Goal: Task Accomplishment & Management: Complete application form

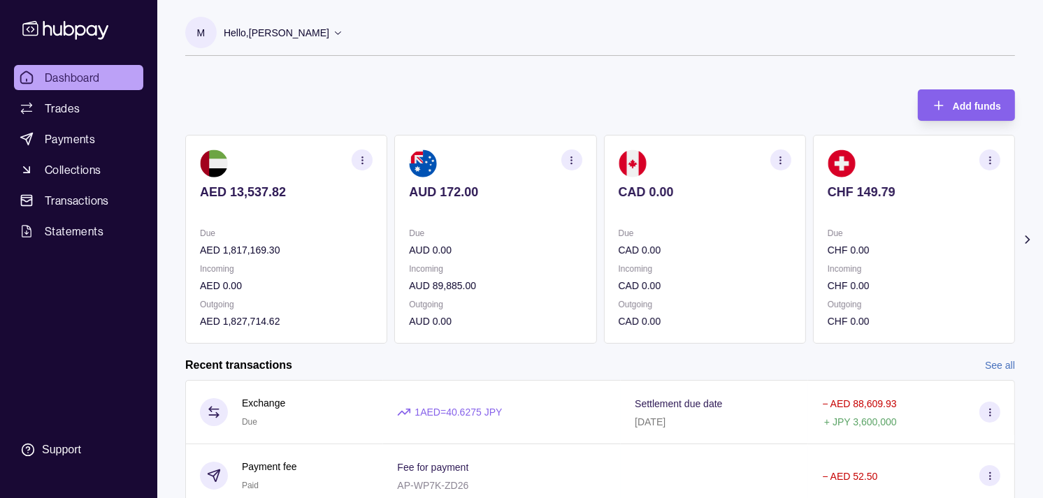
click at [728, 254] on p "CAD 0.00" at bounding box center [704, 249] width 173 height 15
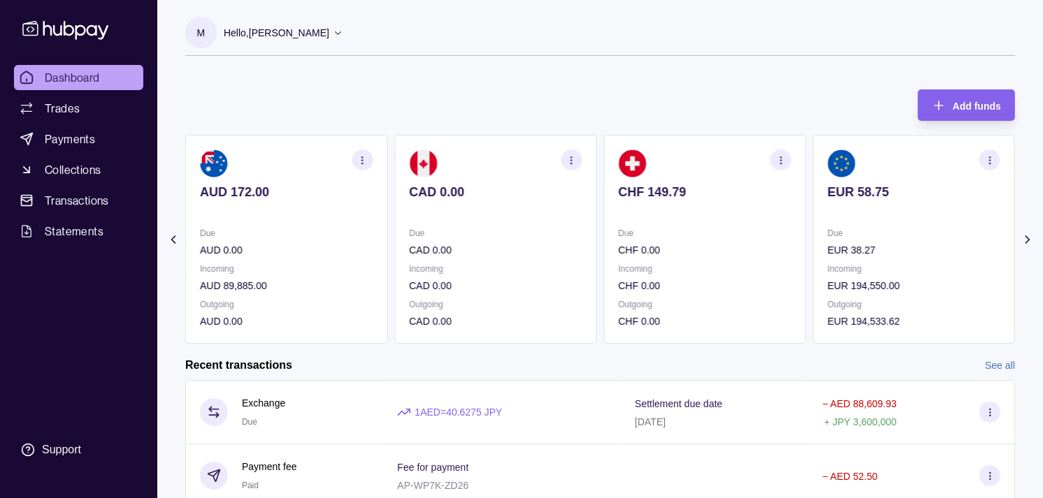
click at [710, 247] on p "CHF 0.00" at bounding box center [704, 249] width 173 height 15
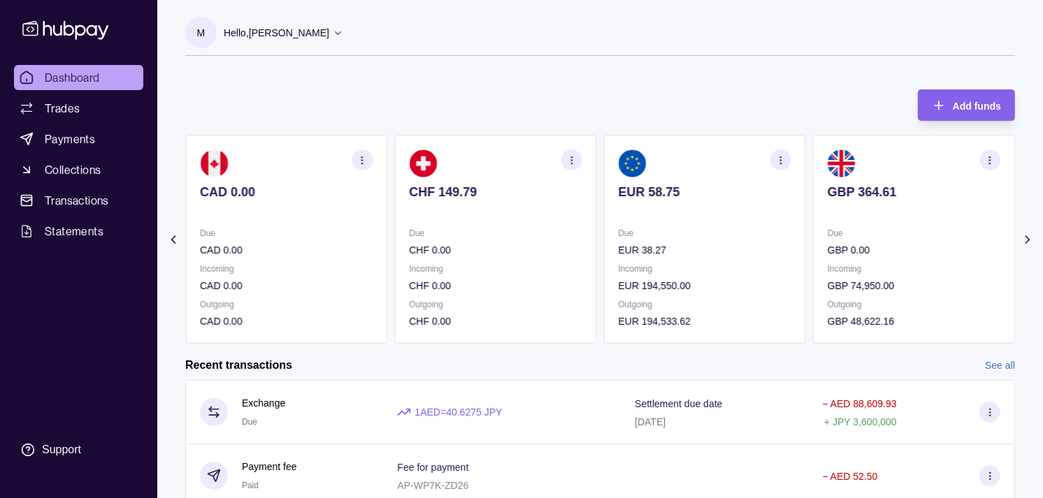
click at [689, 231] on div "Due EUR 38.27" at bounding box center [704, 242] width 173 height 32
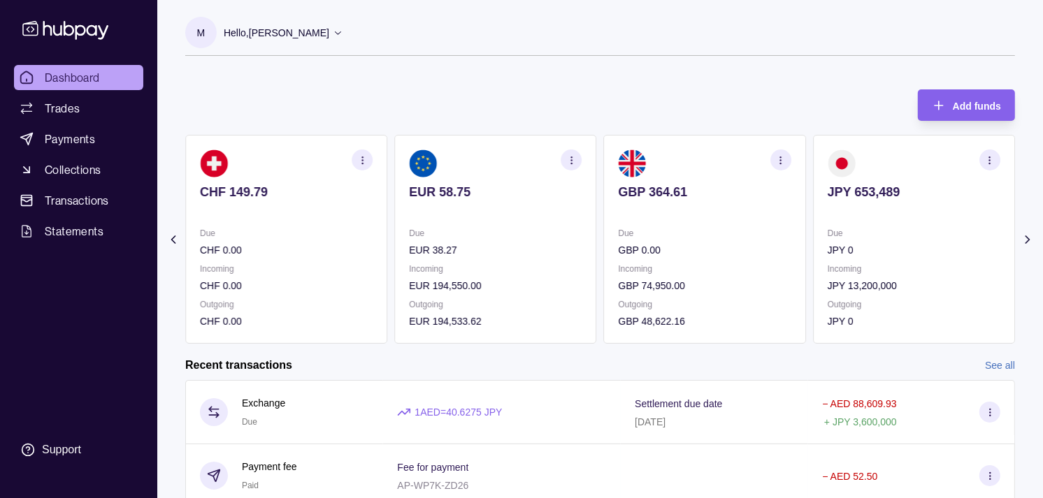
click at [829, 228] on p "Due" at bounding box center [913, 233] width 173 height 15
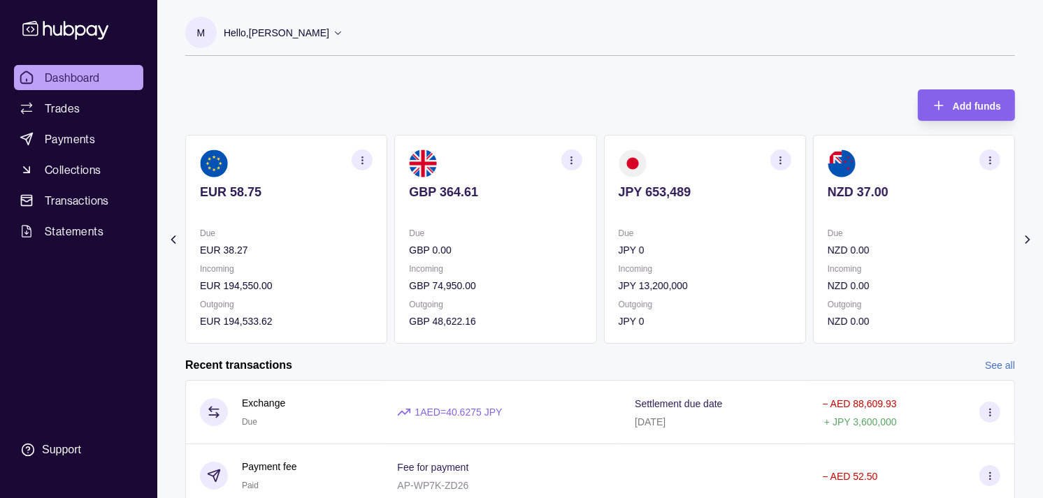
click at [706, 267] on p "Incoming" at bounding box center [704, 268] width 173 height 15
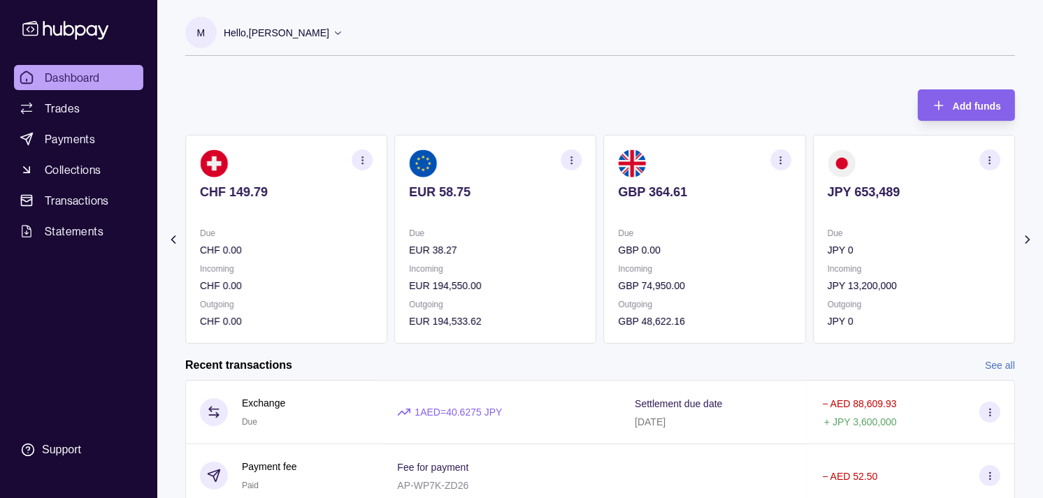
click at [387, 201] on section "CHF 149.79 Due CHF 0.00 Incoming CHF 0.00 Outgoing CHF 0.00" at bounding box center [286, 239] width 202 height 209
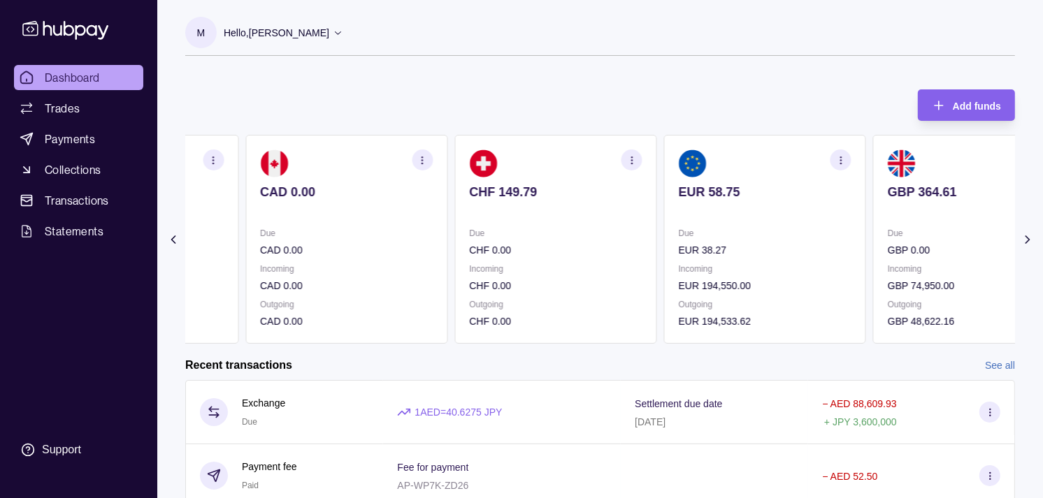
click at [461, 201] on div "AED 13,537.82 Due AED 1,817,169.30 Incoming AED 0.00 Outgoing AED 1,827,714.62 …" at bounding box center [241, 239] width 829 height 209
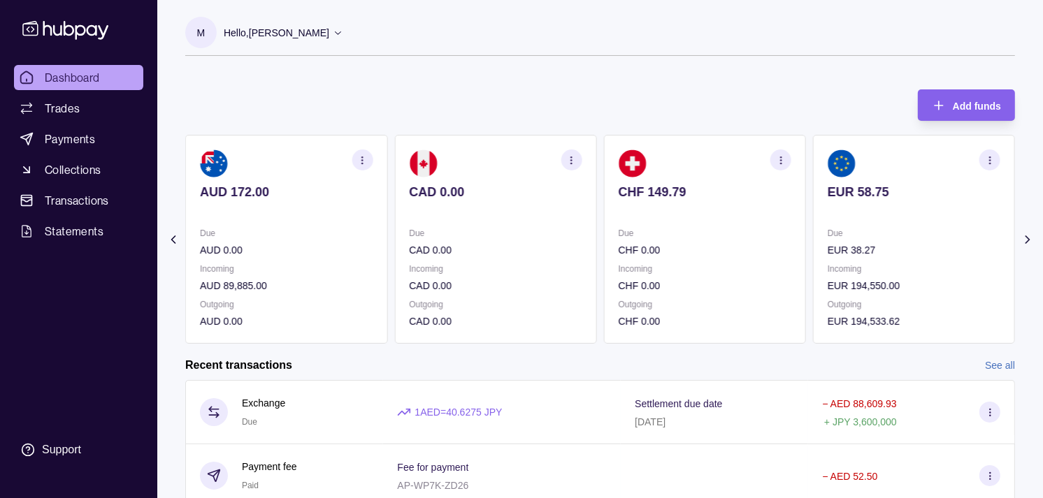
click at [365, 228] on p "Due" at bounding box center [286, 233] width 173 height 15
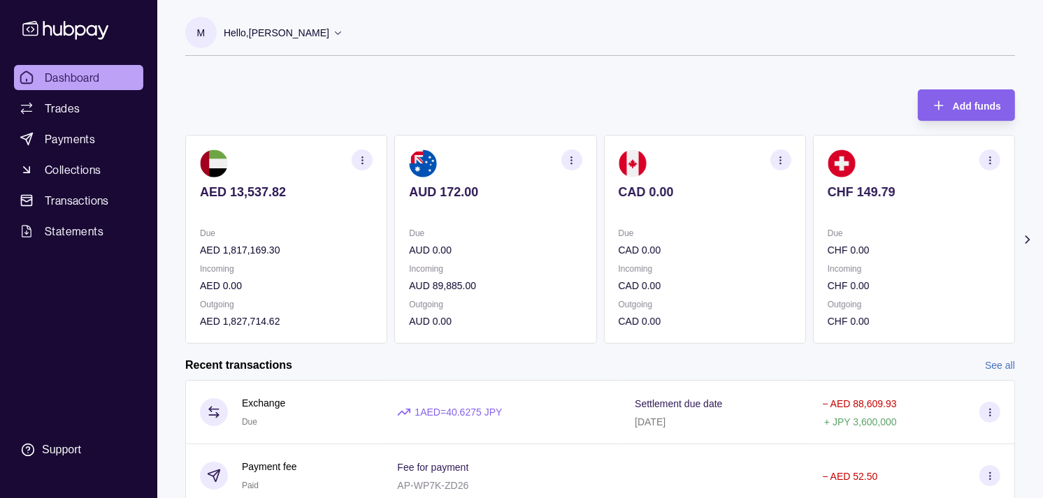
click at [351, 239] on div "Due AED 1,817,169.30" at bounding box center [286, 242] width 173 height 32
click at [331, 246] on p "AED 1,817,169.30" at bounding box center [286, 249] width 173 height 15
click at [94, 100] on link "Trades" at bounding box center [78, 108] width 129 height 25
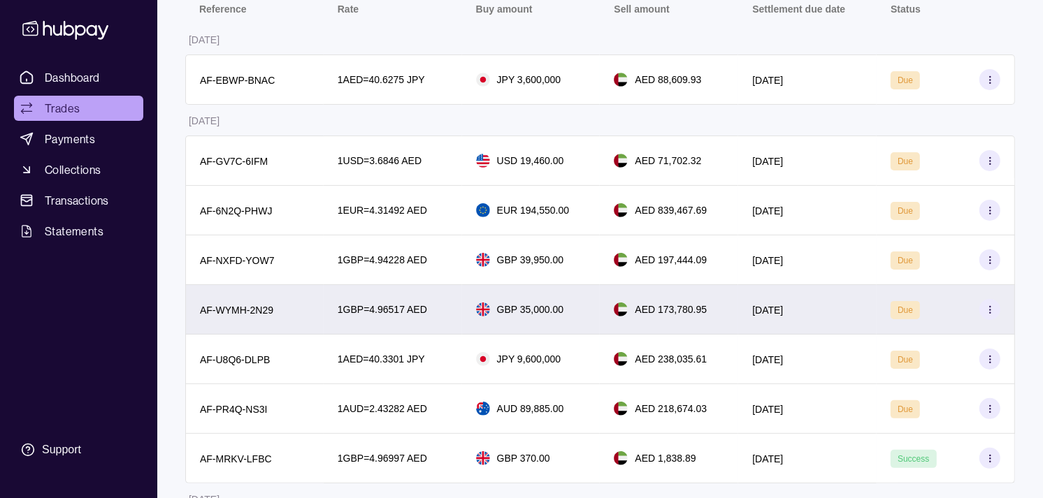
scroll to position [233, 0]
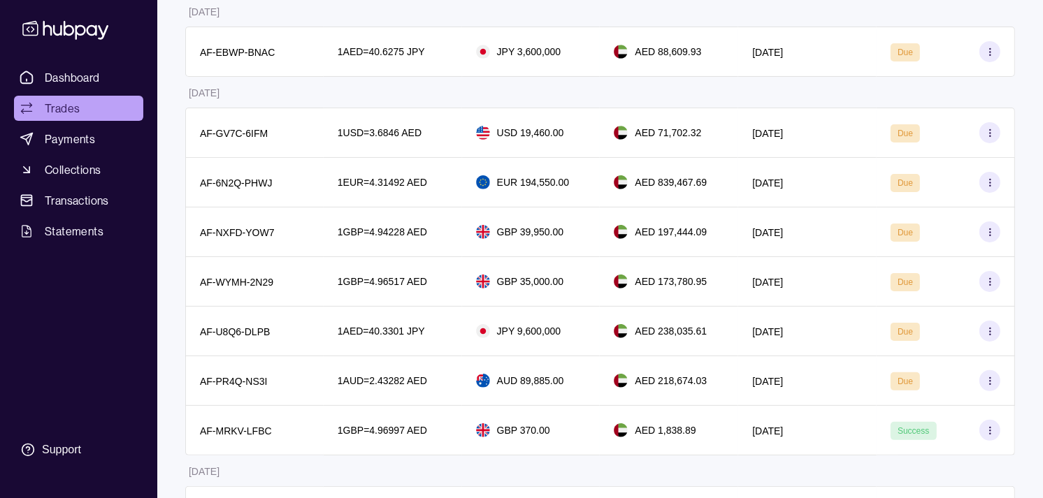
click at [73, 117] on link "Trades" at bounding box center [78, 108] width 129 height 25
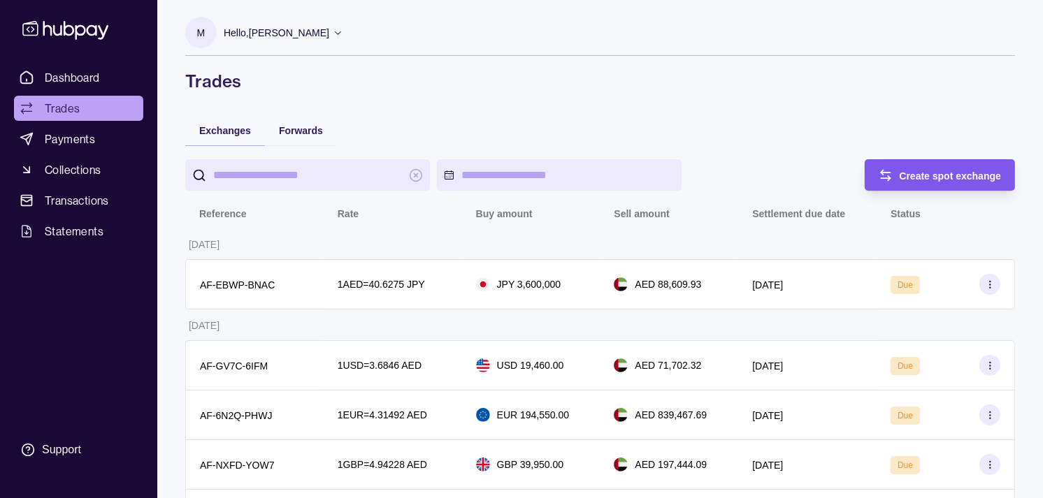
click at [930, 175] on span "Create spot exchange" at bounding box center [950, 176] width 102 height 11
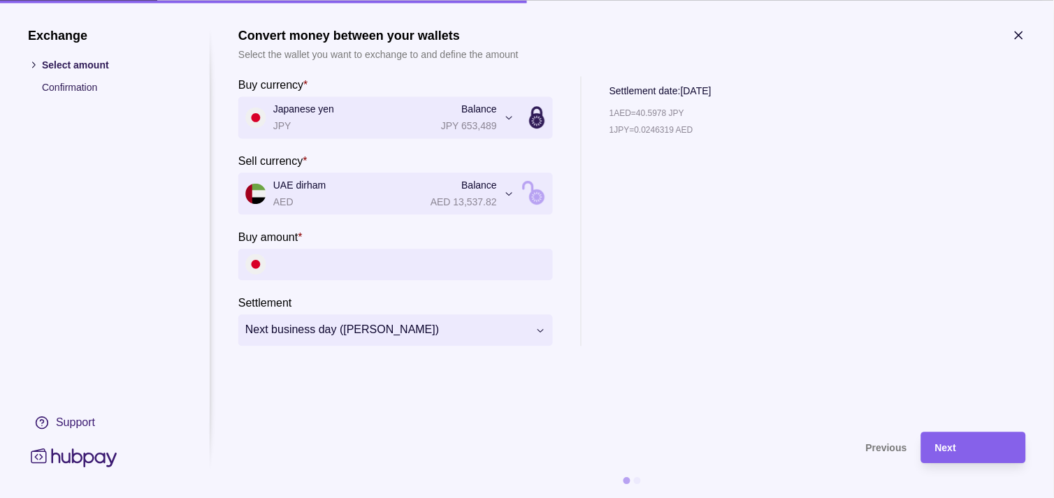
click at [348, 259] on input "Buy amount *" at bounding box center [409, 264] width 273 height 31
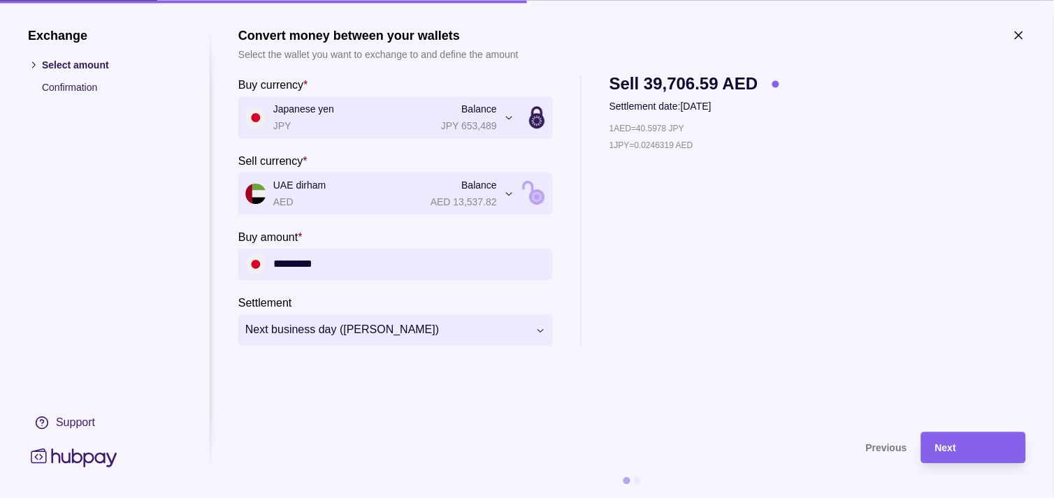
type input "*********"
click at [997, 456] on div "Next" at bounding box center [963, 447] width 98 height 31
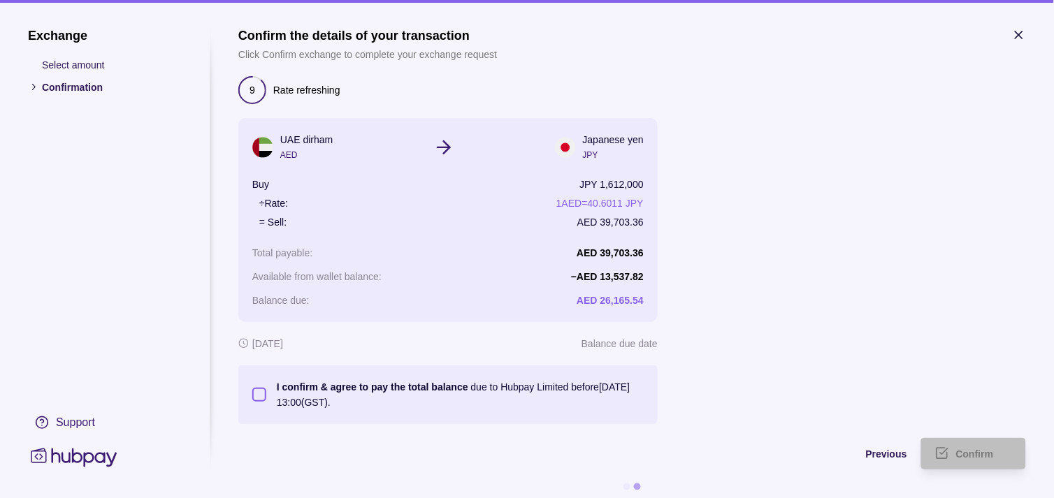
click at [264, 394] on button "I confirm & agree to pay the total balance due to Hubpay Limited before [DATE] …" at bounding box center [259, 395] width 14 height 14
click at [980, 455] on span "Confirm" at bounding box center [975, 454] width 38 height 11
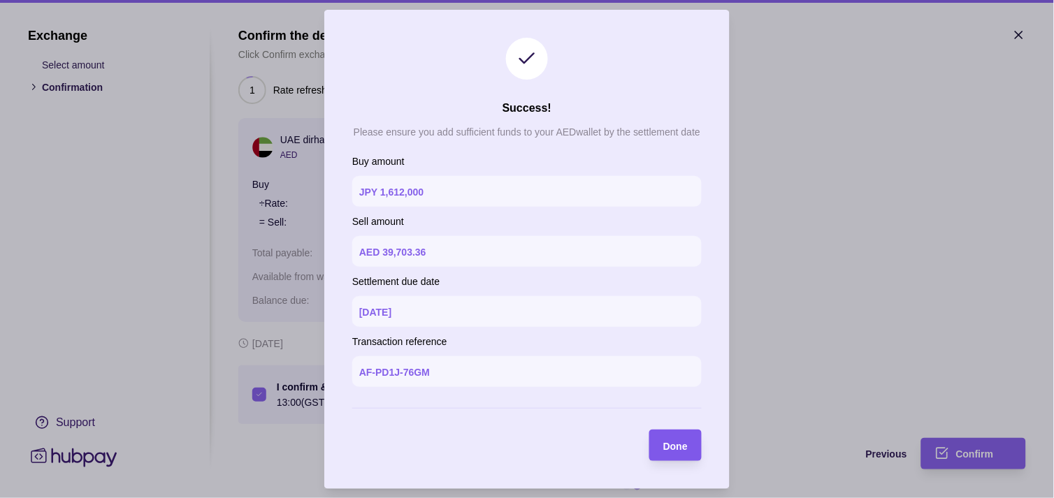
click at [683, 446] on span "Done" at bounding box center [675, 445] width 24 height 11
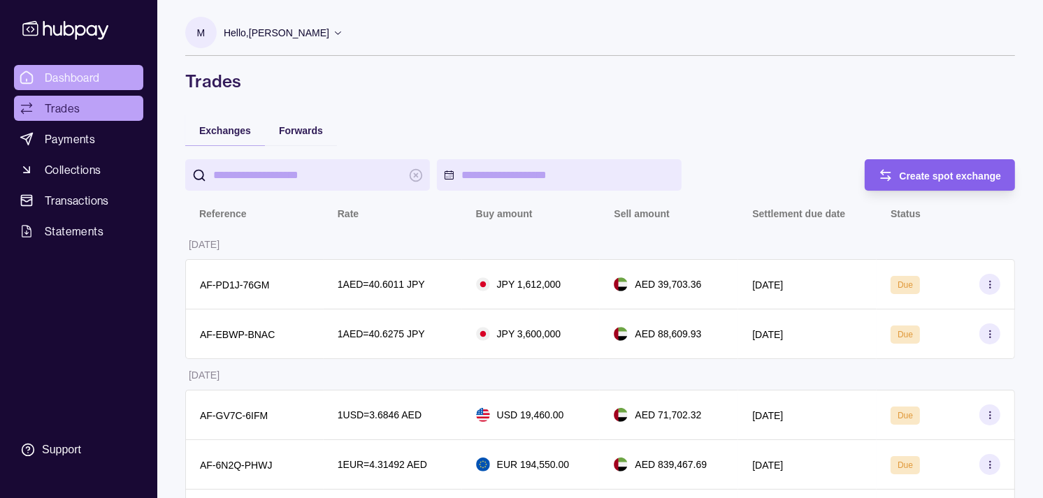
click at [80, 79] on span "Dashboard" at bounding box center [72, 77] width 55 height 17
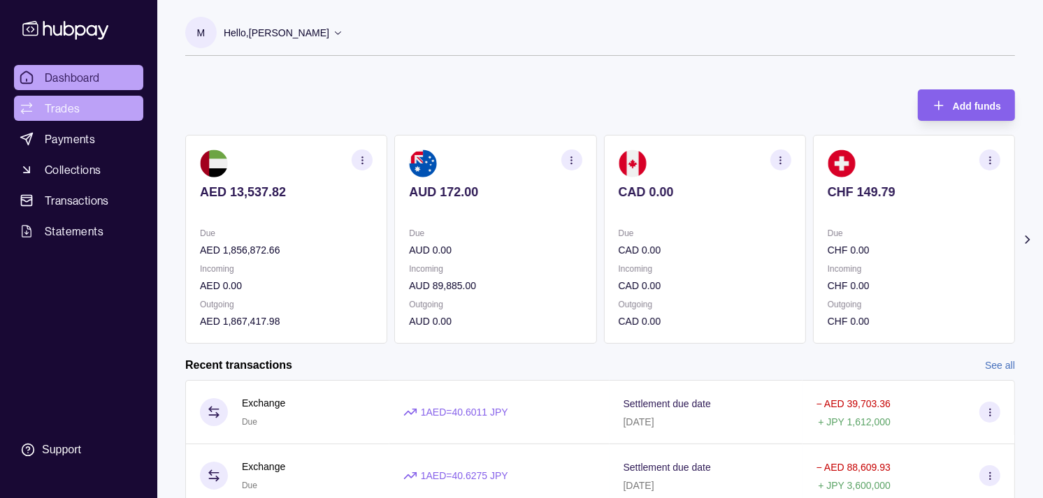
click at [107, 105] on link "Trades" at bounding box center [78, 108] width 129 height 25
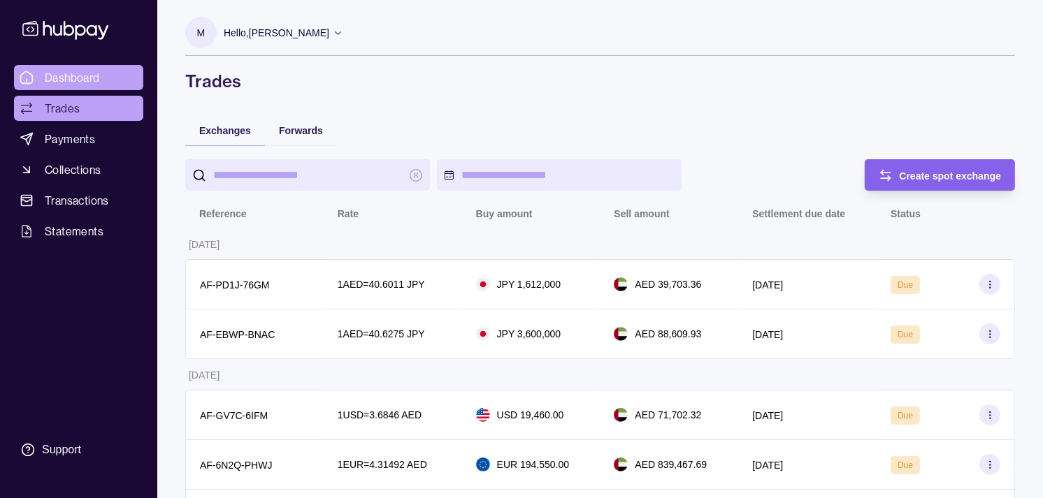
click at [92, 73] on span "Dashboard" at bounding box center [72, 77] width 55 height 17
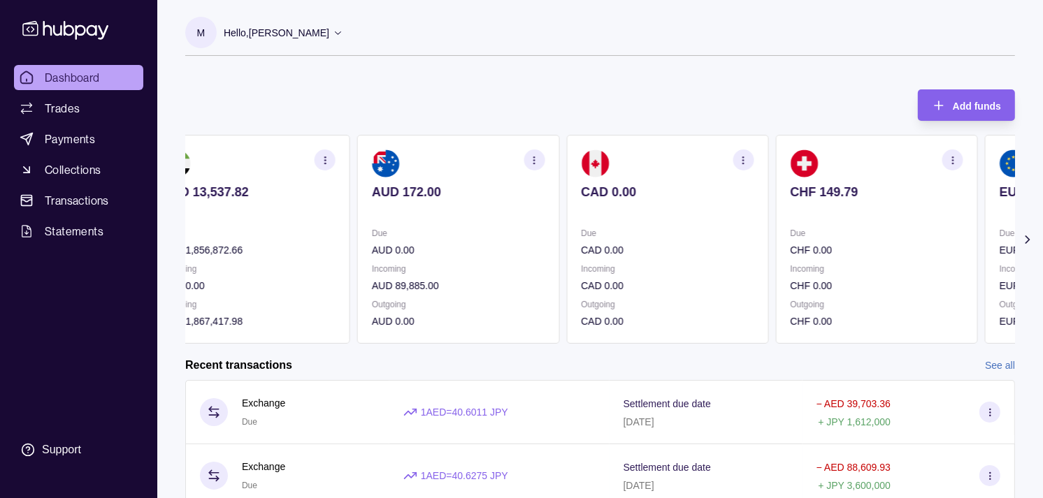
click at [748, 236] on section "CAD 0.00 Due CAD 0.00 Incoming CAD 0.00 Outgoing CAD 0.00" at bounding box center [667, 239] width 202 height 209
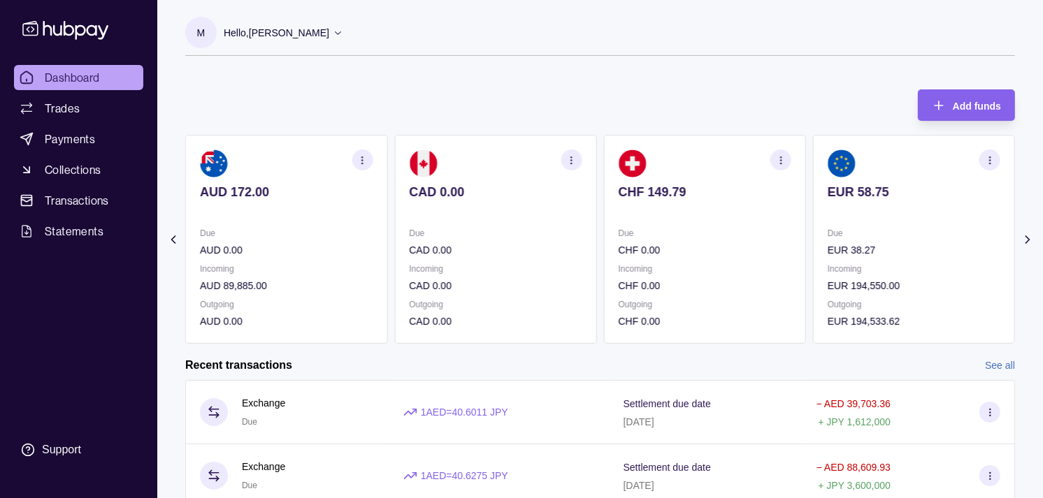
click at [813, 233] on section "EUR 58.75 Due EUR 38.27 Incoming EUR 194,550.00 Outgoing EUR 194,533.62" at bounding box center [914, 239] width 202 height 209
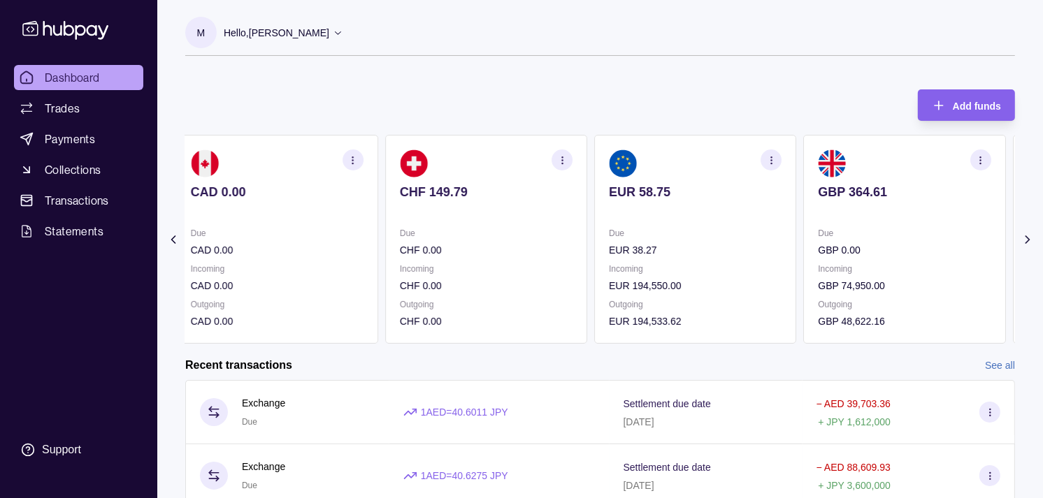
click at [803, 231] on div "GBP 364.61 Due GBP 0.00 Incoming GBP 74,950.00 Outgoing GBP 48,622.16" at bounding box center [904, 239] width 202 height 209
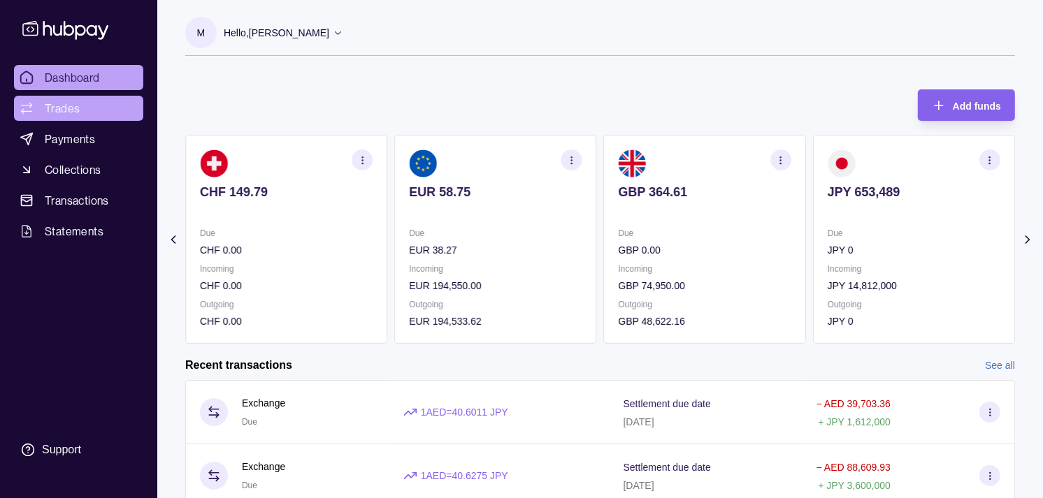
click at [75, 102] on span "Trades" at bounding box center [62, 108] width 35 height 17
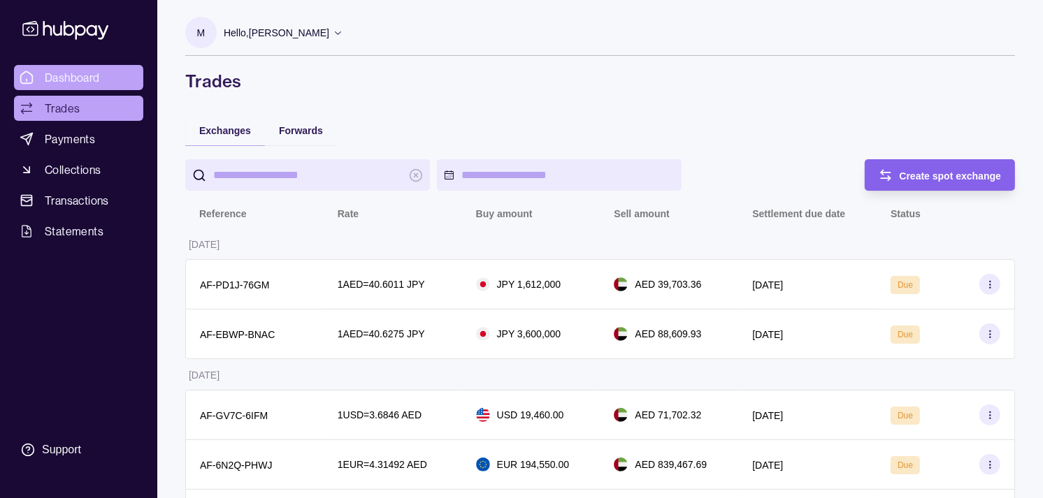
click at [99, 70] on span "Dashboard" at bounding box center [72, 77] width 55 height 17
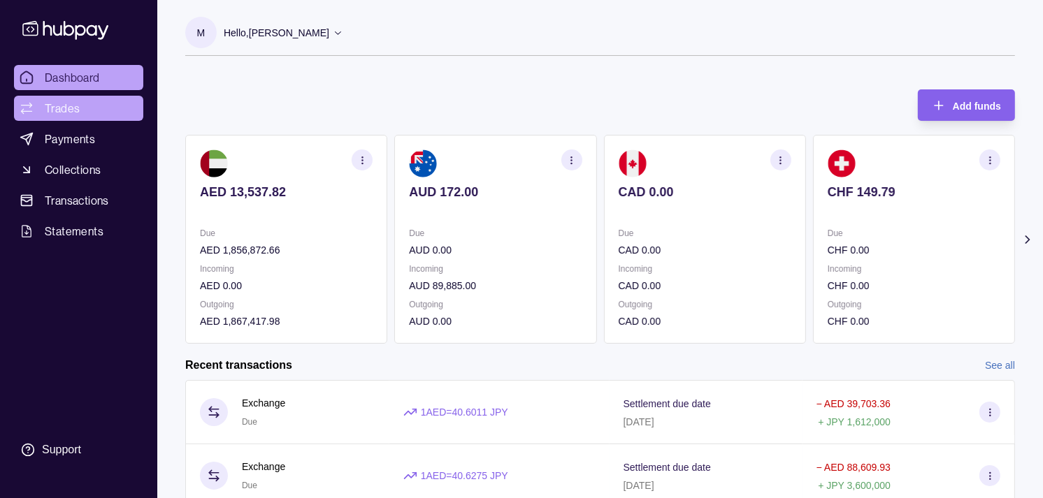
click at [85, 99] on link "Trades" at bounding box center [78, 108] width 129 height 25
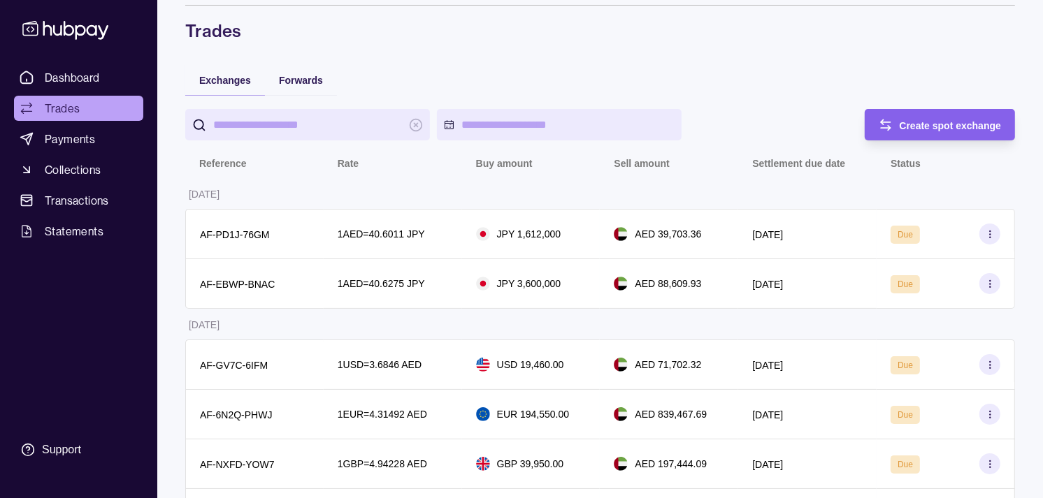
scroll to position [78, 0]
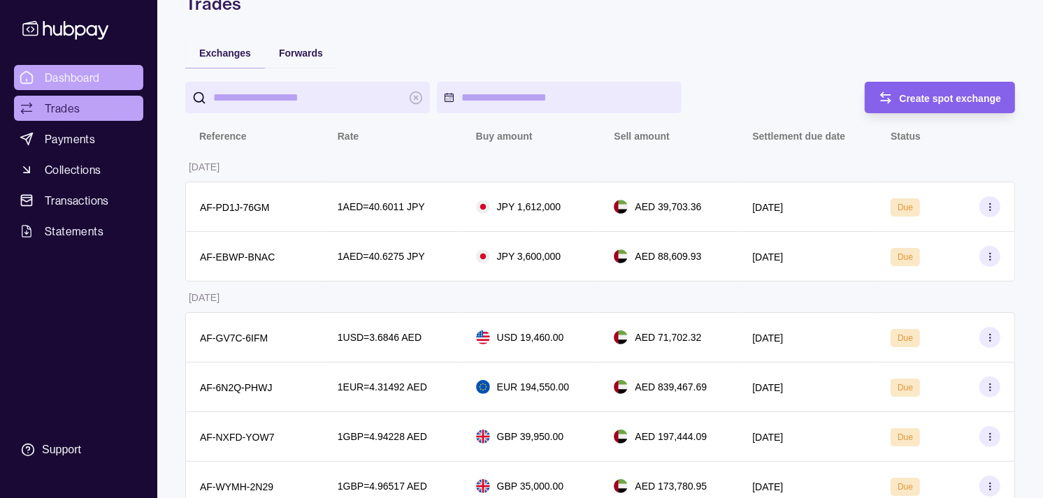
click at [101, 85] on link "Dashboard" at bounding box center [78, 77] width 129 height 25
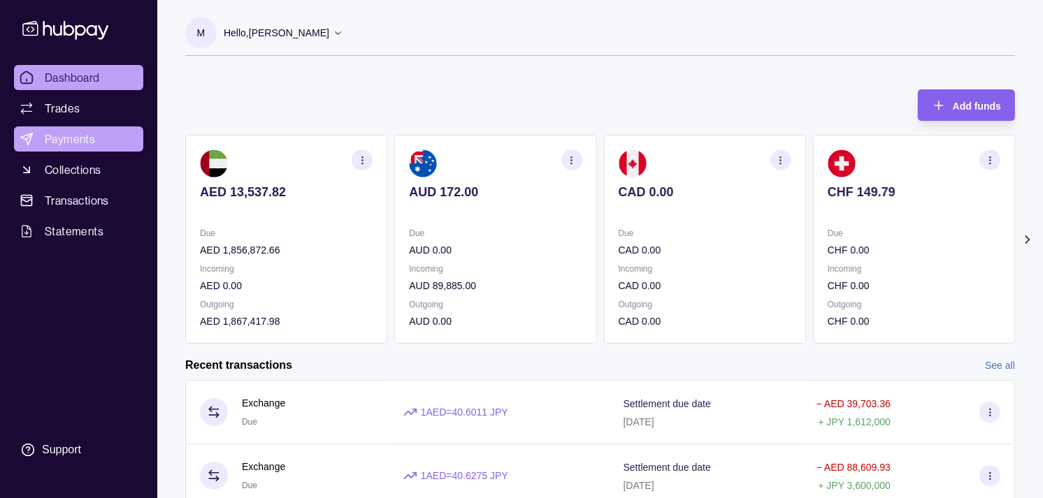
click at [68, 131] on span "Payments" at bounding box center [70, 139] width 50 height 17
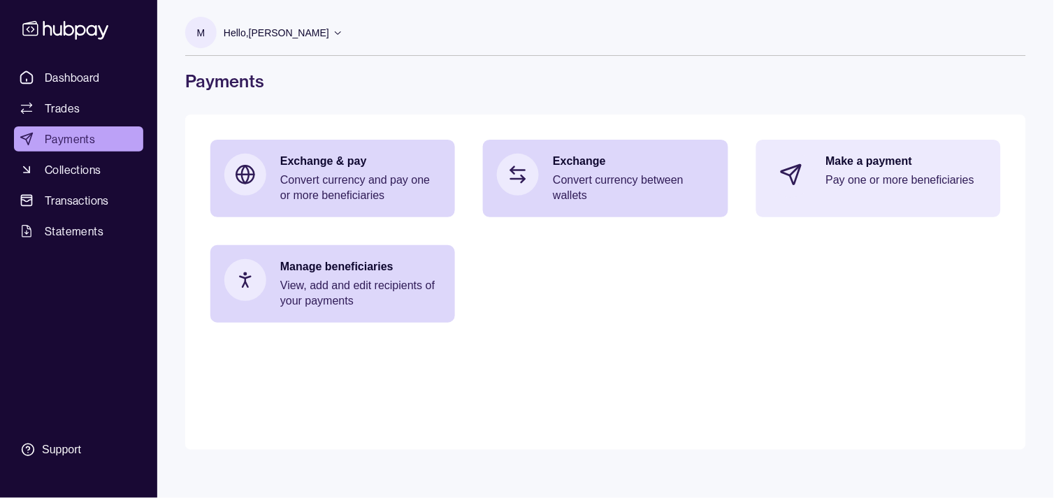
click at [836, 196] on div "Make a payment Pay one or more beneficiaries" at bounding box center [878, 175] width 245 height 70
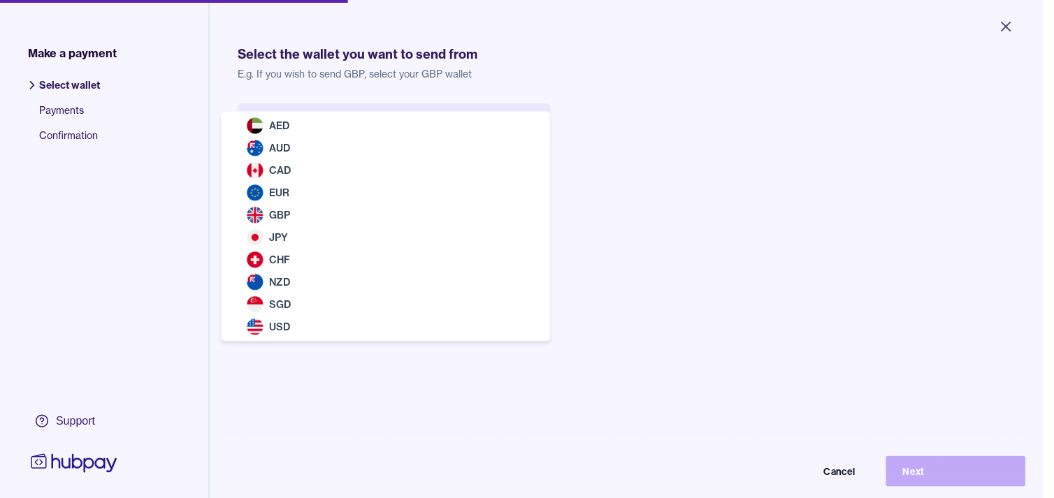
click at [424, 127] on body "Close Make a payment Select wallet Payments Confirmation Support Select the wal…" at bounding box center [521, 249] width 1043 height 498
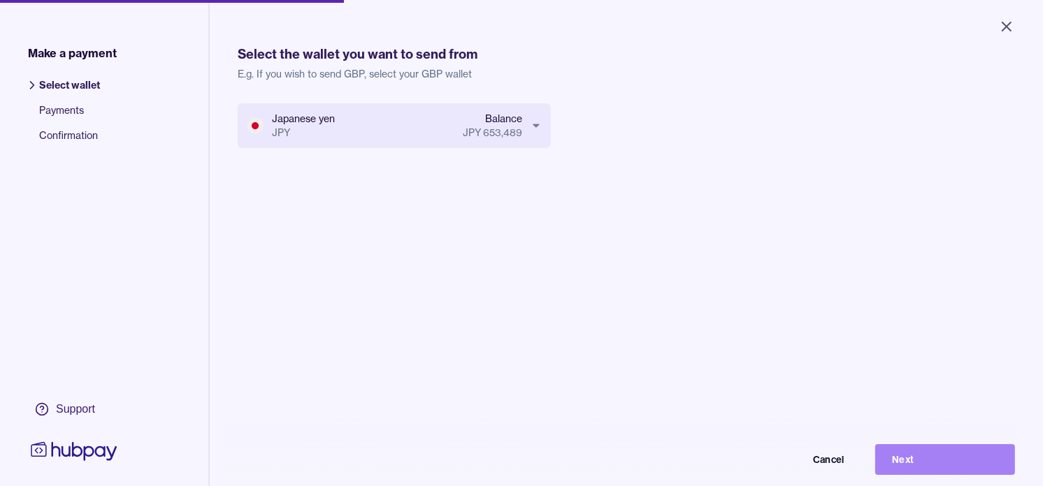
click at [964, 473] on button "Next" at bounding box center [945, 459] width 140 height 31
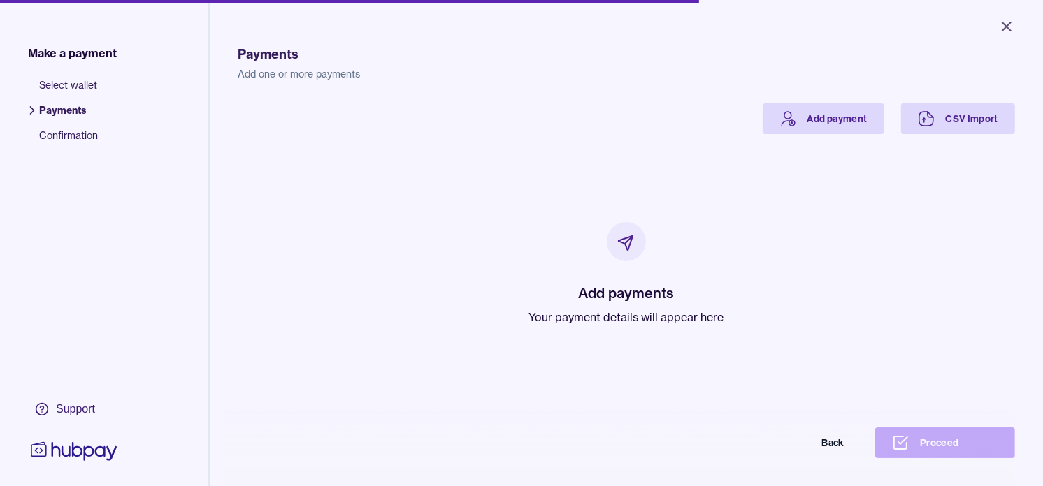
click at [606, 310] on p "Your payment details will appear here" at bounding box center [626, 317] width 195 height 17
drag, startPoint x: 606, startPoint y: 310, endPoint x: 527, endPoint y: 219, distance: 120.4
click at [519, 233] on div "Add payments Your payment details will appear here" at bounding box center [626, 274] width 744 height 280
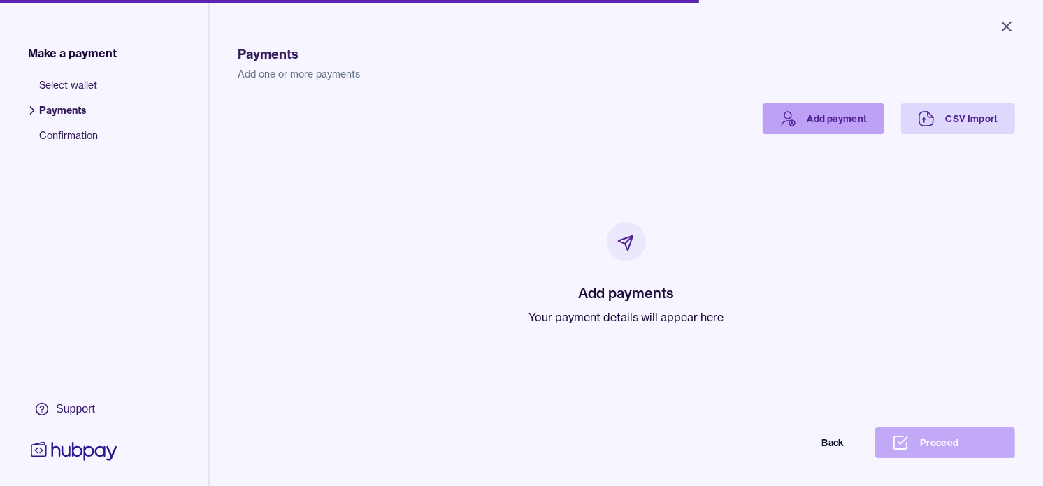
click at [797, 115] on link "Add payment" at bounding box center [823, 118] width 122 height 31
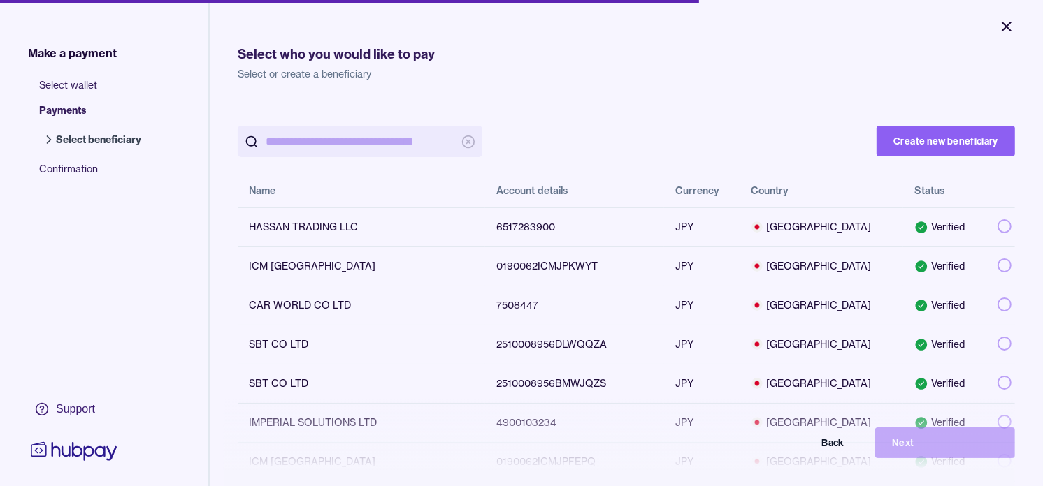
click at [1004, 29] on icon "Close" at bounding box center [1006, 26] width 8 height 8
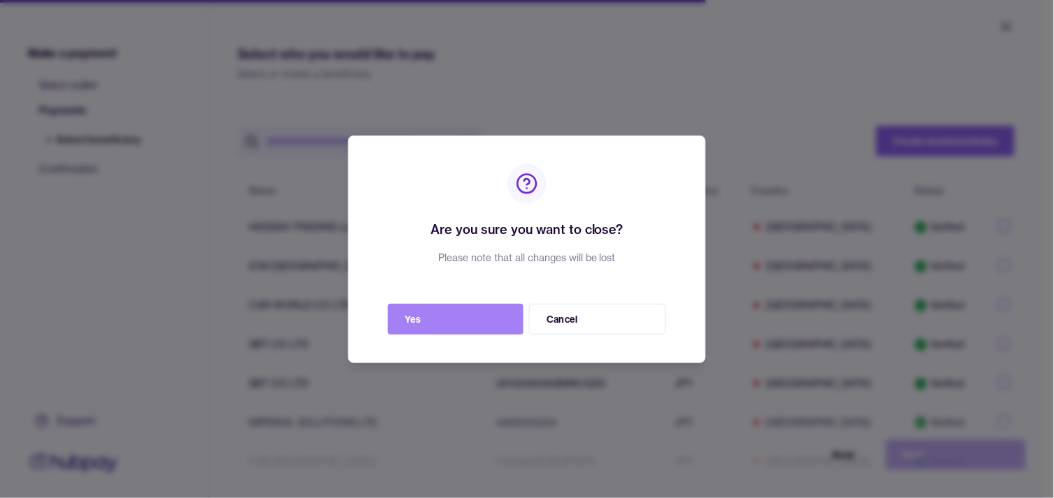
click at [479, 326] on button "Yes" at bounding box center [456, 319] width 136 height 31
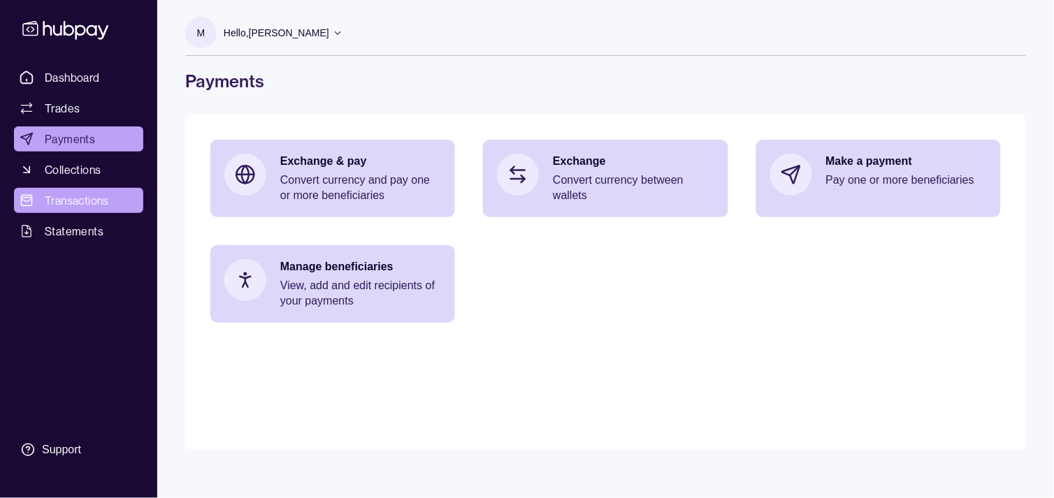
click at [91, 206] on span "Transactions" at bounding box center [77, 200] width 64 height 17
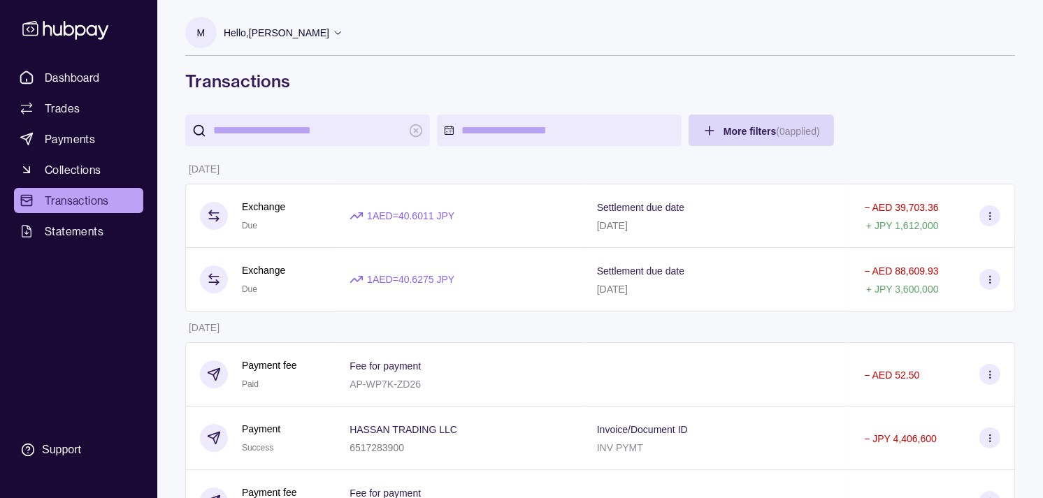
click at [353, 131] on input "search" at bounding box center [307, 130] width 189 height 31
paste input "*******"
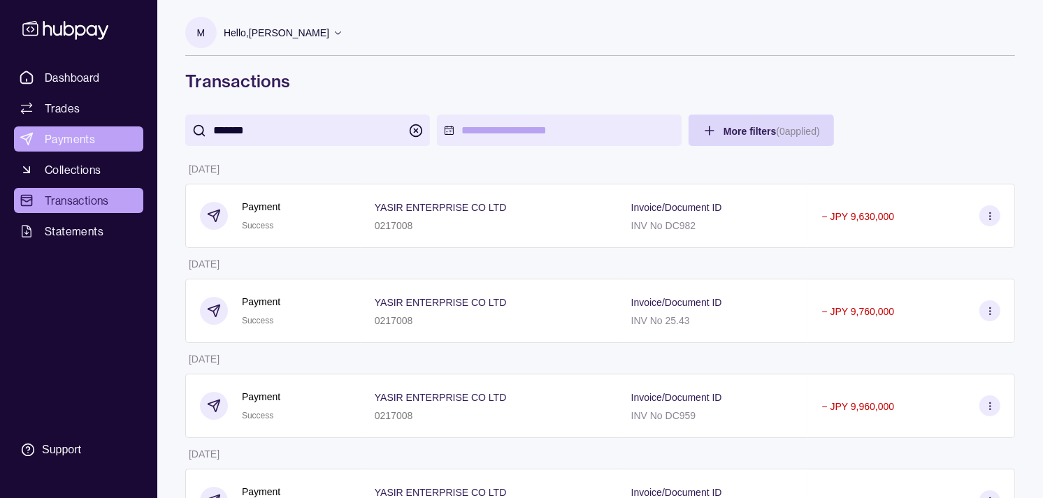
type input "*******"
click at [61, 135] on span "Payments" at bounding box center [70, 139] width 50 height 17
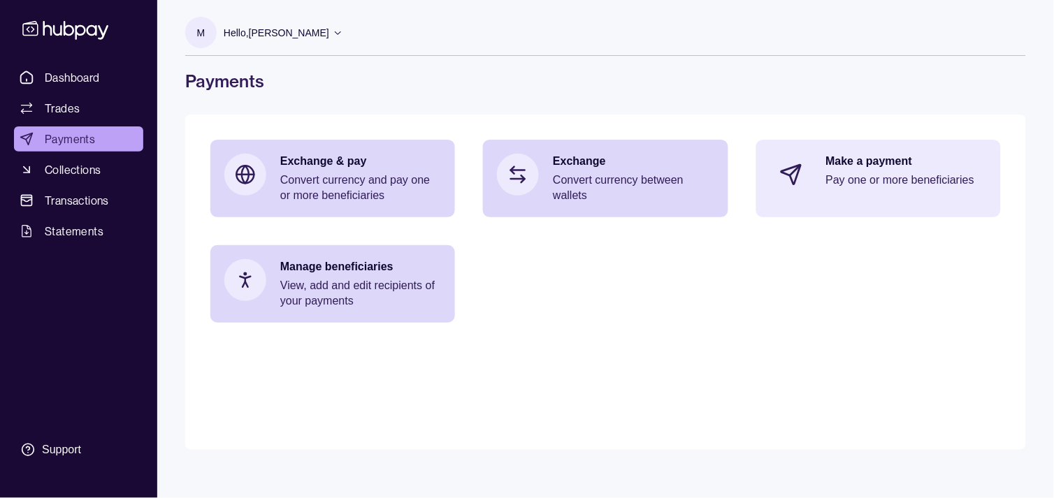
click at [878, 185] on p "Pay one or more beneficiaries" at bounding box center [906, 180] width 161 height 15
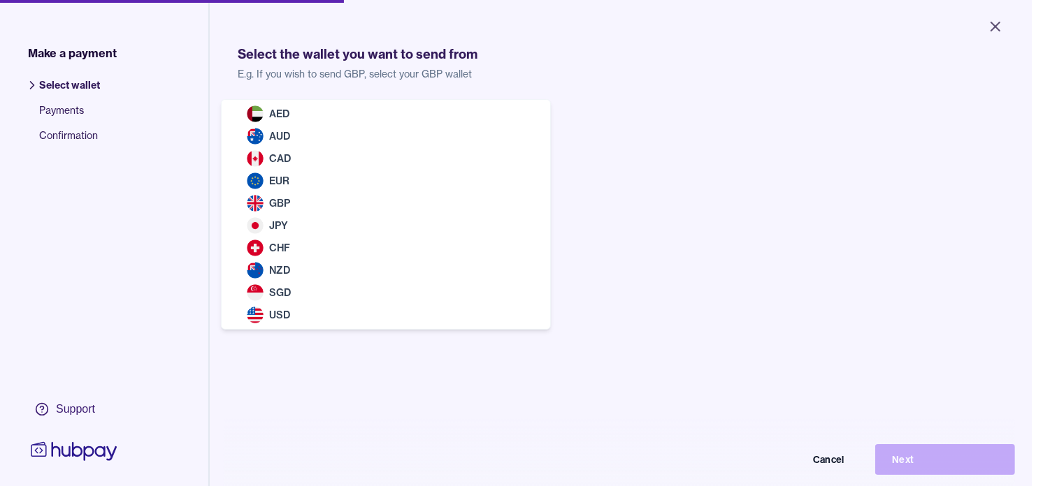
click at [389, 140] on body "Close Make a payment Select wallet Payments Confirmation Support Select the wal…" at bounding box center [515, 243] width 1031 height 486
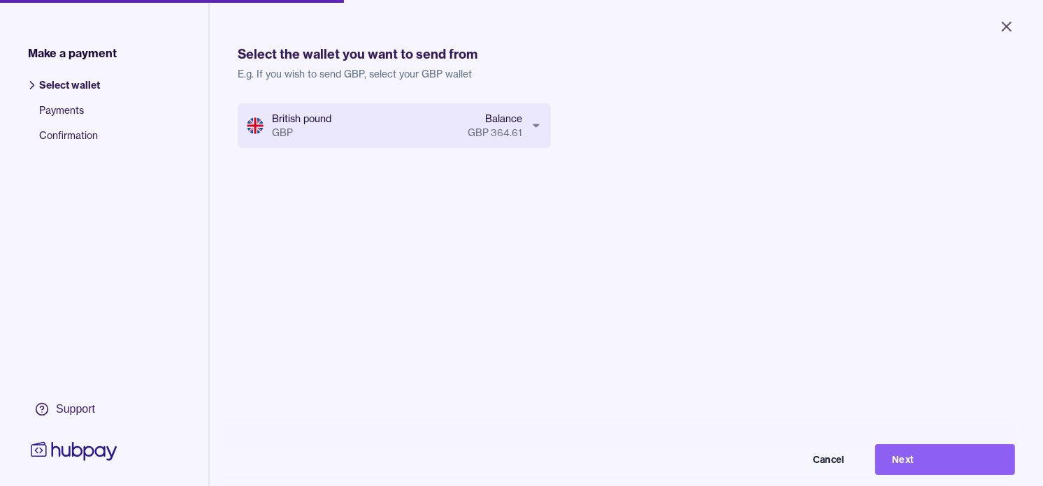
click at [491, 126] on body "Close Make a payment Select wallet Payments Confirmation Support Select the wal…" at bounding box center [521, 243] width 1043 height 486
click at [977, 464] on button "Next" at bounding box center [945, 459] width 140 height 31
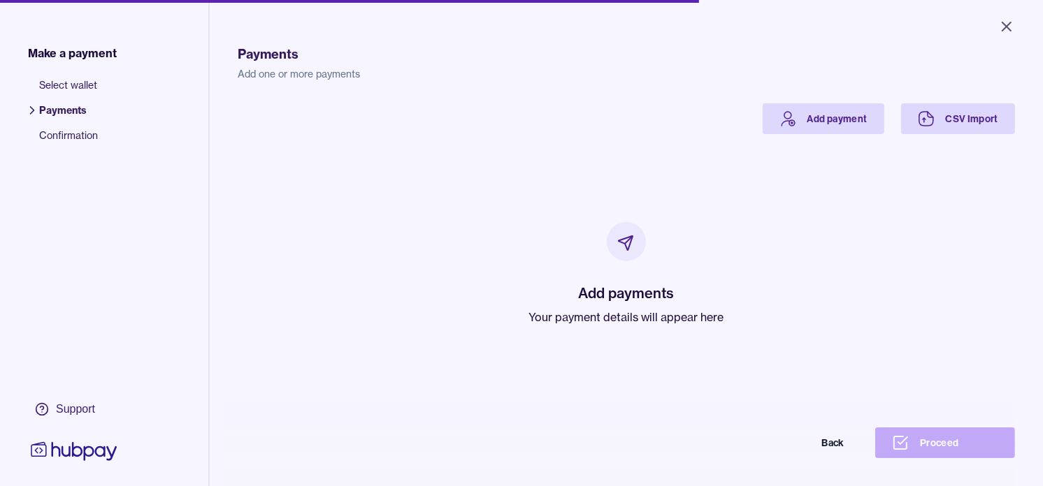
click at [602, 304] on div "Add payments Your payment details will appear here" at bounding box center [626, 273] width 195 height 103
click at [601, 315] on p "Your payment details will appear here" at bounding box center [626, 317] width 195 height 17
drag, startPoint x: 601, startPoint y: 315, endPoint x: 532, endPoint y: 211, distance: 124.6
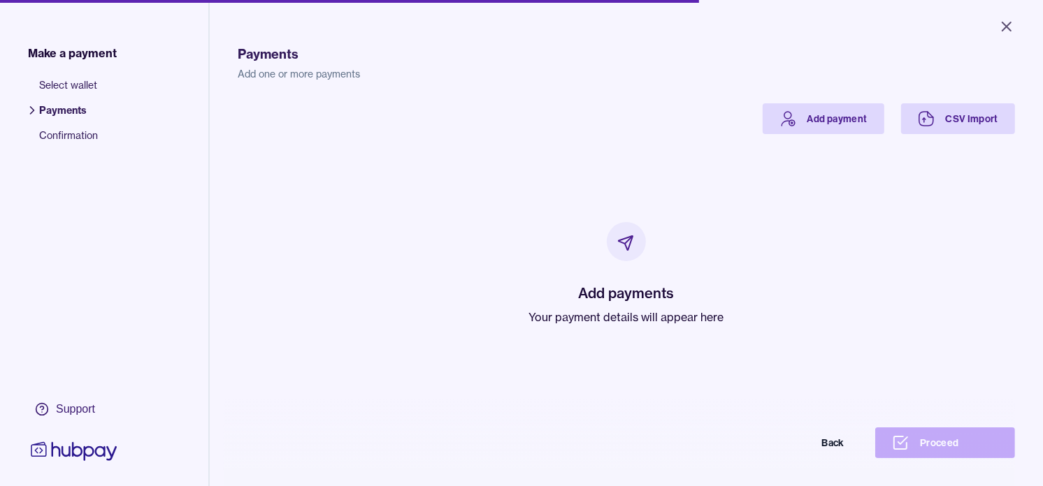
click at [507, 238] on div "Add payments Your payment details will appear here" at bounding box center [626, 274] width 744 height 280
click at [802, 119] on link "Add payment" at bounding box center [823, 118] width 122 height 31
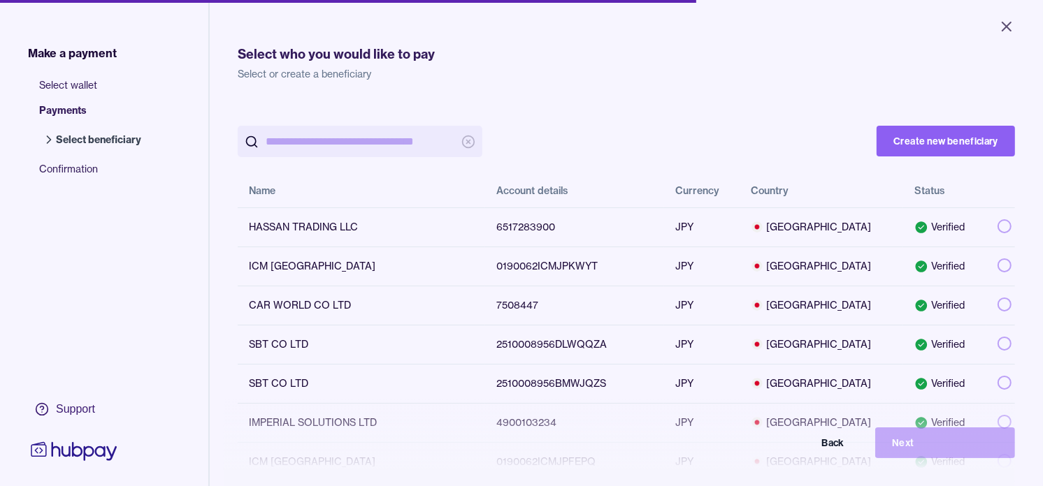
click at [344, 147] on input "search" at bounding box center [360, 141] width 189 height 31
paste input "*******"
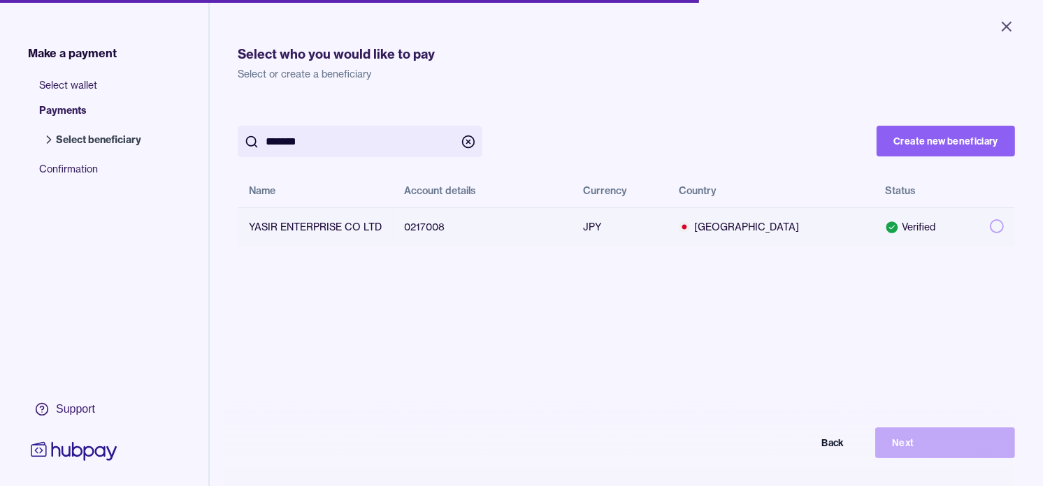
type input "*******"
click at [990, 227] on button "button" at bounding box center [997, 226] width 14 height 14
click at [968, 454] on button "Next" at bounding box center [945, 443] width 140 height 31
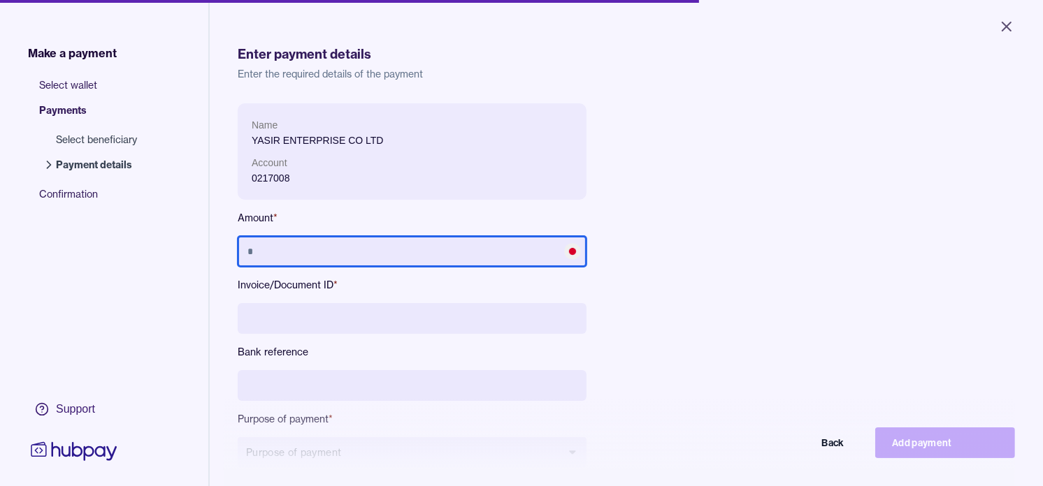
click at [385, 255] on input "text" at bounding box center [412, 251] width 349 height 31
type input "*********"
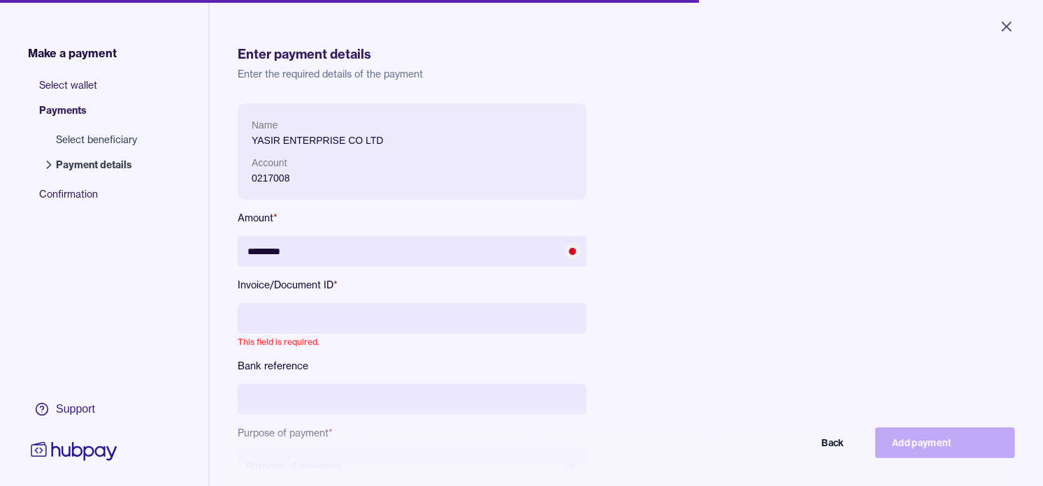
paste input "**********"
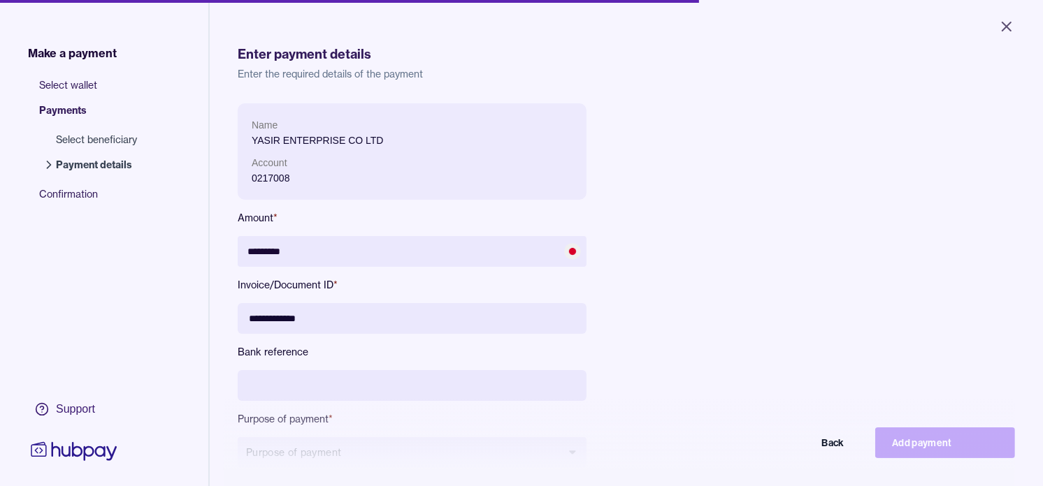
click at [275, 317] on input "**********" at bounding box center [412, 318] width 349 height 31
type input "**********"
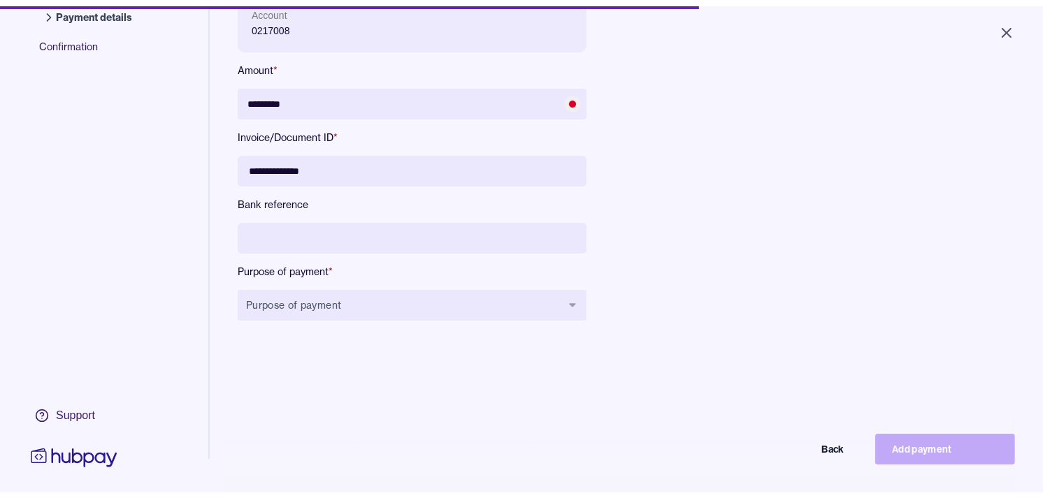
scroll to position [155, 0]
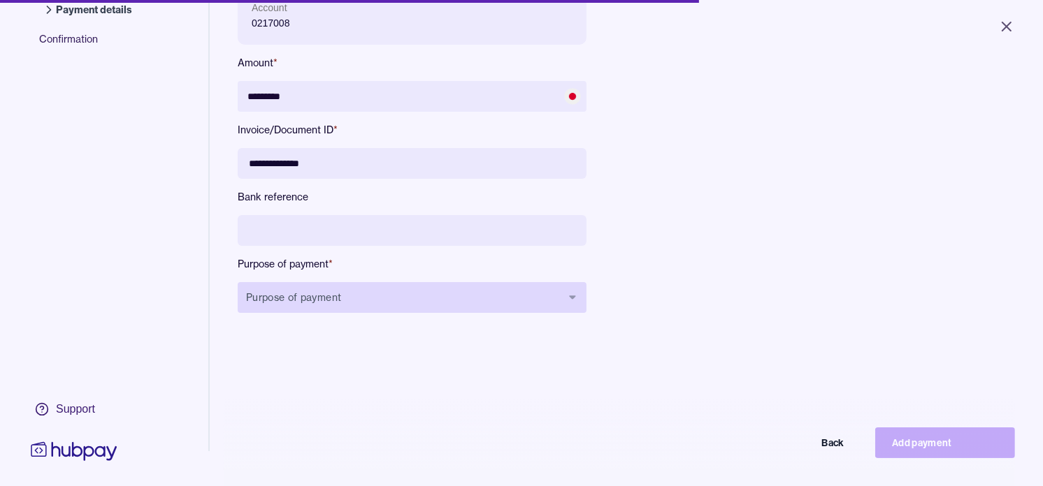
click at [396, 298] on button "Purpose of payment" at bounding box center [412, 297] width 349 height 31
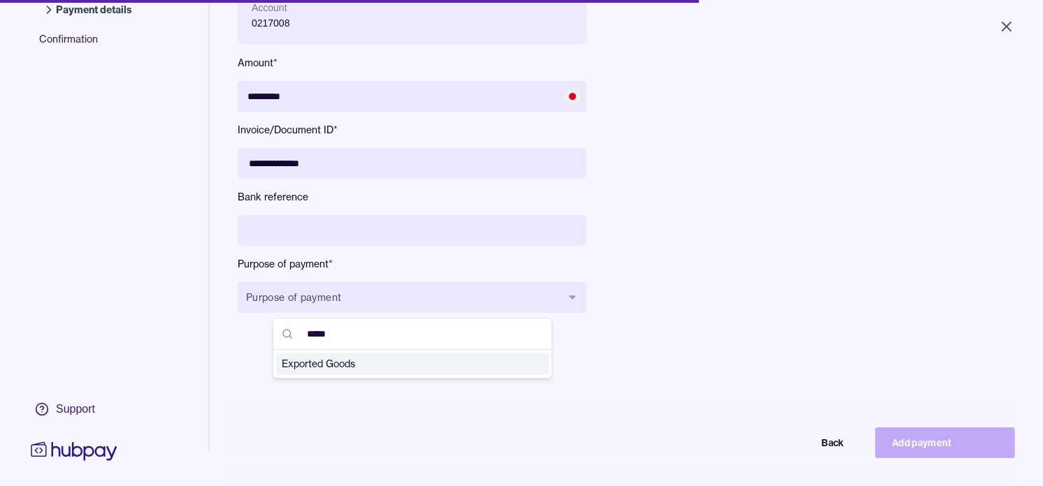
type input "*****"
click at [331, 361] on span "Exported Goods" at bounding box center [404, 364] width 245 height 14
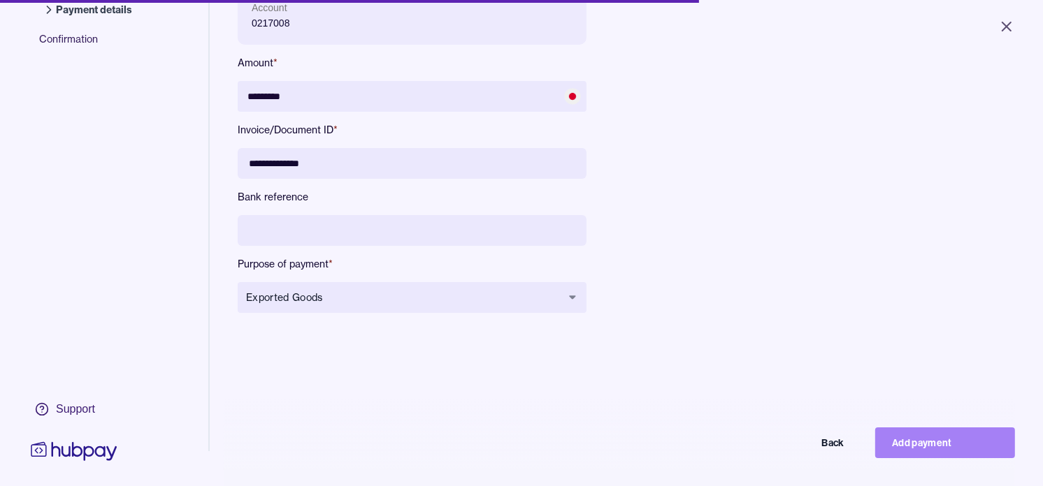
click at [938, 449] on button "Add payment" at bounding box center [945, 443] width 140 height 31
type input "*******"
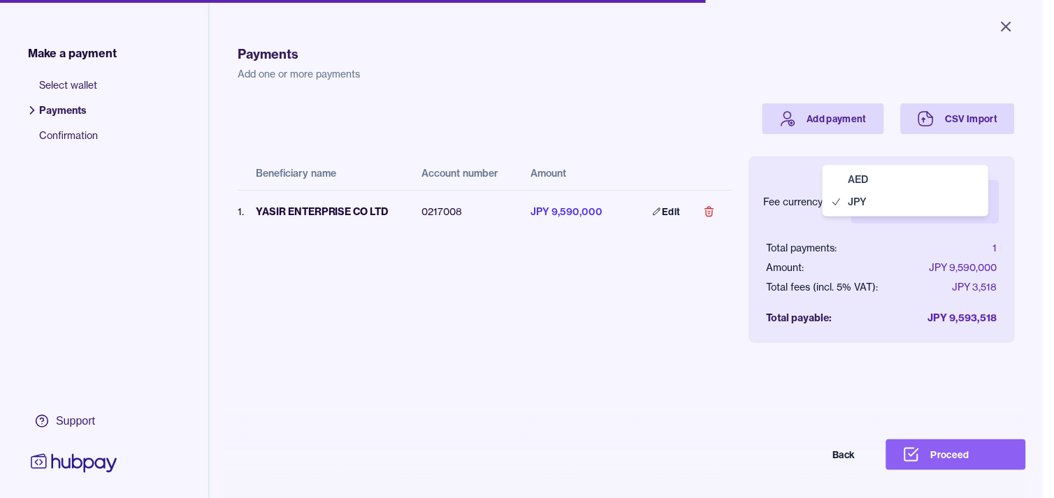
click at [925, 197] on body "Close Make a payment Select wallet Payments Confirmation Support Payments Add o…" at bounding box center [521, 249] width 1043 height 498
select select "***"
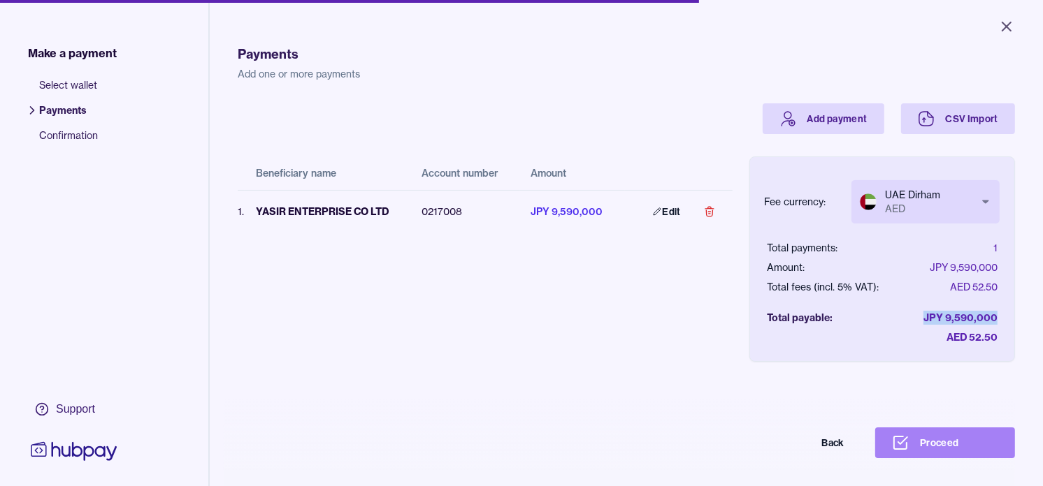
click at [975, 449] on button "Proceed" at bounding box center [945, 443] width 140 height 31
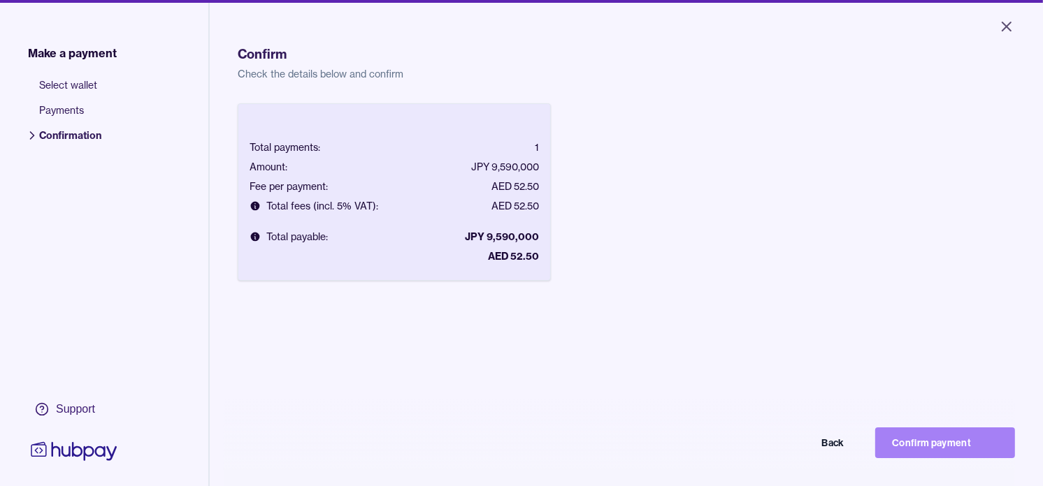
click at [942, 452] on button "Confirm payment" at bounding box center [945, 443] width 140 height 31
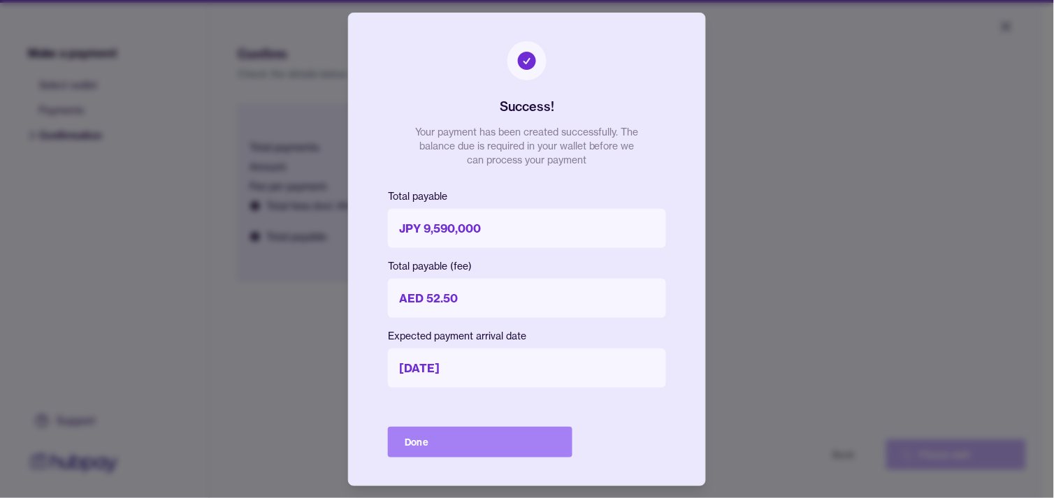
click at [525, 438] on button "Done" at bounding box center [480, 442] width 184 height 31
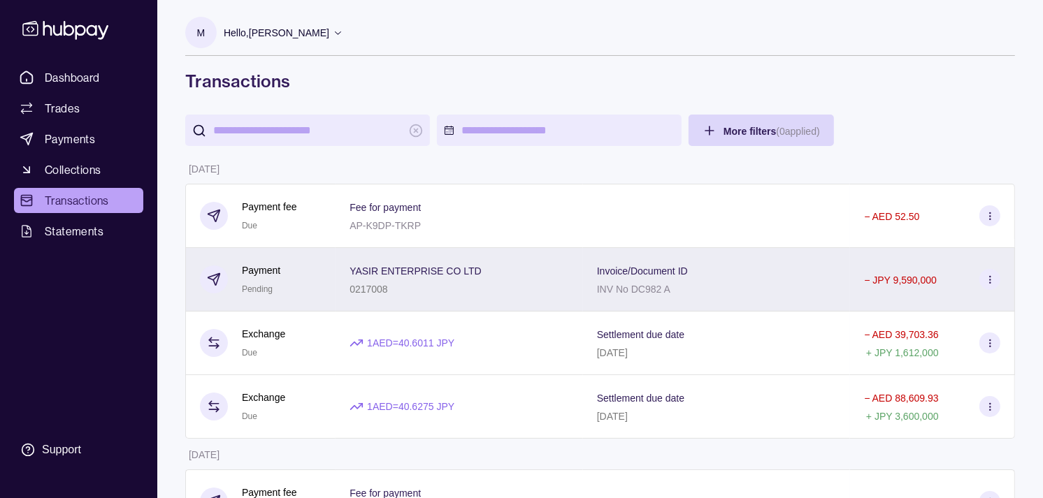
click at [307, 283] on div "Payment Pending" at bounding box center [261, 280] width 122 height 34
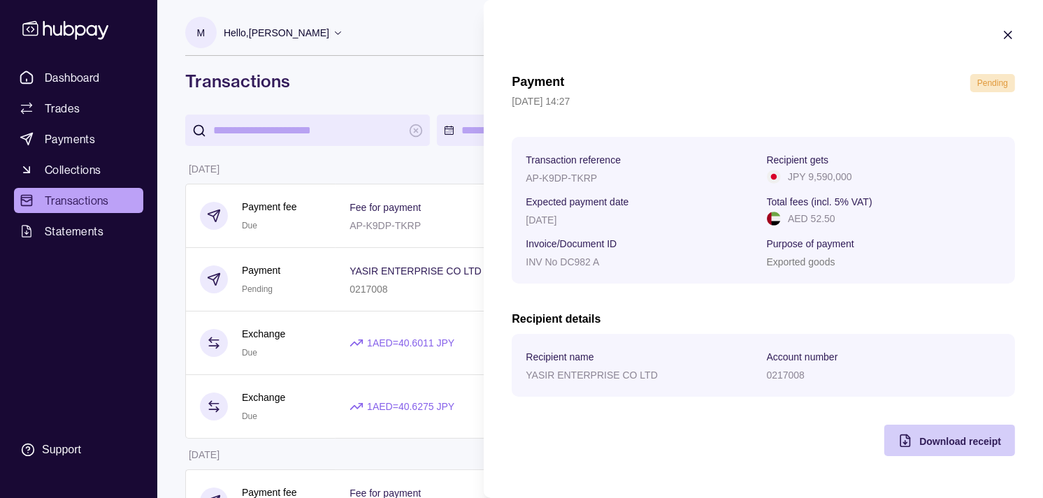
click at [920, 442] on span "Download receipt" at bounding box center [960, 441] width 82 height 11
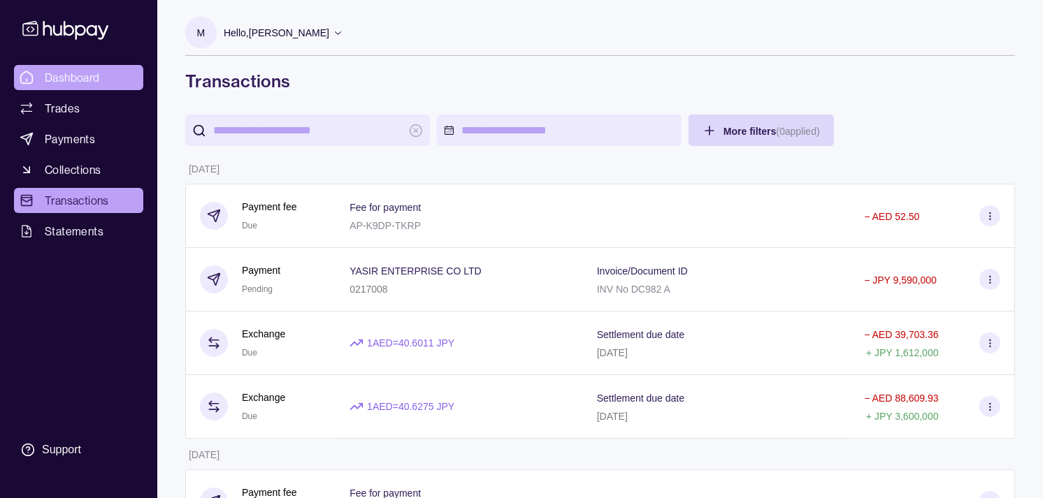
click at [99, 80] on span "Dashboard" at bounding box center [72, 77] width 55 height 17
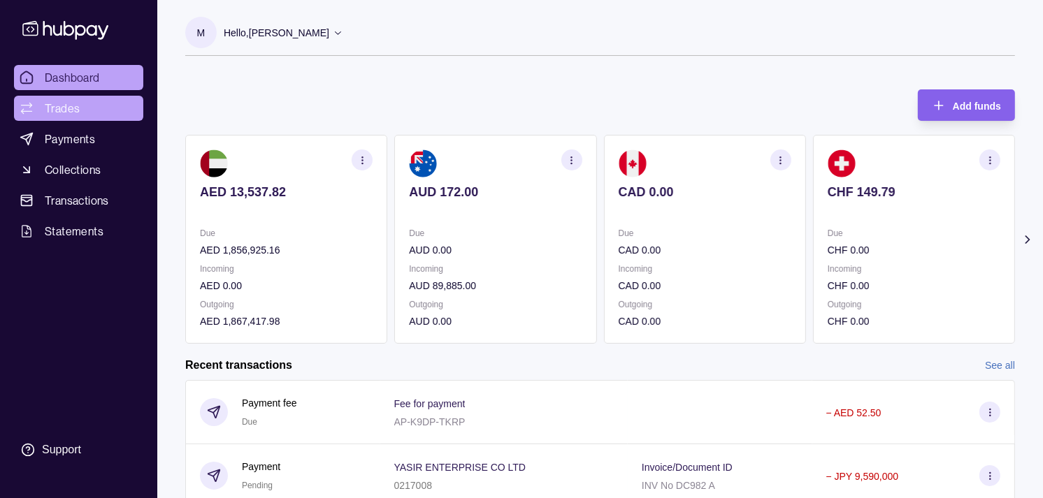
click at [64, 109] on span "Trades" at bounding box center [62, 108] width 35 height 17
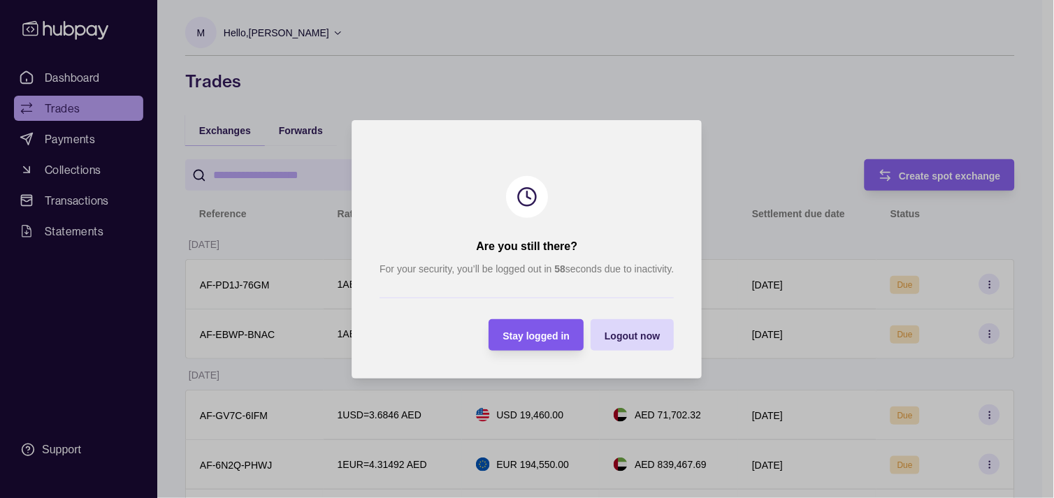
click at [517, 336] on span "Stay logged in" at bounding box center [536, 335] width 67 height 11
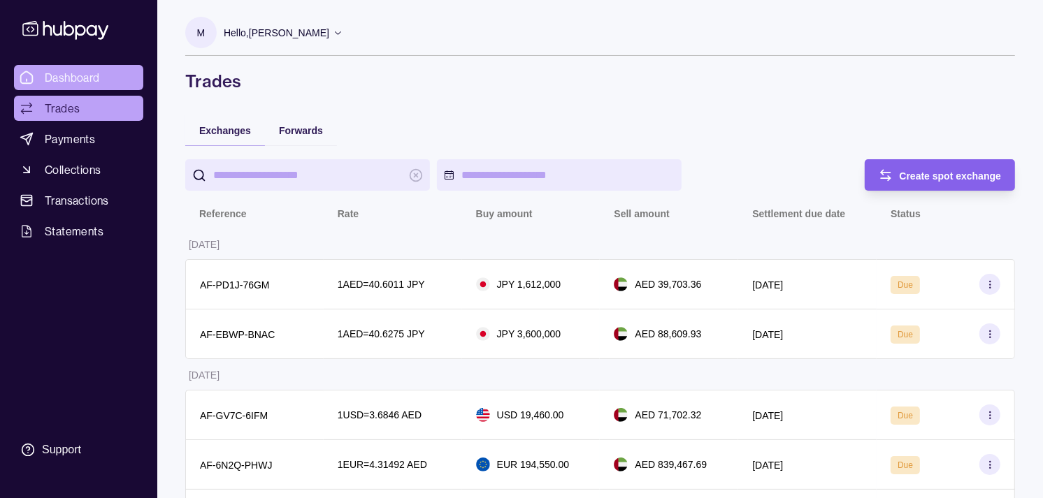
click at [61, 73] on span "Dashboard" at bounding box center [72, 77] width 55 height 17
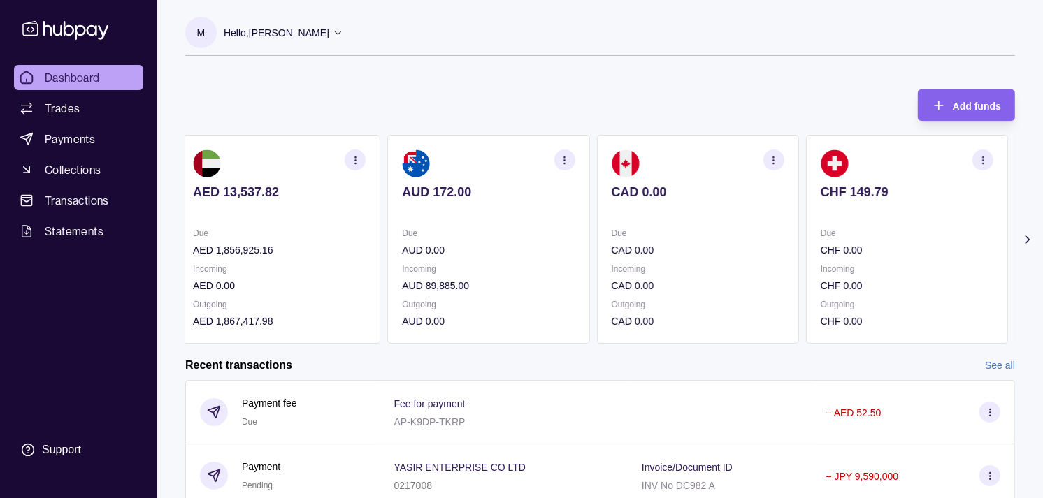
click at [680, 198] on p "CAD 0.00" at bounding box center [697, 191] width 173 height 15
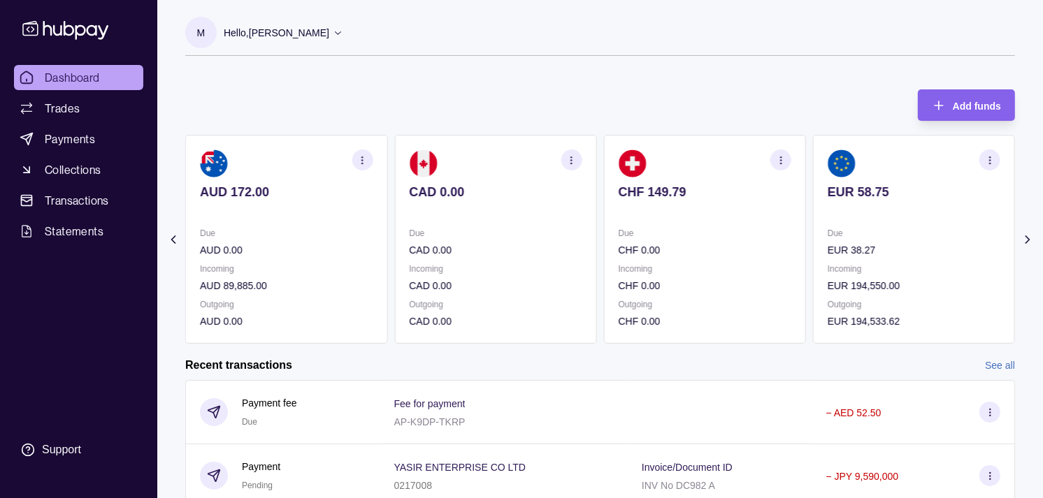
click at [748, 204] on div "CHF 149.79" at bounding box center [704, 201] width 173 height 34
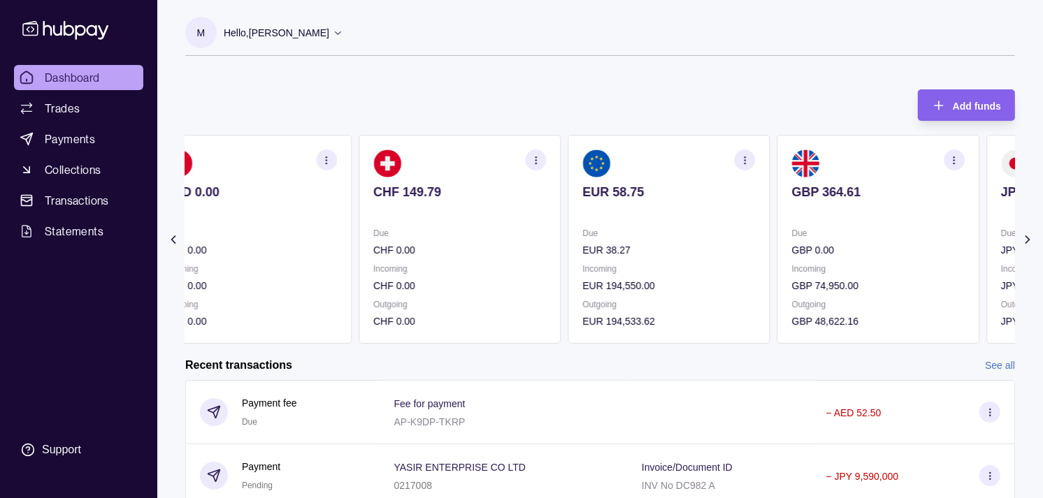
click at [728, 219] on p at bounding box center [668, 210] width 173 height 15
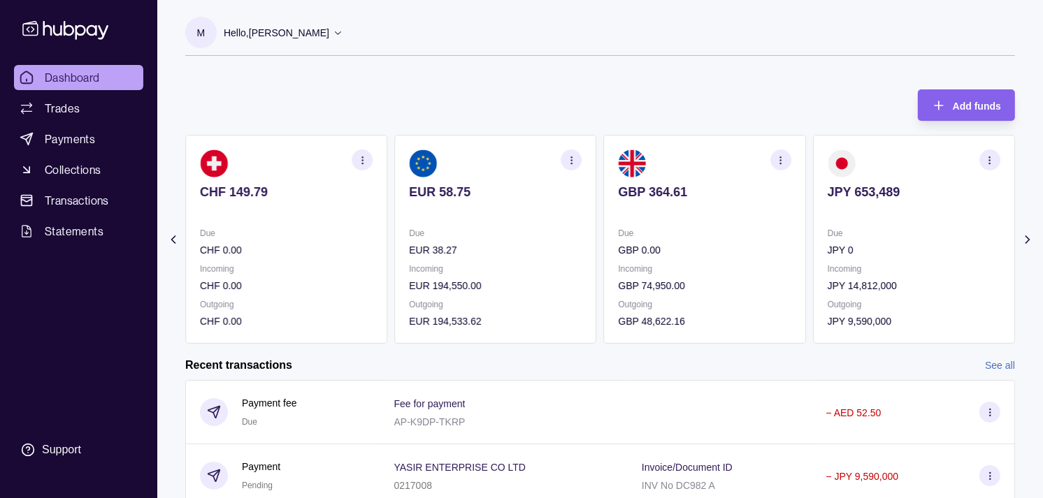
click at [340, 238] on div "Due CHF 0.00" at bounding box center [286, 242] width 173 height 32
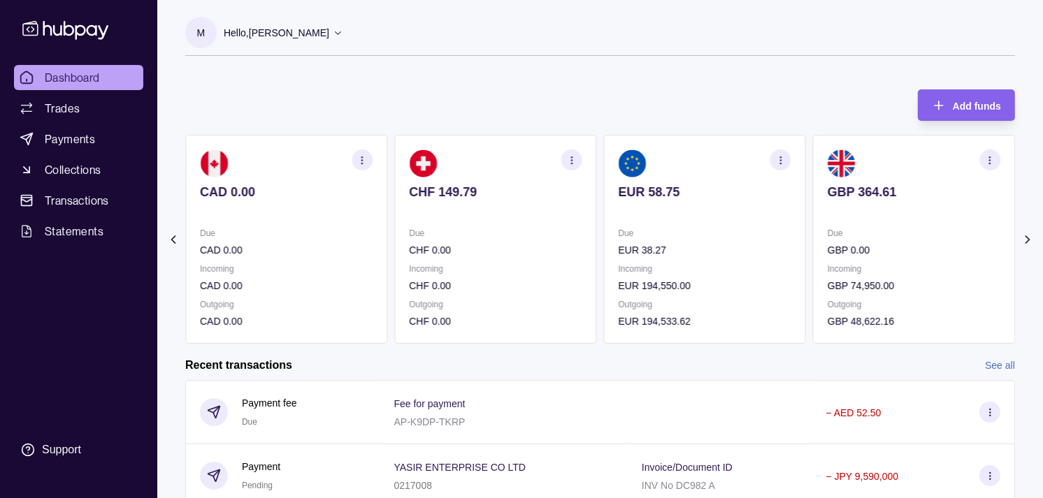
click at [372, 227] on div "Due CAD 0.00" at bounding box center [286, 242] width 173 height 32
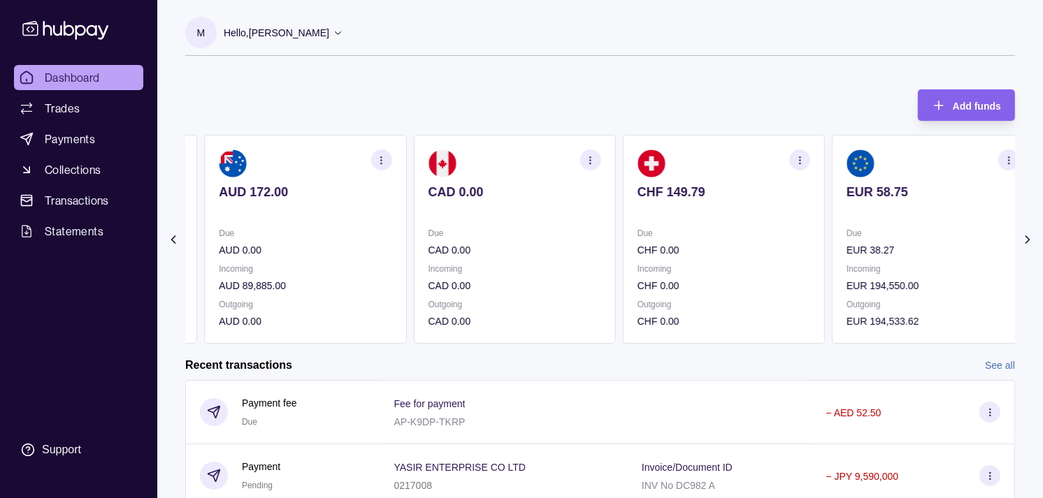
click at [388, 232] on div "Due AUD 0.00" at bounding box center [305, 242] width 173 height 32
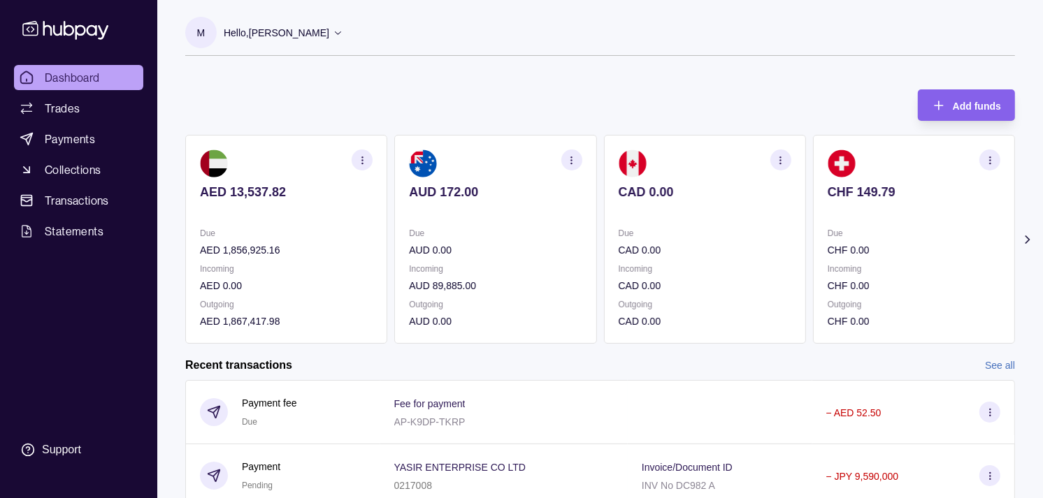
click at [386, 243] on section "AED 13,537.82 Due AED 1,856,925.16 Incoming AED 0.00 Outgoing AED 1,867,417.98" at bounding box center [286, 239] width 202 height 209
click at [372, 249] on div "Due AED 1,856,925.16 Incoming AED 0.00 Outgoing AED 1,867,417.98" at bounding box center [286, 277] width 173 height 103
click at [70, 114] on span "Trades" at bounding box center [62, 108] width 35 height 17
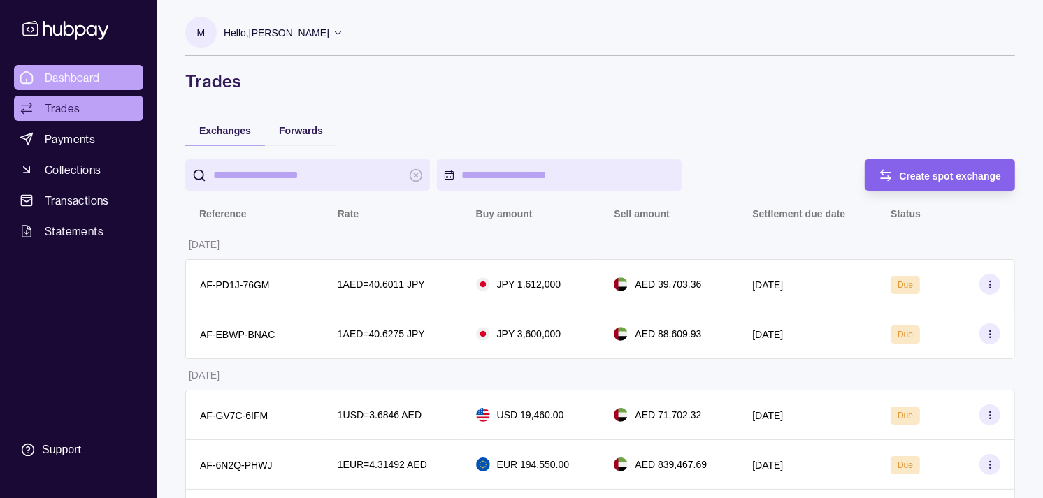
click at [63, 73] on span "Dashboard" at bounding box center [72, 77] width 55 height 17
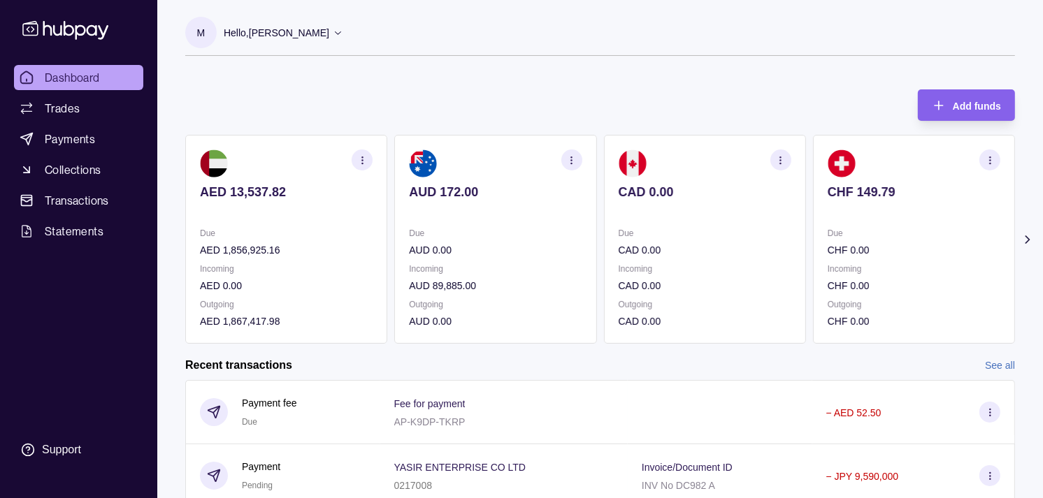
click at [618, 242] on p "CAD 0.00" at bounding box center [704, 249] width 173 height 15
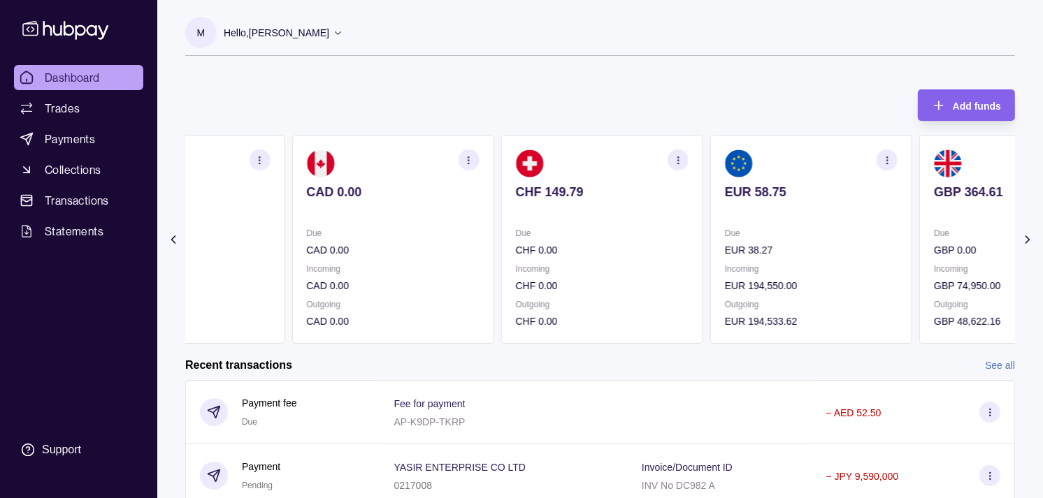
click at [569, 205] on section "CHF 149.79 Due CHF 0.00 Incoming CHF 0.00 Outgoing CHF 0.00" at bounding box center [602, 239] width 202 height 209
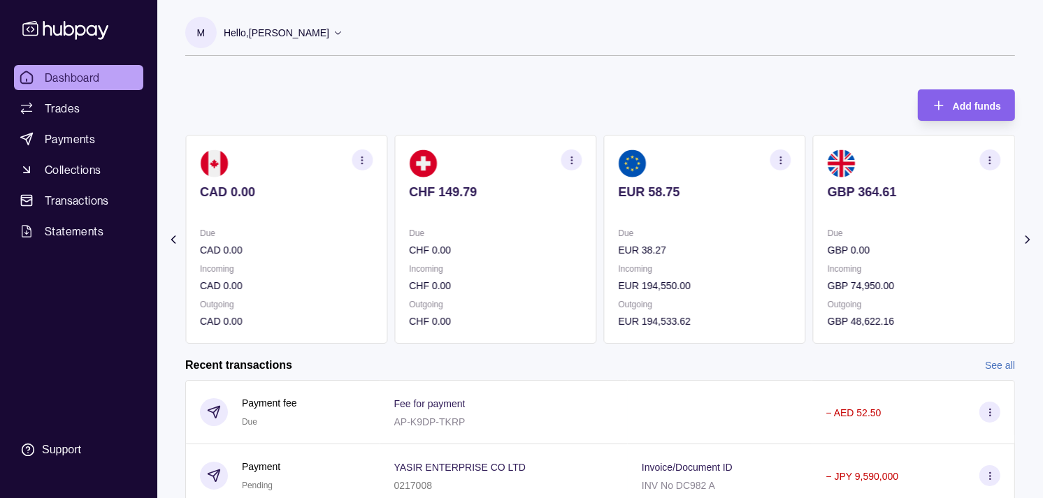
click at [618, 205] on p at bounding box center [704, 210] width 173 height 15
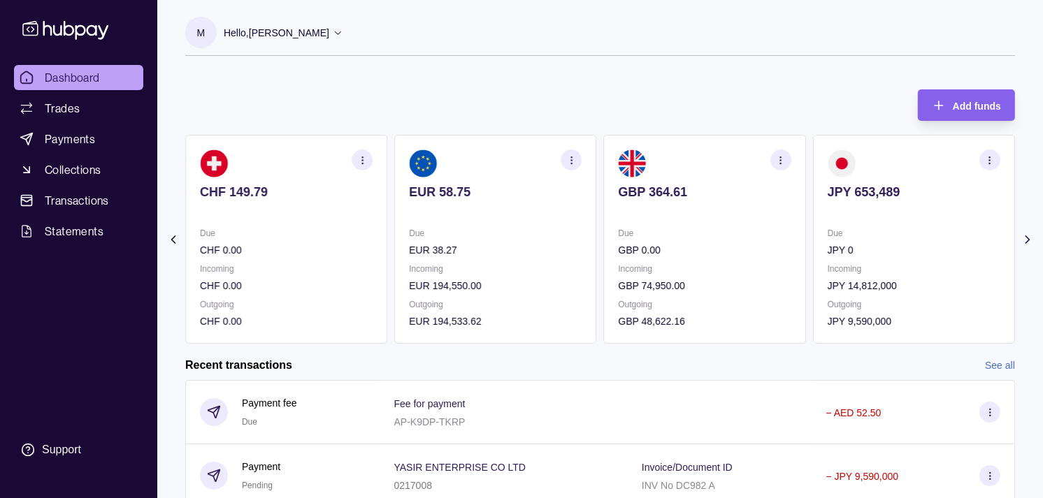
click at [813, 203] on section "JPY 653,489 Due JPY 0 Incoming JPY 14,812,000 Outgoing JPY 9,590,000" at bounding box center [914, 239] width 202 height 209
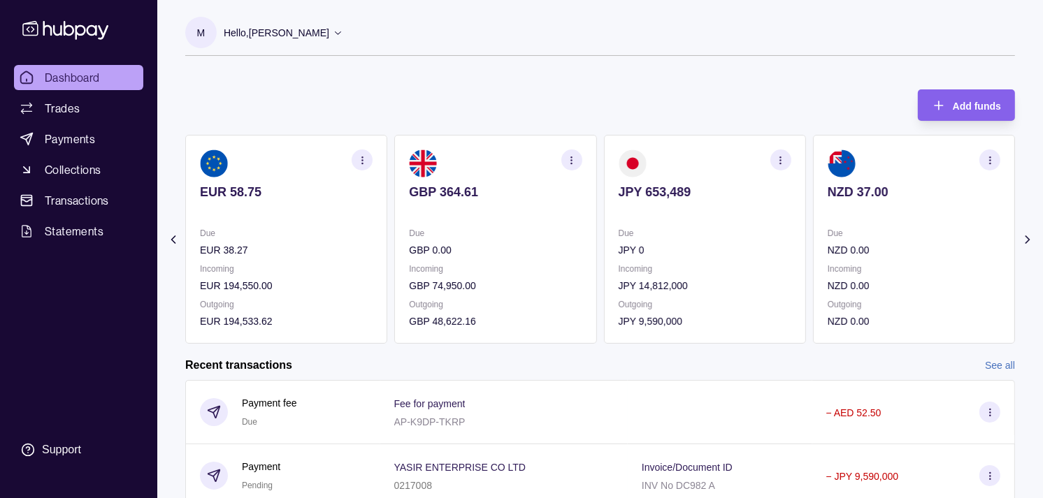
click at [778, 164] on icon "button" at bounding box center [780, 160] width 10 height 10
click at [676, 159] on link "View transactions" at bounding box center [681, 159] width 76 height 15
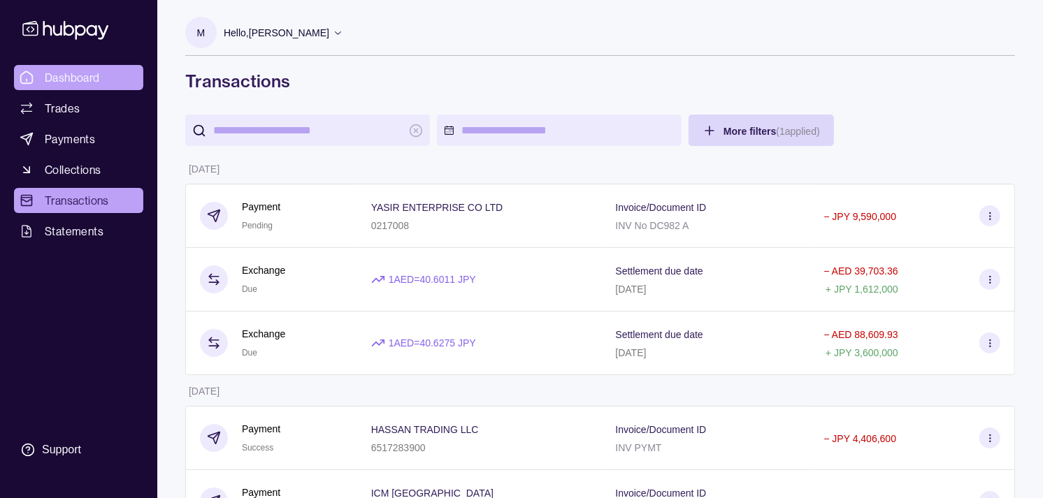
click at [55, 70] on span "Dashboard" at bounding box center [72, 77] width 55 height 17
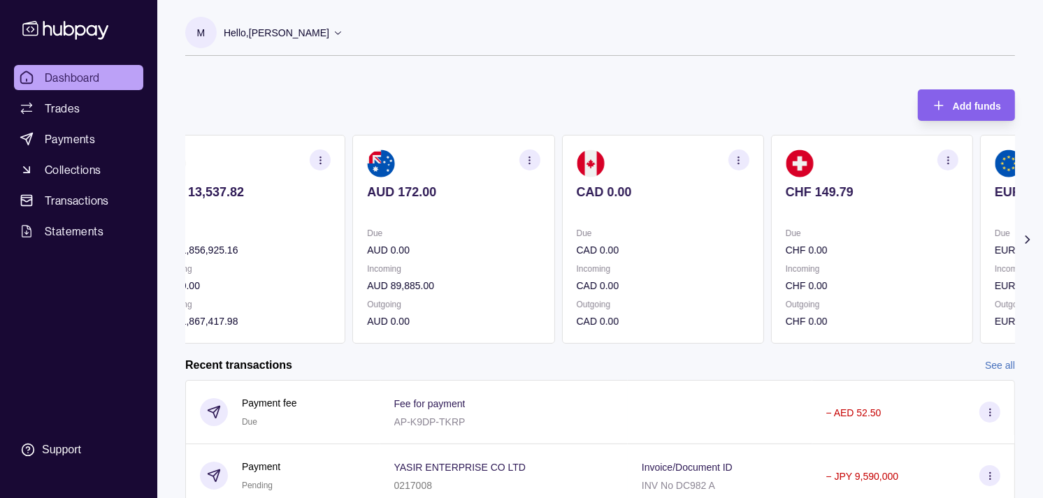
click at [676, 206] on p at bounding box center [662, 210] width 173 height 15
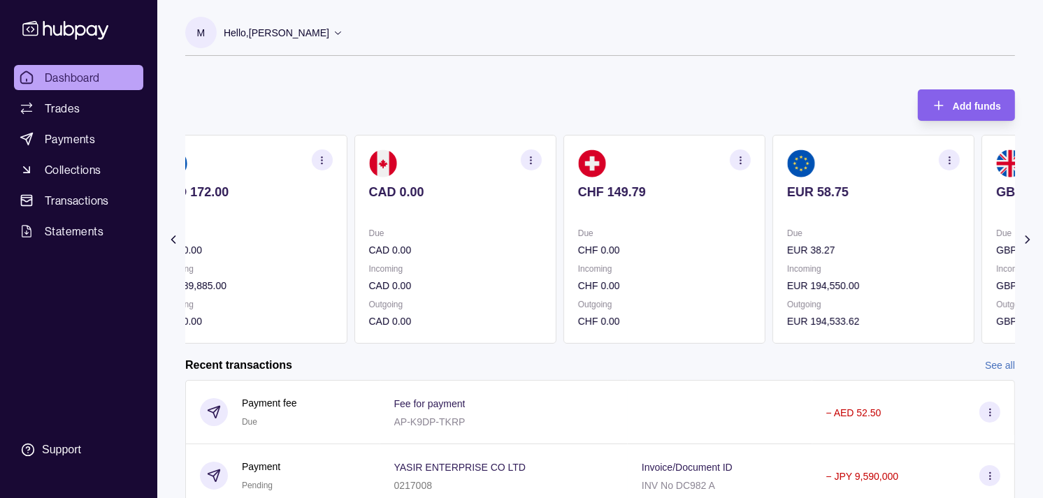
click at [732, 227] on p "Due" at bounding box center [664, 233] width 173 height 15
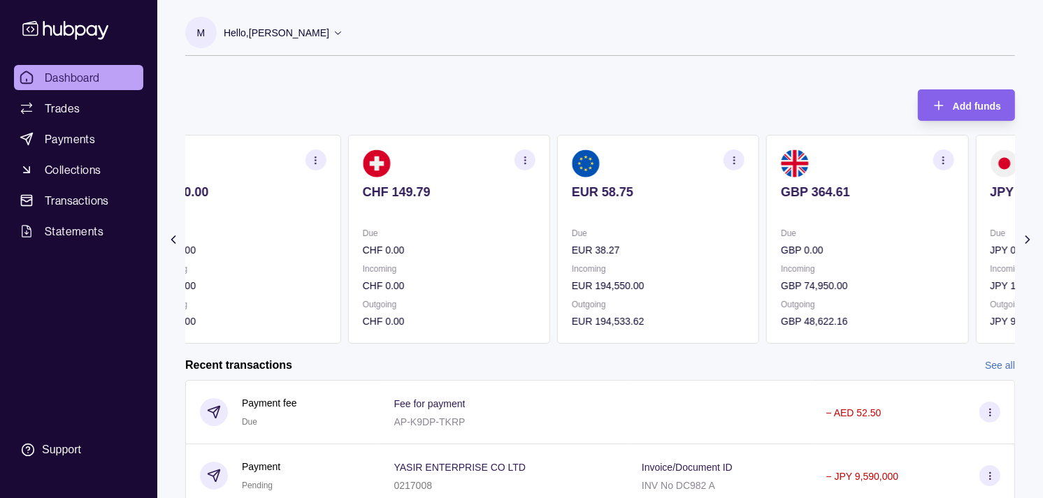
click at [713, 212] on section "EUR 58.75 Due EUR 38.27 Incoming EUR 194,550.00 Outgoing EUR 194,533.62" at bounding box center [658, 239] width 202 height 209
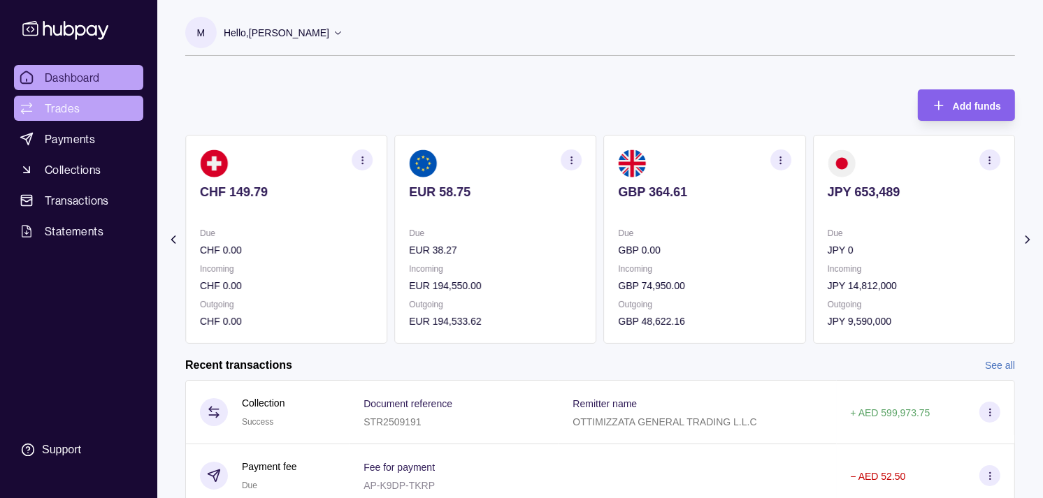
click at [80, 107] on link "Trades" at bounding box center [78, 108] width 129 height 25
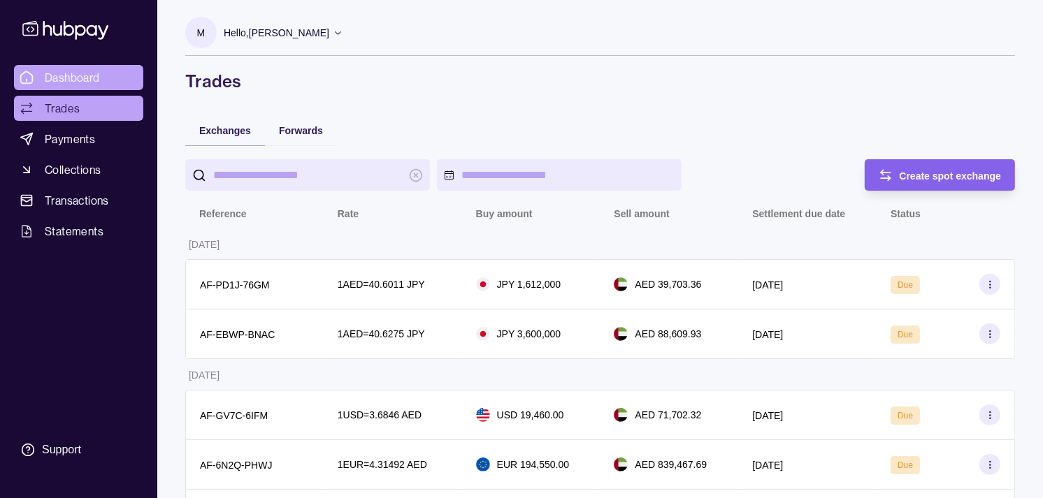
click at [67, 75] on span "Dashboard" at bounding box center [72, 77] width 55 height 17
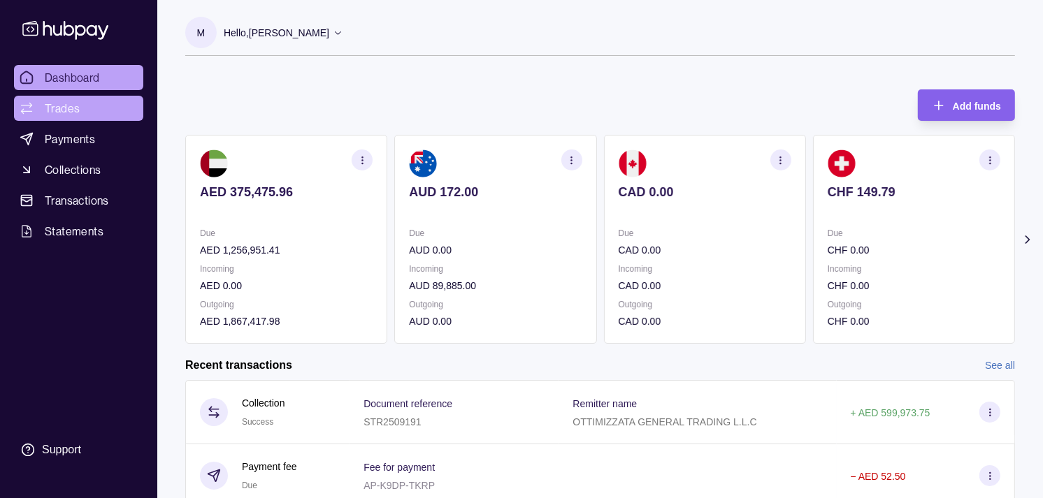
click at [82, 101] on link "Trades" at bounding box center [78, 108] width 129 height 25
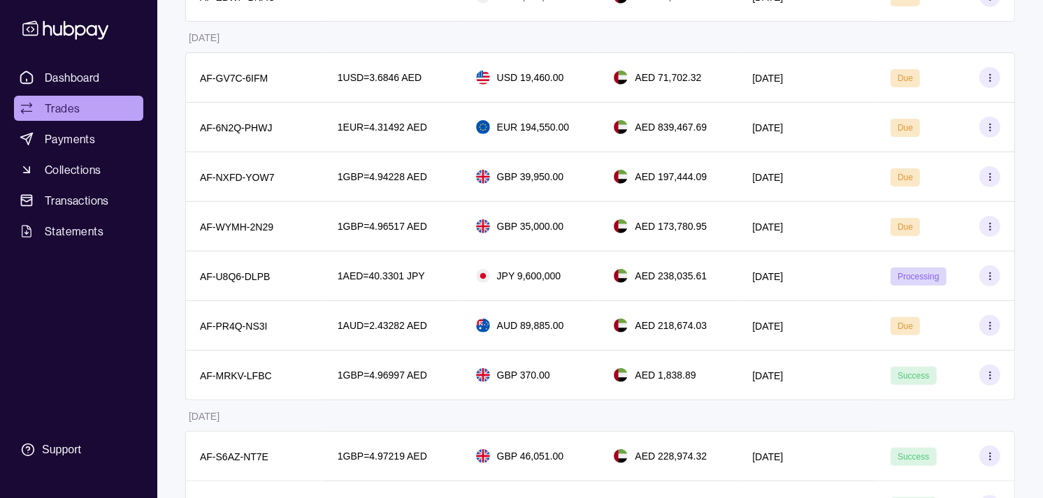
scroll to position [310, 0]
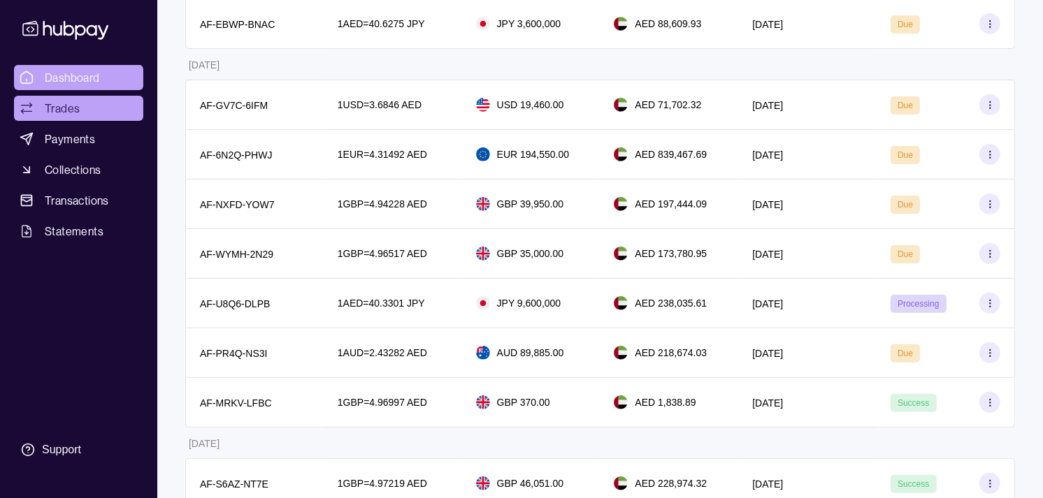
click at [78, 72] on span "Dashboard" at bounding box center [72, 77] width 55 height 17
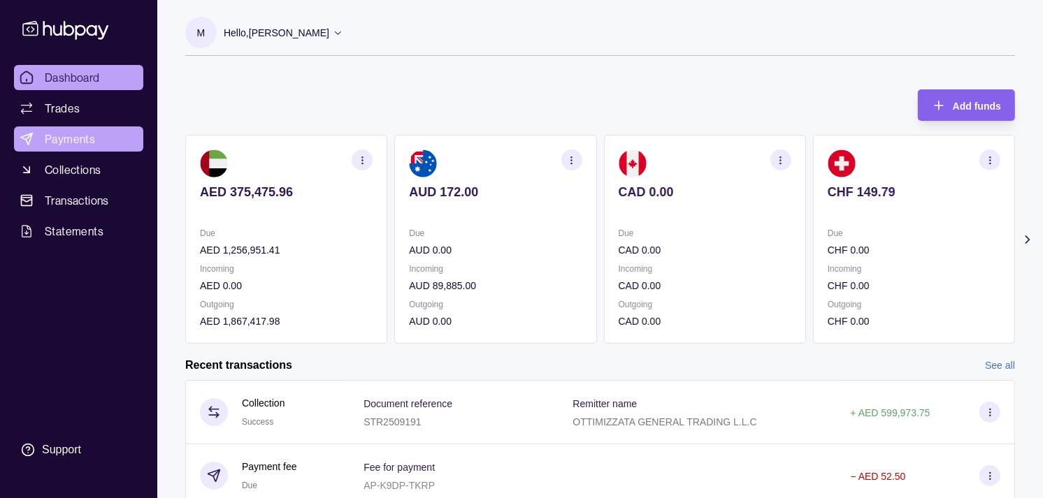
click at [68, 129] on link "Payments" at bounding box center [78, 138] width 129 height 25
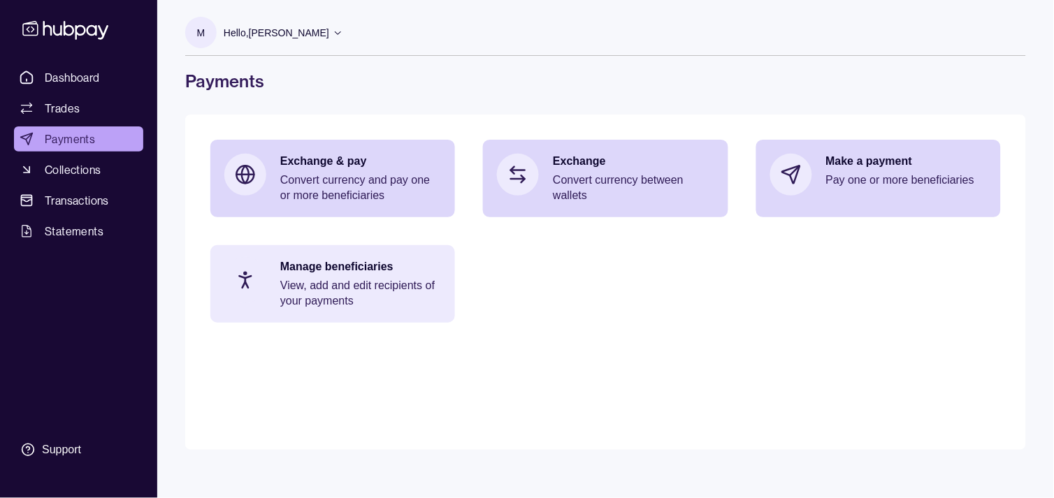
click at [376, 270] on p "Manage beneficiaries" at bounding box center [360, 266] width 161 height 15
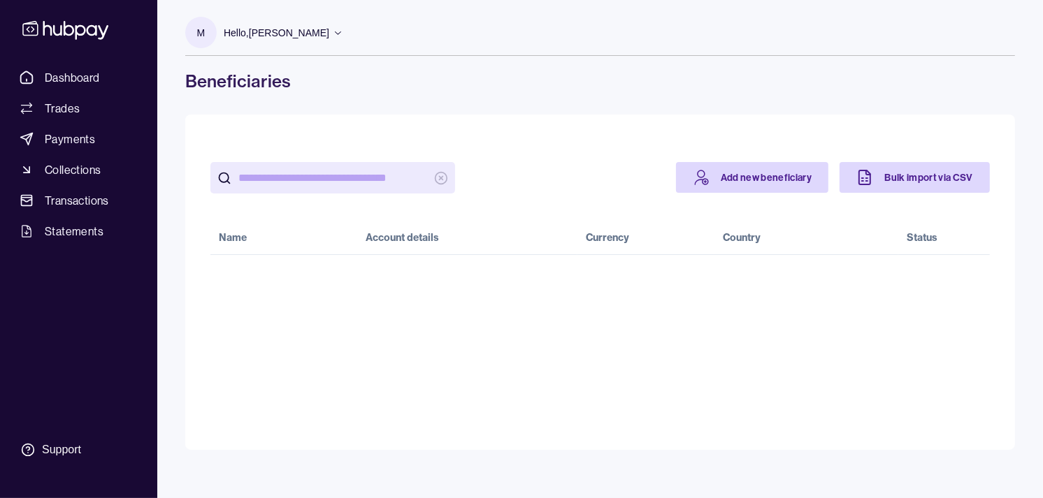
click at [306, 187] on input "search" at bounding box center [332, 177] width 189 height 31
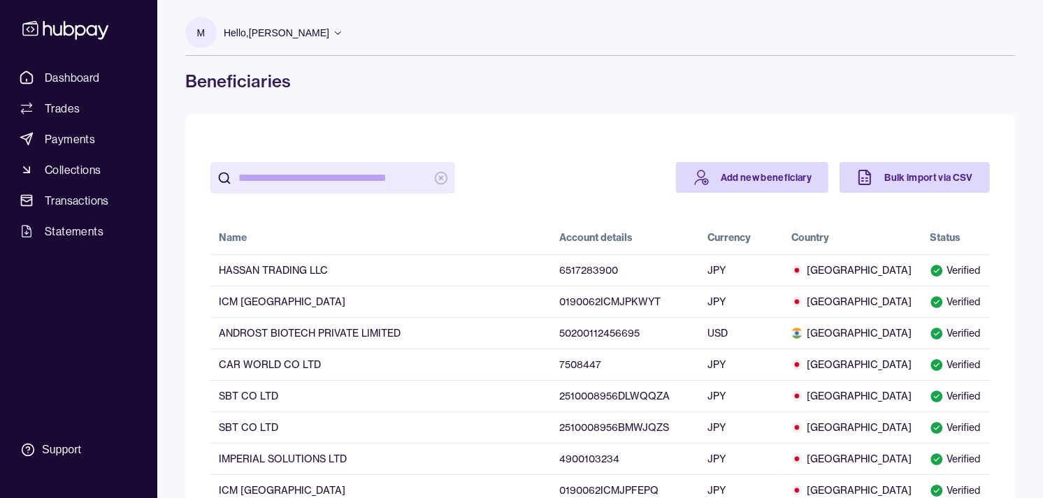
paste input "**********"
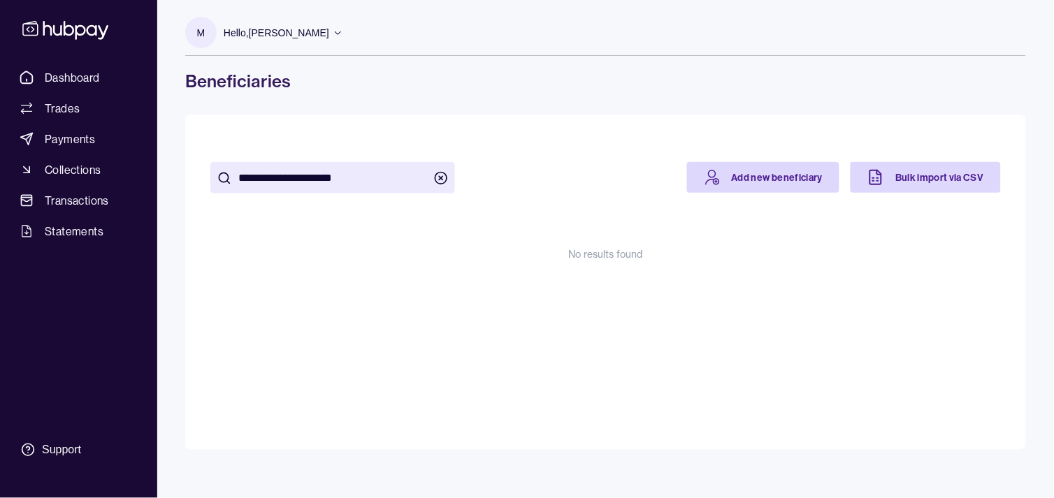
type input "**********"
click at [737, 171] on link "Add new beneficiary" at bounding box center [763, 177] width 153 height 31
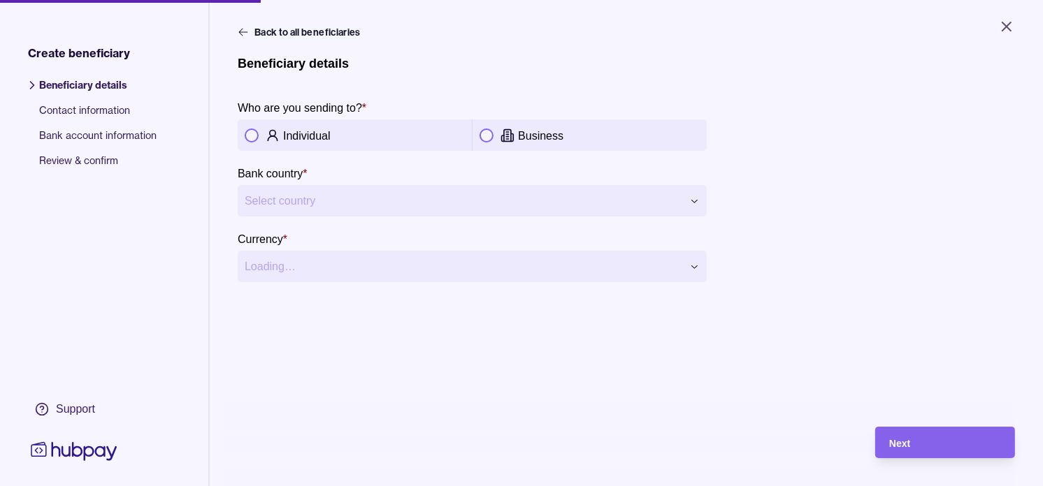
click at [531, 140] on p "Business" at bounding box center [540, 136] width 45 height 12
click at [569, 203] on html "**********" at bounding box center [521, 243] width 1043 height 486
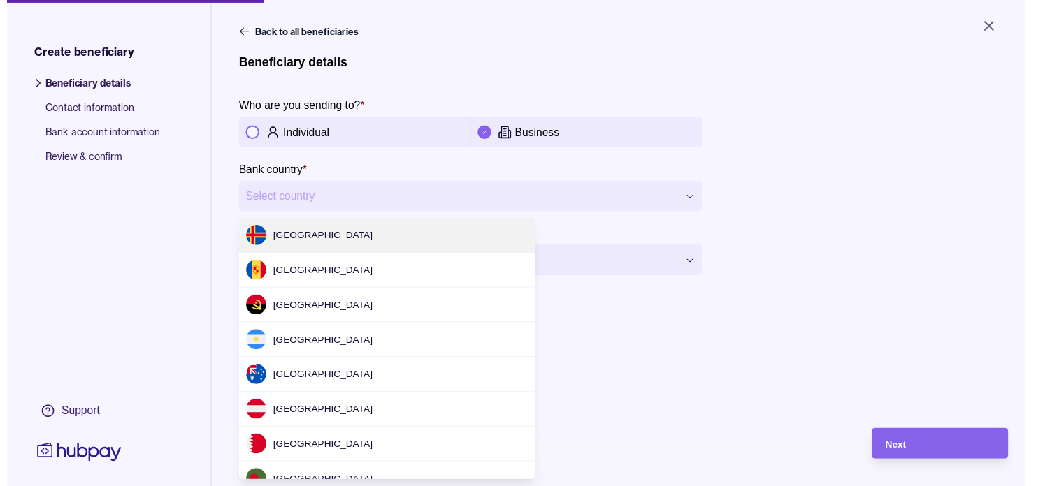
scroll to position [4277, 0]
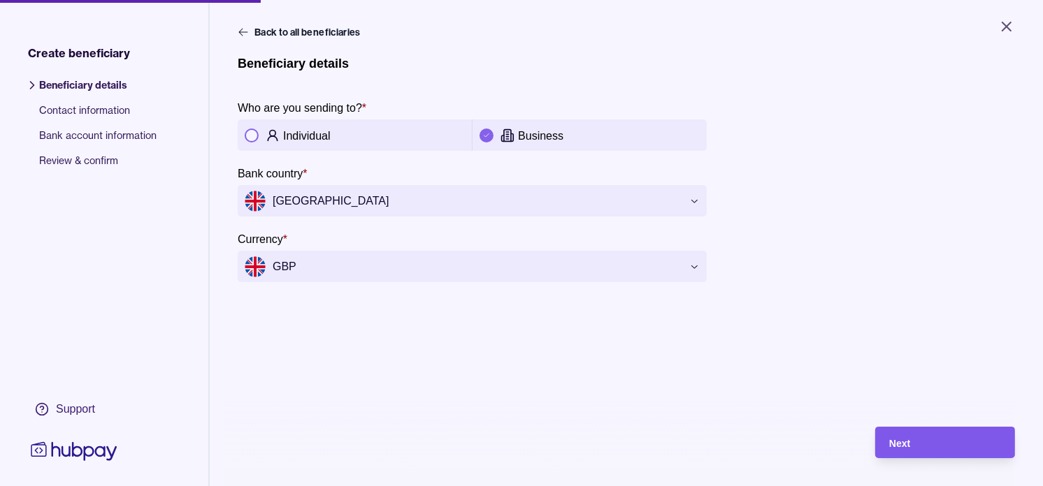
click at [944, 448] on div "Next" at bounding box center [945, 443] width 112 height 17
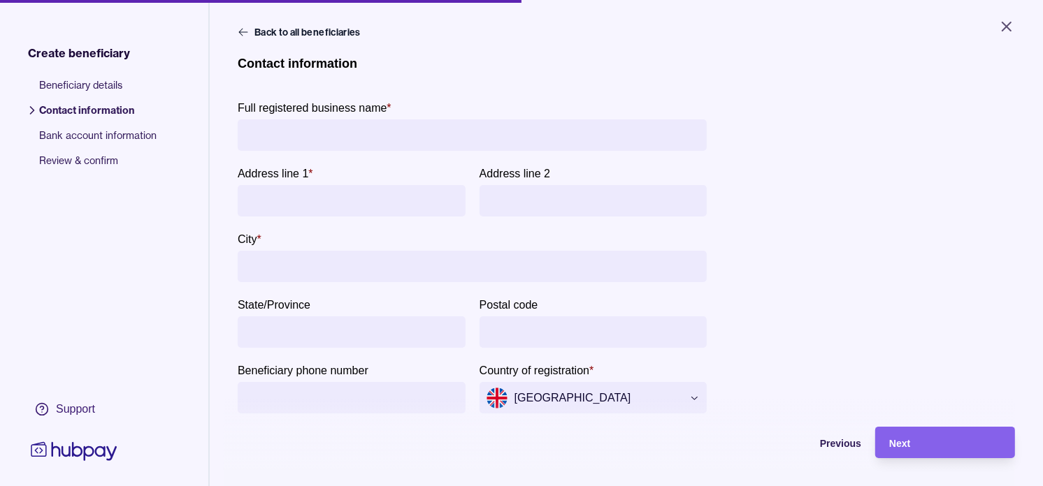
click at [344, 124] on input "Full registered business name *" at bounding box center [472, 134] width 455 height 31
paste input "**********"
click at [260, 135] on input "**********" at bounding box center [472, 134] width 455 height 31
type input "**********"
paste input "**********"
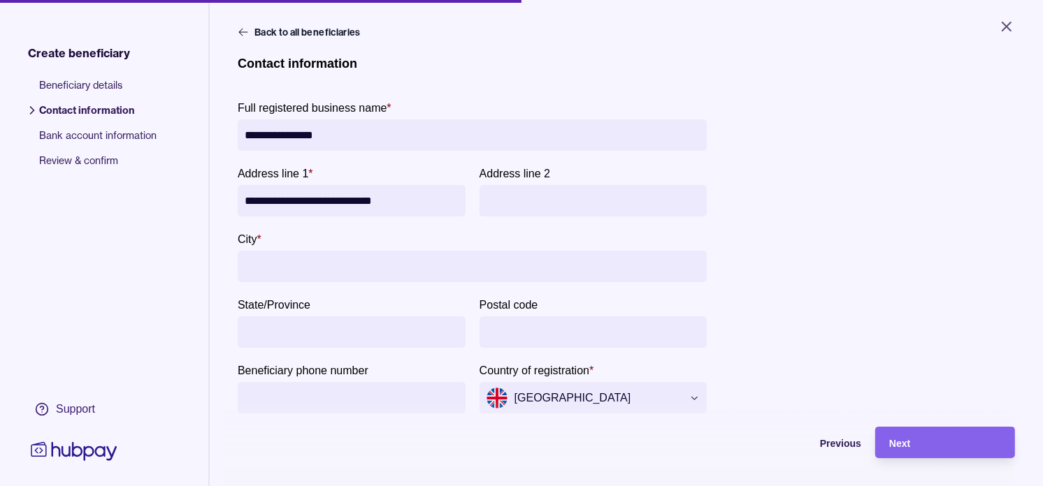
type input "**********"
paste input "**********"
type input "**********"
click at [935, 451] on div "Next" at bounding box center [945, 443] width 112 height 17
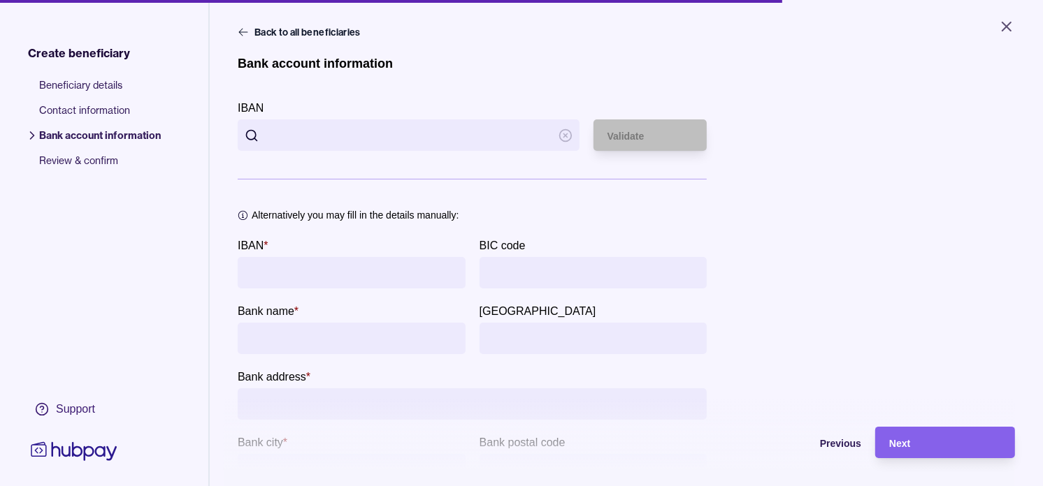
click at [370, 145] on input "IBAN" at bounding box center [409, 134] width 286 height 31
paste input "**********"
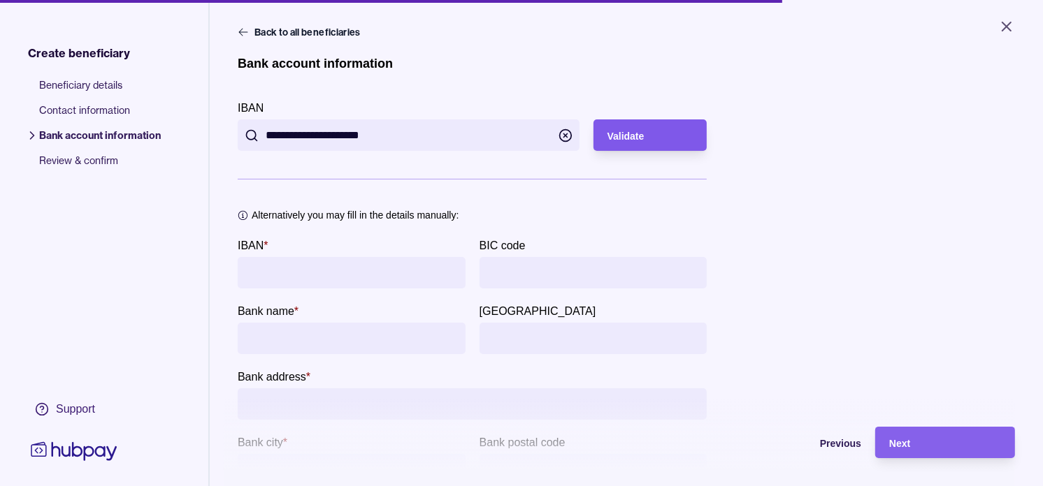
type input "**********"
click at [665, 138] on div "Validate" at bounding box center [650, 135] width 86 height 17
type input "**********"
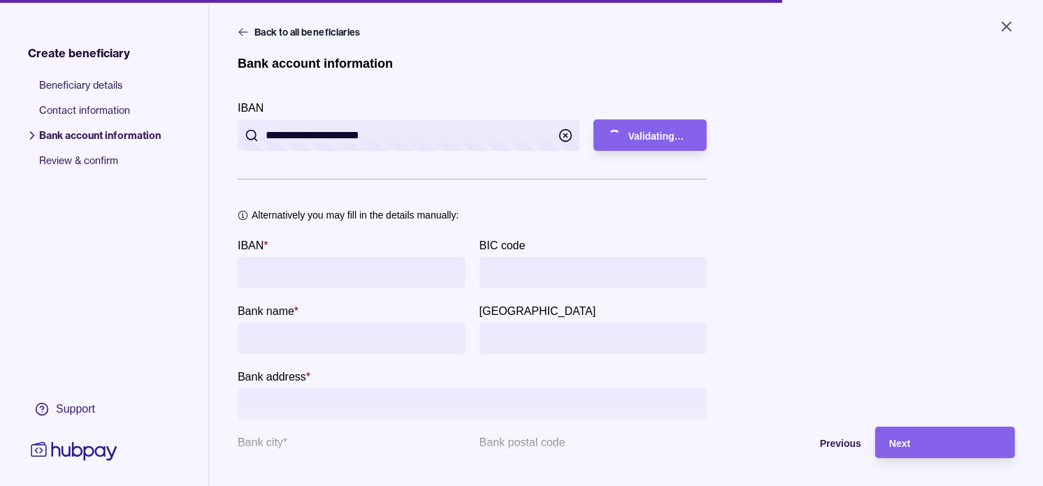
type input "**********"
type input "******"
type input "********"
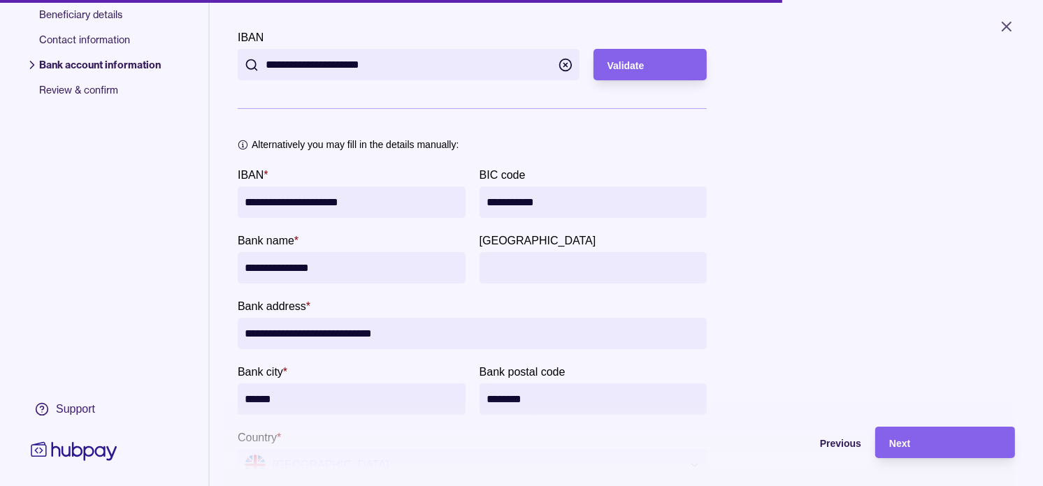
scroll to position [155, 0]
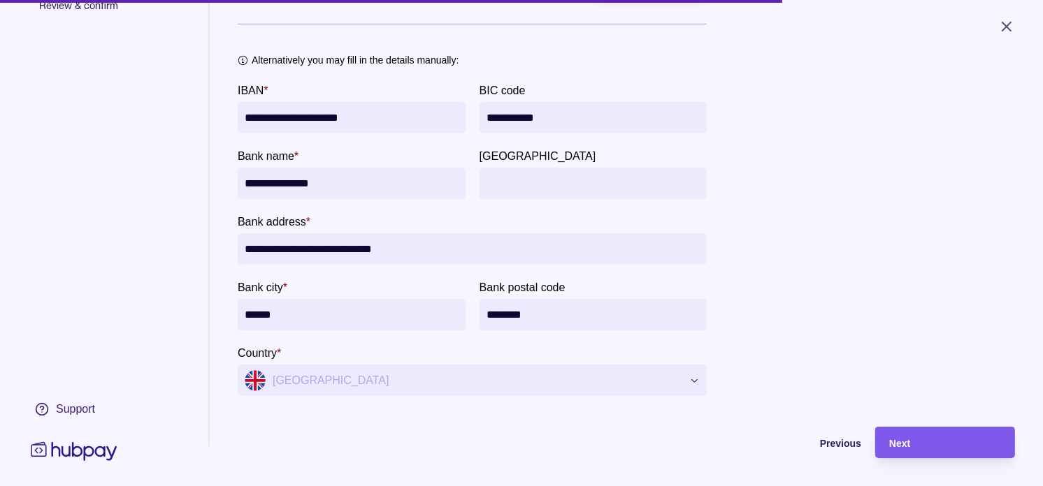
click at [920, 448] on div "Next" at bounding box center [945, 443] width 112 height 17
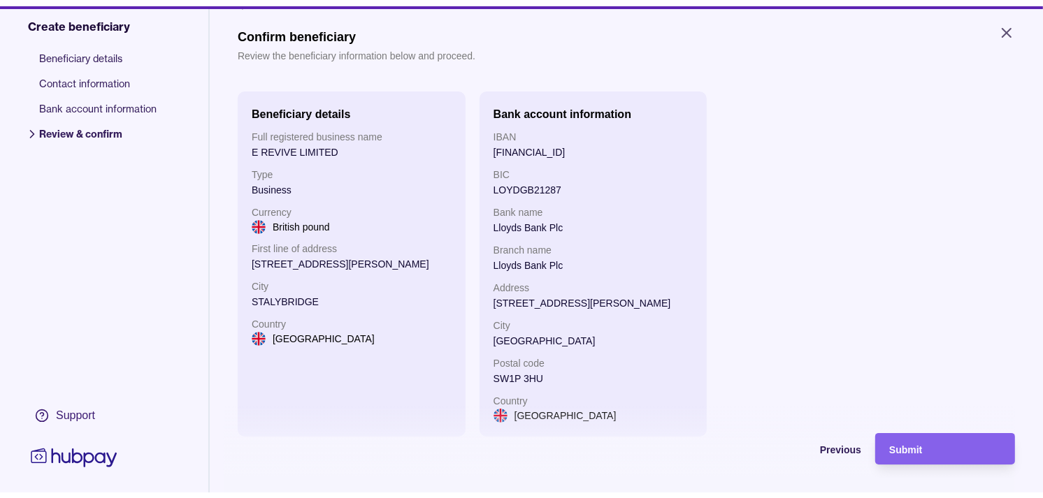
scroll to position [27, 0]
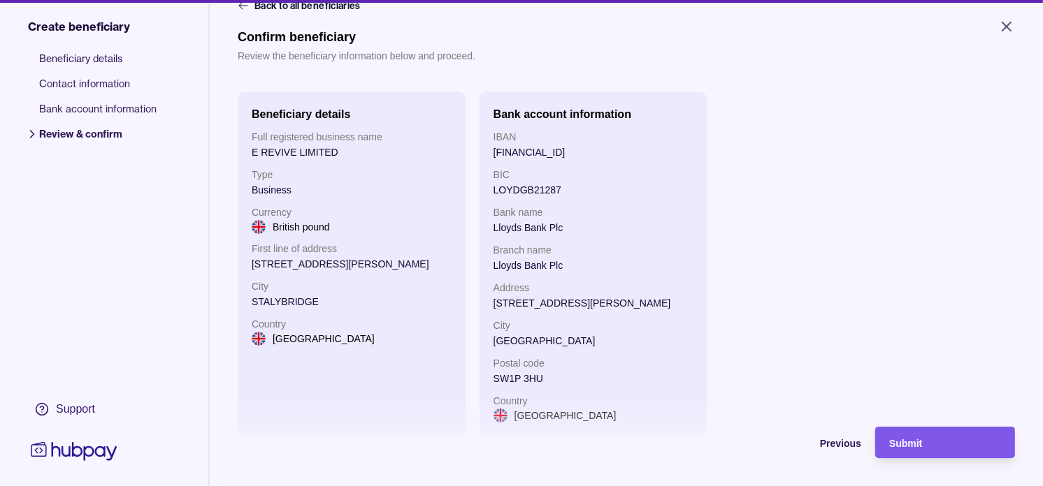
click at [934, 451] on div "Submit" at bounding box center [945, 443] width 112 height 17
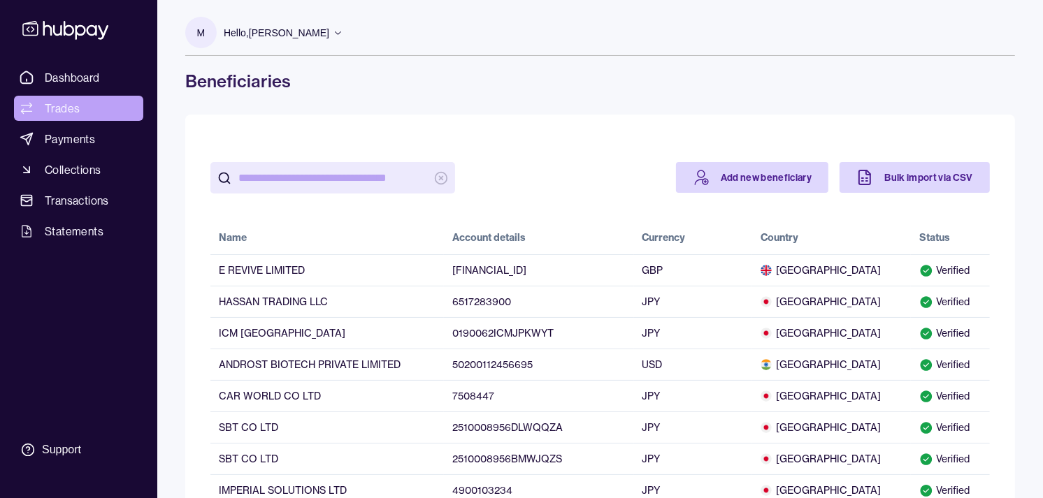
click at [96, 113] on link "Trades" at bounding box center [78, 108] width 129 height 25
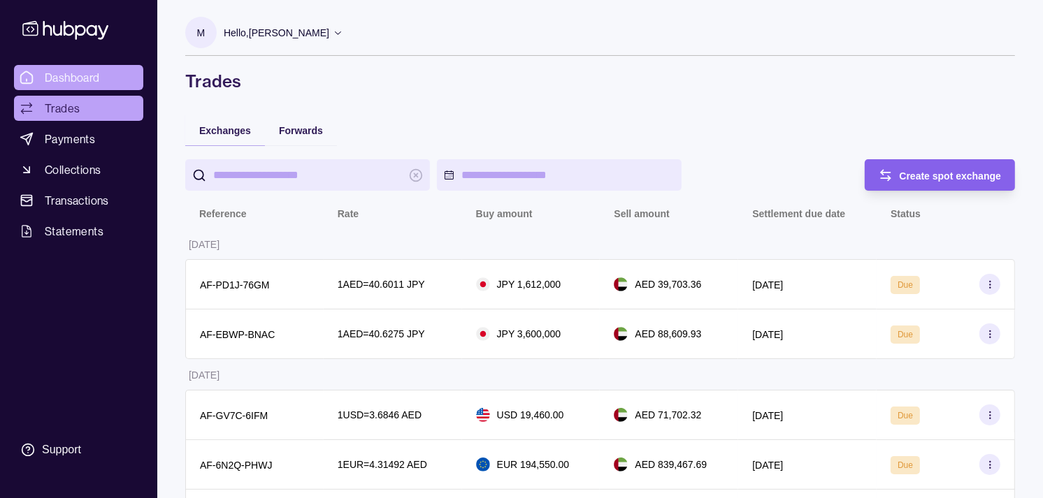
click at [99, 77] on span "Dashboard" at bounding box center [72, 77] width 55 height 17
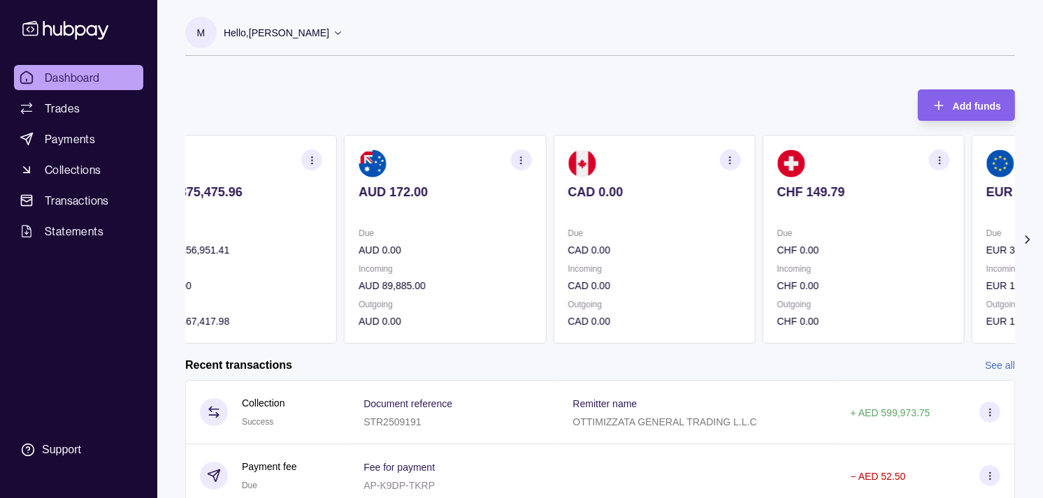
click at [791, 219] on section "CHF 149.79 Due CHF 0.00 Incoming CHF 0.00 Outgoing CHF 0.00" at bounding box center [863, 239] width 202 height 209
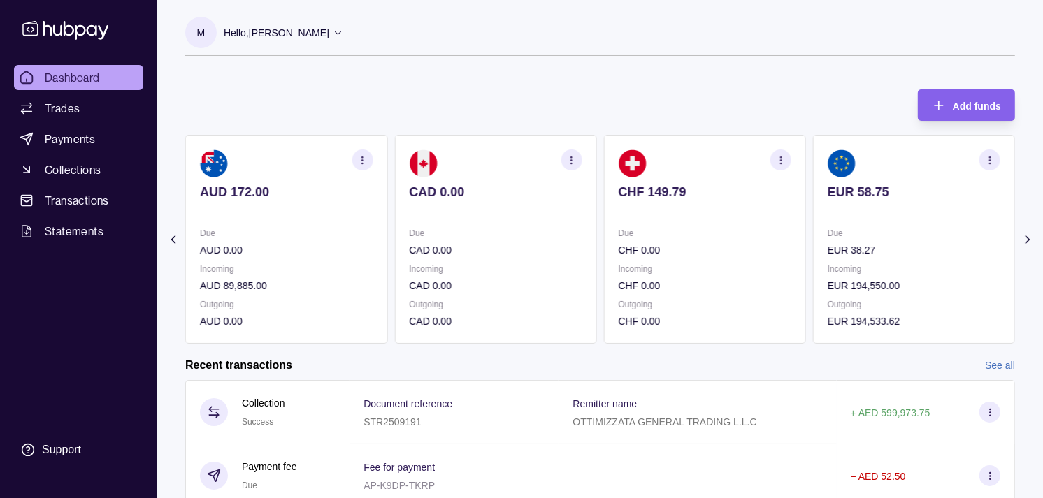
click at [813, 217] on section "EUR 58.75 Due EUR 38.27 Incoming EUR 194,550.00 Outgoing EUR 194,533.62" at bounding box center [914, 239] width 202 height 209
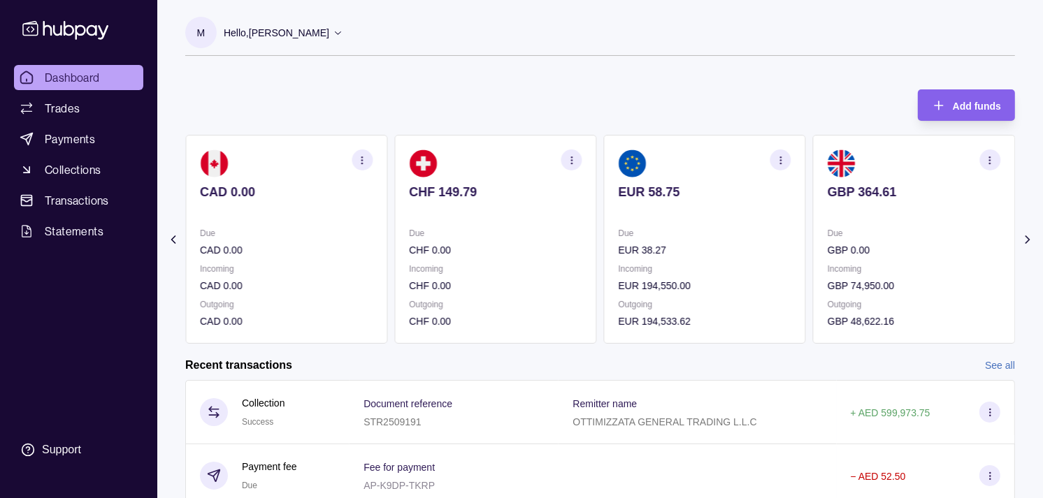
click at [841, 210] on p at bounding box center [913, 210] width 173 height 15
click at [986, 155] on icon "button" at bounding box center [990, 160] width 10 height 10
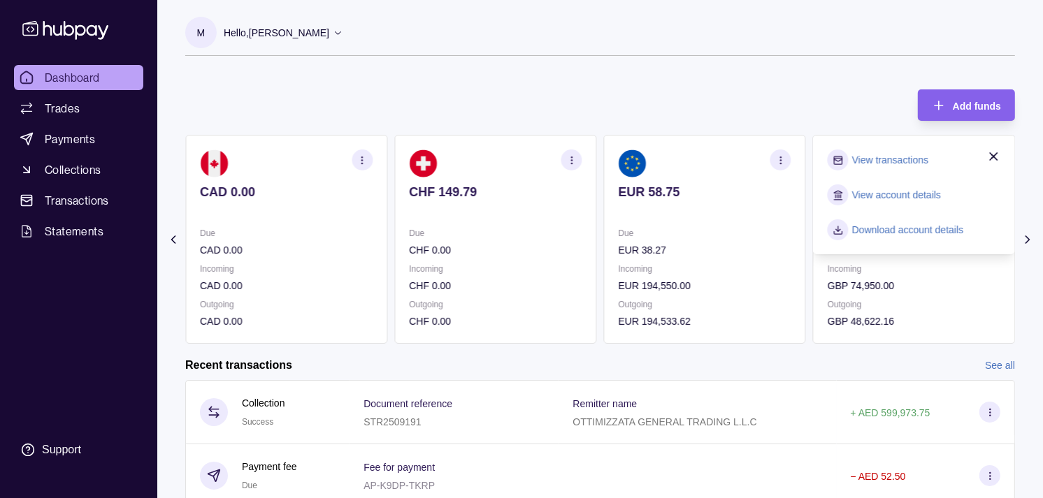
click at [892, 161] on link "View transactions" at bounding box center [890, 159] width 76 height 15
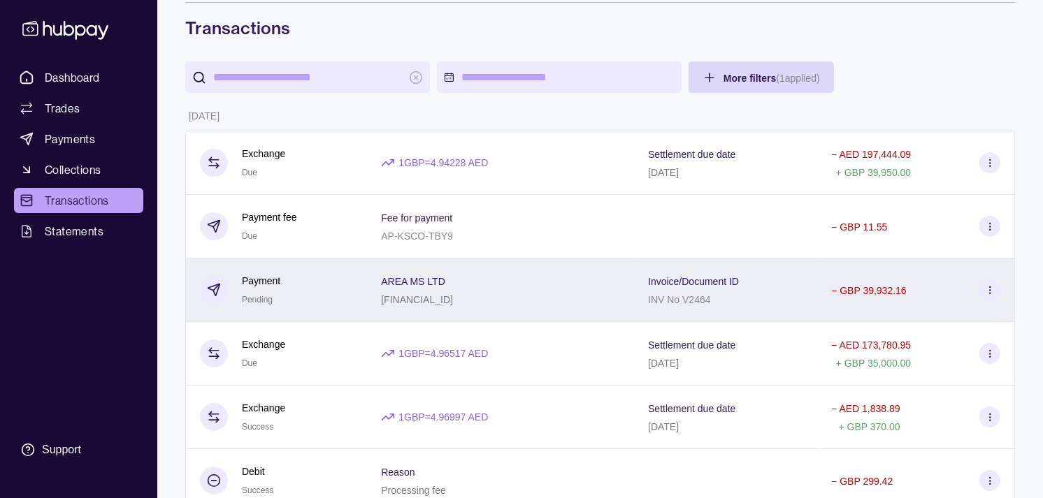
scroll to position [78, 0]
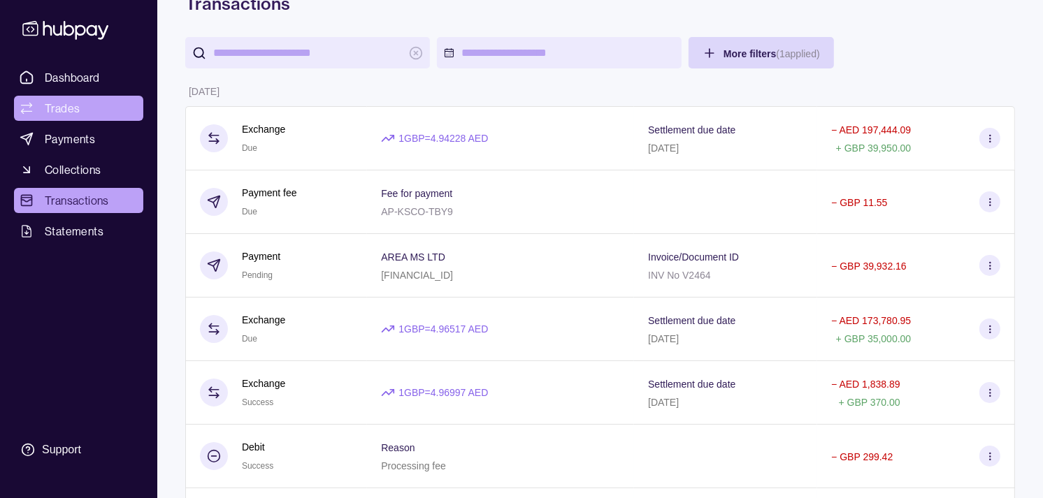
click at [75, 100] on span "Trades" at bounding box center [62, 108] width 35 height 17
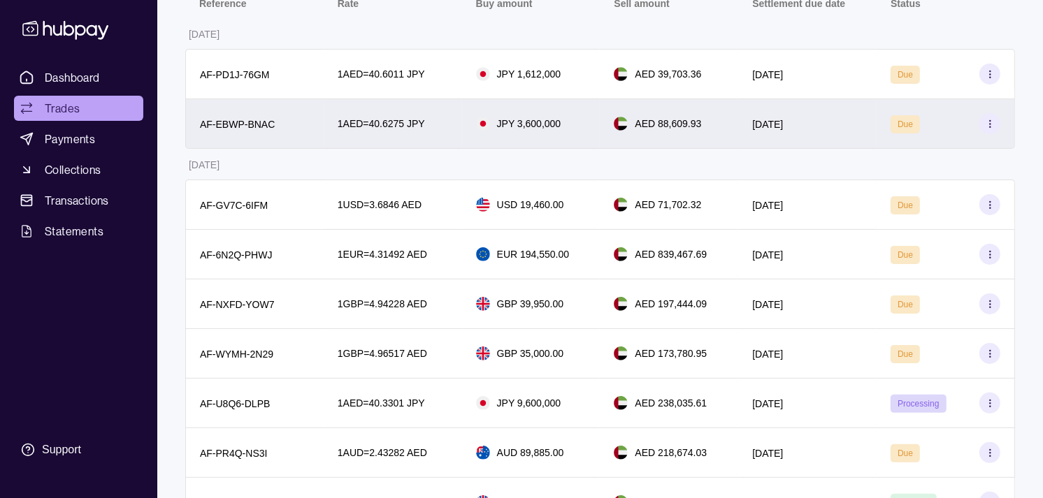
scroll to position [78, 0]
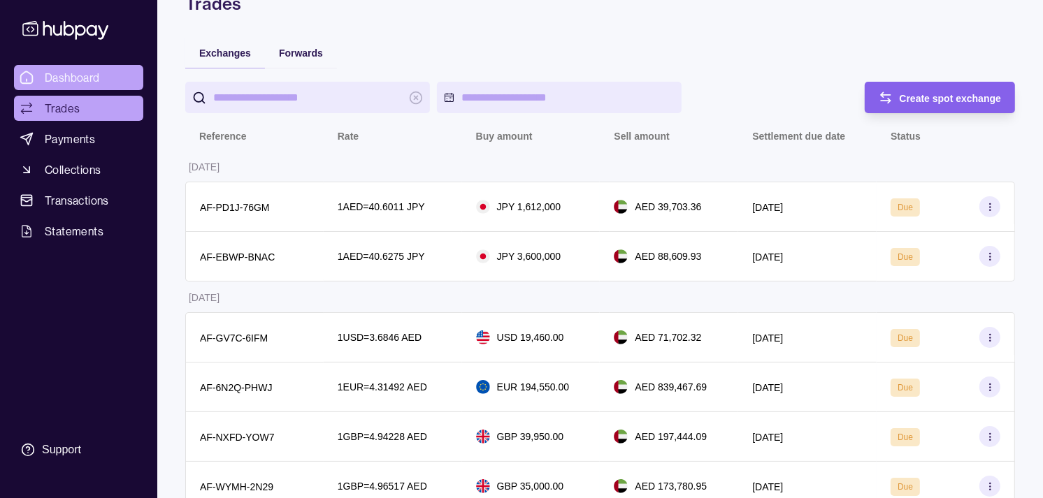
click at [77, 72] on span "Dashboard" at bounding box center [72, 77] width 55 height 17
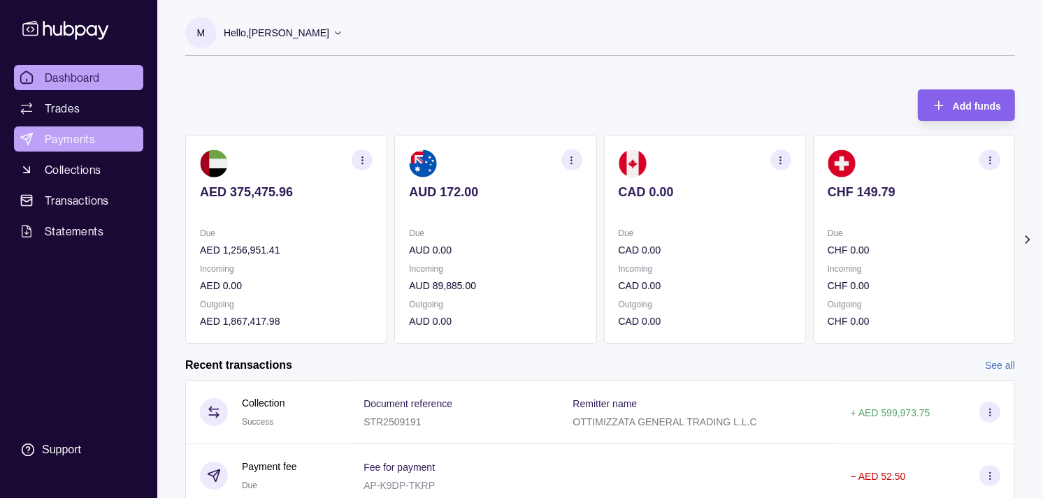
click at [74, 140] on span "Payments" at bounding box center [70, 139] width 50 height 17
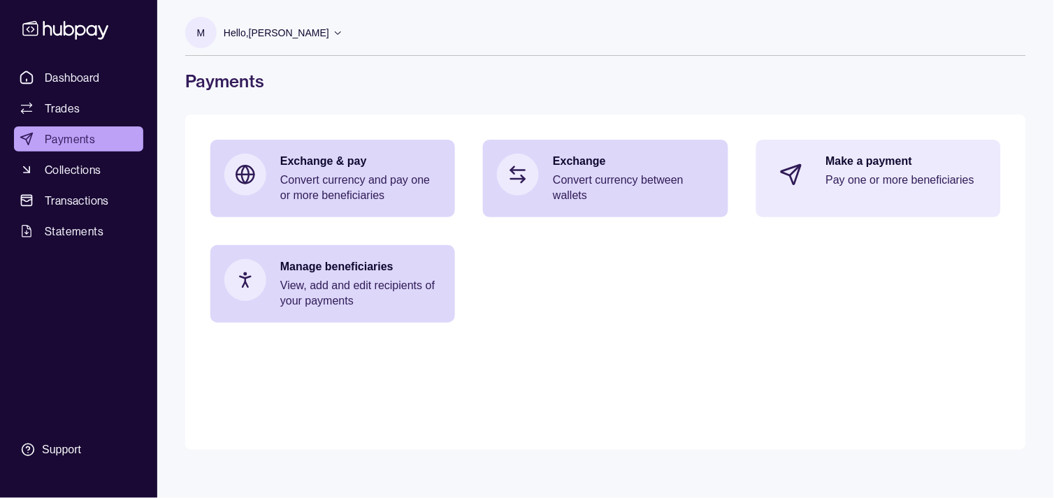
click at [930, 180] on p "Pay one or more beneficiaries" at bounding box center [906, 180] width 161 height 15
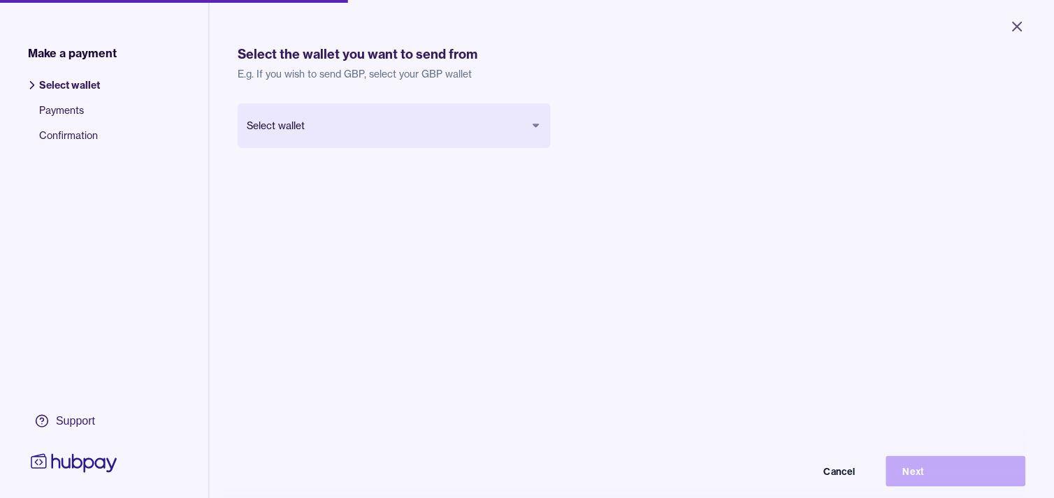
click at [498, 117] on body "Close Make a payment Select wallet Payments Confirmation Support Select the wal…" at bounding box center [527, 249] width 1054 height 498
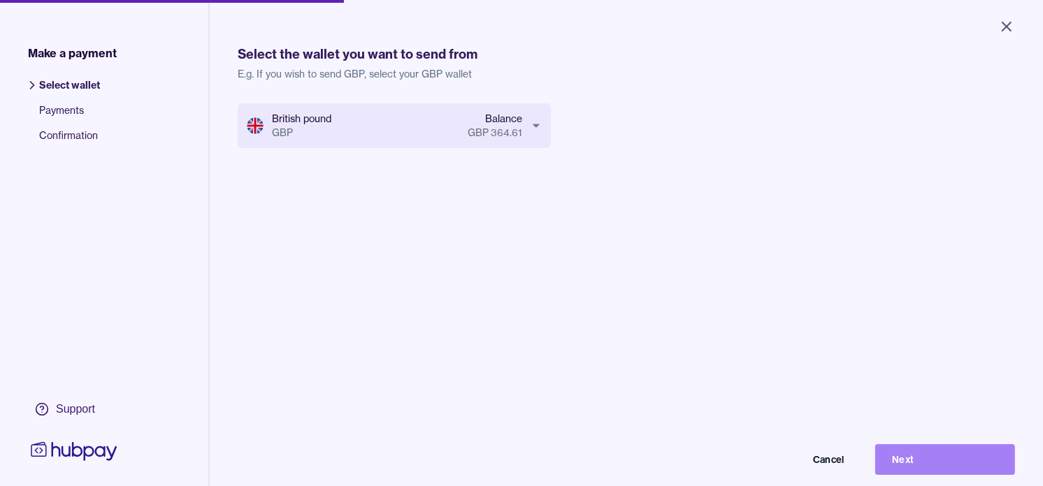
click at [959, 475] on button "Next" at bounding box center [945, 459] width 140 height 31
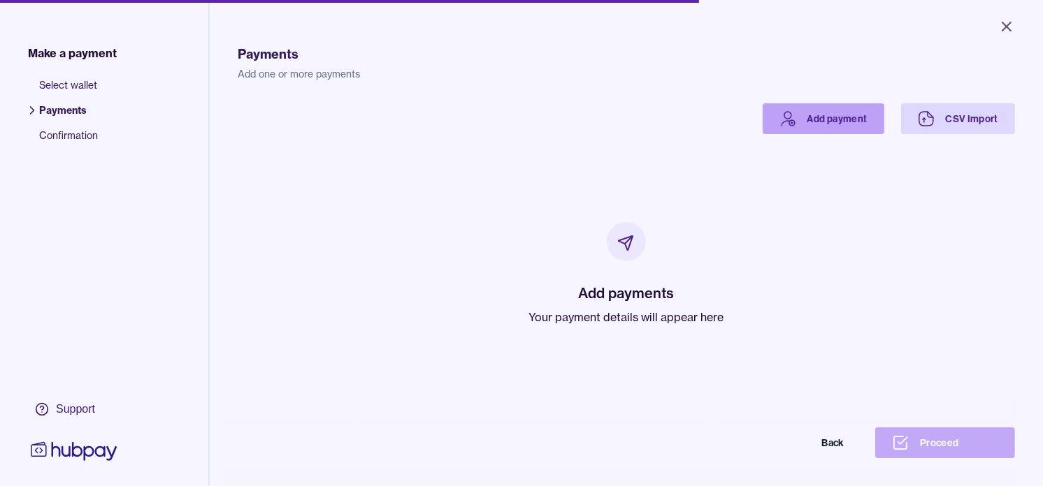
click at [791, 117] on link "Add payment" at bounding box center [823, 118] width 122 height 31
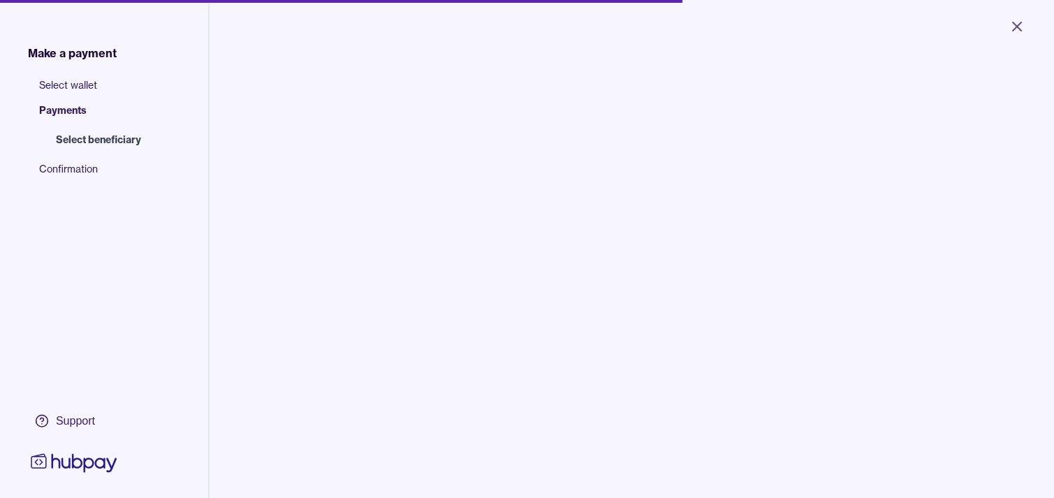
click at [389, 152] on input "search" at bounding box center [360, 141] width 189 height 31
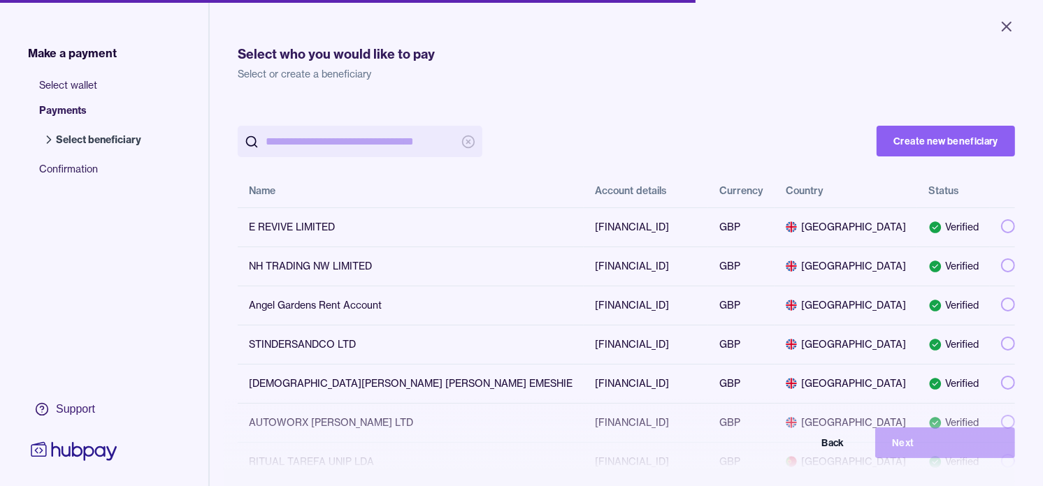
paste input "**********"
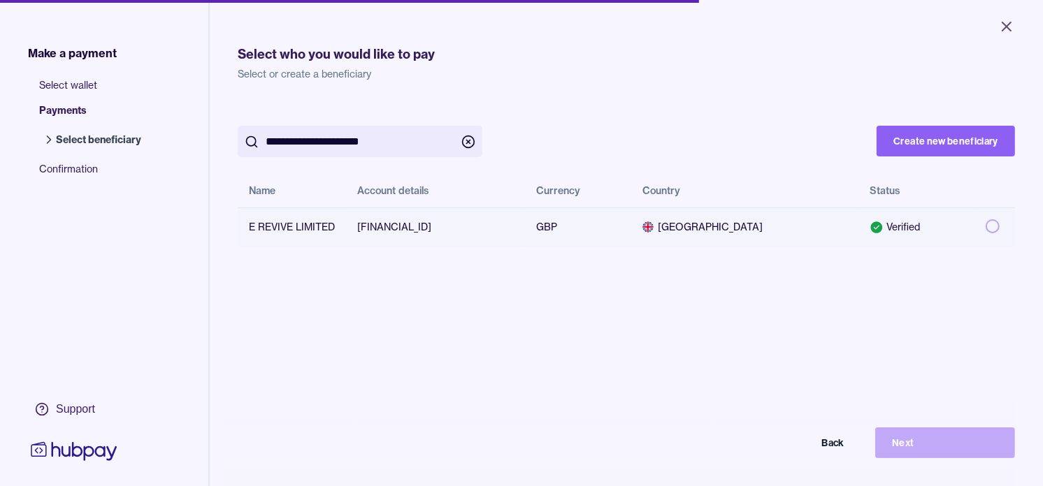
type input "**********"
click at [985, 222] on button "button" at bounding box center [992, 226] width 14 height 14
click at [959, 449] on button "Next" at bounding box center [945, 443] width 140 height 31
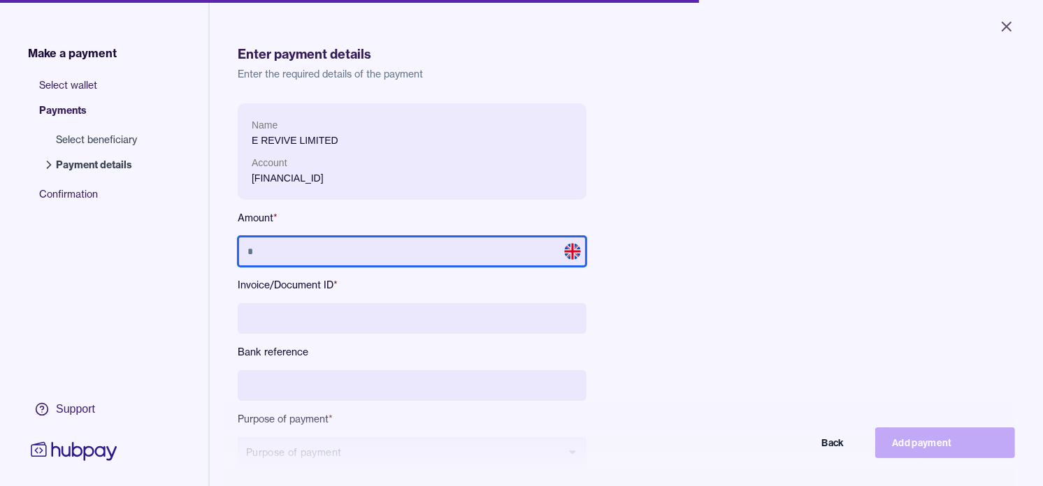
click at [488, 250] on input "text" at bounding box center [412, 251] width 349 height 31
type input "******"
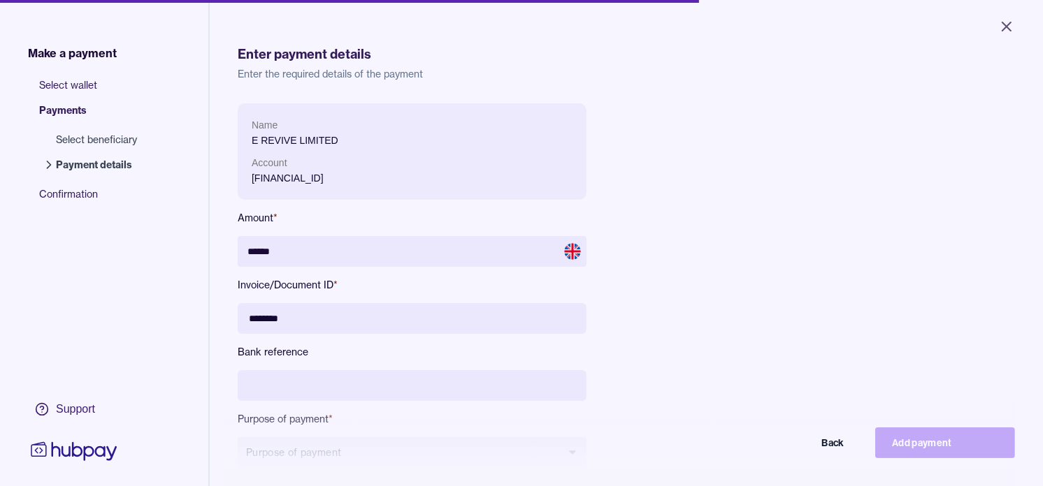
type input "********"
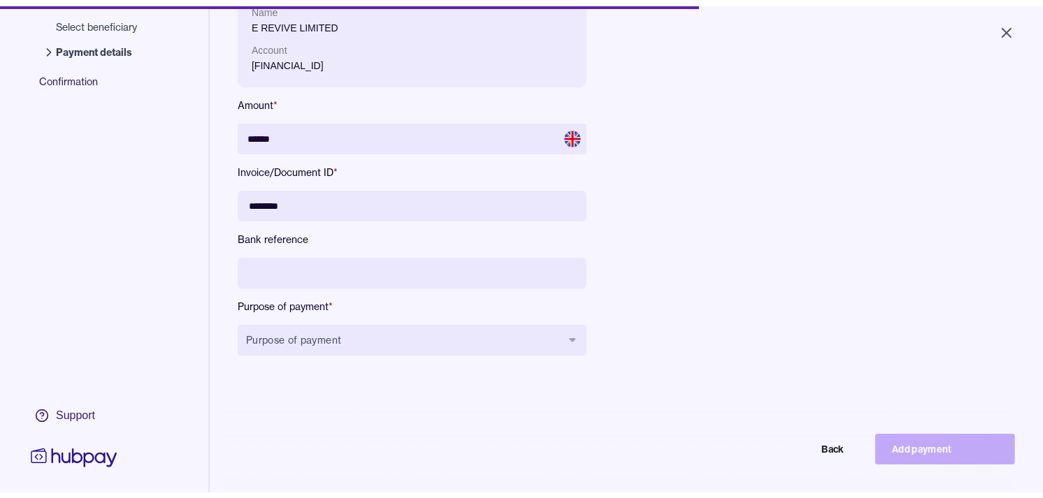
scroll to position [155, 0]
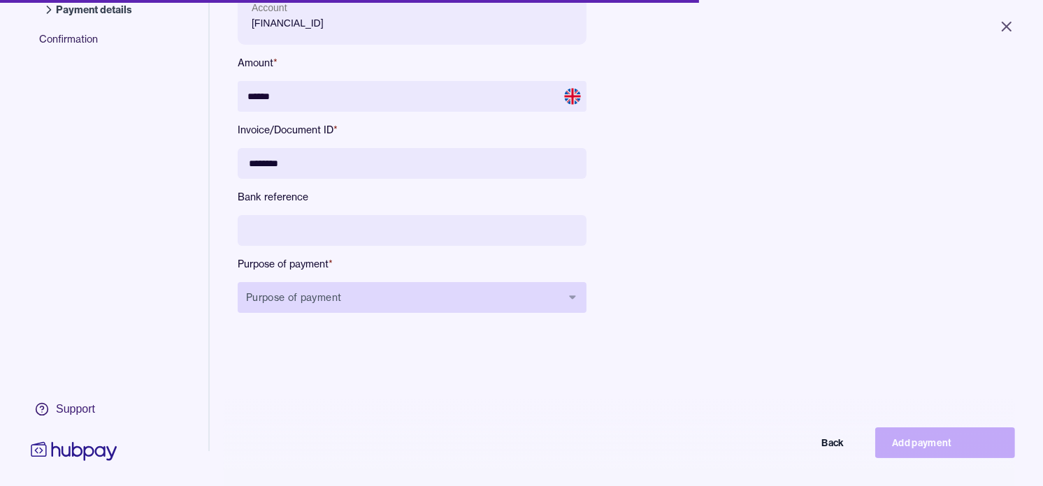
click at [465, 296] on button "Purpose of payment" at bounding box center [412, 297] width 349 height 31
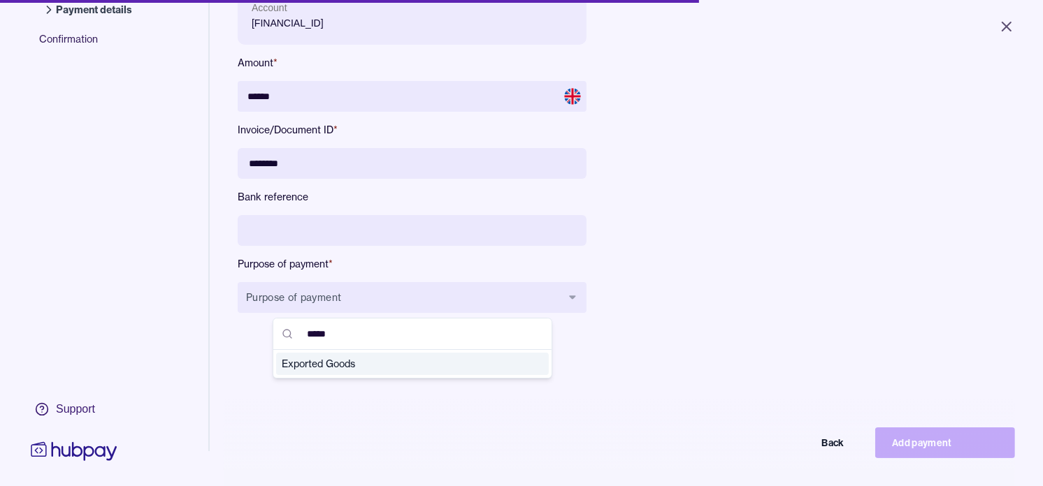
type input "*****"
click at [343, 363] on span "Exported Goods" at bounding box center [404, 364] width 245 height 14
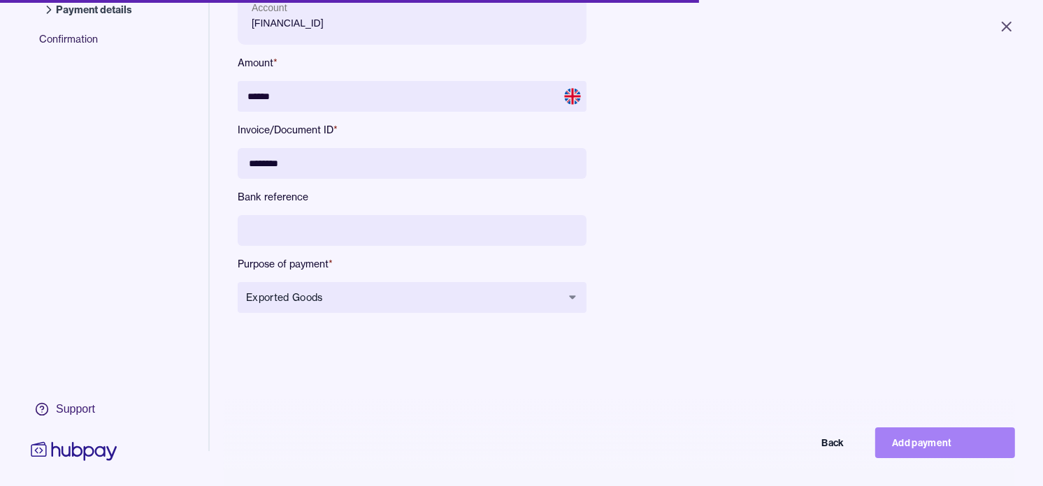
click at [932, 440] on button "Add payment" at bounding box center [945, 443] width 140 height 31
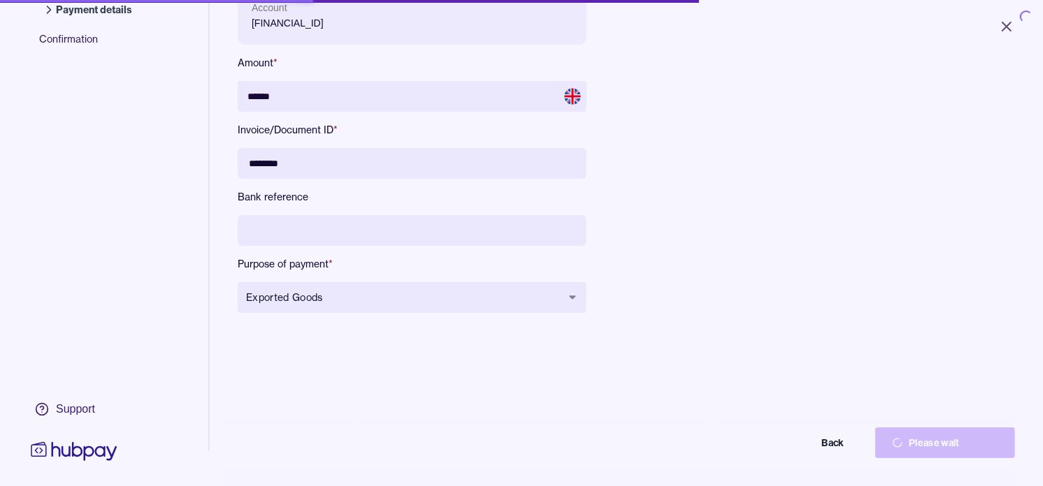
type input "*****"
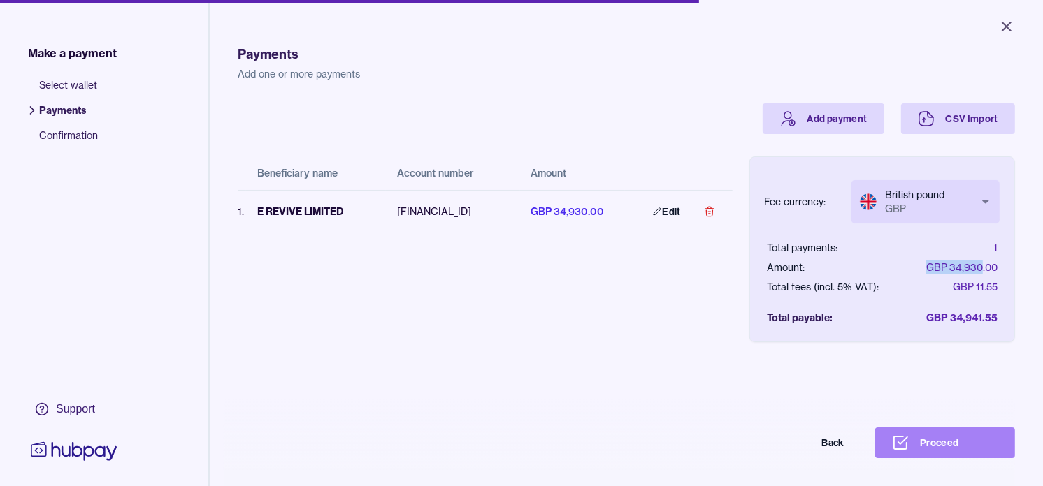
click at [954, 447] on button "Proceed" at bounding box center [945, 443] width 140 height 31
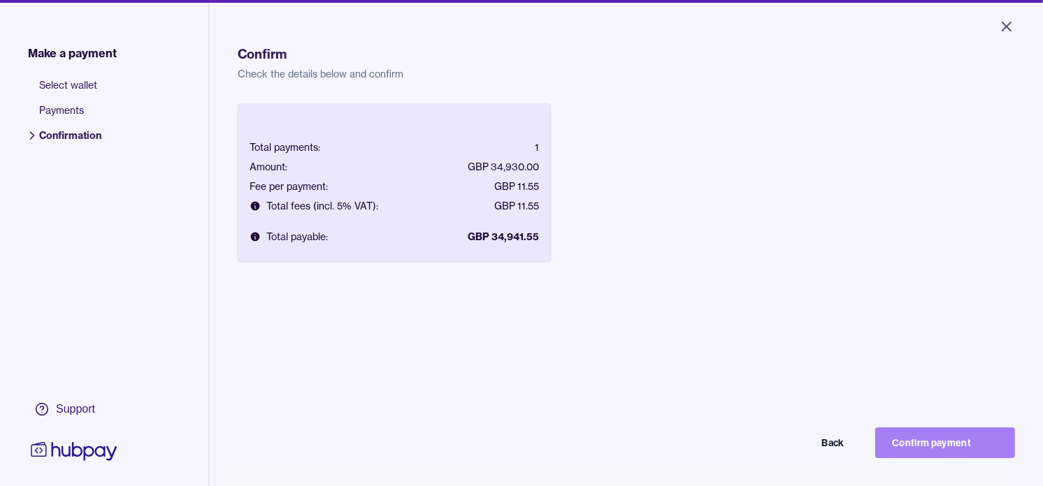
click at [952, 457] on button "Confirm payment" at bounding box center [945, 443] width 140 height 31
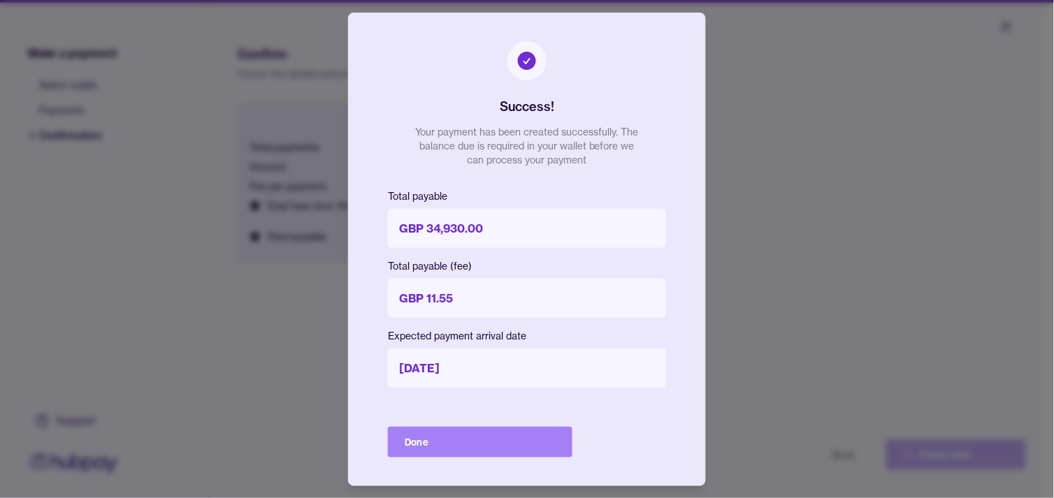
click at [543, 444] on button "Done" at bounding box center [480, 442] width 184 height 31
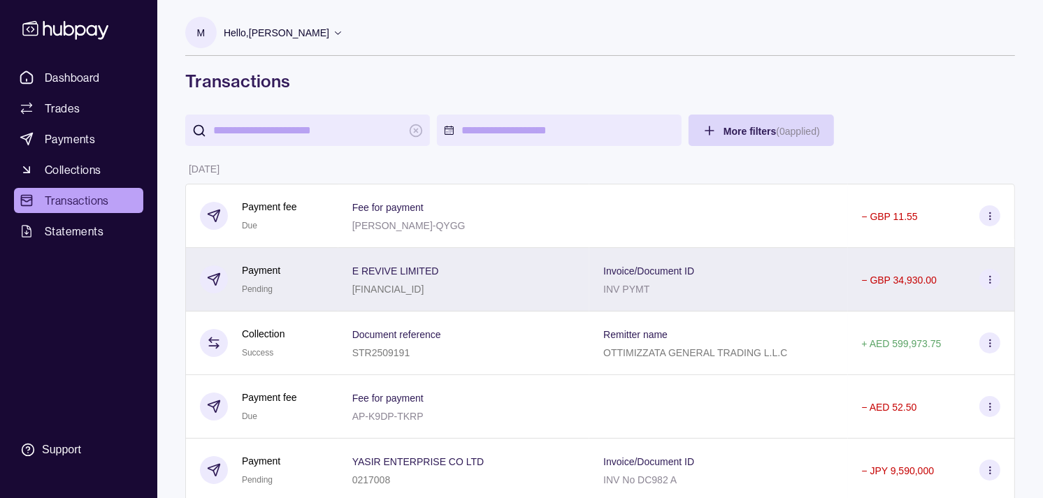
click at [509, 287] on div "E REVIVE LIMITED [FINANCIAL_ID]" at bounding box center [463, 279] width 223 height 35
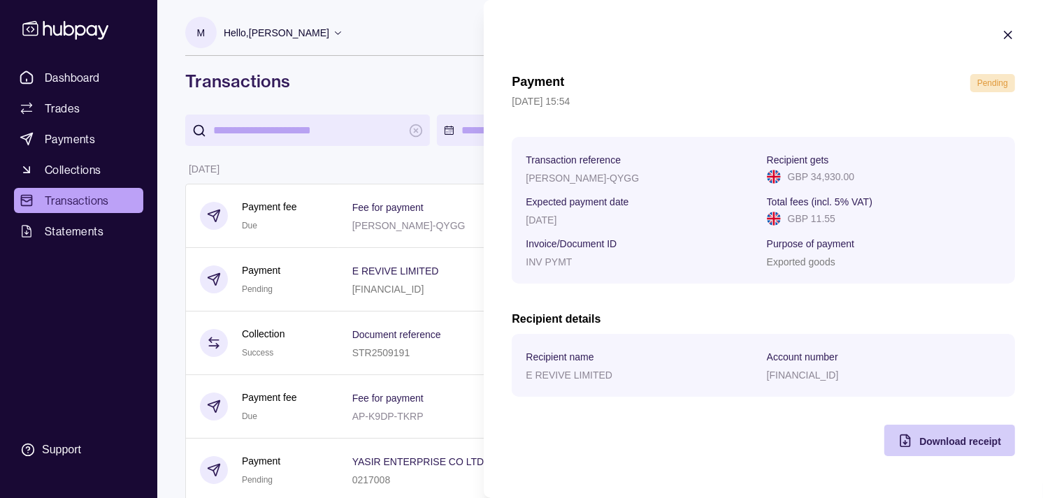
click at [974, 447] on span "Download receipt" at bounding box center [960, 441] width 82 height 11
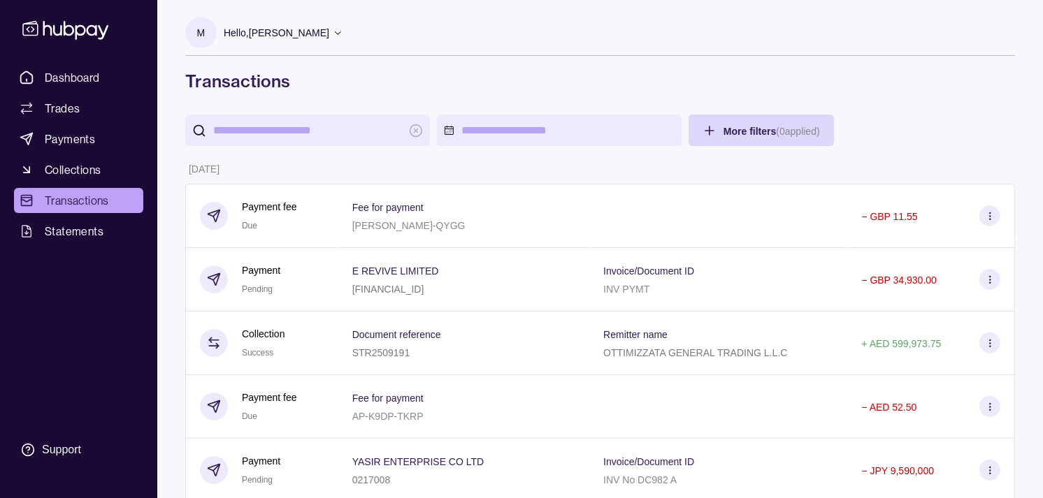
click at [59, 78] on span "Dashboard" at bounding box center [72, 77] width 55 height 17
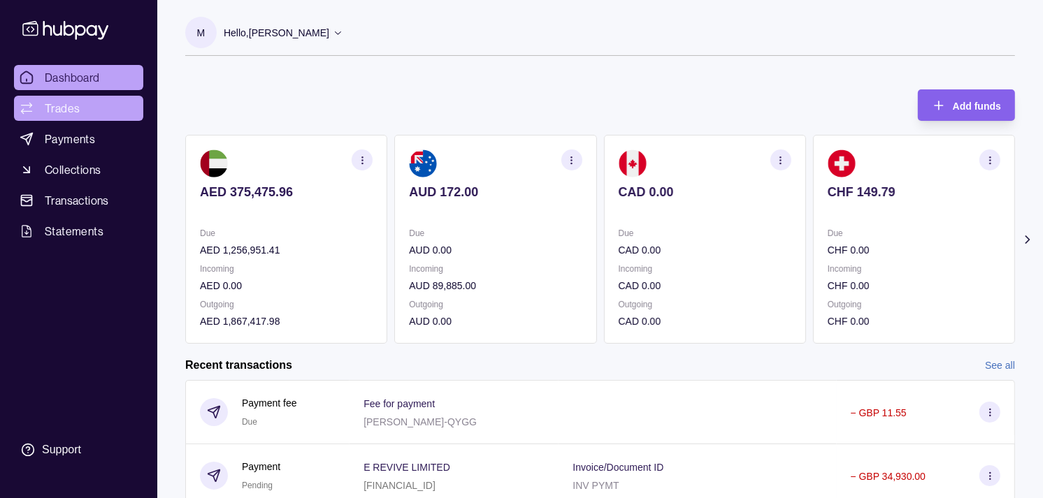
click at [66, 100] on span "Trades" at bounding box center [62, 108] width 35 height 17
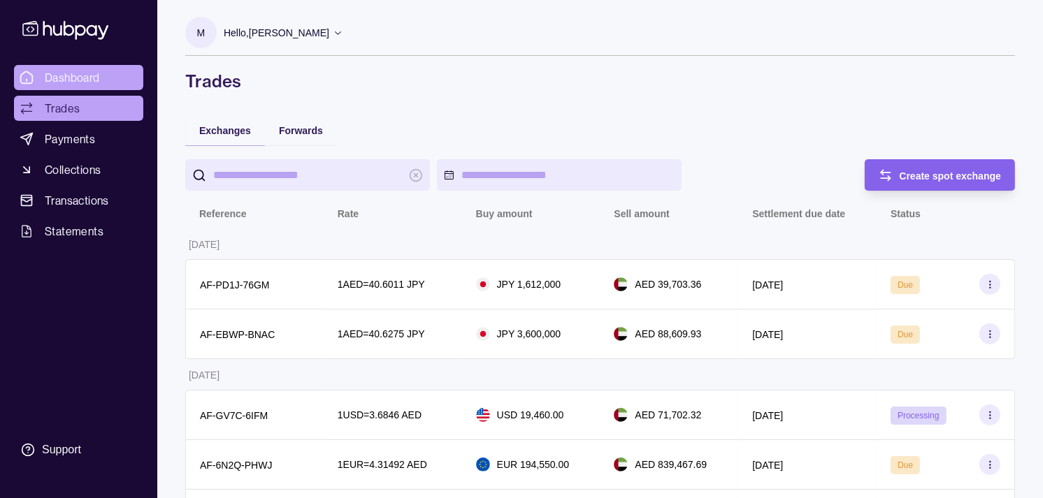
click at [73, 73] on span "Dashboard" at bounding box center [72, 77] width 55 height 17
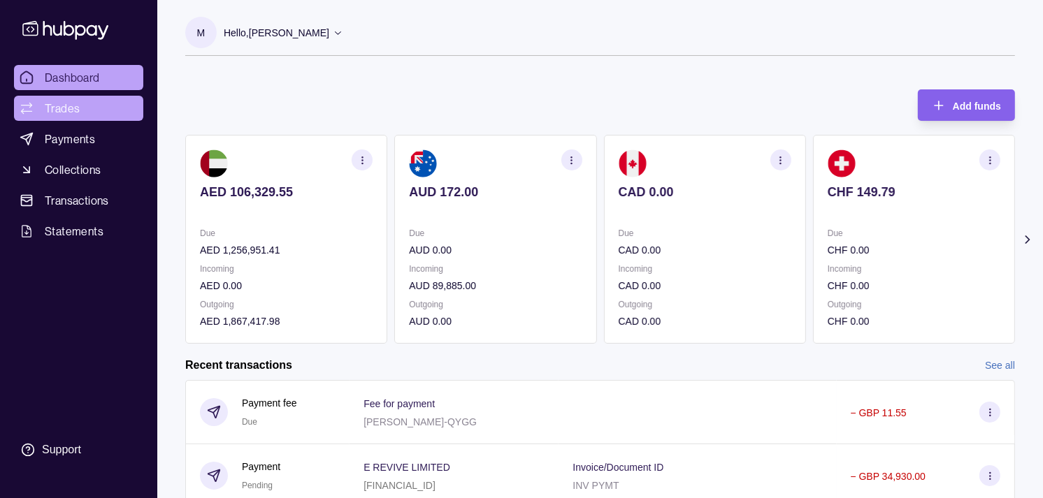
click at [74, 100] on span "Trades" at bounding box center [62, 108] width 35 height 17
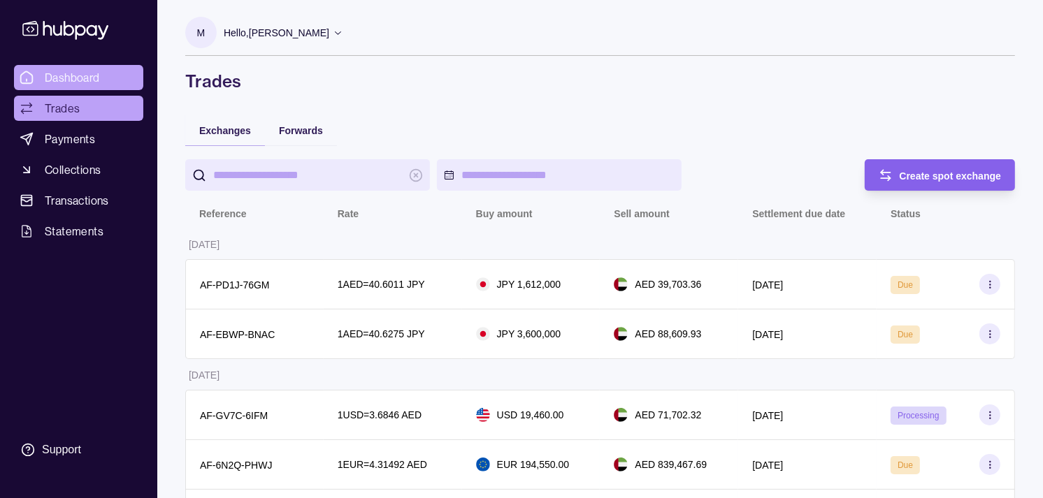
click at [100, 79] on link "Dashboard" at bounding box center [78, 77] width 129 height 25
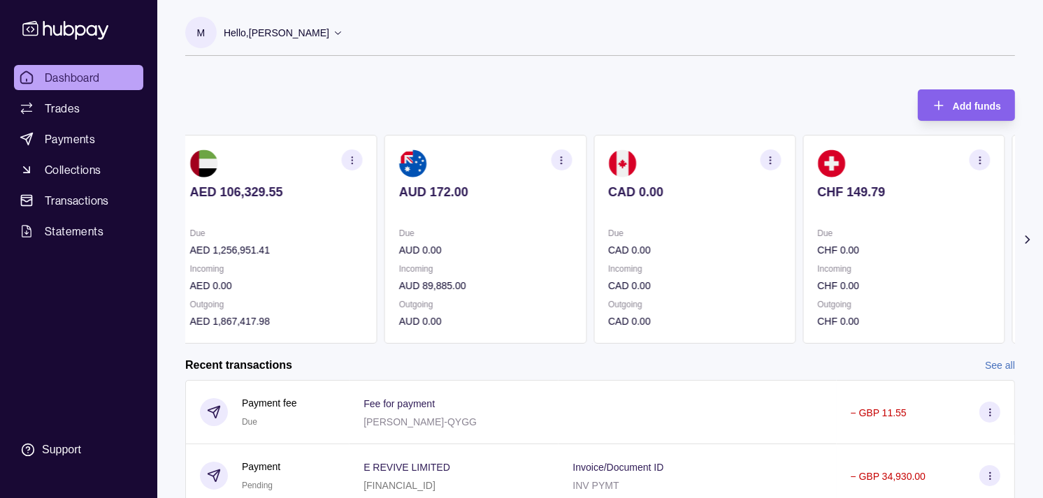
click at [829, 241] on div "Due CHF 0.00" at bounding box center [903, 242] width 173 height 32
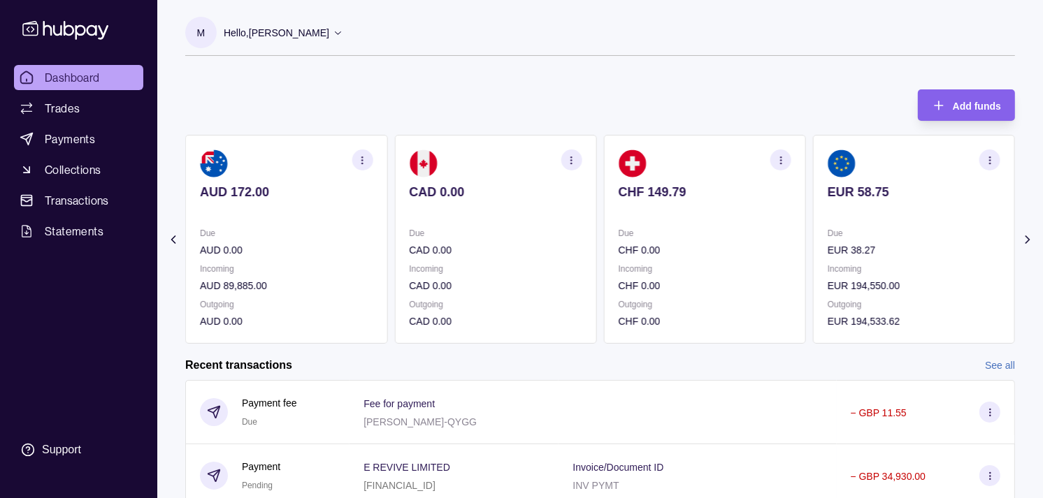
click at [827, 229] on p "Due" at bounding box center [913, 233] width 173 height 15
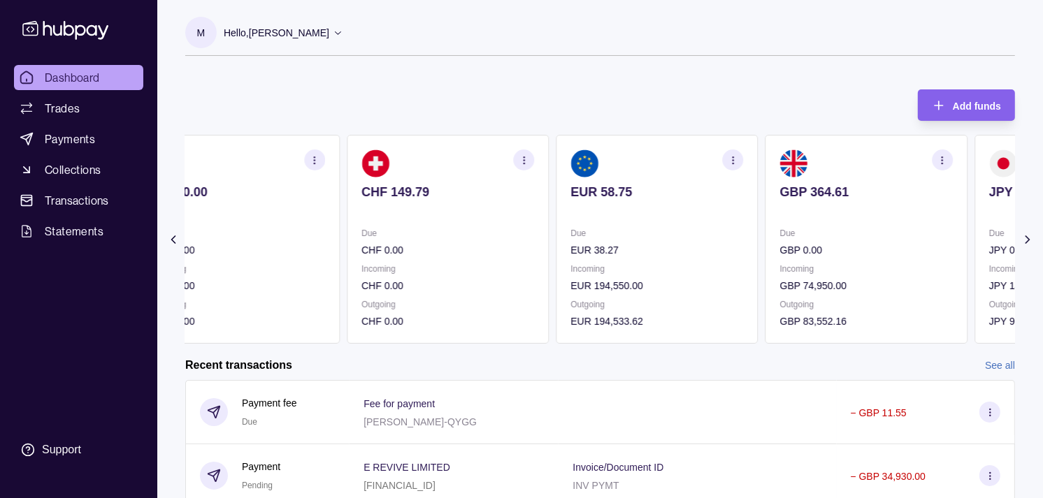
click at [744, 221] on section "EUR 58.75 Due EUR 38.27 Incoming EUR 194,550.00 Outgoing EUR 194,533.62" at bounding box center [657, 239] width 202 height 209
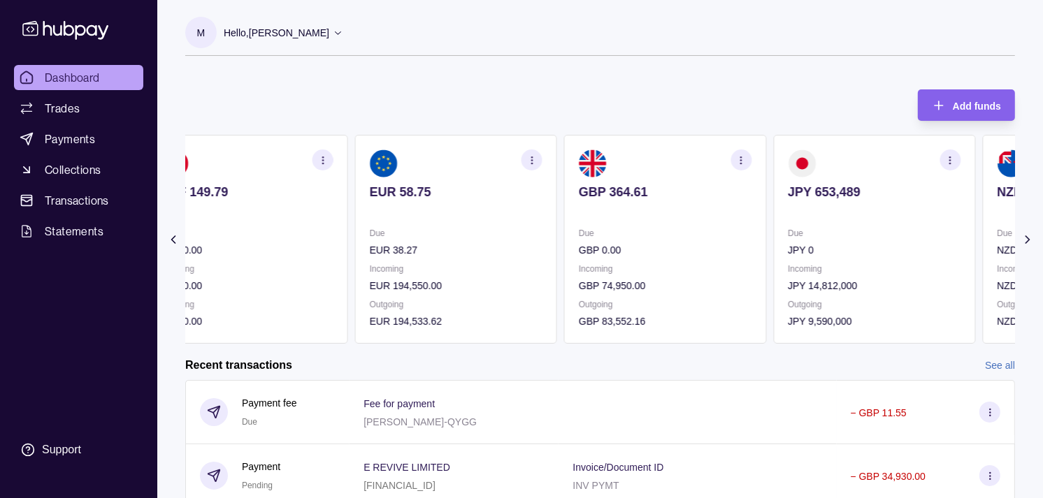
click at [780, 242] on section "JPY 653,489 Due JPY 0 Incoming JPY 14,812,000 Outgoing JPY 9,590,000" at bounding box center [874, 239] width 202 height 209
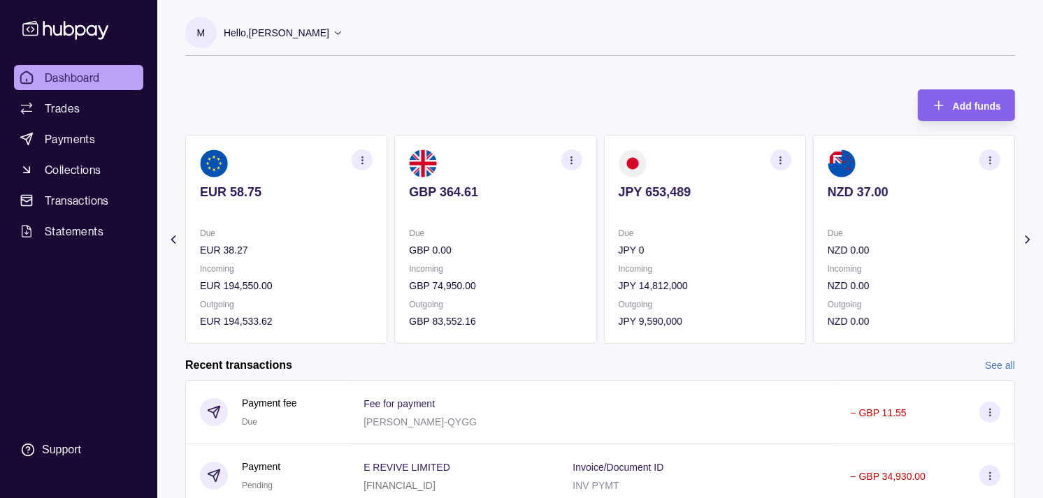
click at [88, 77] on span "Dashboard" at bounding box center [72, 77] width 55 height 17
click at [659, 225] on section "JPY 653,489 Due JPY 0 Incoming JPY 14,812,000 Outgoing JPY 9,590,000" at bounding box center [705, 239] width 202 height 209
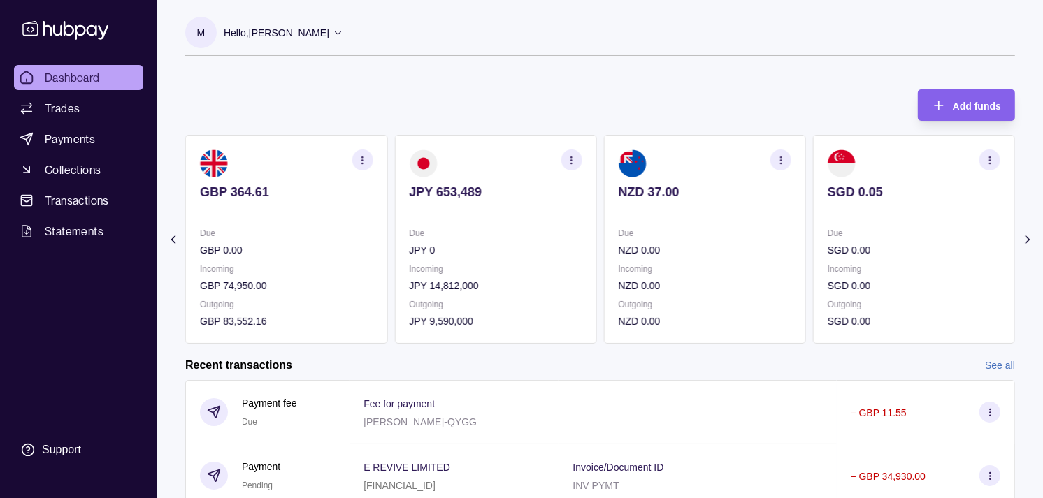
click at [696, 226] on p "Due" at bounding box center [704, 233] width 173 height 15
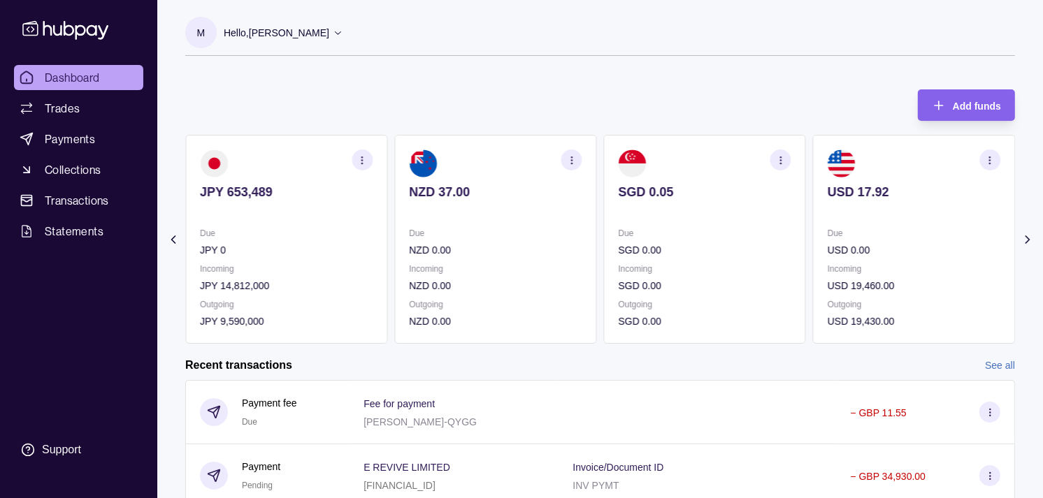
click at [581, 247] on p "NZD 0.00" at bounding box center [495, 249] width 173 height 15
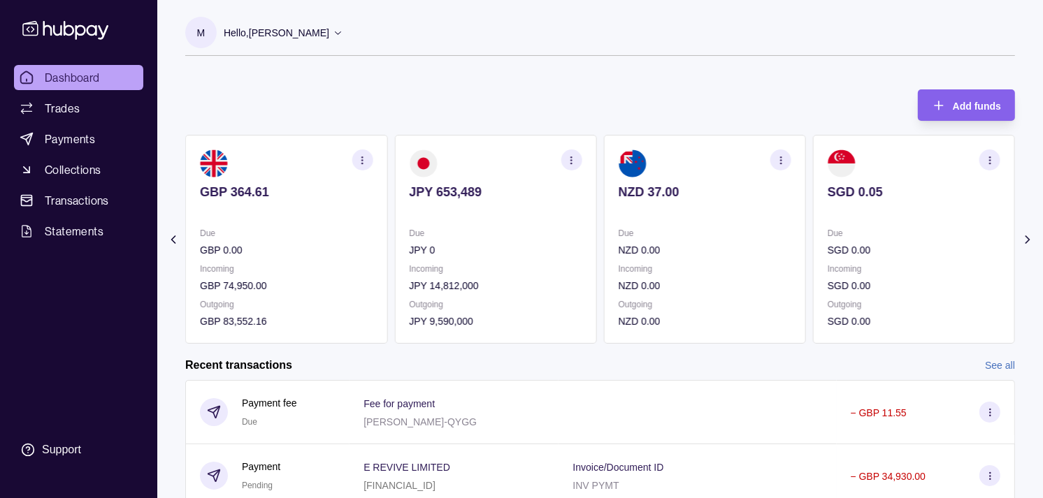
click at [553, 252] on div "Due JPY 0" at bounding box center [495, 242] width 173 height 32
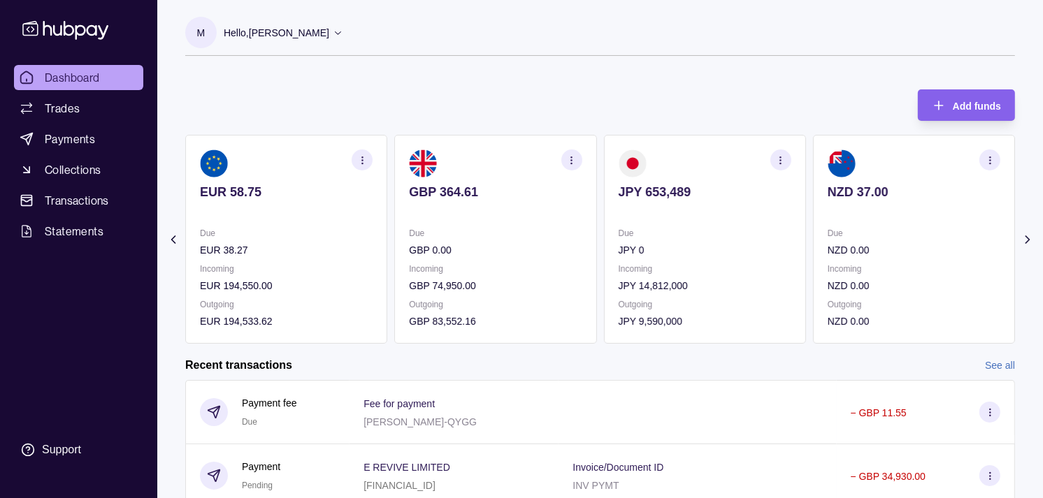
click at [457, 242] on p "GBP 0.00" at bounding box center [495, 249] width 173 height 15
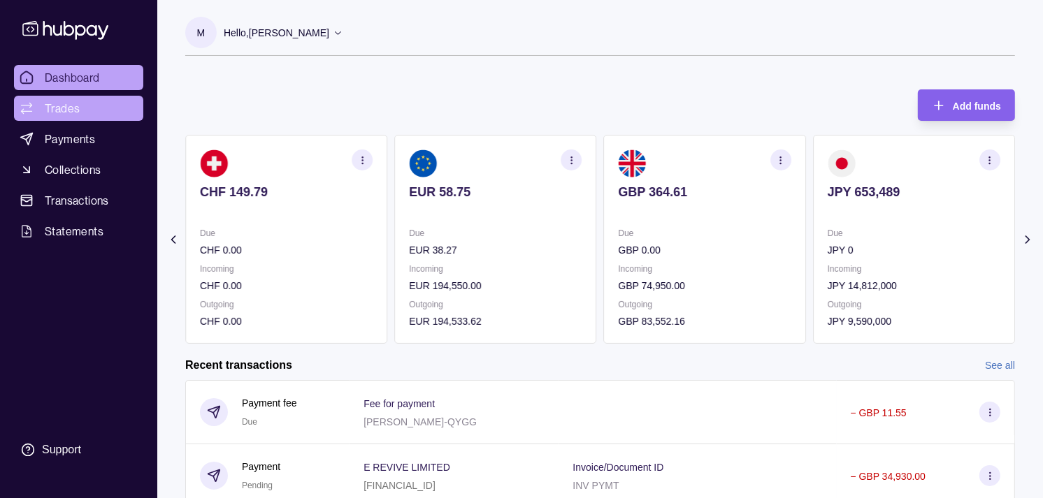
click at [73, 106] on span "Trades" at bounding box center [62, 108] width 35 height 17
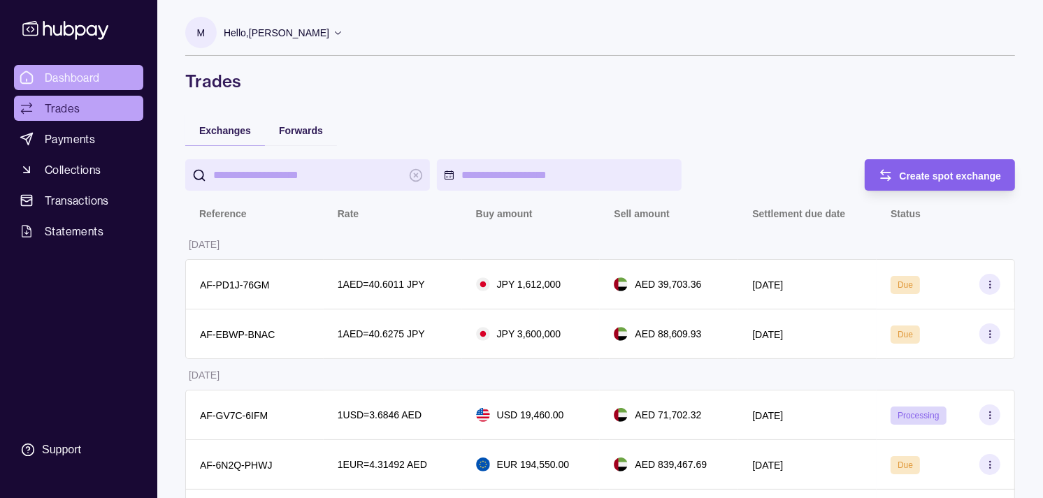
click at [89, 78] on span "Dashboard" at bounding box center [72, 77] width 55 height 17
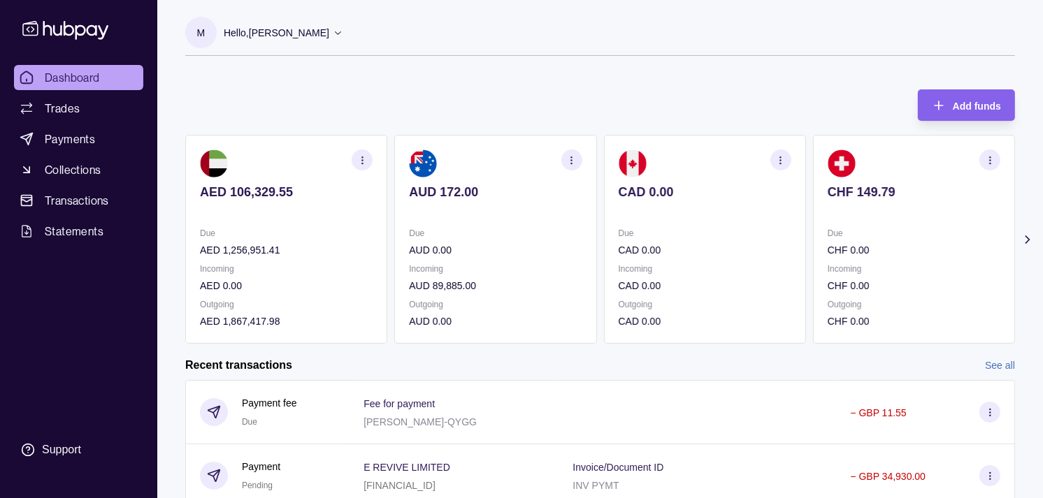
click at [553, 245] on section "AUD 172.00 Due AUD 0.00 Incoming AUD 89,885.00 Outgoing AUD 0.00" at bounding box center [495, 239] width 202 height 209
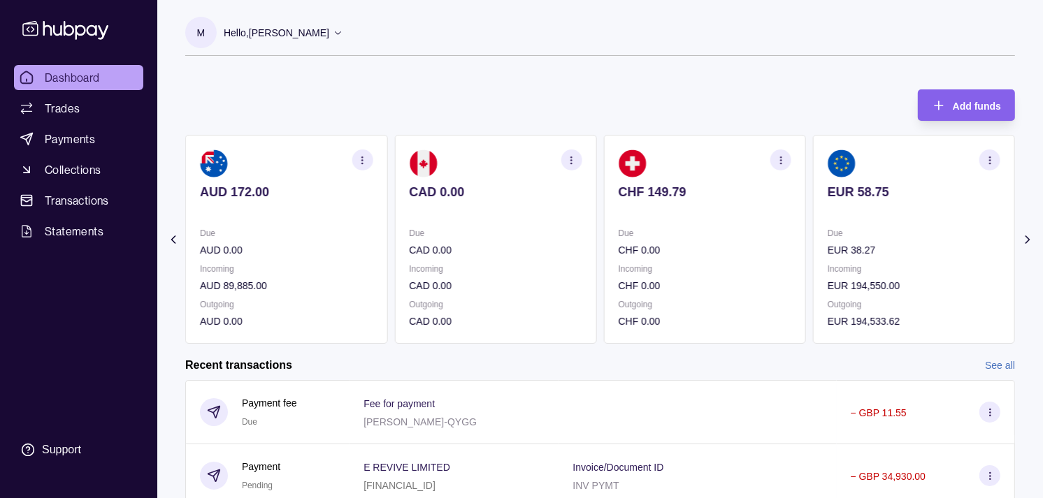
click at [577, 239] on div "AED 106,329.55 Due AED 1,256,951.41 Incoming AED 0.00 Outgoing AED 1,867,417.98…" at bounding box center [390, 239] width 829 height 209
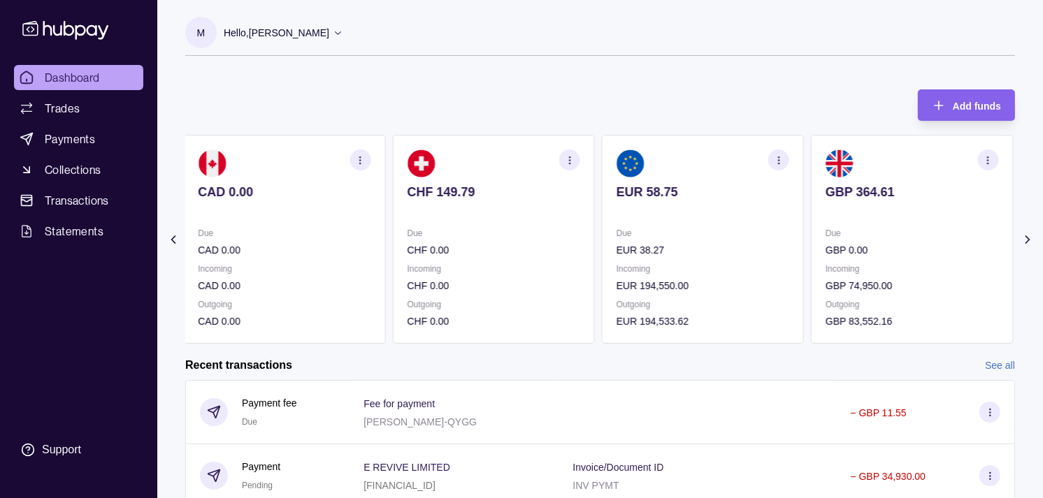
click at [577, 235] on section "CHF 149.79 Due CHF 0.00 Incoming CHF 0.00 Outgoing CHF 0.00" at bounding box center [493, 239] width 202 height 209
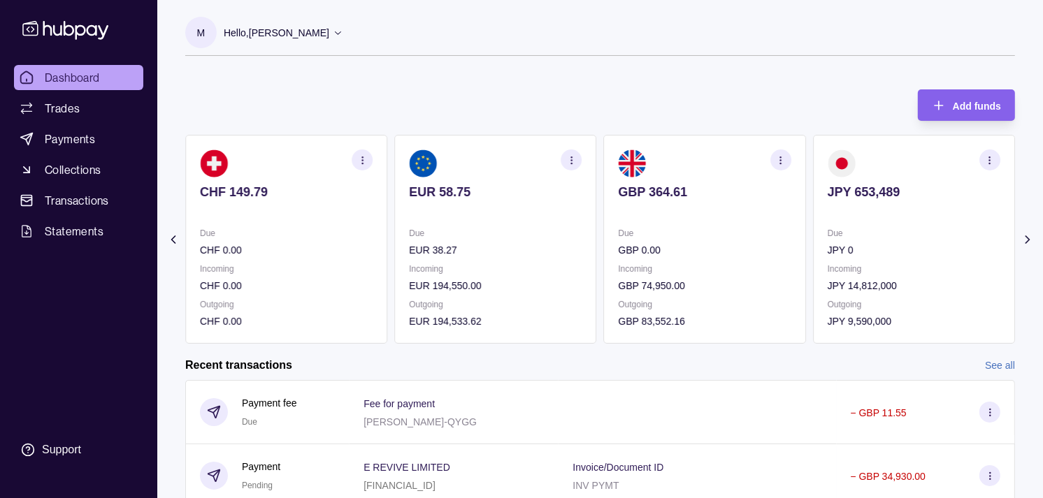
click at [574, 231] on section "EUR 58.75 Due EUR 38.27 Incoming EUR 194,550.00 Outgoing EUR 194,533.62" at bounding box center [495, 239] width 202 height 209
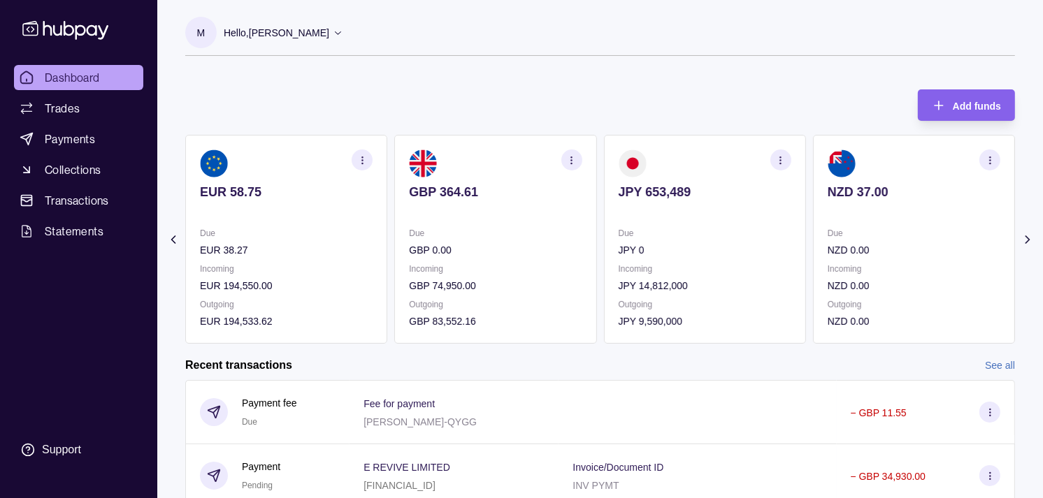
click at [563, 227] on p "Due" at bounding box center [495, 233] width 173 height 15
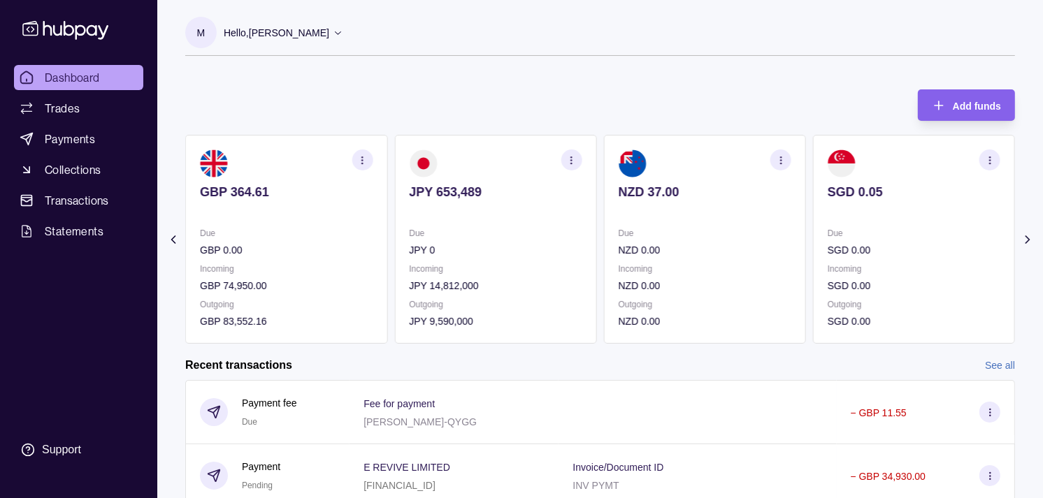
click at [560, 226] on section "JPY 653,489 Due JPY 0 Incoming JPY 14,812,000 Outgoing JPY 9,590,000" at bounding box center [495, 239] width 202 height 209
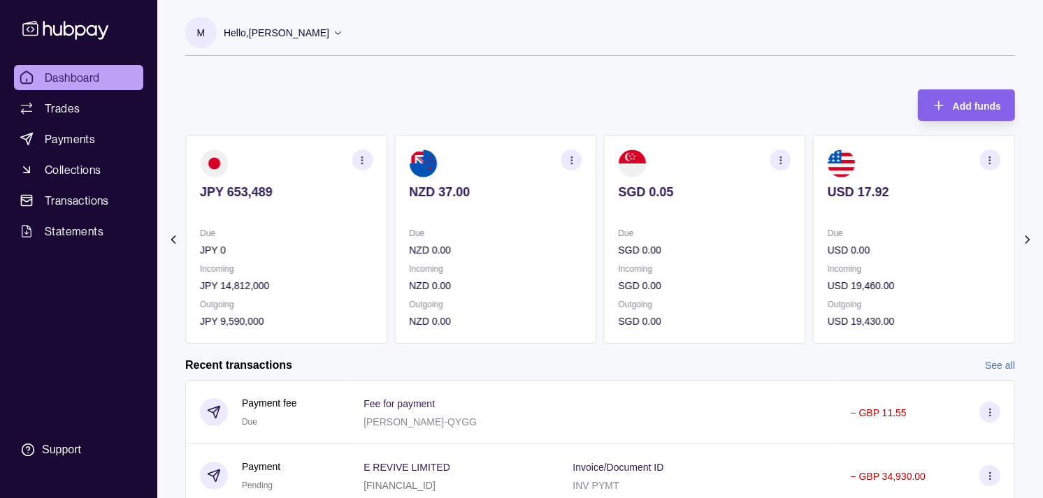
click at [508, 214] on section "NZD 37.00 Due NZD 0.00 Incoming NZD 0.00 Outgoing NZD 0.00" at bounding box center [495, 239] width 202 height 209
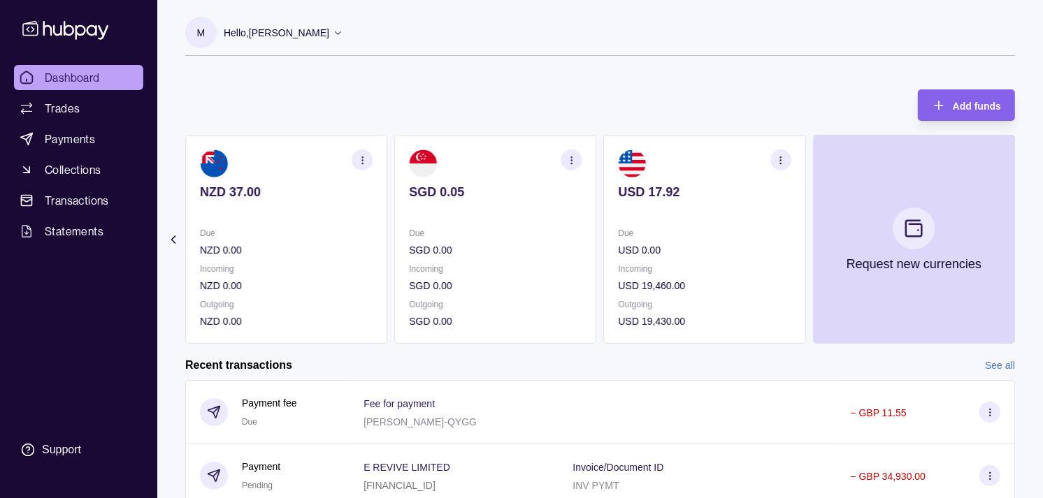
click at [555, 240] on p "Due" at bounding box center [495, 233] width 173 height 15
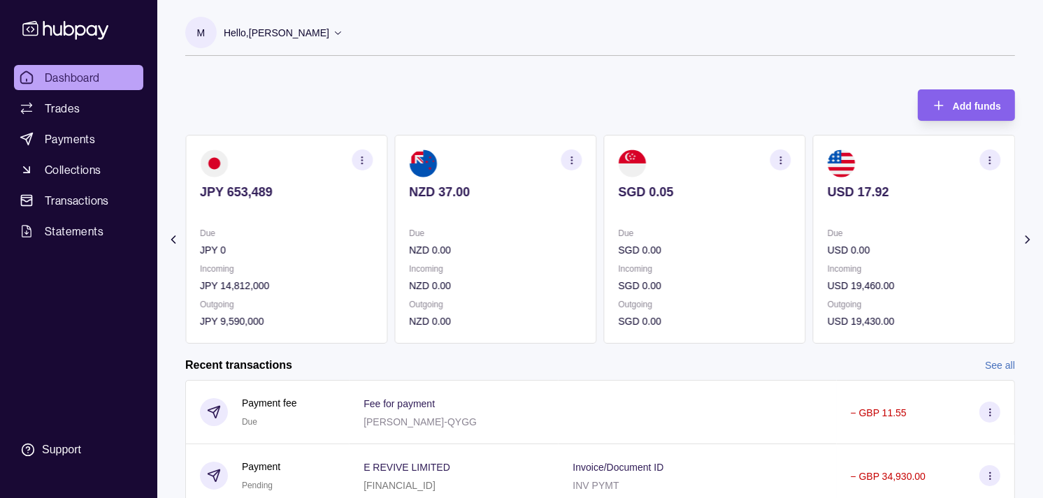
click at [574, 245] on p "NZD 0.00" at bounding box center [495, 249] width 173 height 15
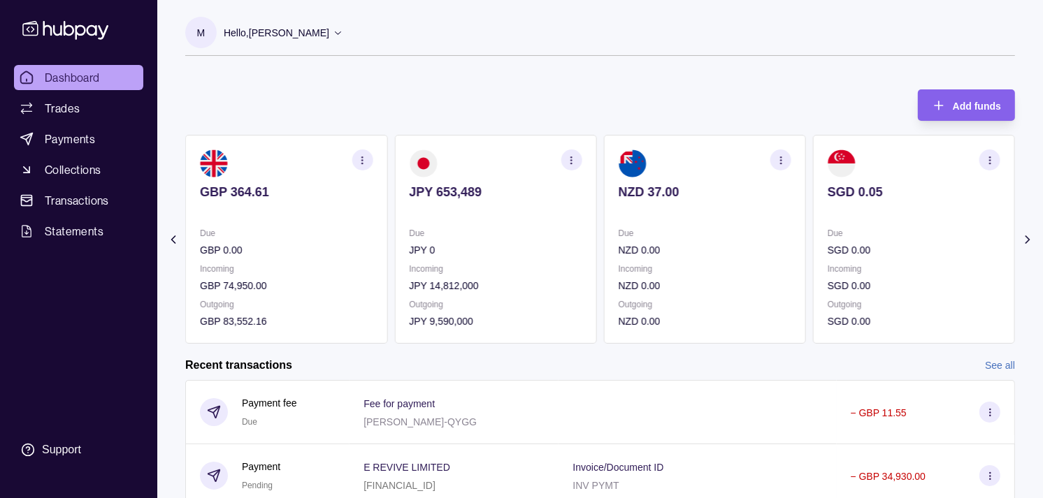
click at [581, 249] on p "JPY 0" at bounding box center [495, 249] width 173 height 15
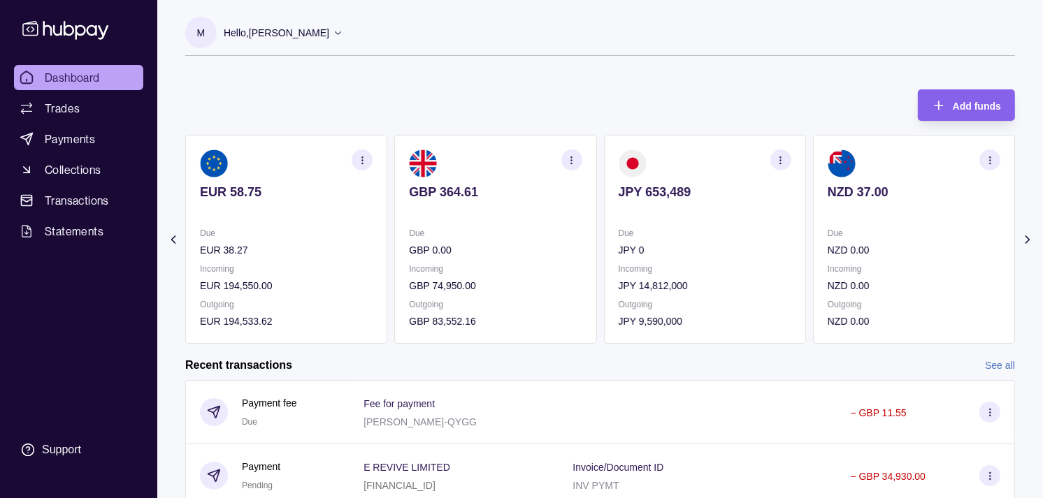
click at [581, 255] on p "GBP 0.00" at bounding box center [495, 249] width 173 height 15
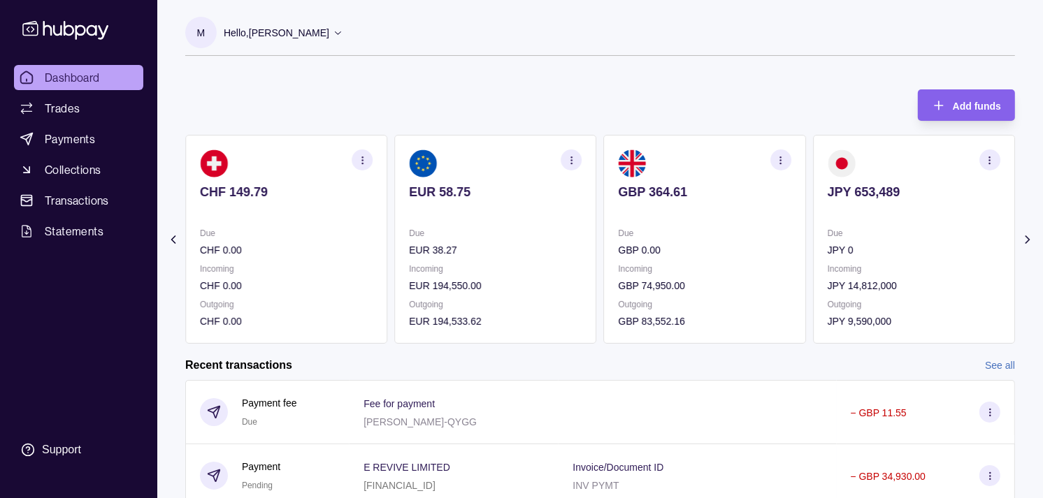
click at [596, 252] on section "EUR 58.75 Due EUR 38.27 Incoming EUR 194,550.00 Outgoing EUR 194,533.62" at bounding box center [495, 239] width 202 height 209
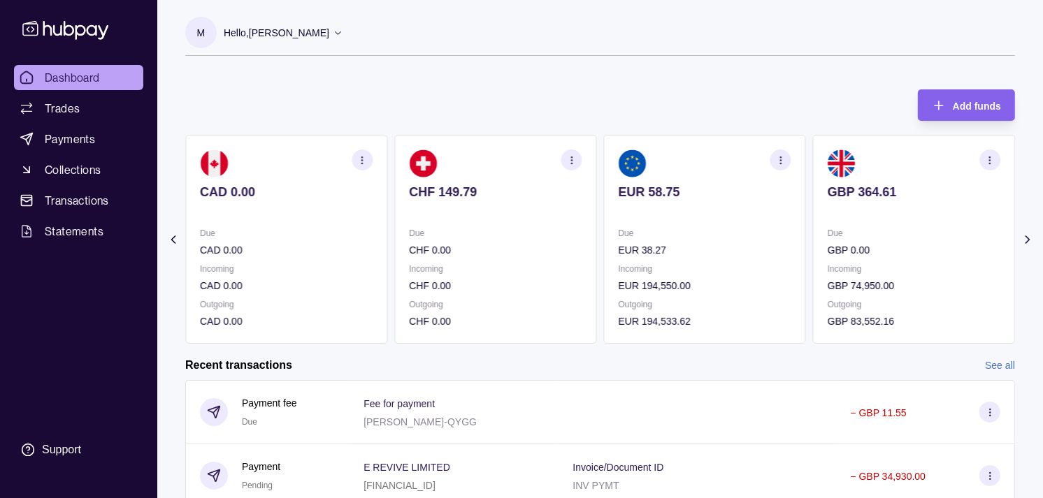
drag, startPoint x: 570, startPoint y: 254, endPoint x: 608, endPoint y: 241, distance: 40.7
click at [606, 245] on div "AED 106,329.55 Due AED 1,256,951.41 Incoming AED 0.00 Outgoing AED 1,867,417.98…" at bounding box center [599, 239] width 829 height 209
click at [596, 238] on section "CHF 149.79 Due CHF 0.00 Incoming CHF 0.00 Outgoing CHF 0.00" at bounding box center [495, 239] width 202 height 209
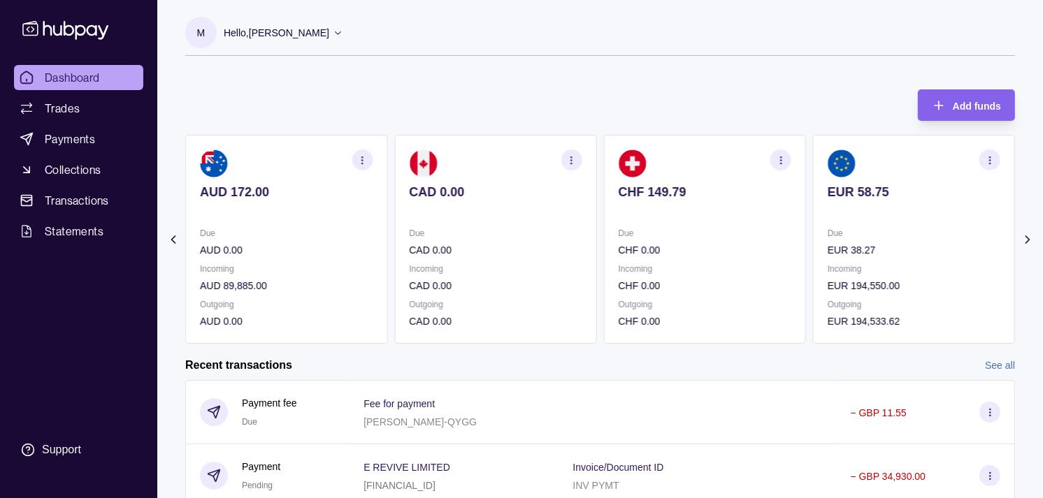
click at [581, 241] on div "Due CAD 0.00" at bounding box center [495, 242] width 173 height 32
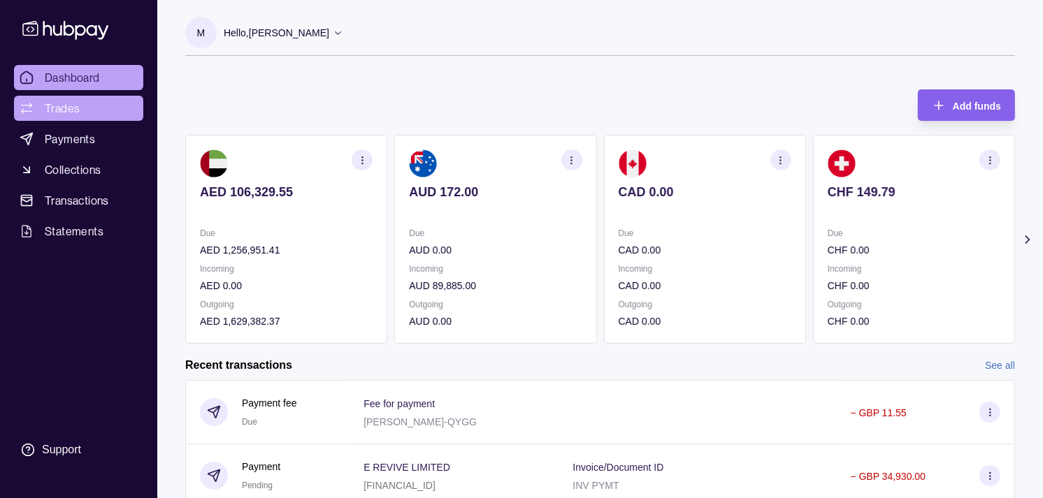
click at [92, 108] on link "Trades" at bounding box center [78, 108] width 129 height 25
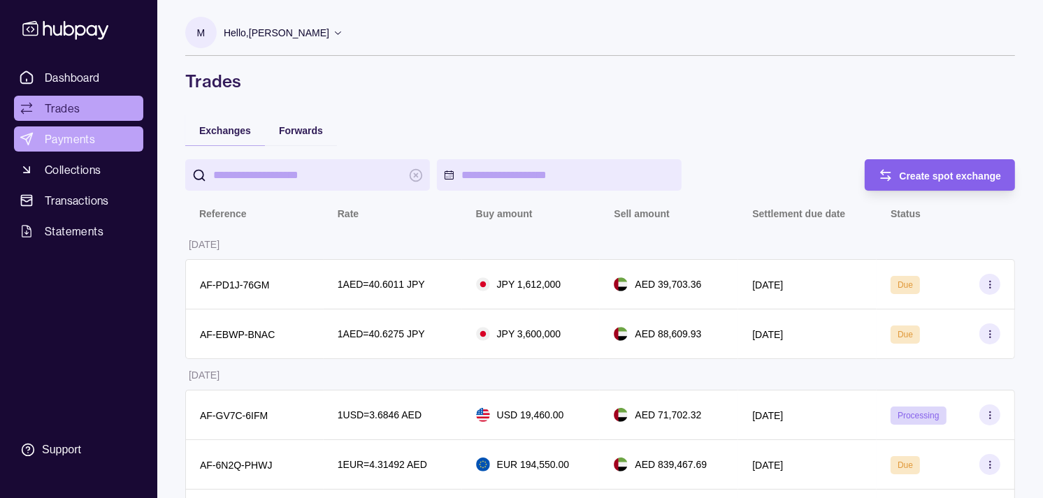
click at [81, 140] on span "Payments" at bounding box center [70, 139] width 50 height 17
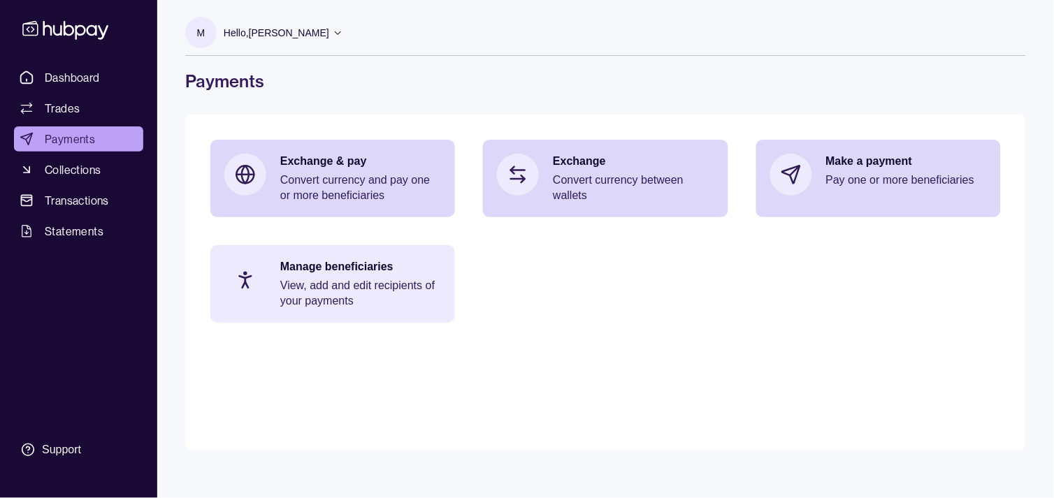
click at [328, 305] on p "View, add and edit recipients of your payments" at bounding box center [360, 293] width 161 height 31
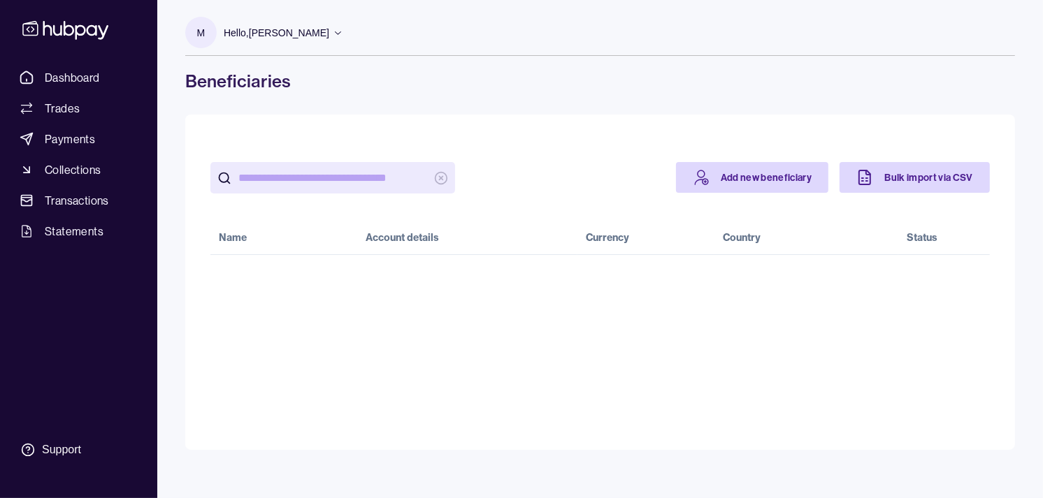
click at [342, 184] on input "search" at bounding box center [332, 177] width 189 height 31
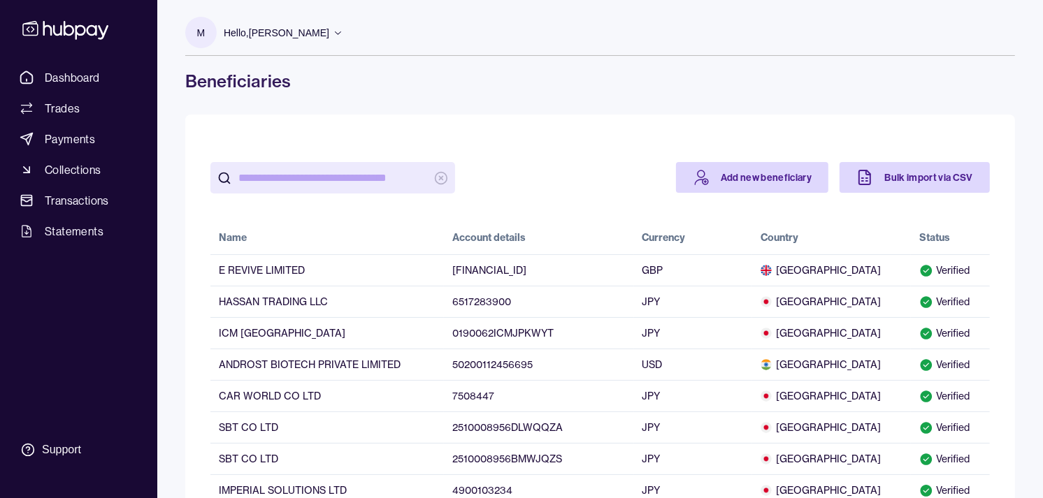
paste input "*******"
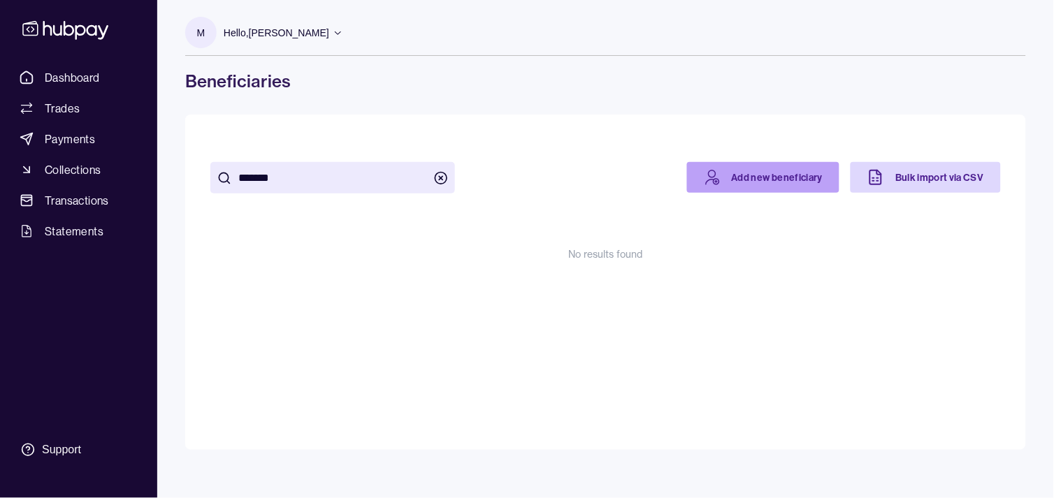
type input "*******"
click at [777, 177] on link "Add new beneficiary" at bounding box center [763, 177] width 153 height 31
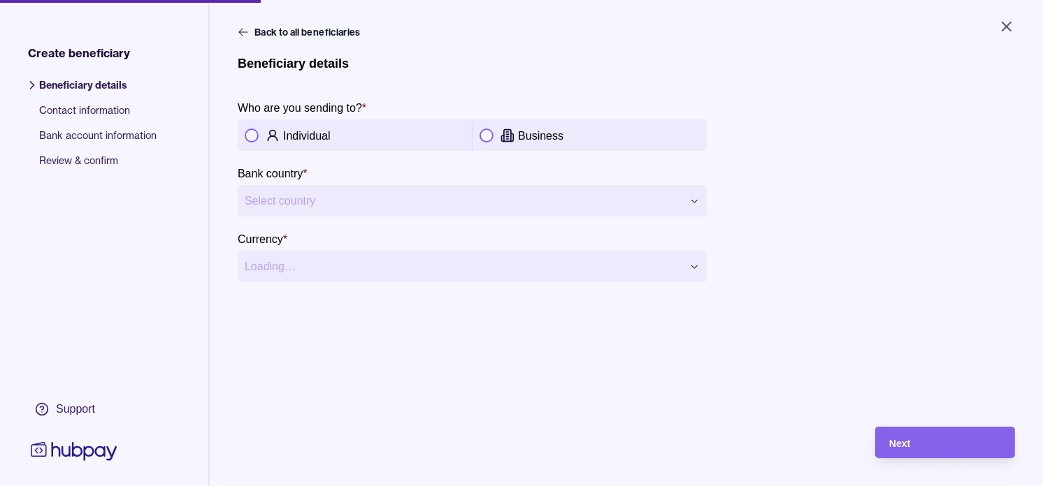
click at [530, 133] on p "Business" at bounding box center [540, 136] width 45 height 12
click at [610, 198] on html "**********" at bounding box center [521, 243] width 1043 height 486
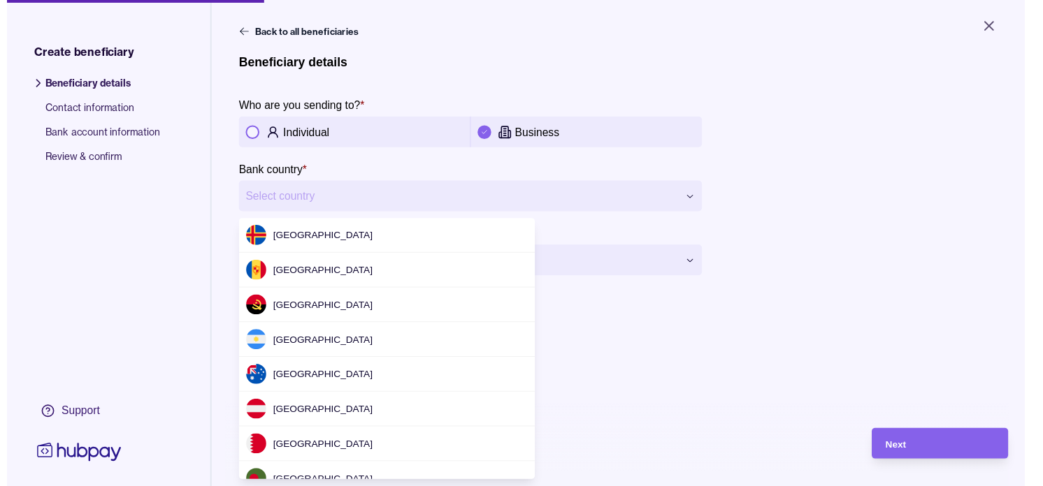
scroll to position [1884, 0]
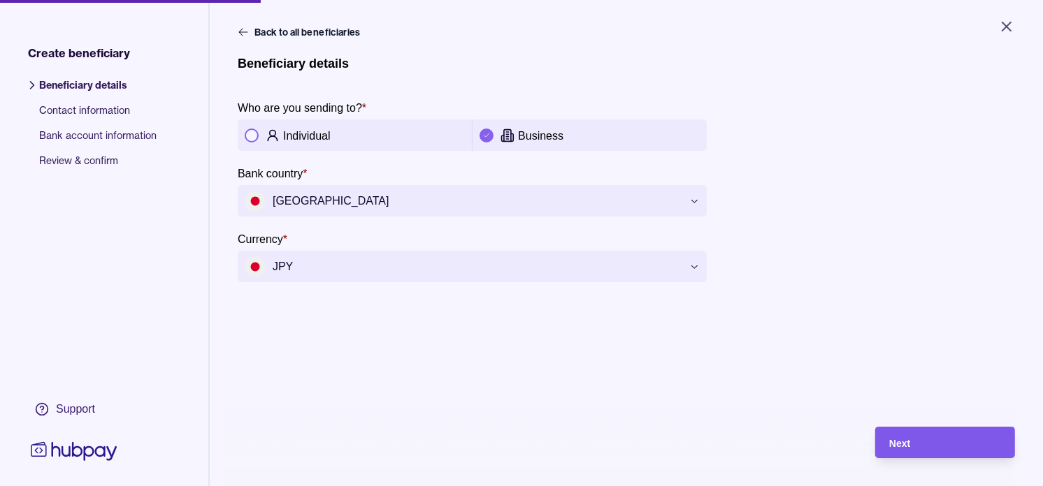
click at [978, 451] on div "Next" at bounding box center [945, 443] width 112 height 17
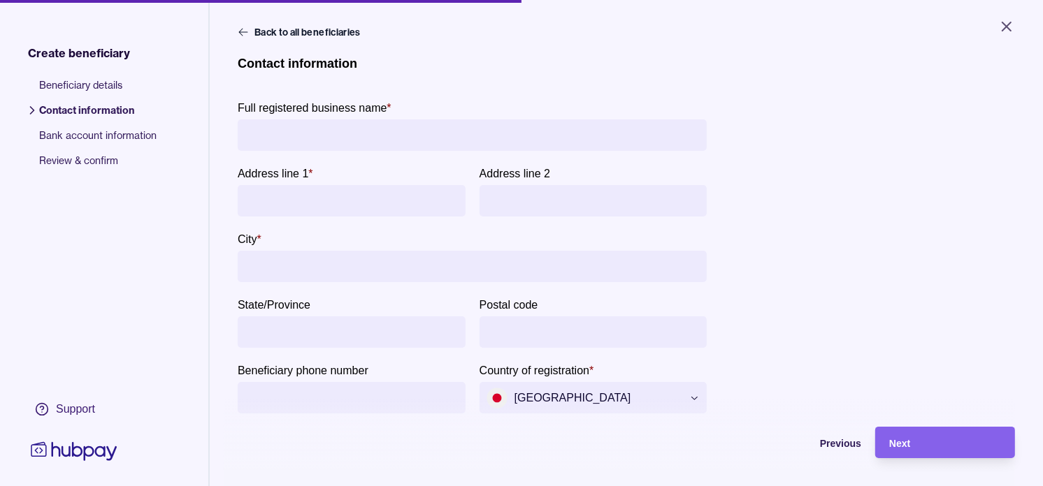
click at [326, 141] on input "Full registered business name *" at bounding box center [472, 134] width 455 height 31
paste input "**********"
type input "**********"
paste input "**********"
type input "**********"
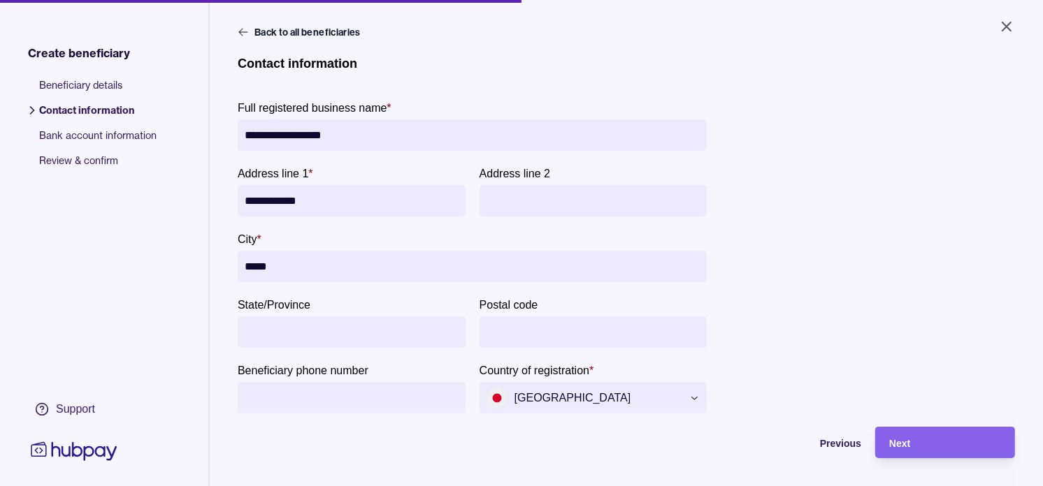
type input "*****"
click at [938, 451] on div "Next" at bounding box center [945, 443] width 112 height 17
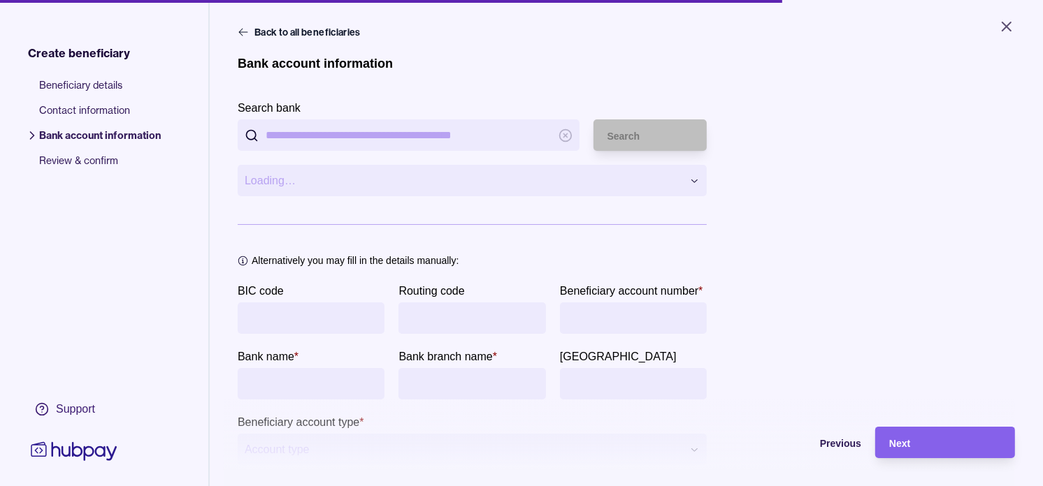
click at [340, 319] on input "BIC code" at bounding box center [311, 318] width 133 height 31
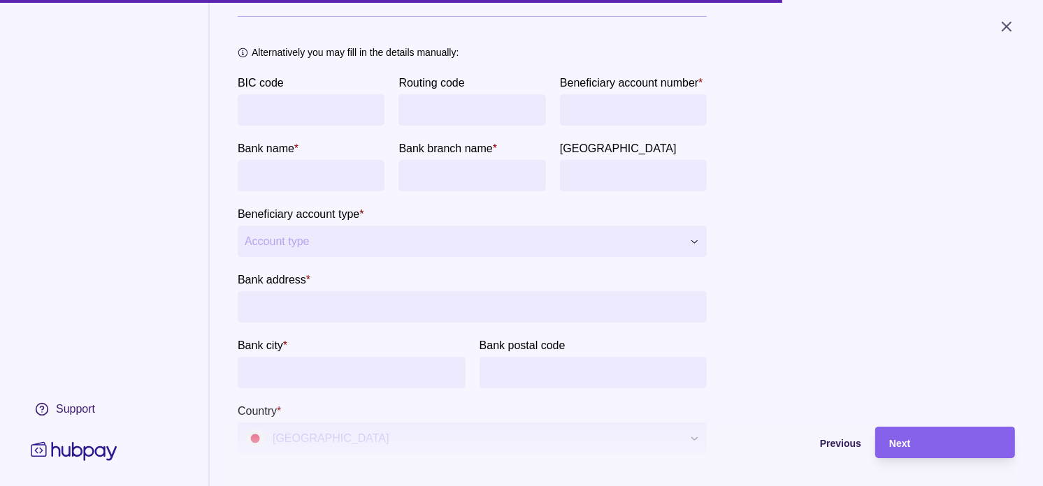
scroll to position [233, 0]
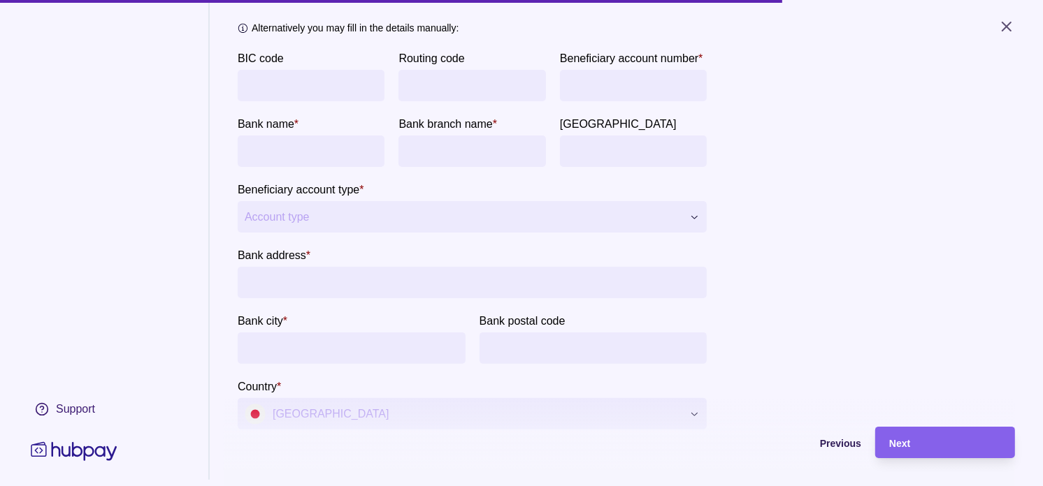
paste input "********"
type input "********"
paste input "*******"
type input "*******"
type input "**********"
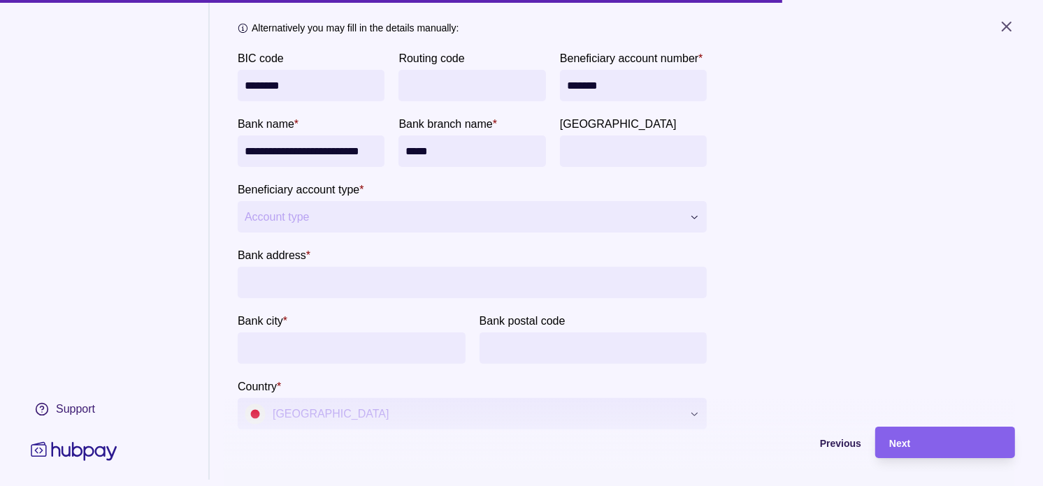
drag, startPoint x: 512, startPoint y: 215, endPoint x: 528, endPoint y: 214, distance: 15.4
click at [528, 167] on input "*****" at bounding box center [471, 151] width 133 height 31
paste input "**********"
type input "**********"
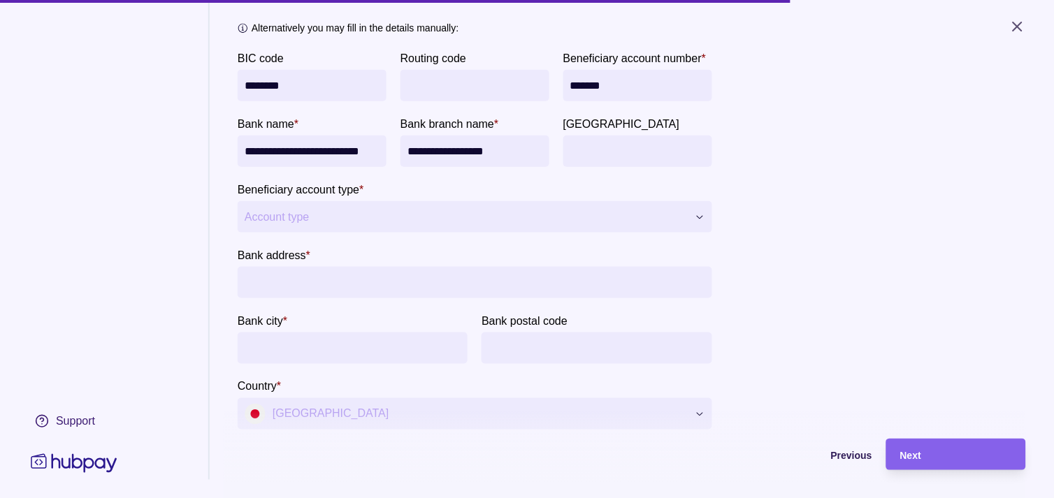
click at [619, 282] on html "**********" at bounding box center [527, 249] width 1054 height 498
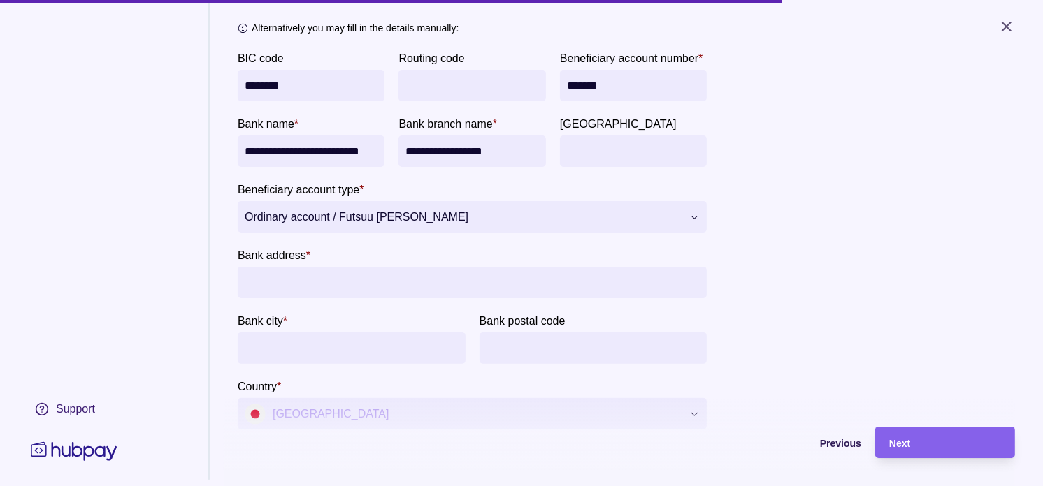
click at [437, 298] on input "Bank address *" at bounding box center [472, 282] width 455 height 31
paste input "**********"
type input "**********"
click at [287, 298] on input "**********" at bounding box center [472, 282] width 455 height 31
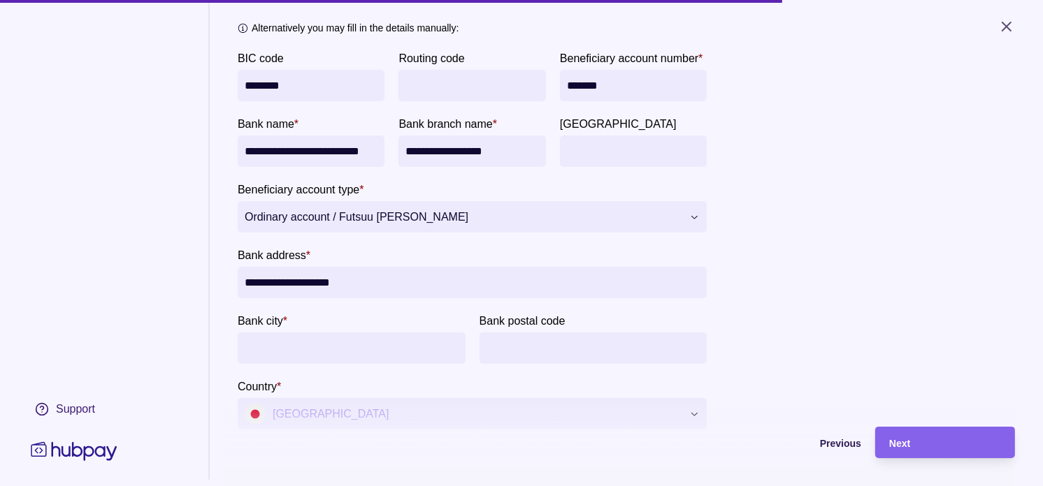
click at [303, 364] on input "Bank city *" at bounding box center [352, 348] width 214 height 31
paste input "*******"
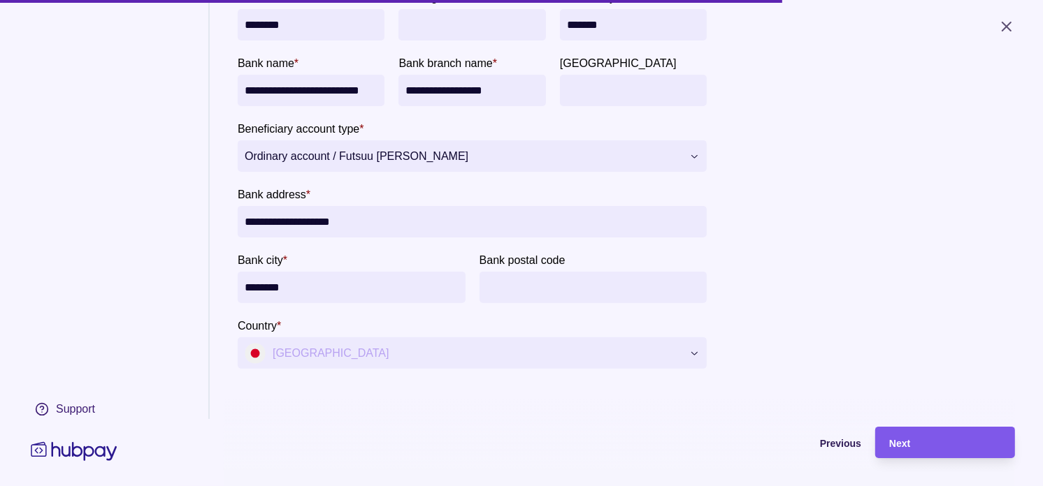
type input "*******"
click at [910, 449] on span "Next" at bounding box center [899, 443] width 21 height 11
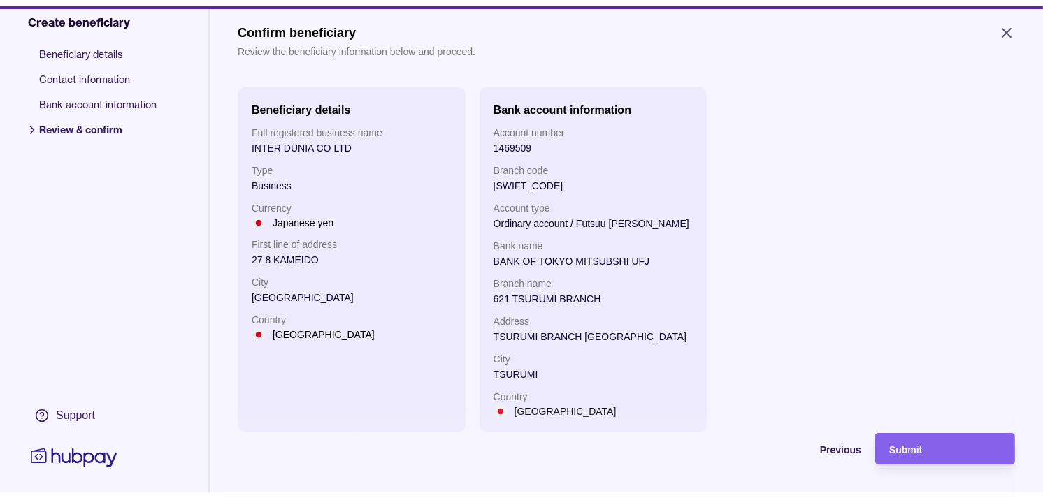
scroll to position [39, 0]
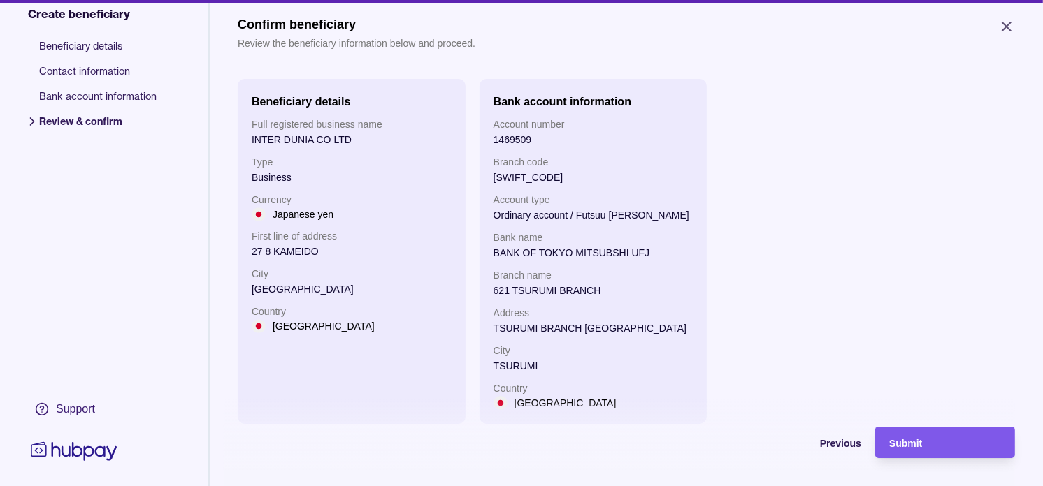
click at [959, 451] on div "Submit" at bounding box center [945, 443] width 112 height 17
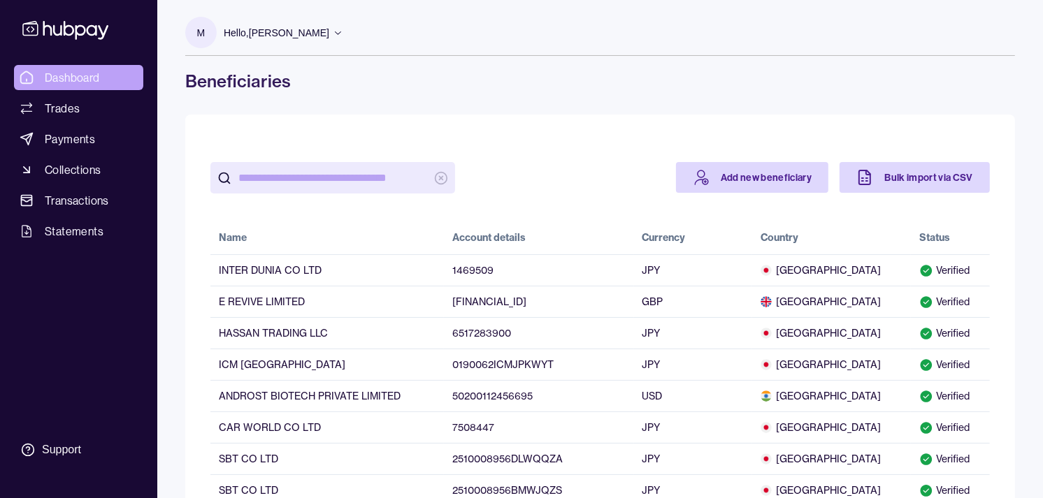
click at [75, 79] on span "Dashboard" at bounding box center [72, 77] width 55 height 17
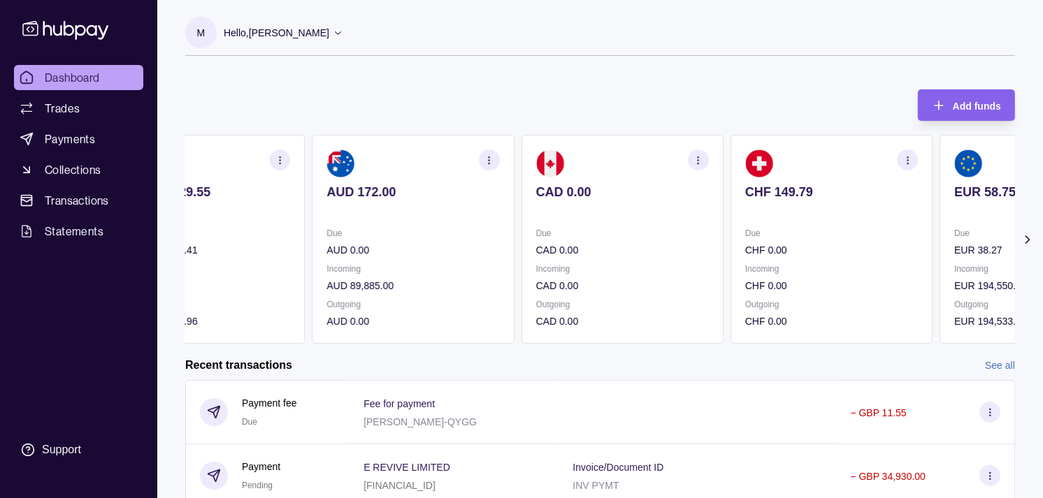
click at [802, 291] on div "Due CHF 0.00 Incoming CHF 0.00 Outgoing CHF 0.00" at bounding box center [831, 277] width 173 height 103
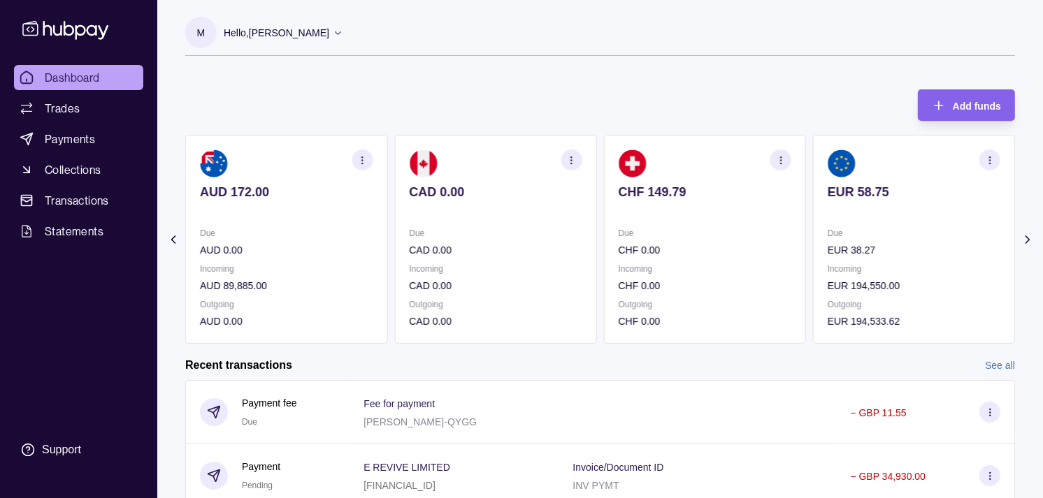
click at [837, 267] on p "Incoming" at bounding box center [913, 268] width 173 height 15
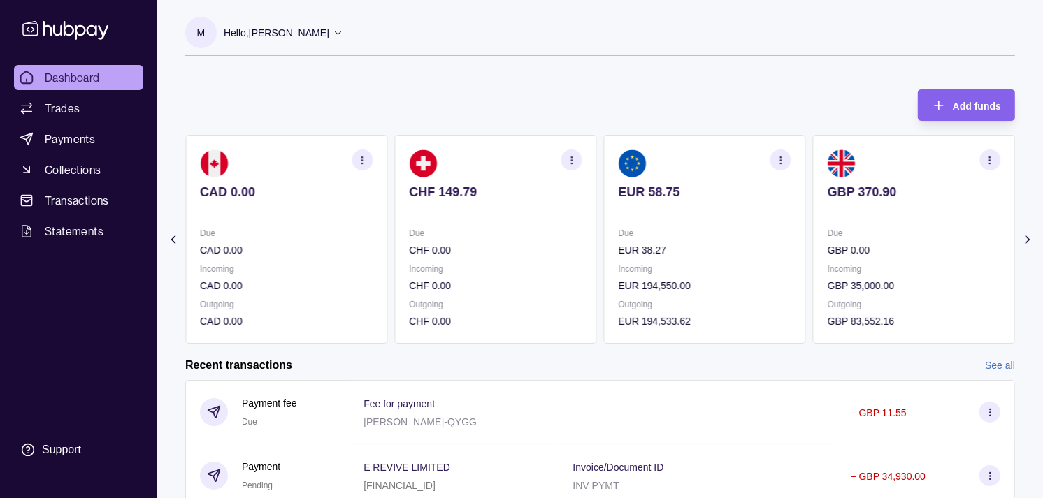
click at [839, 248] on p "GBP 0.00" at bounding box center [913, 249] width 173 height 15
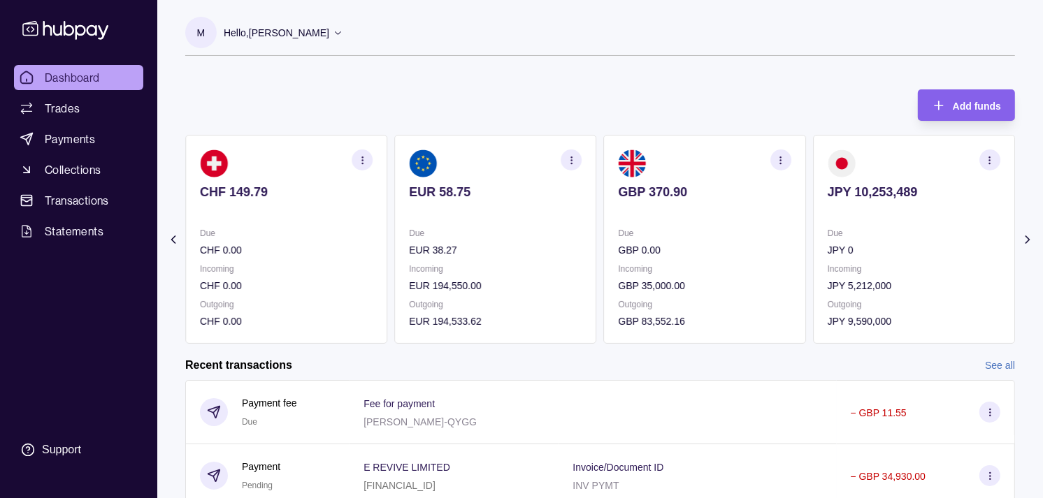
click at [779, 159] on icon "button" at bounding box center [780, 160] width 10 height 10
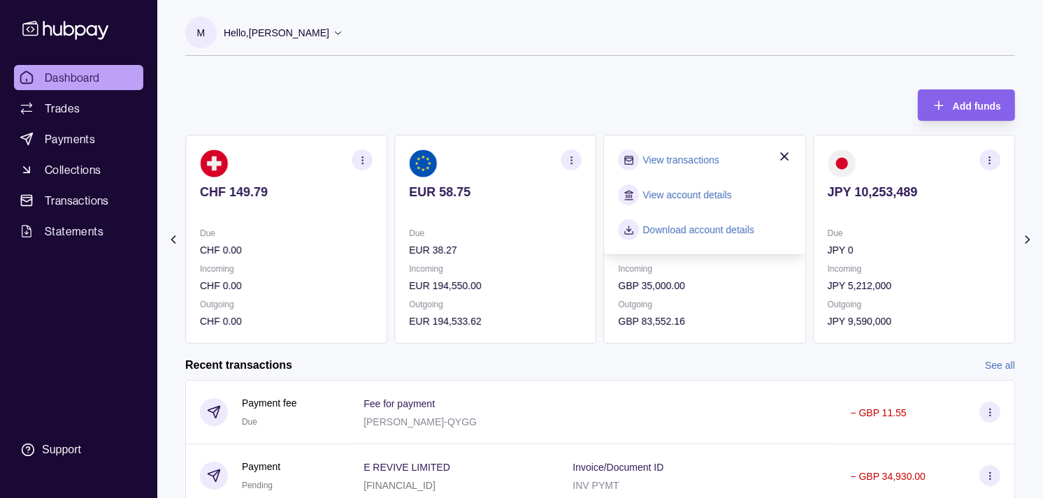
click at [697, 159] on link "View transactions" at bounding box center [681, 159] width 76 height 15
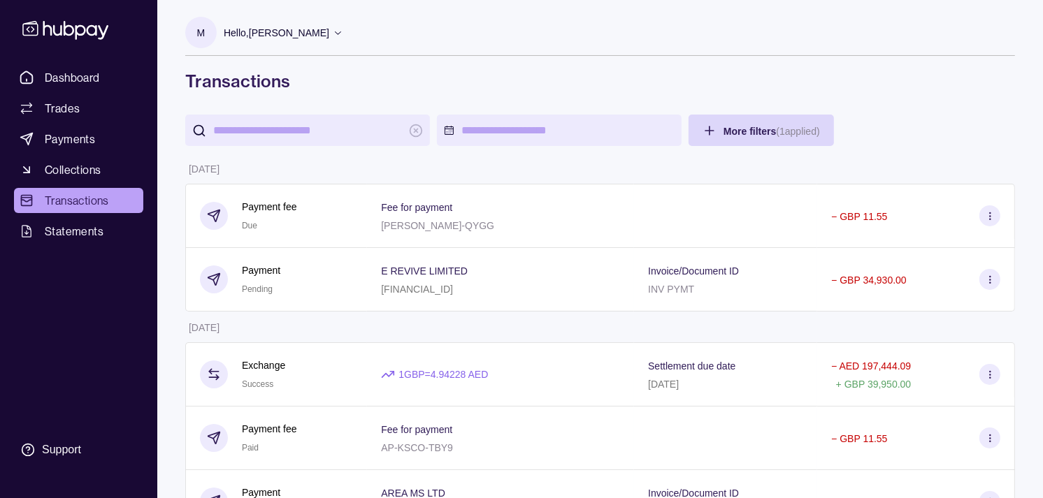
scroll to position [155, 0]
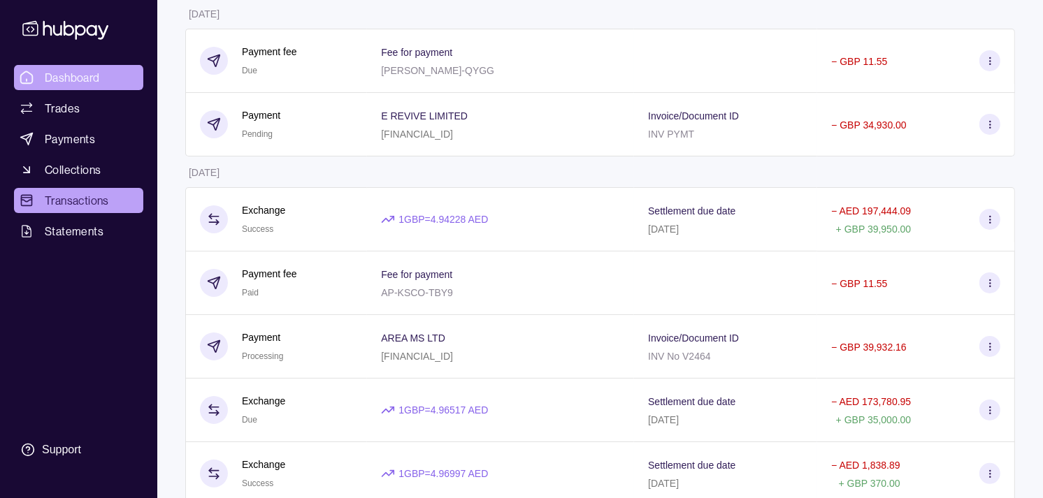
click at [65, 80] on span "Dashboard" at bounding box center [72, 77] width 55 height 17
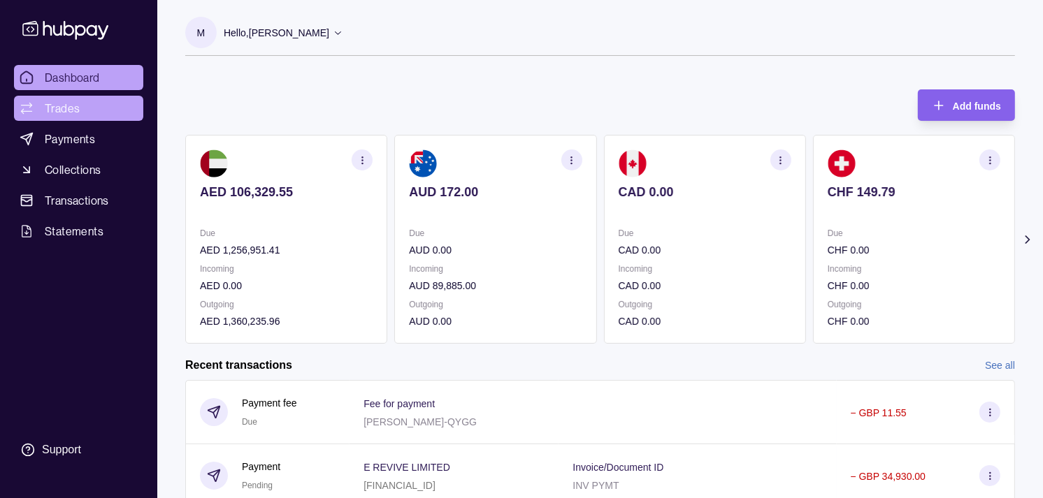
click at [64, 114] on span "Trades" at bounding box center [62, 108] width 35 height 17
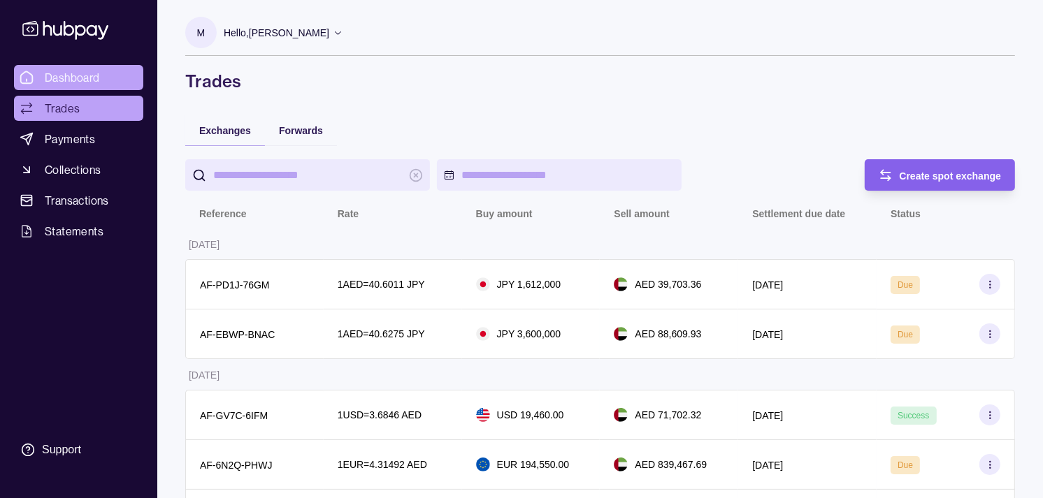
click at [80, 74] on span "Dashboard" at bounding box center [72, 77] width 55 height 17
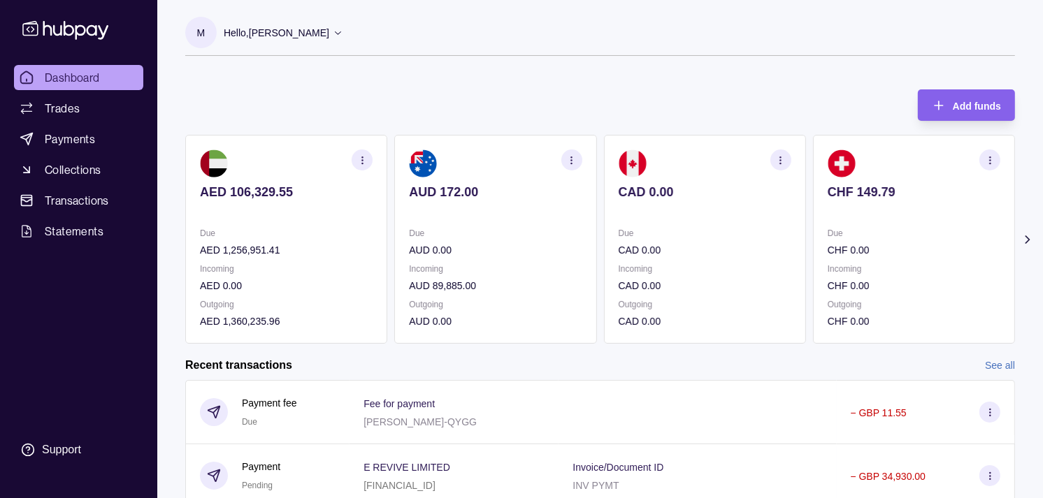
click at [827, 227] on p "Due" at bounding box center [913, 233] width 173 height 15
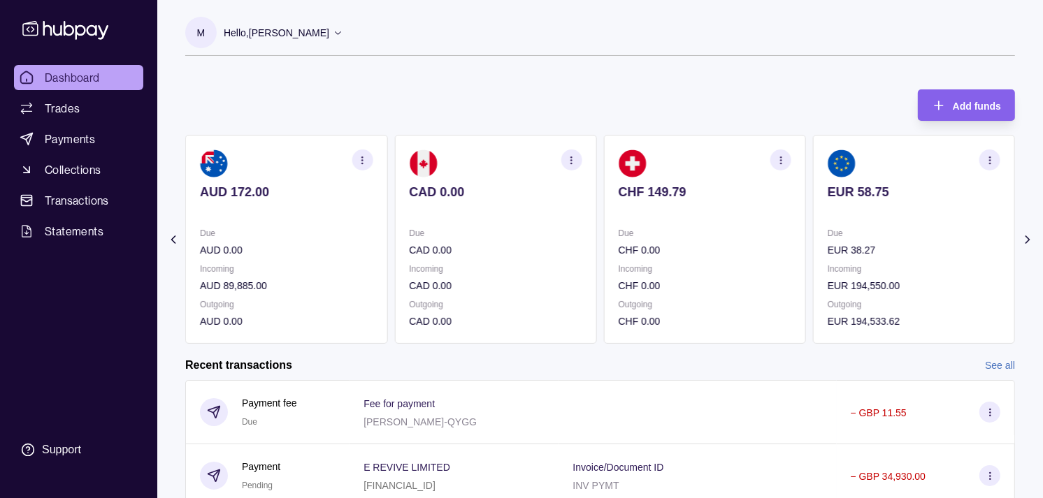
click at [837, 222] on section "EUR 58.75 Due EUR 38.27 Incoming EUR 194,550.00 Outgoing EUR 194,533.62" at bounding box center [914, 239] width 202 height 209
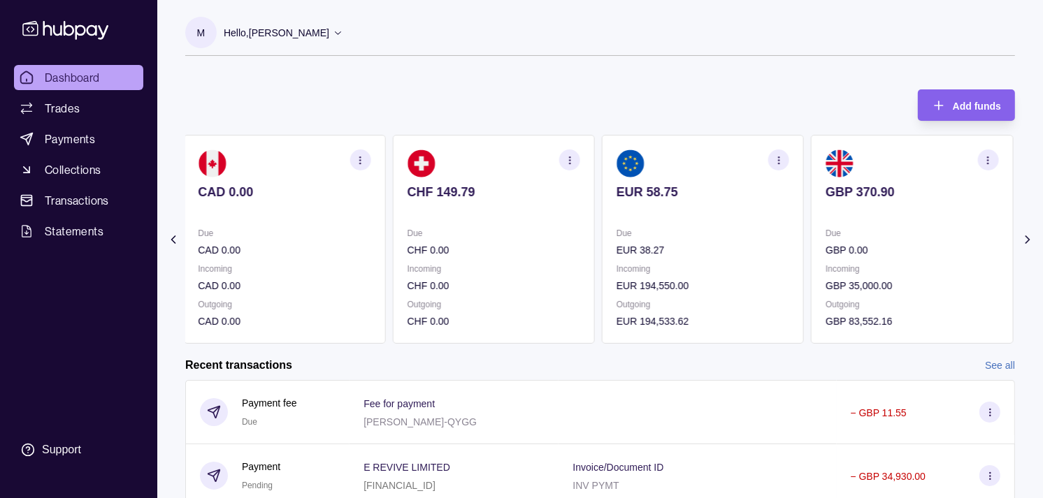
click at [825, 215] on p at bounding box center [911, 210] width 173 height 15
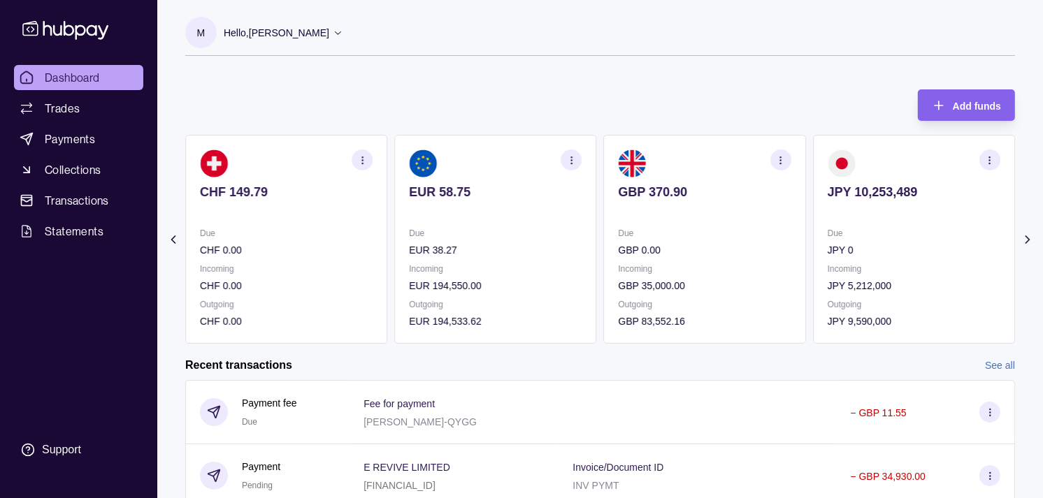
click at [813, 204] on section "JPY 10,253,489 Due JPY 0 Incoming JPY 5,212,000 Outgoing JPY 9,590,000" at bounding box center [914, 239] width 202 height 209
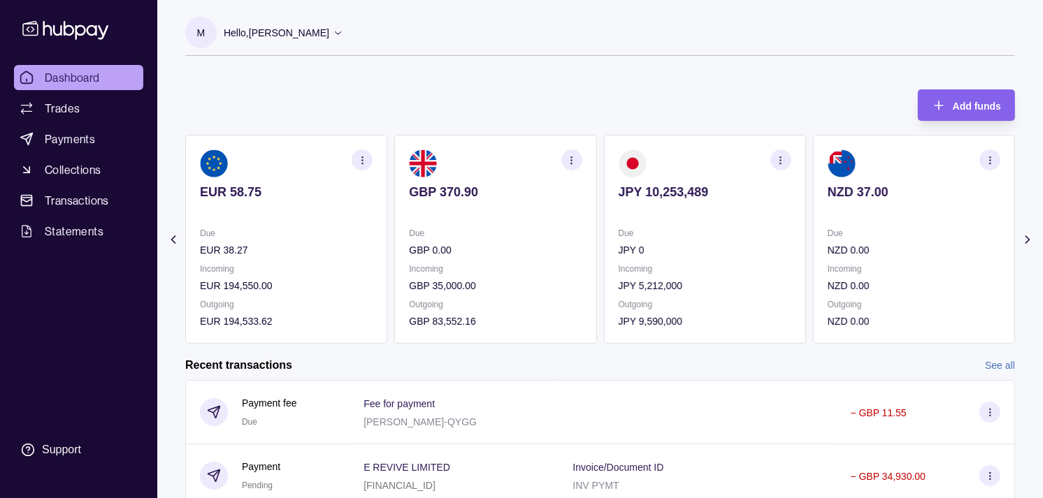
click at [568, 158] on icon "button" at bounding box center [571, 160] width 10 height 10
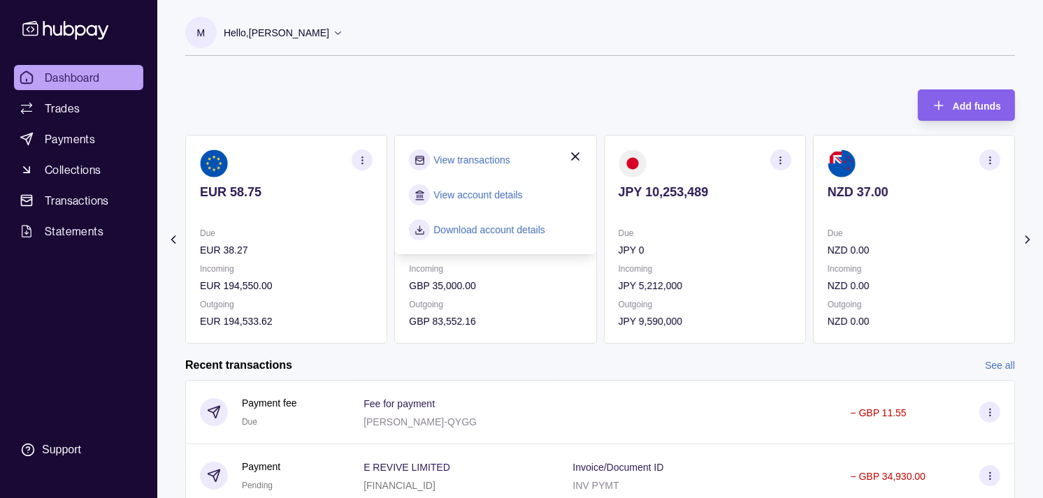
click at [472, 157] on link "View transactions" at bounding box center [471, 159] width 76 height 15
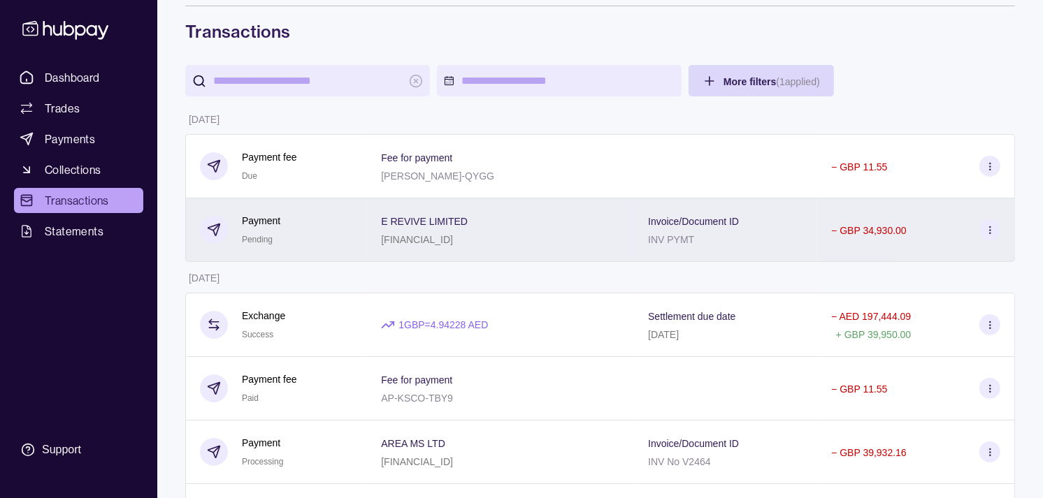
scroll to position [78, 0]
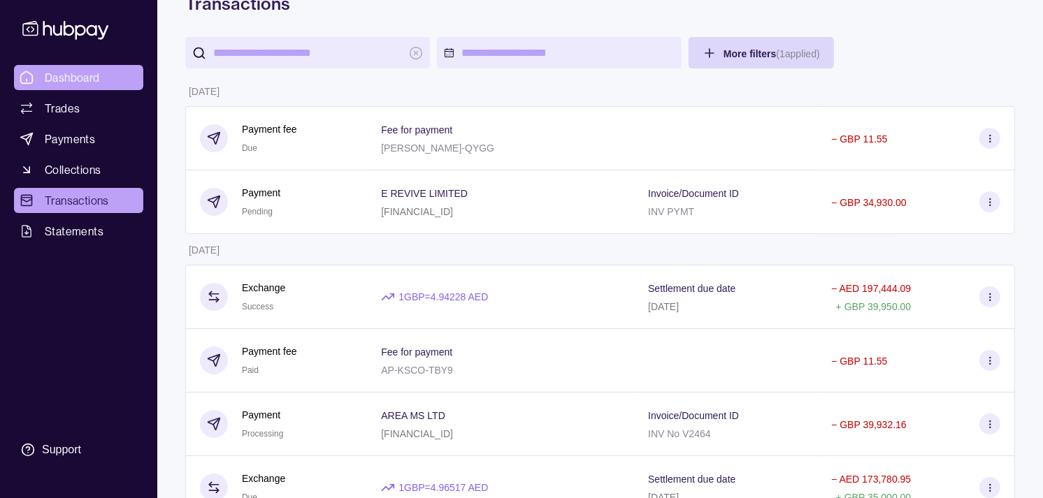
click at [95, 81] on span "Dashboard" at bounding box center [72, 77] width 55 height 17
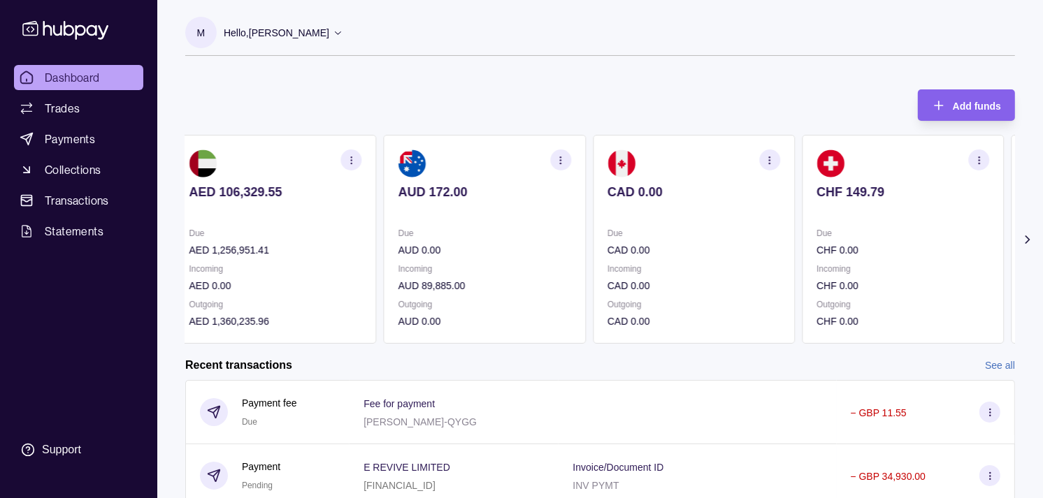
click at [899, 260] on div "Due CHF 0.00 Incoming CHF 0.00 Outgoing CHF 0.00" at bounding box center [902, 277] width 173 height 103
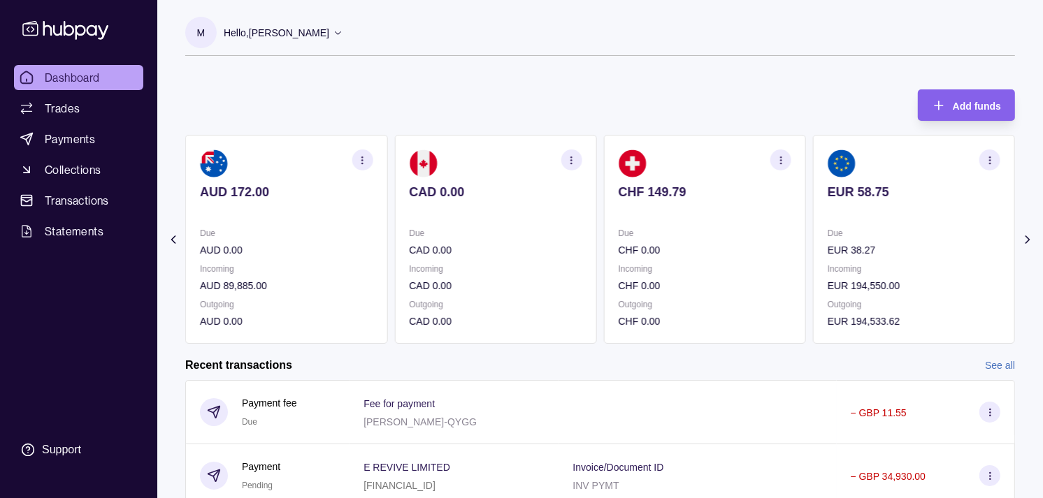
click at [836, 243] on p "EUR 38.27" at bounding box center [913, 249] width 173 height 15
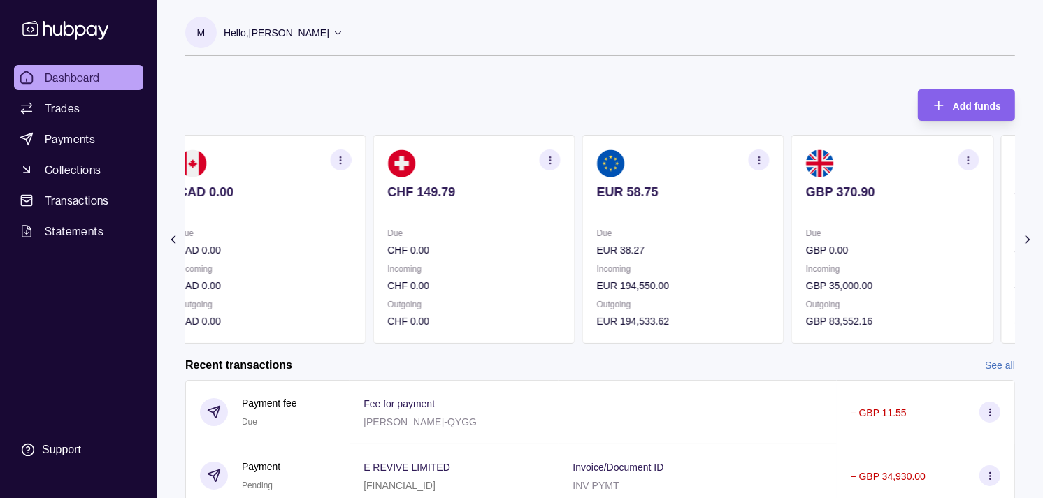
click at [833, 228] on p "Due" at bounding box center [892, 233] width 173 height 15
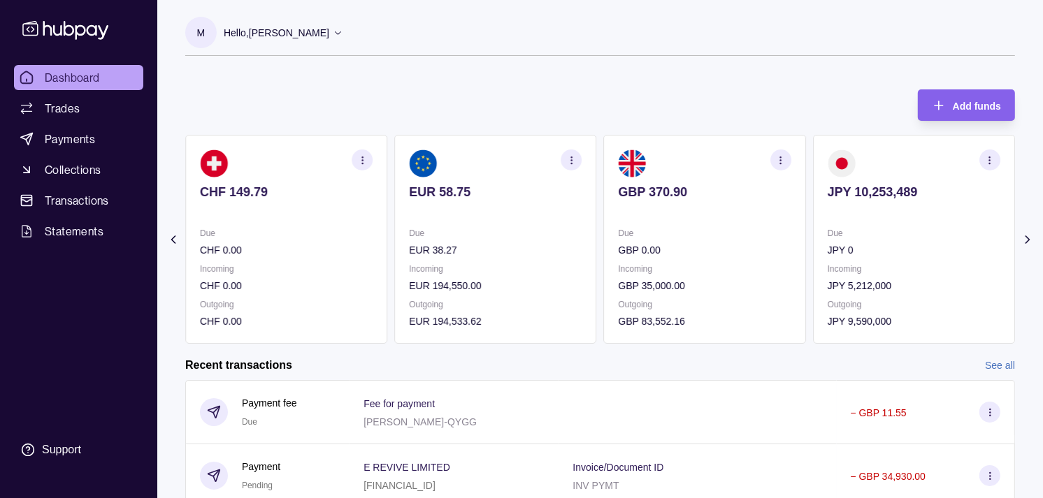
click at [839, 225] on section "JPY 10,253,489 Due JPY 0 Incoming JPY 5,212,000 Outgoing JPY 9,590,000" at bounding box center [914, 239] width 202 height 209
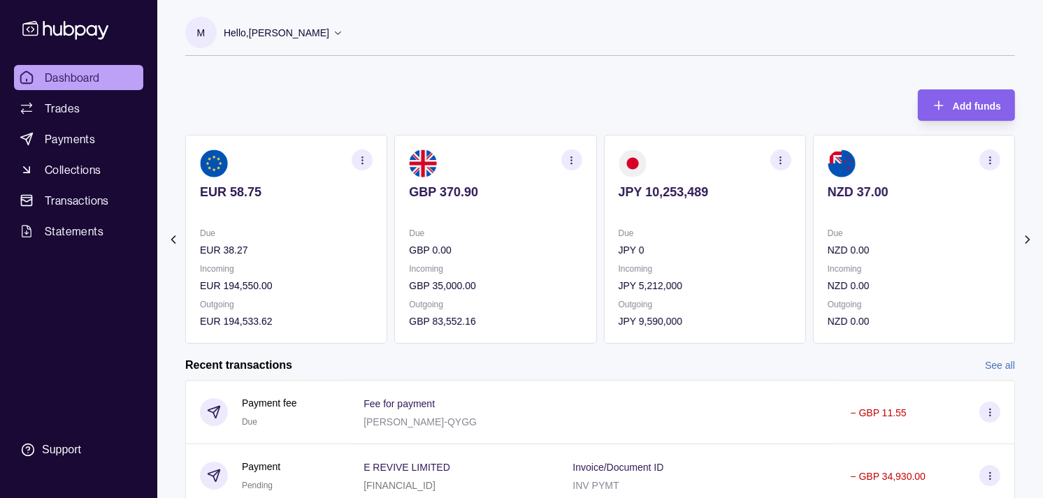
click at [827, 212] on section "NZD 37.00 Due NZD 0.00 Incoming NZD 0.00 Outgoing NZD 0.00" at bounding box center [914, 239] width 202 height 209
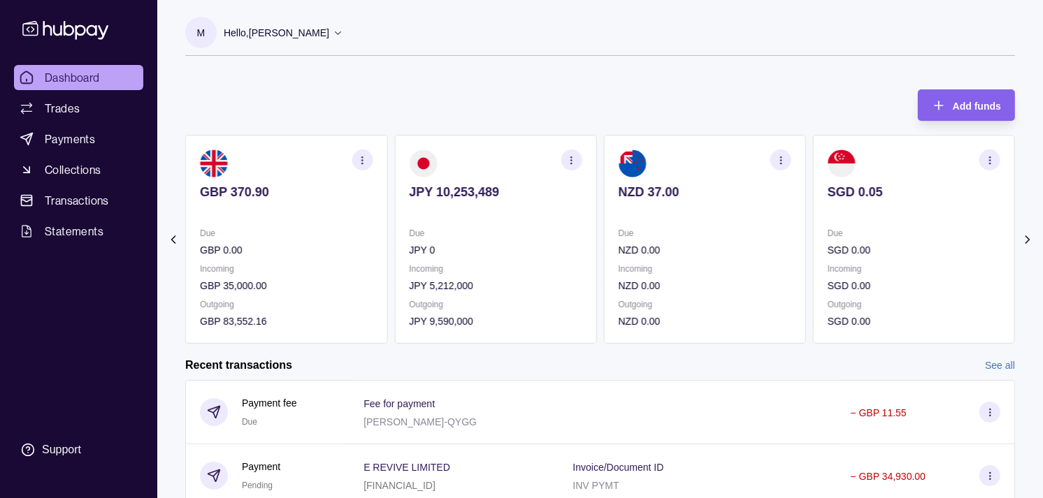
click at [827, 210] on p at bounding box center [913, 210] width 173 height 15
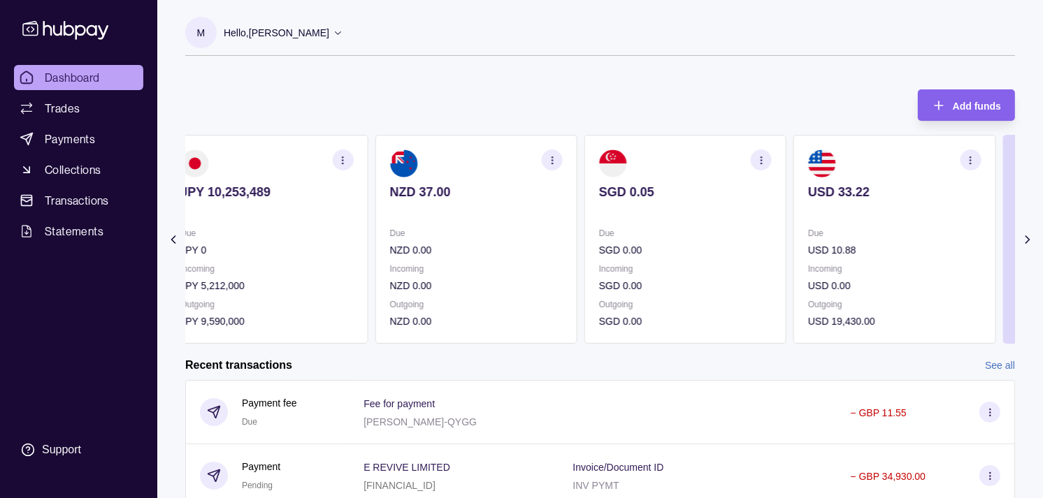
click at [816, 212] on p at bounding box center [894, 210] width 173 height 15
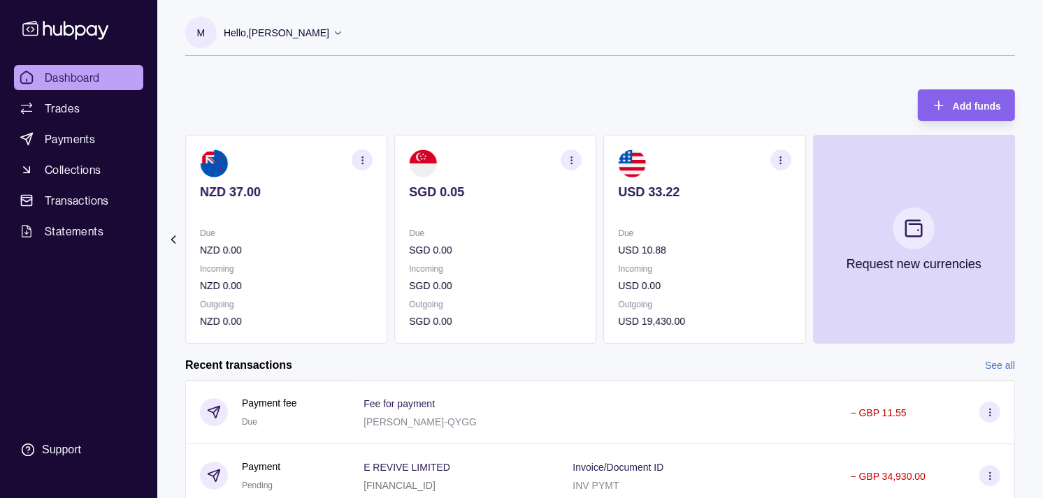
click at [779, 159] on icon "button" at bounding box center [780, 160] width 10 height 10
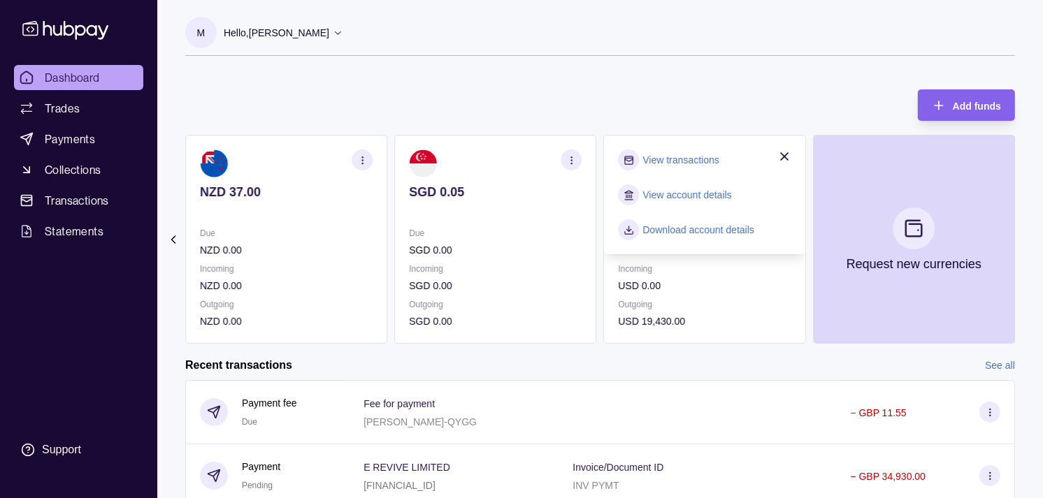
click at [683, 154] on link "View transactions" at bounding box center [681, 159] width 76 height 15
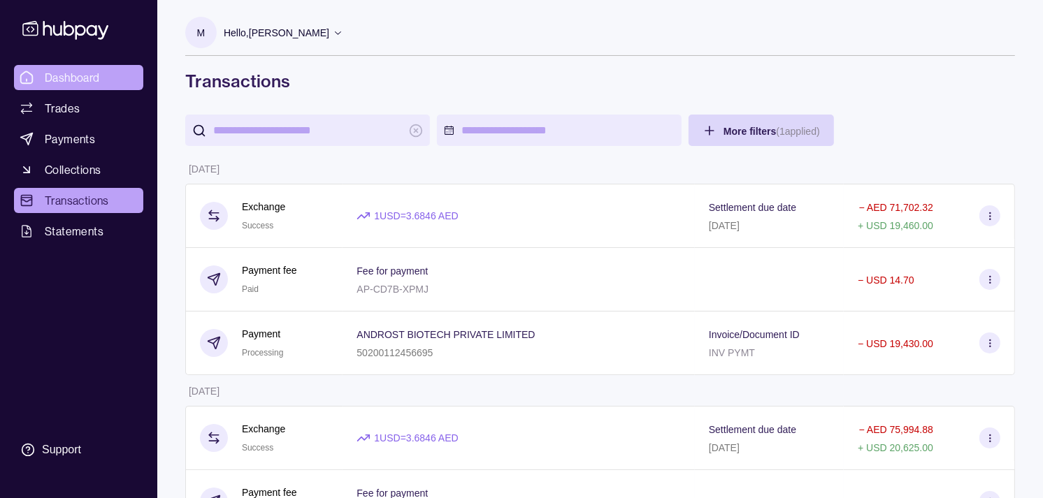
click at [71, 71] on span "Dashboard" at bounding box center [72, 77] width 55 height 17
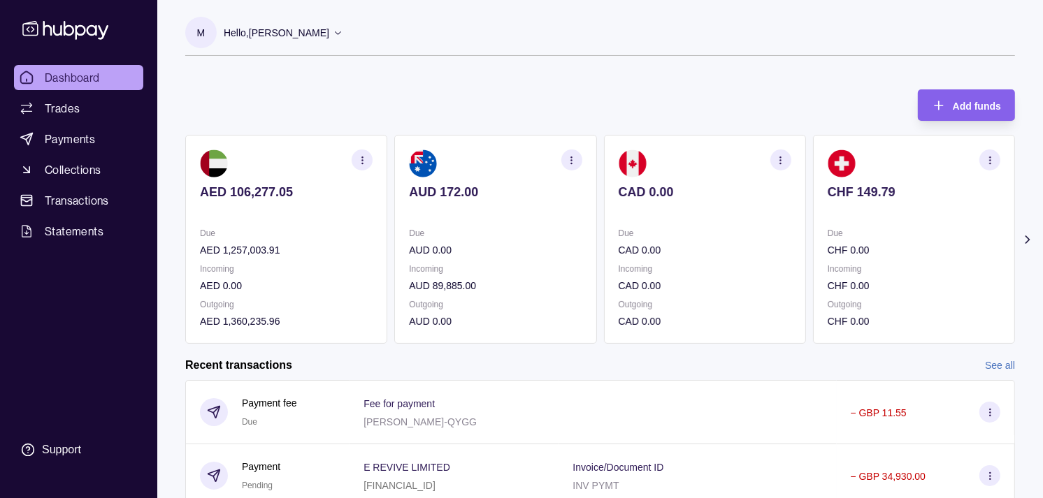
click at [813, 143] on section "CHF 149.79 Due CHF 0.00 Incoming CHF 0.00 Outgoing CHF 0.00" at bounding box center [914, 239] width 202 height 209
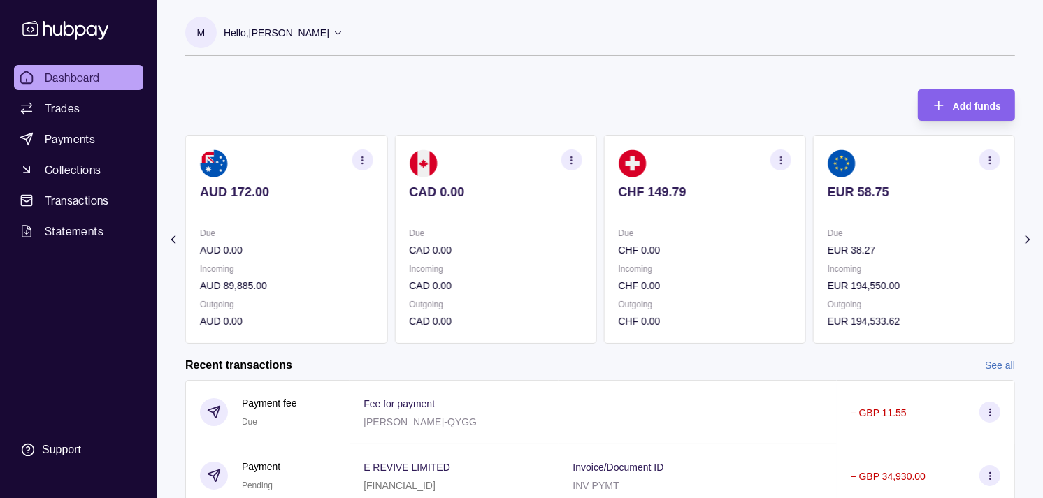
click at [813, 168] on section "EUR 58.75 Due EUR 38.27 Incoming EUR 194,550.00 Outgoing EUR 194,533.62" at bounding box center [914, 239] width 202 height 209
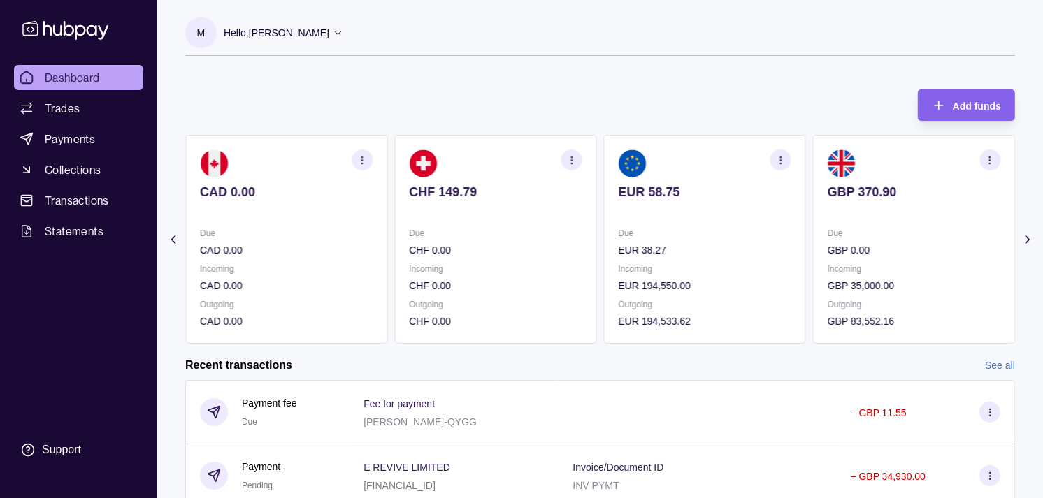
click at [625, 184] on section "EUR 58.75 Due EUR 38.27 Incoming EUR 194,550.00 Outgoing EUR 194,533.62" at bounding box center [705, 239] width 202 height 209
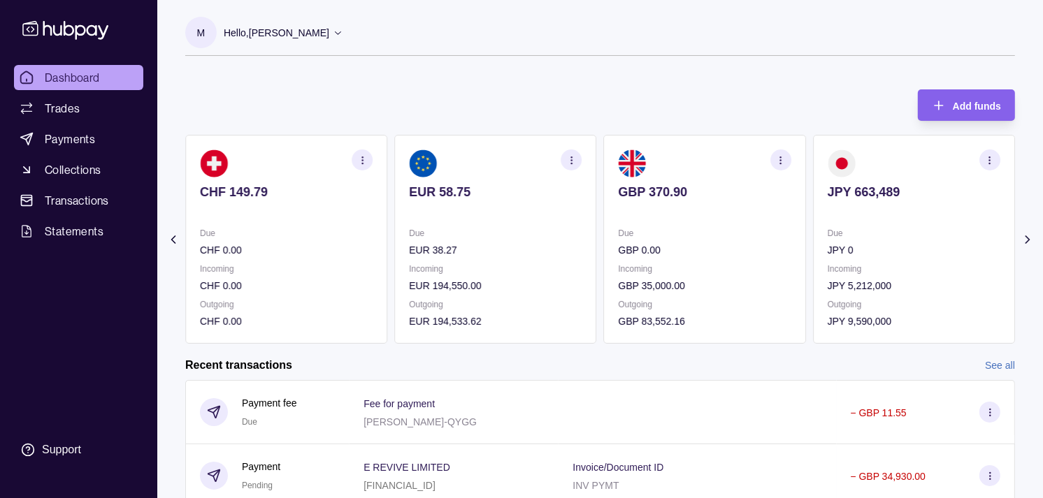
click at [618, 185] on div "GBP 370.90" at bounding box center [704, 201] width 173 height 34
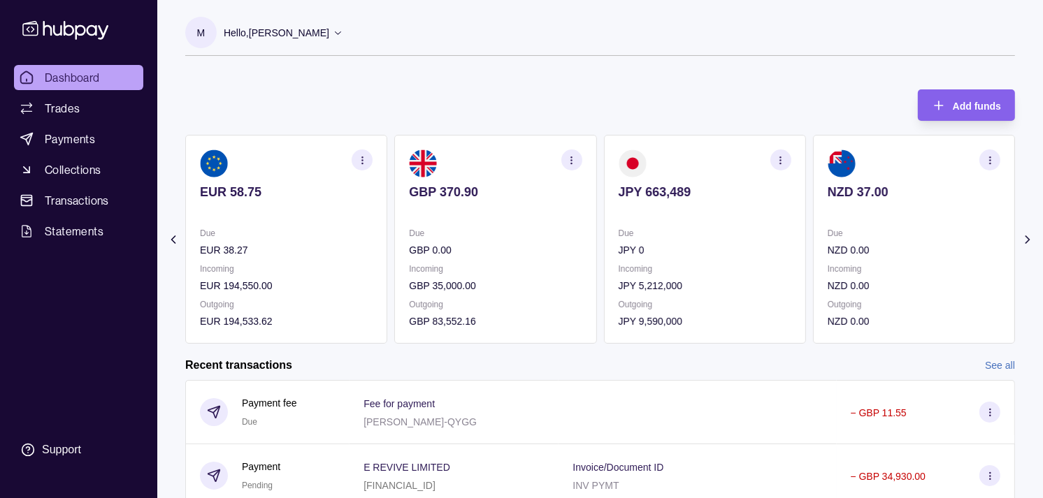
click at [783, 157] on icon "button" at bounding box center [780, 160] width 10 height 10
click at [669, 155] on link "View transactions" at bounding box center [681, 159] width 76 height 15
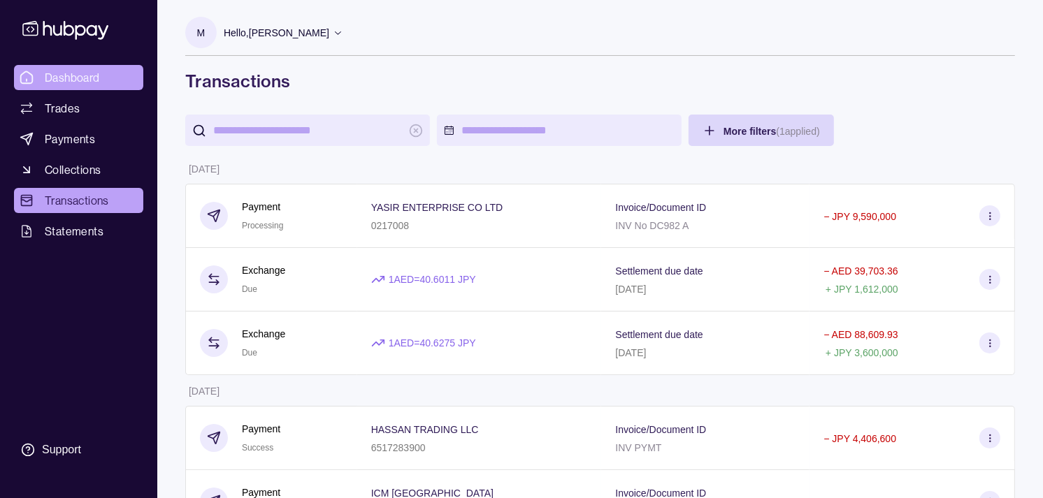
click at [95, 75] on span "Dashboard" at bounding box center [72, 77] width 55 height 17
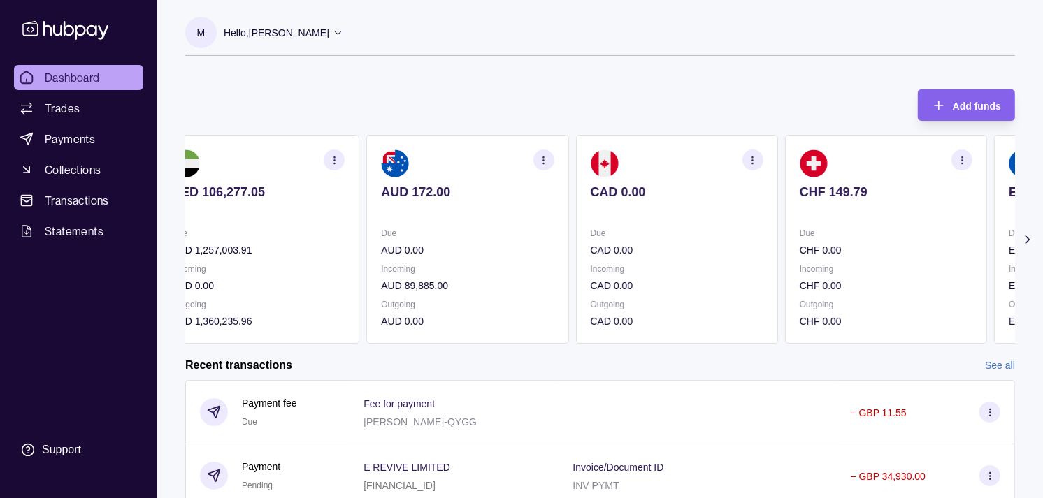
click at [590, 233] on p "Due" at bounding box center [676, 233] width 173 height 15
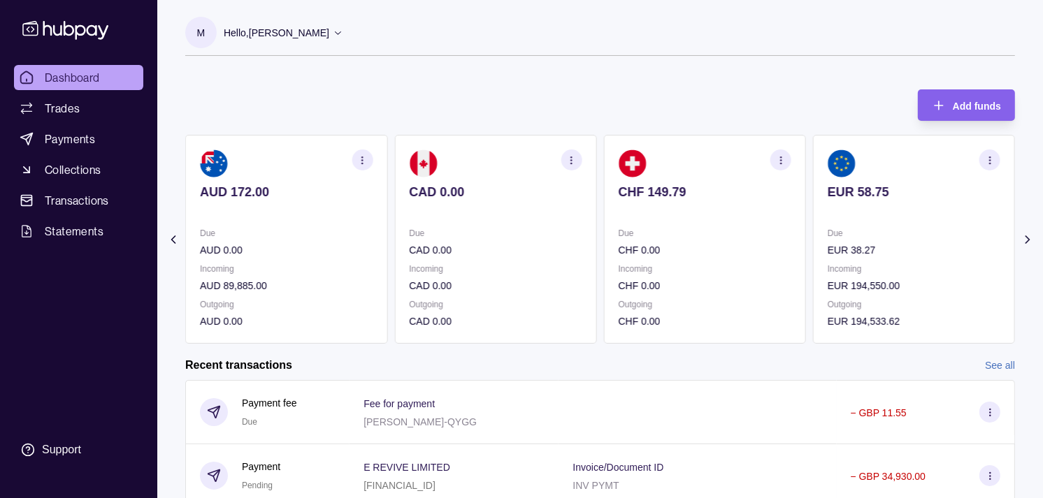
click at [652, 239] on div "Due CHF 0.00" at bounding box center [704, 242] width 173 height 32
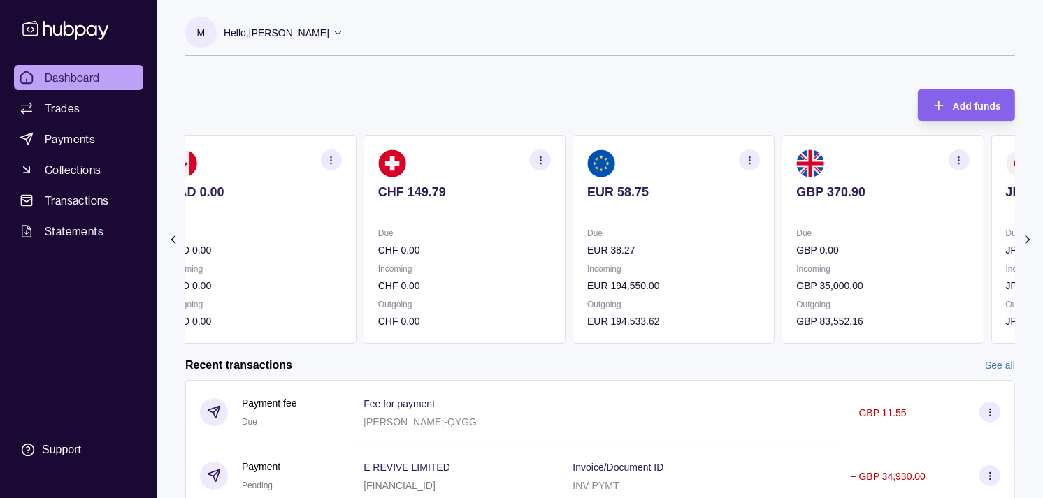
click at [667, 231] on p "Due" at bounding box center [673, 233] width 173 height 15
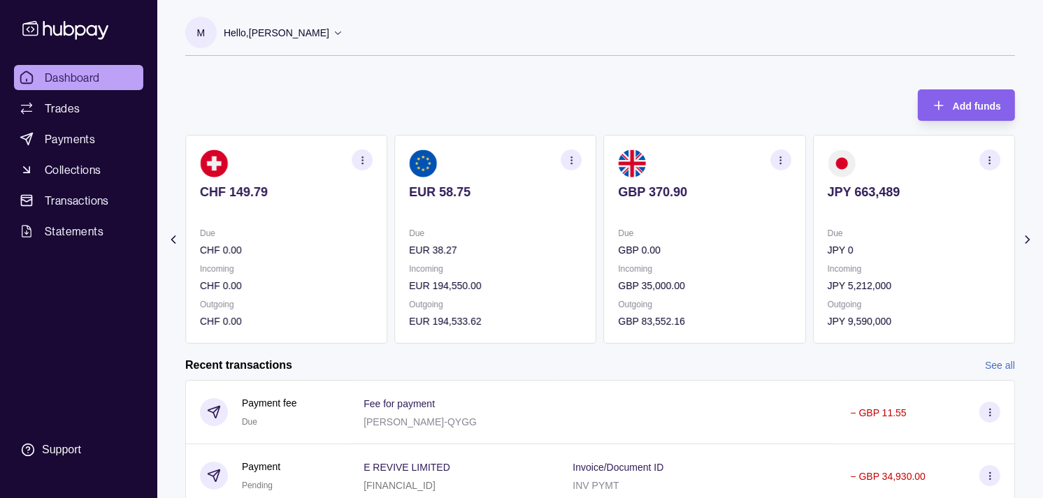
click at [850, 252] on div "Due JPY 0 Incoming JPY 5,212,000 Outgoing JPY 9,590,000" at bounding box center [913, 277] width 173 height 103
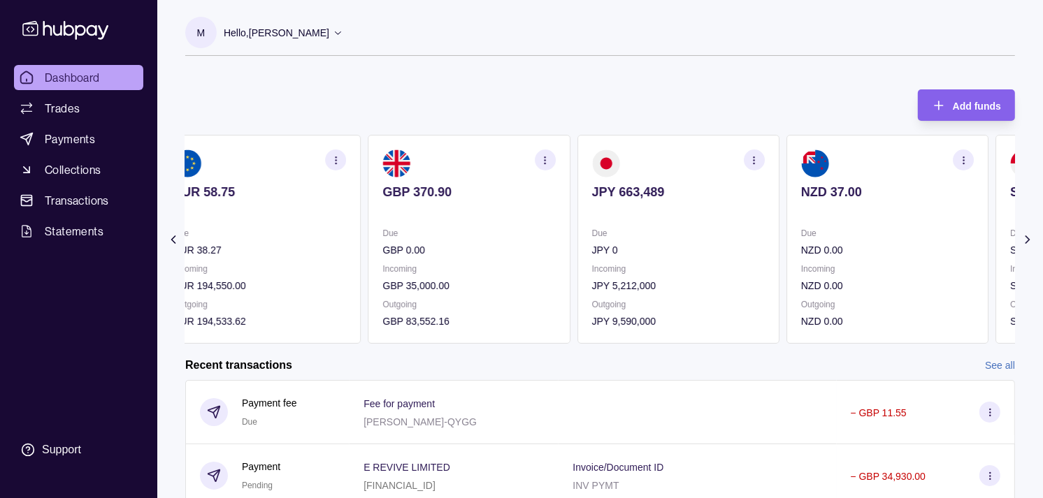
click at [836, 238] on p "Due" at bounding box center [887, 233] width 173 height 15
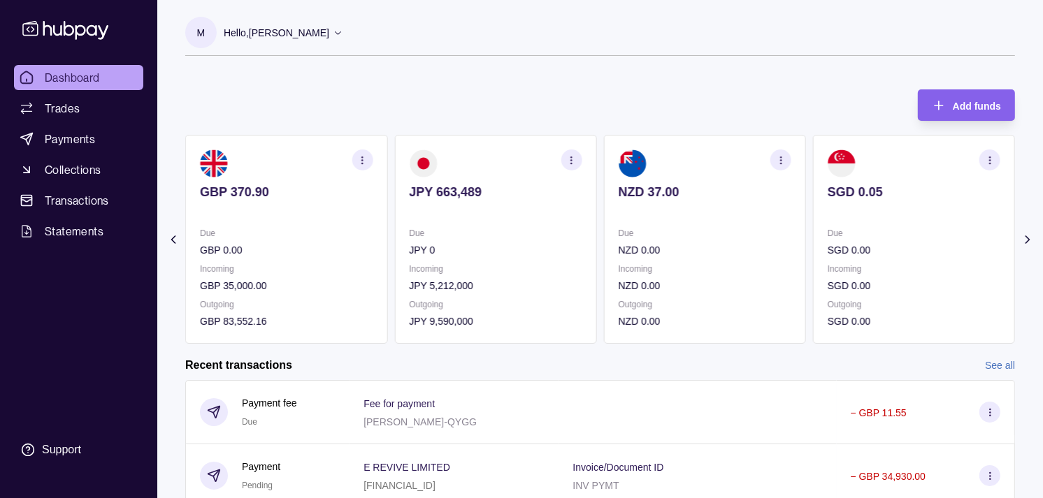
click at [848, 227] on p "Due" at bounding box center [913, 233] width 173 height 15
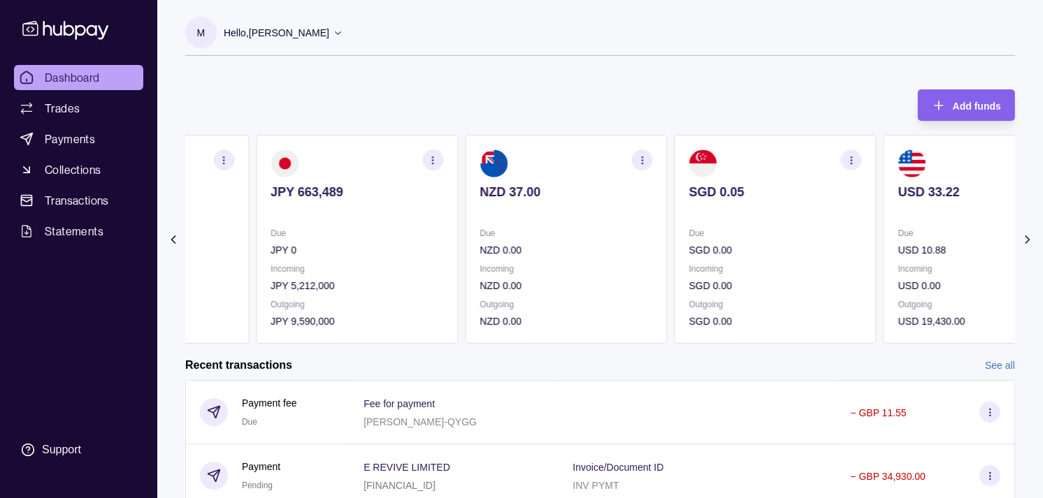
click at [347, 231] on p "Due" at bounding box center [356, 233] width 173 height 15
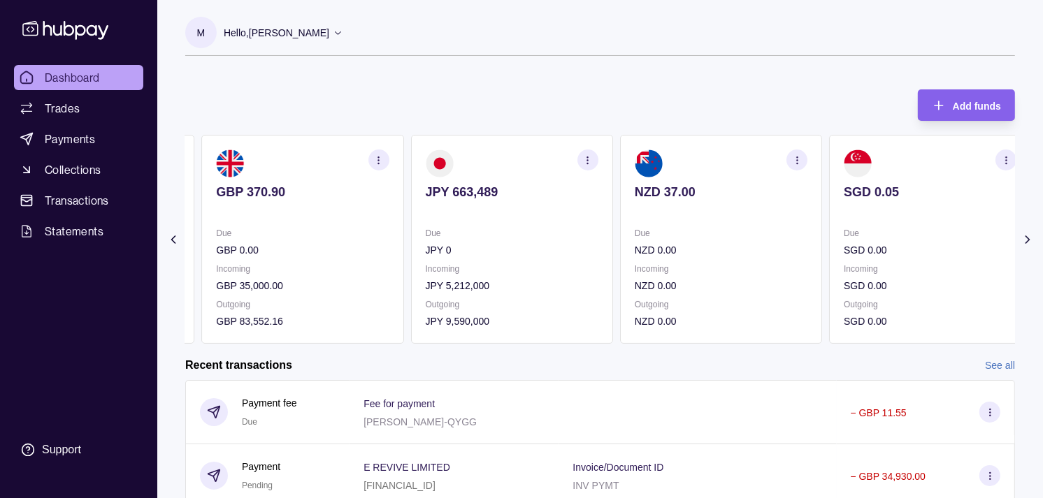
click at [369, 228] on p "Due" at bounding box center [302, 233] width 173 height 15
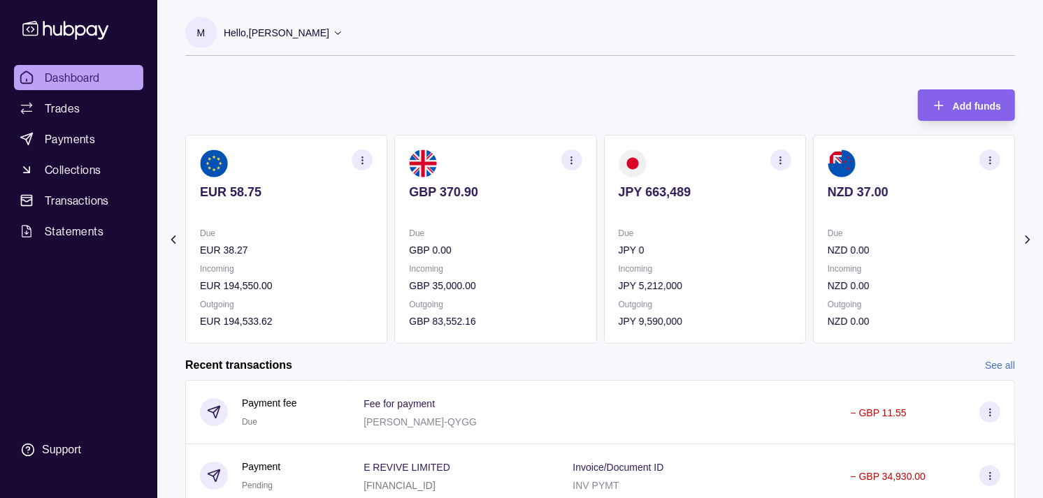
click at [355, 219] on section "EUR 58.75 Due EUR 38.27 Incoming EUR 194,550.00 Outgoing EUR 194,533.62" at bounding box center [286, 239] width 202 height 209
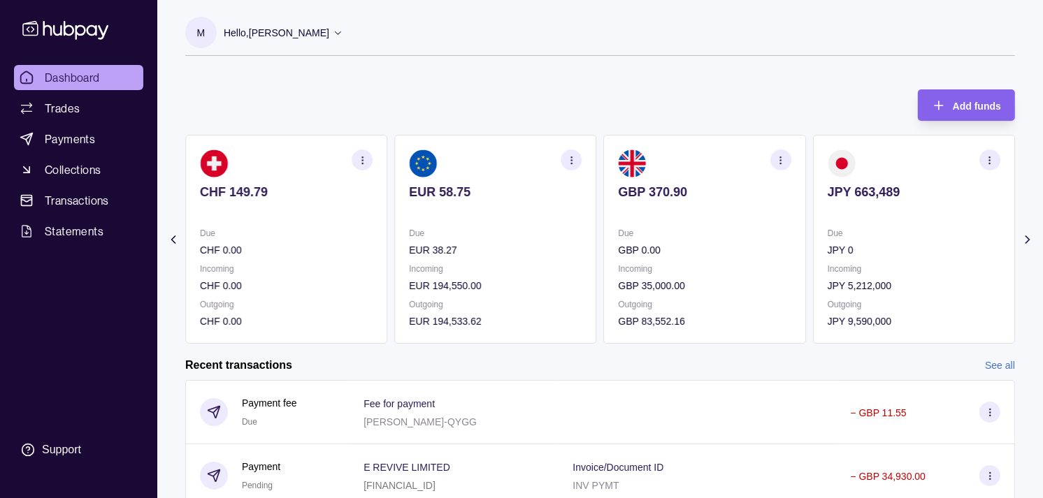
click at [345, 224] on section "CHF 149.79 Due CHF 0.00 Incoming CHF 0.00 Outgoing CHF 0.00" at bounding box center [286, 239] width 202 height 209
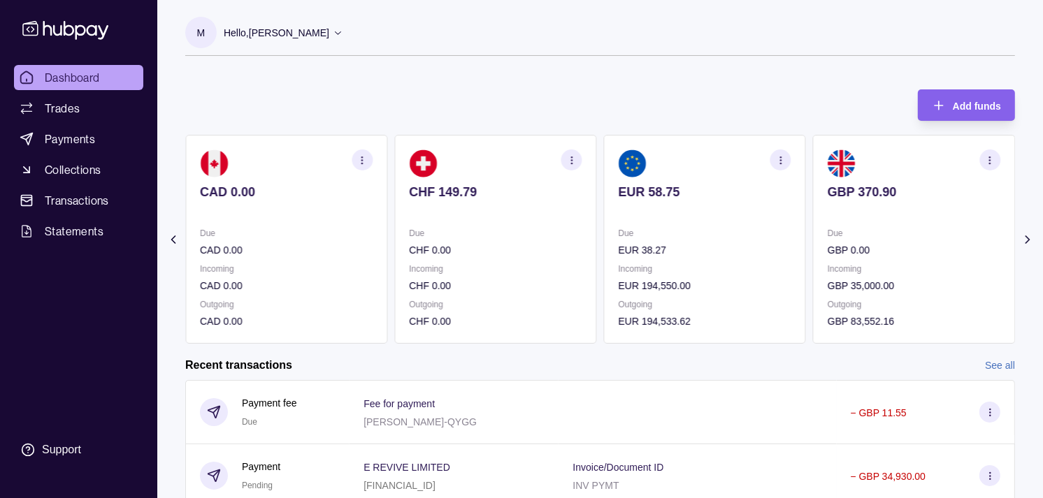
click at [82, 124] on ul "Dashboard Trades Payments Collections Transactions Statements" at bounding box center [78, 154] width 129 height 179
click at [79, 135] on span "Payments" at bounding box center [70, 139] width 50 height 17
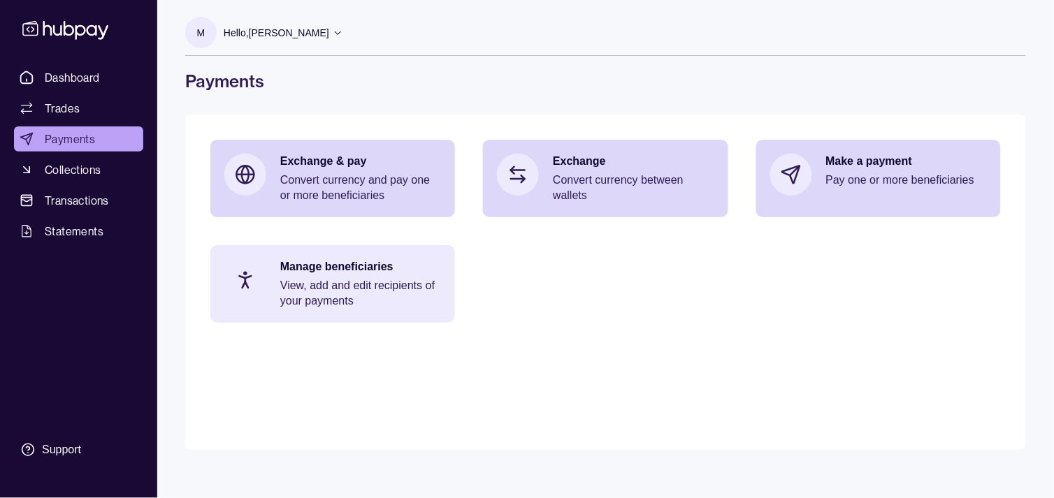
click at [331, 273] on p "Manage beneficiaries" at bounding box center [360, 266] width 161 height 15
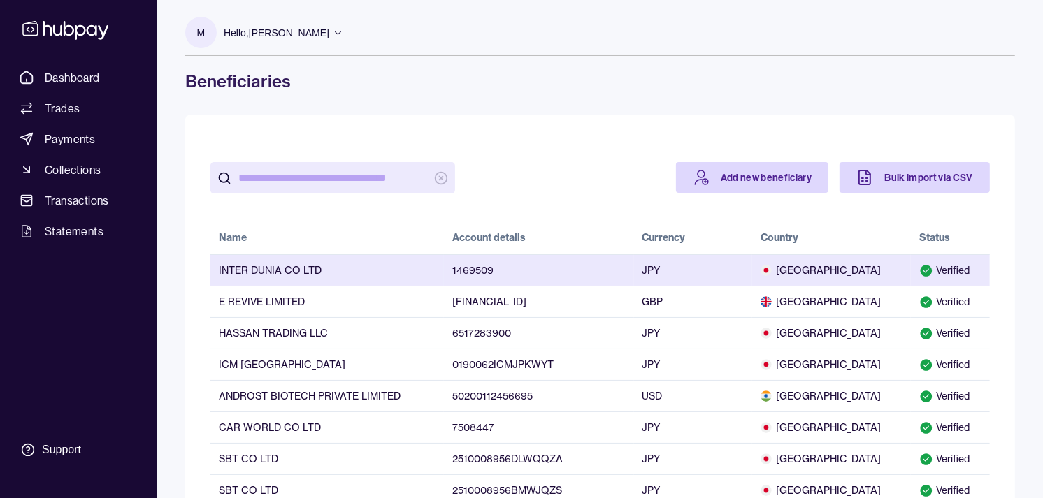
click at [282, 263] on td "INTER DUNIA CO LTD" at bounding box center [326, 269] width 233 height 31
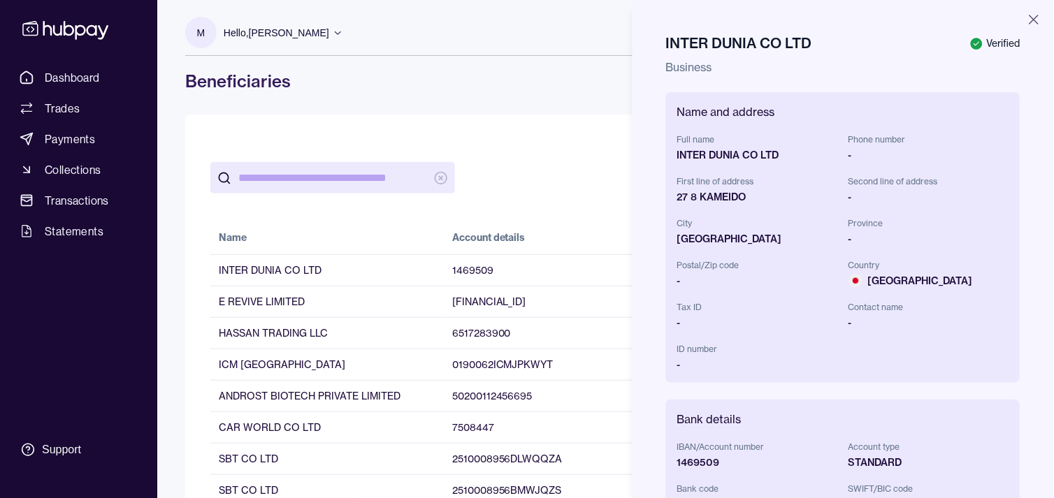
click at [690, 152] on div "INTER DUNIA CO LTD" at bounding box center [757, 155] width 161 height 14
drag, startPoint x: 690, startPoint y: 152, endPoint x: 762, endPoint y: 152, distance: 71.3
click at [762, 152] on div "INTER DUNIA CO LTD" at bounding box center [757, 155] width 161 height 14
copy div "INTER DUNIA CO LTD"
click at [674, 194] on div "Name and address Full name INTER DUNIA CO LTD Phone number - First line of addr…" at bounding box center [843, 237] width 354 height 291
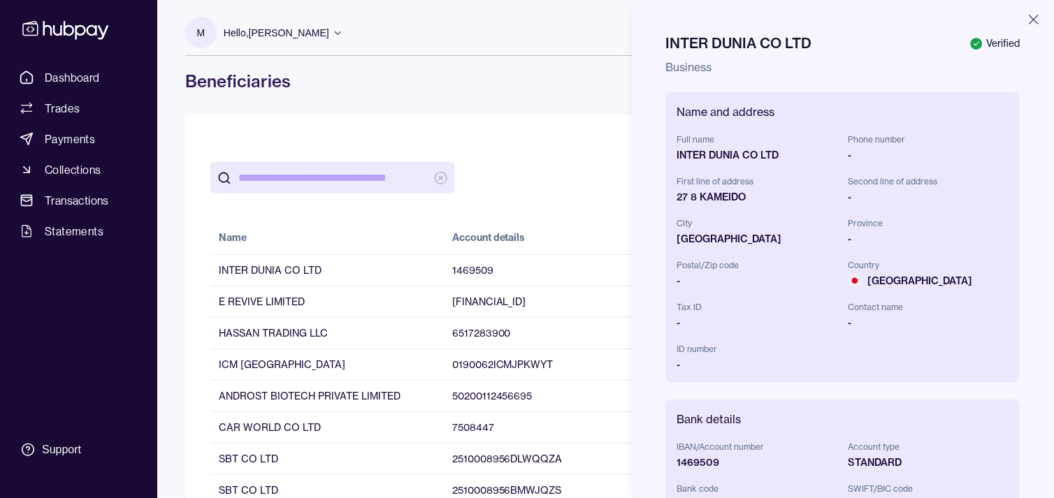
click at [677, 194] on div "27 8 KAMEIDO" at bounding box center [757, 197] width 161 height 14
drag, startPoint x: 676, startPoint y: 194, endPoint x: 718, endPoint y: 196, distance: 42.0
click at [718, 196] on div "27 8 KAMEIDO" at bounding box center [757, 197] width 161 height 14
copy div "27 8 KAMEIDO"
click at [700, 238] on div "[GEOGRAPHIC_DATA]" at bounding box center [757, 239] width 161 height 14
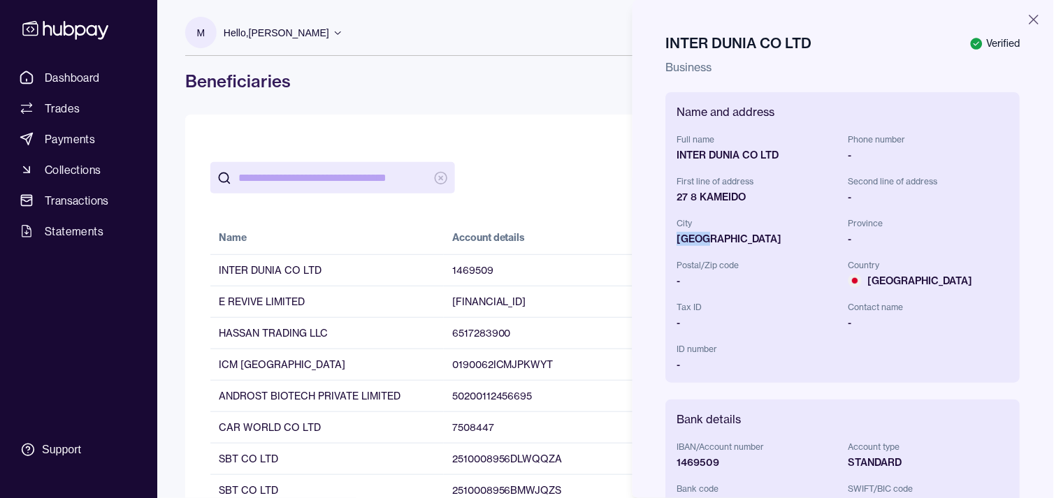
click at [700, 238] on div "[GEOGRAPHIC_DATA]" at bounding box center [757, 239] width 161 height 14
copy div "[GEOGRAPHIC_DATA]"
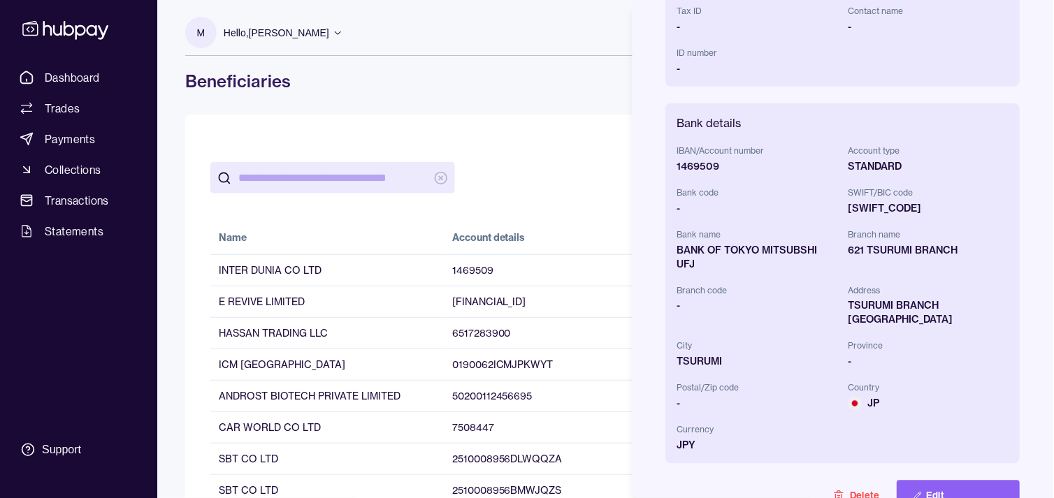
click at [701, 163] on div "1469509" at bounding box center [757, 166] width 161 height 14
copy div "1469509"
click at [865, 204] on div "[SWIFT_CODE]" at bounding box center [928, 208] width 161 height 14
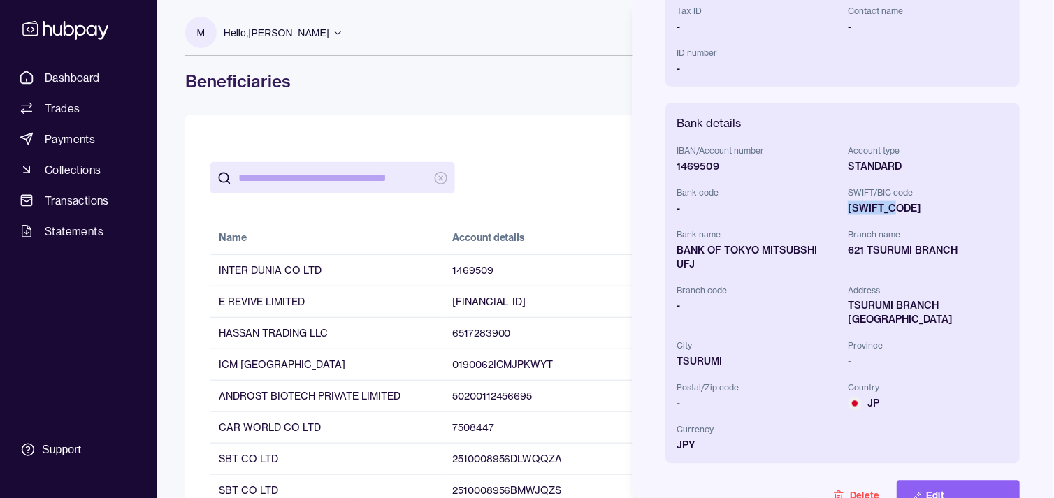
copy div "[SWIFT_CODE]"
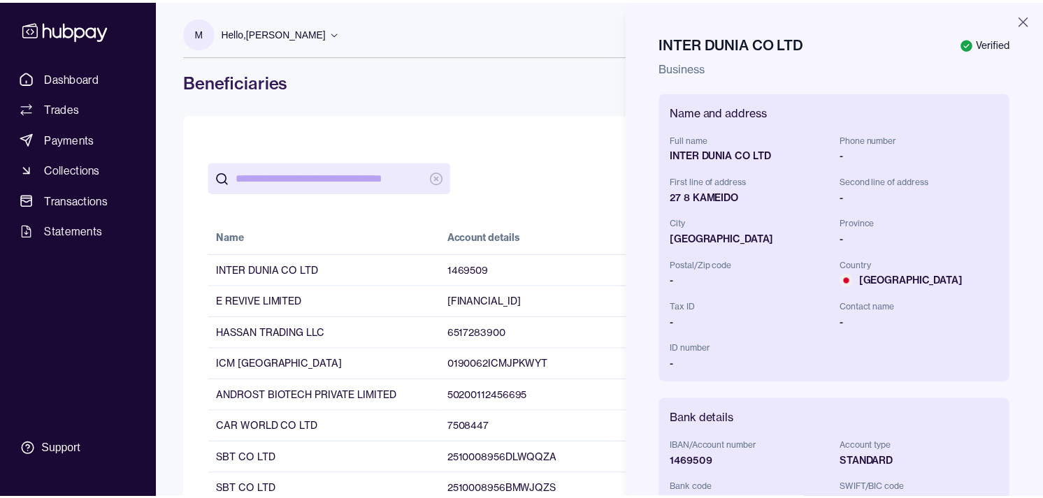
scroll to position [296, 0]
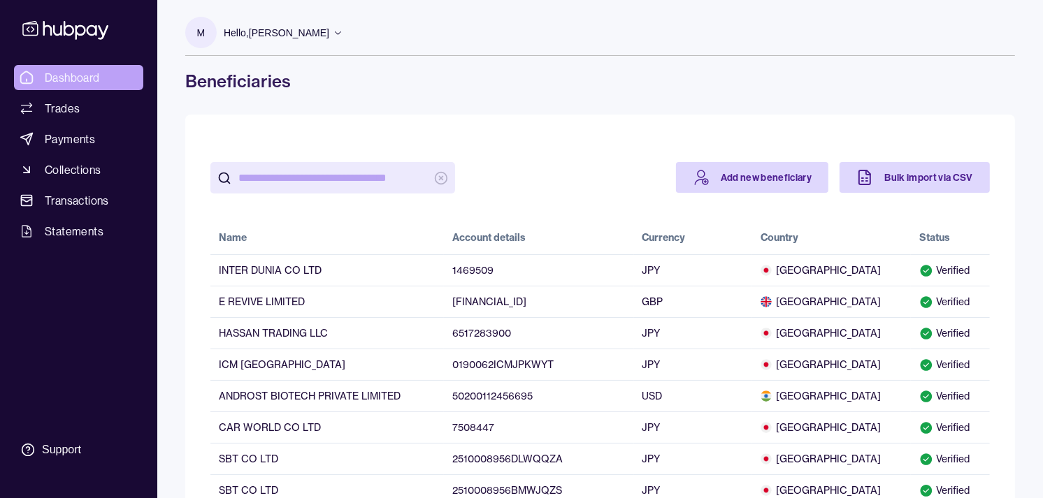
click at [89, 75] on span "Dashboard" at bounding box center [72, 77] width 55 height 17
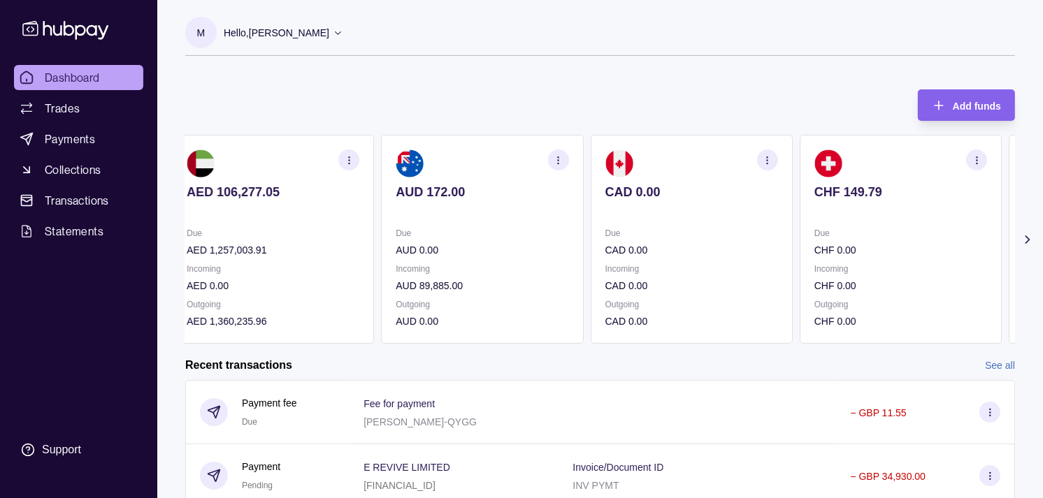
click at [621, 233] on p "Due" at bounding box center [691, 233] width 173 height 15
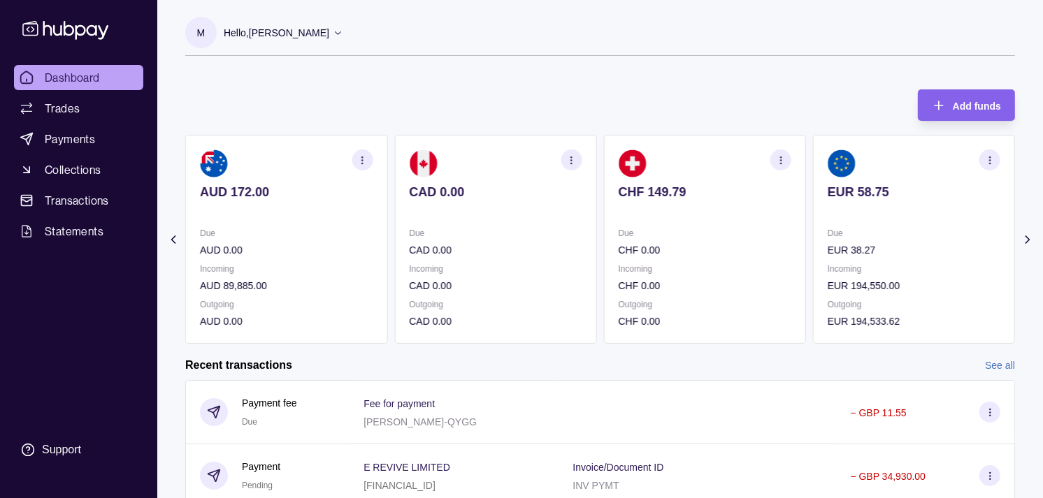
click at [618, 231] on p "Due" at bounding box center [704, 233] width 173 height 15
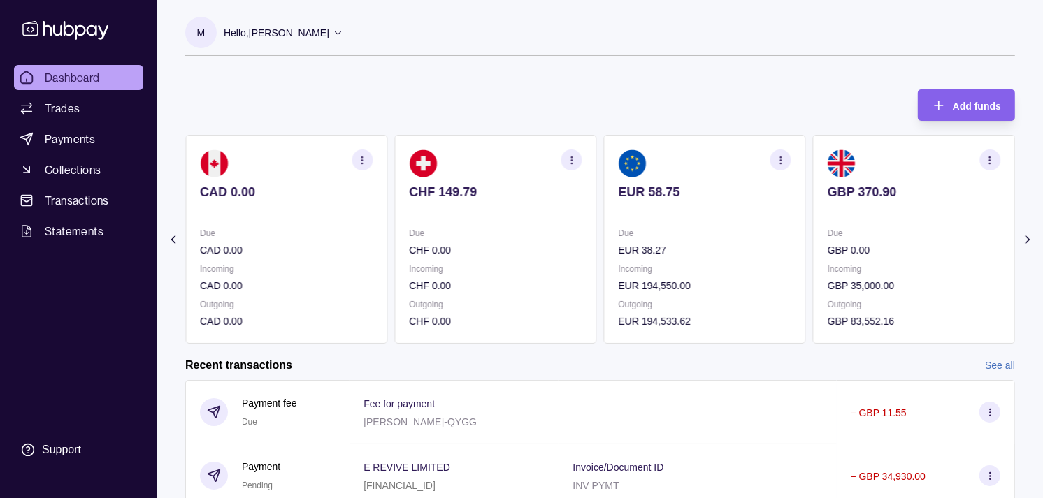
click at [604, 224] on section "EUR 58.75 Due EUR 38.27 Incoming EUR 194,550.00 Outgoing EUR 194,533.62" at bounding box center [705, 239] width 202 height 209
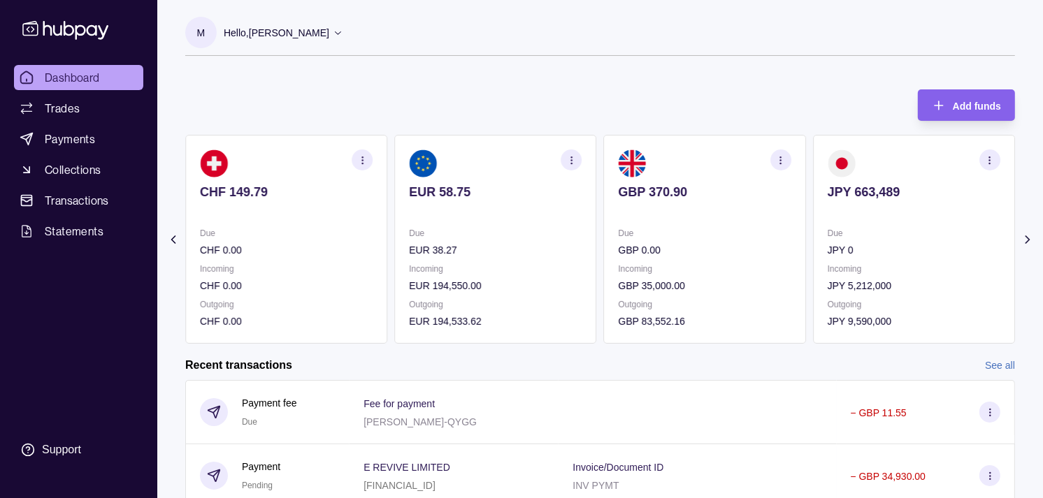
click at [813, 229] on section "JPY 663,489 Due JPY 0 Incoming JPY 5,212,000 Outgoing JPY 9,590,000" at bounding box center [914, 239] width 202 height 209
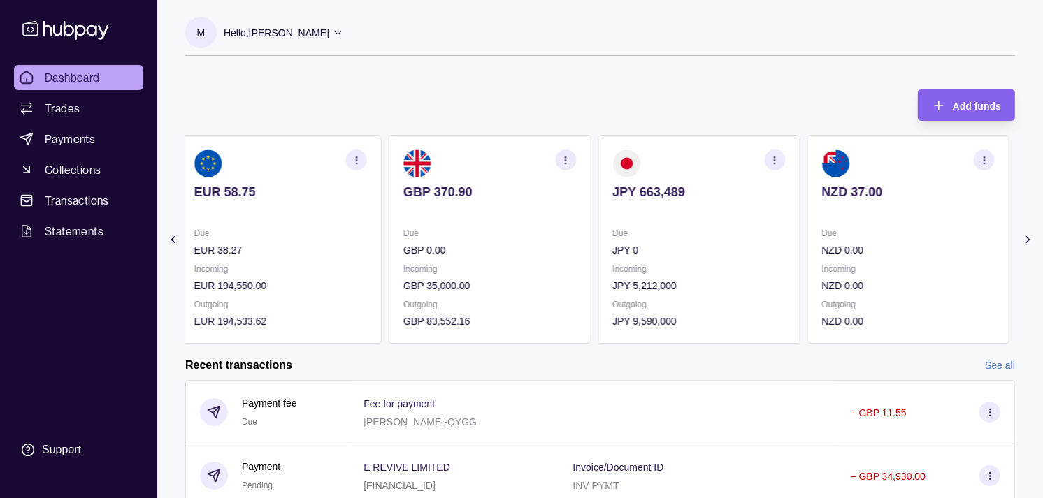
click at [806, 233] on section "NZD 37.00 Due NZD 0.00 Incoming NZD 0.00 Outgoing NZD 0.00" at bounding box center [907, 239] width 202 height 209
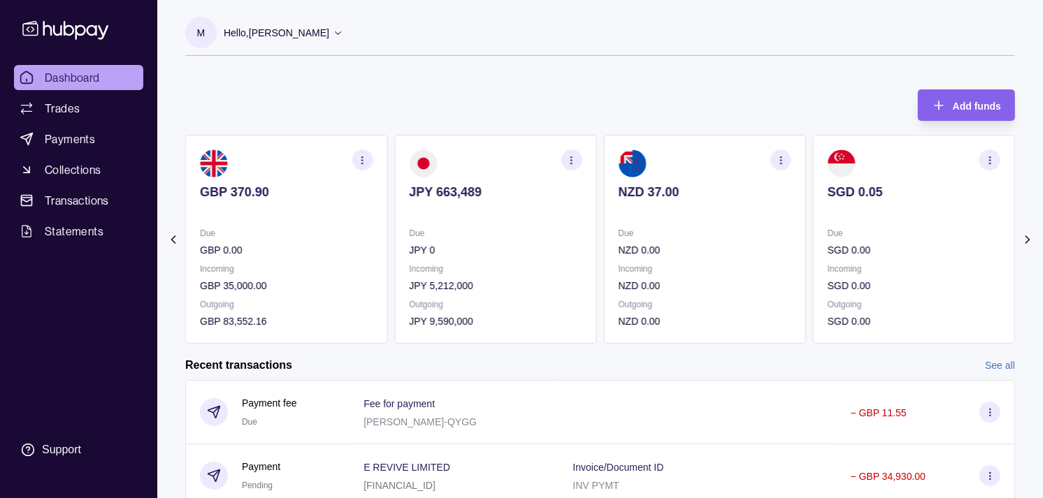
click at [748, 238] on p "Due" at bounding box center [704, 233] width 173 height 15
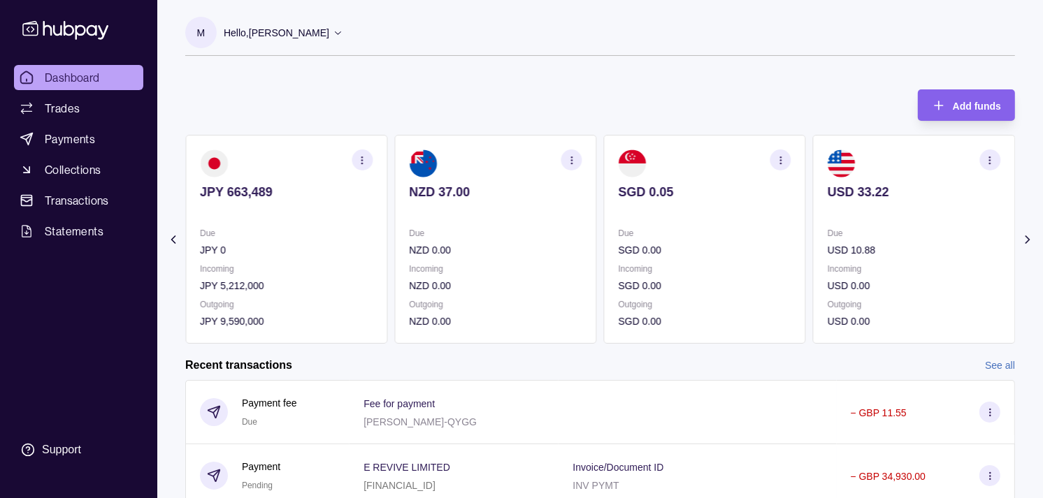
click at [551, 270] on p "Incoming" at bounding box center [495, 268] width 173 height 15
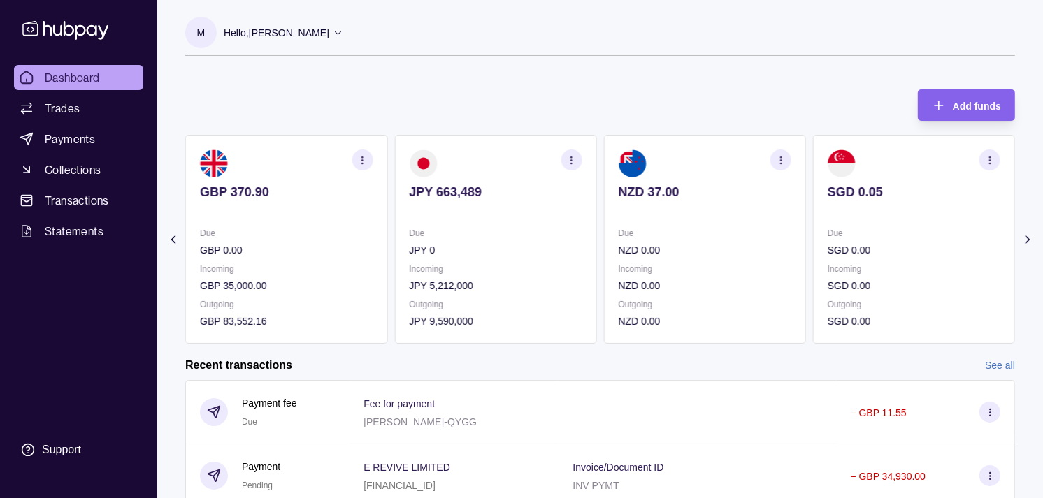
click at [569, 270] on p "Incoming" at bounding box center [495, 268] width 173 height 15
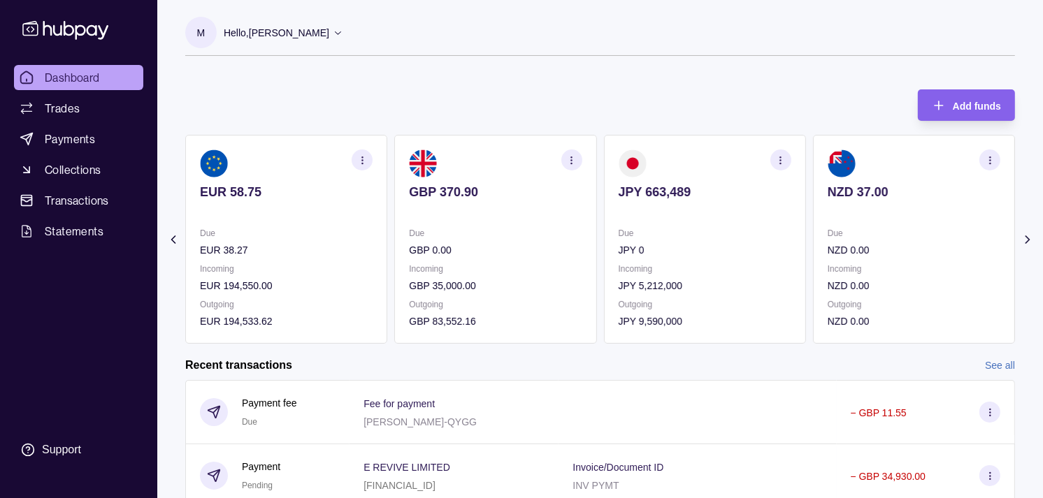
click at [570, 264] on p "Incoming" at bounding box center [495, 268] width 173 height 15
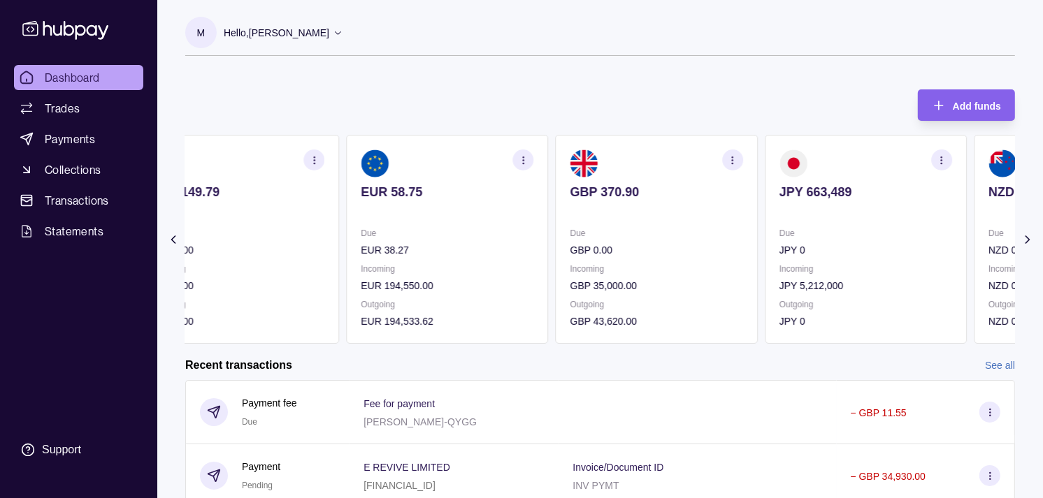
click at [779, 233] on p "Due" at bounding box center [865, 233] width 173 height 15
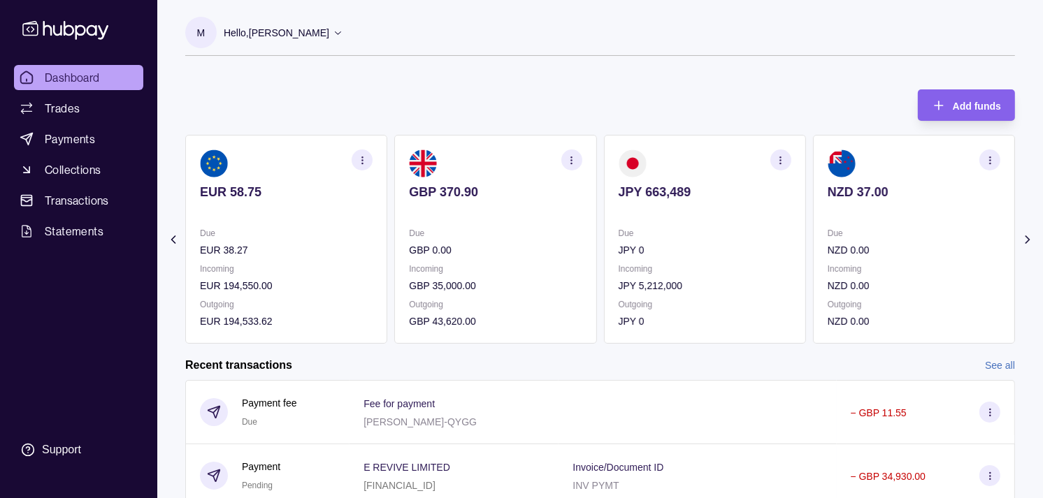
click at [778, 159] on icon "button" at bounding box center [780, 160] width 10 height 10
click at [678, 157] on link "View transactions" at bounding box center [681, 159] width 76 height 15
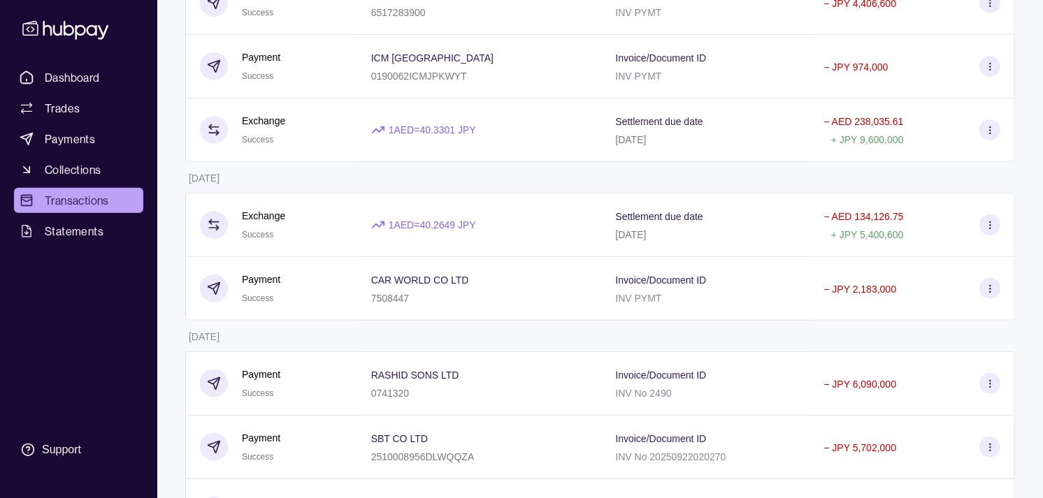
scroll to position [124, 0]
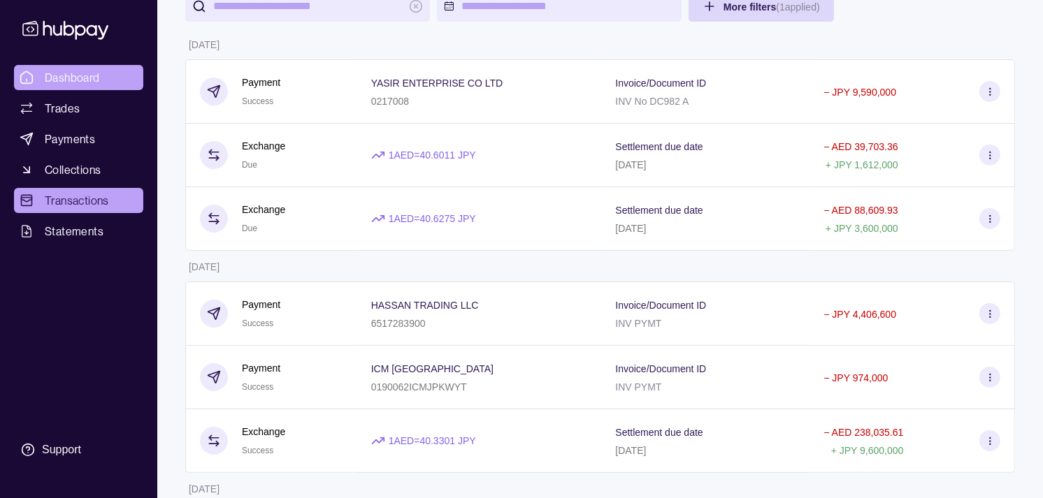
click at [88, 74] on span "Dashboard" at bounding box center [72, 77] width 55 height 17
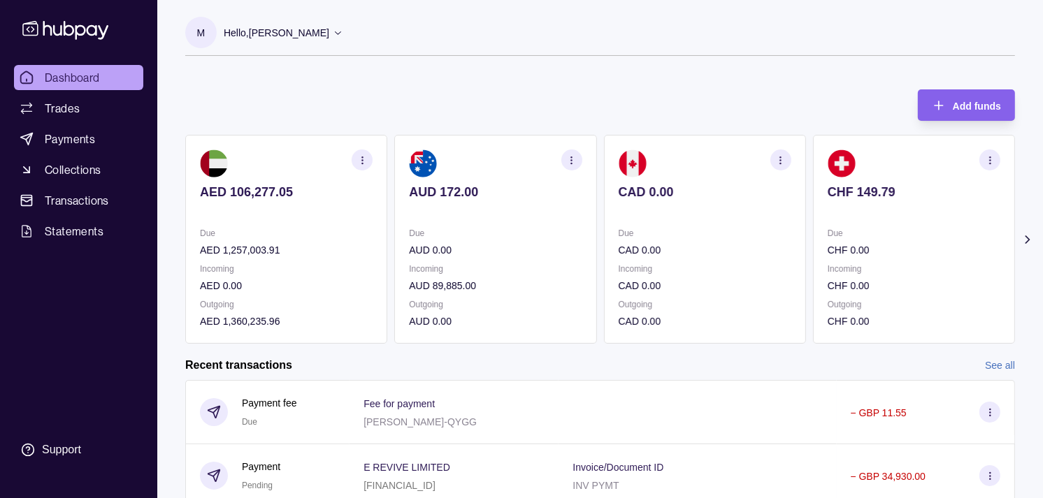
click at [675, 198] on div "CAD 0.00" at bounding box center [704, 201] width 173 height 34
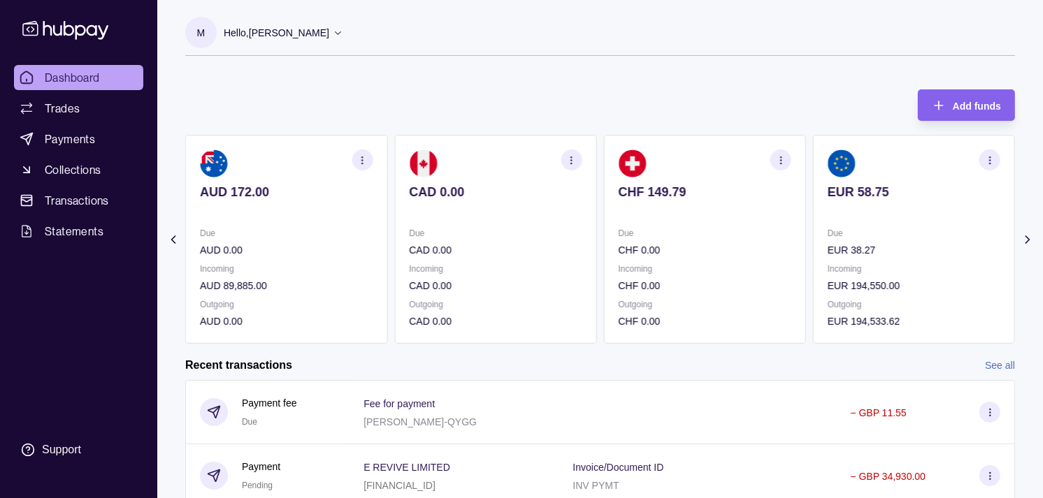
click at [662, 201] on div "CHF 149.79" at bounding box center [704, 201] width 173 height 34
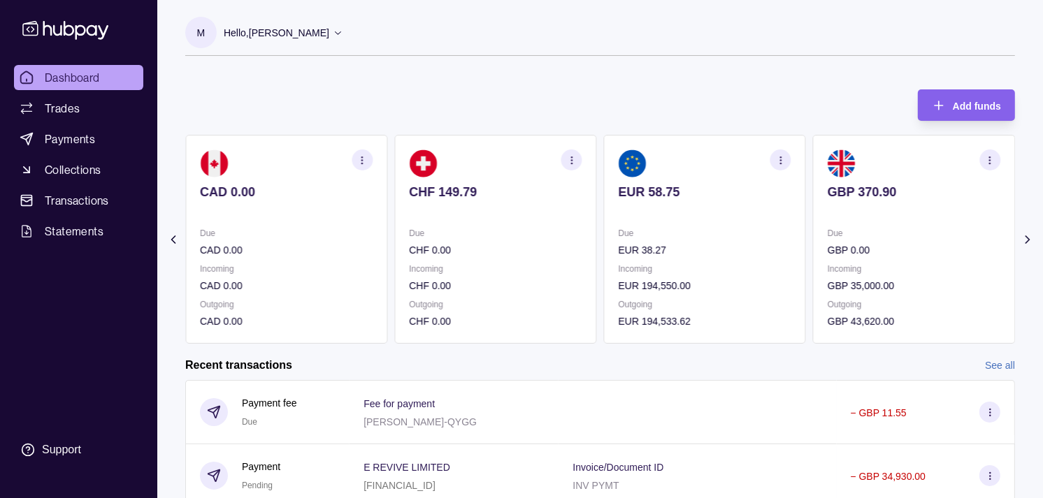
click at [800, 222] on div "AED 106,277.05 Due AED 1,257,003.91 Incoming AED 0.00 Outgoing AED 1,360,235.96…" at bounding box center [599, 239] width 829 height 209
click at [688, 101] on div "Add funds AED 106,277.05 Due AED 1,257,003.91 Incoming AED 0.00 Outgoing AED 1,…" at bounding box center [599, 209] width 829 height 268
click at [985, 277] on section "GBP 370.90 Due GBP 0.00 Incoming GBP 35,000.00 Outgoing GBP 43,620.00" at bounding box center [914, 239] width 202 height 209
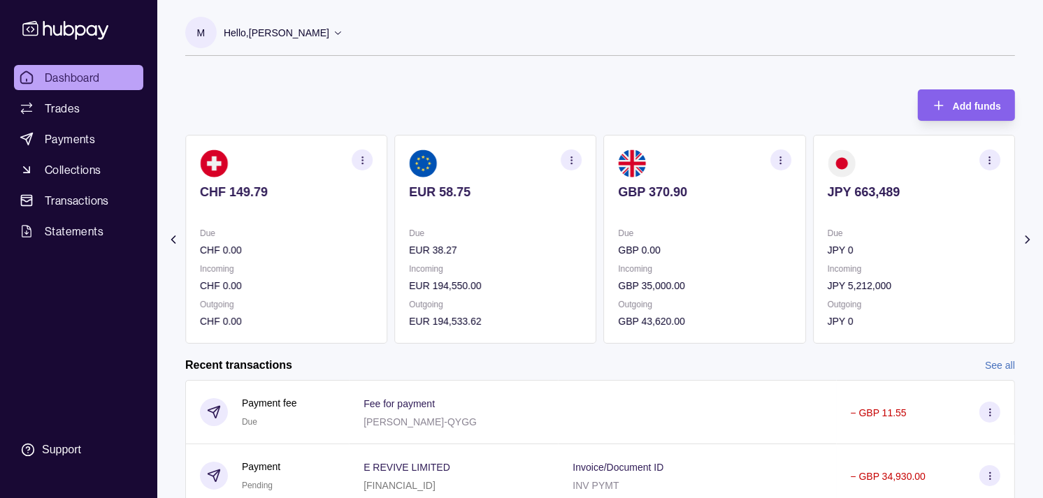
click at [783, 161] on icon "button" at bounding box center [780, 160] width 10 height 10
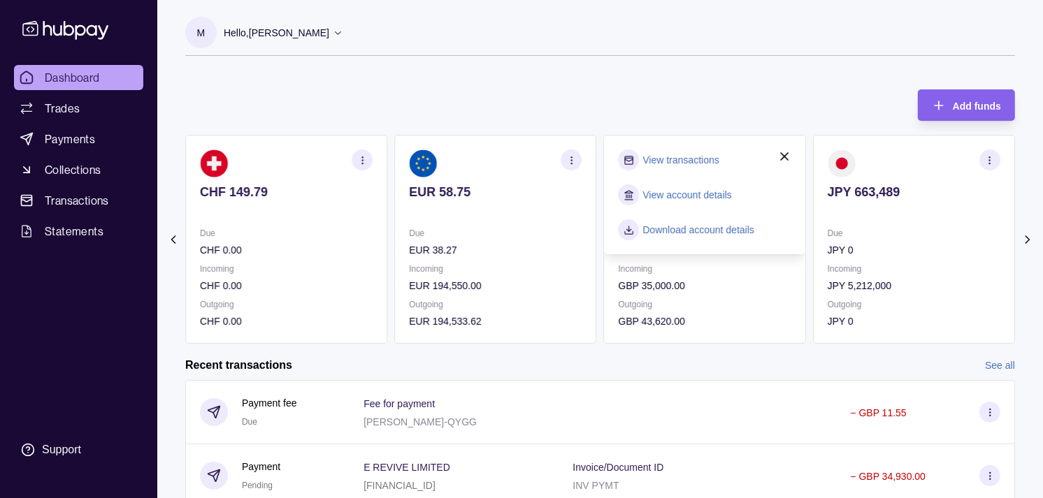
click at [714, 154] on link "View transactions" at bounding box center [681, 159] width 76 height 15
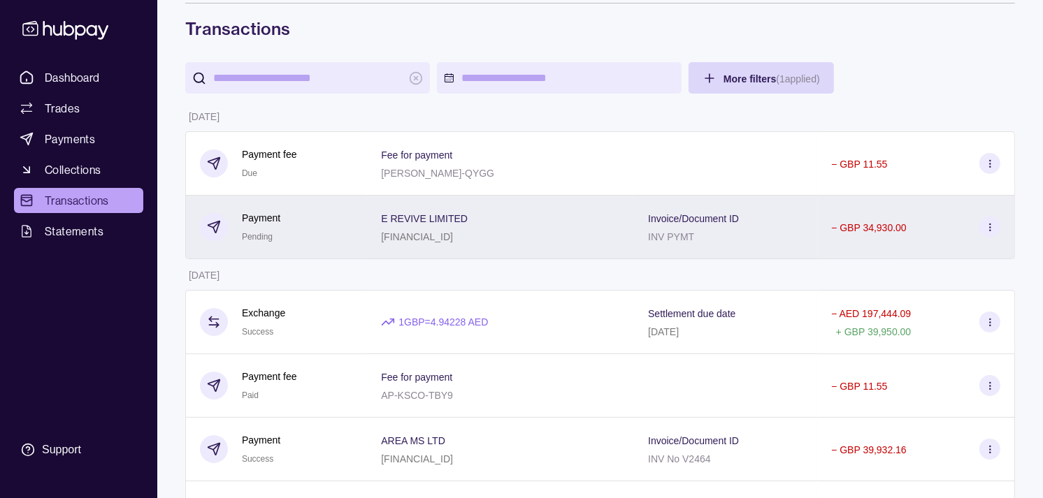
scroll to position [155, 0]
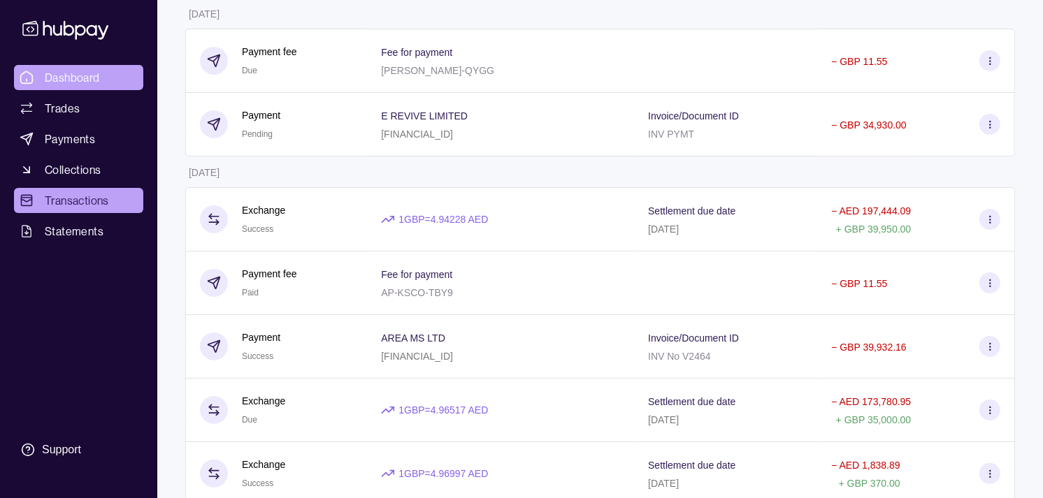
click at [112, 80] on link "Dashboard" at bounding box center [78, 77] width 129 height 25
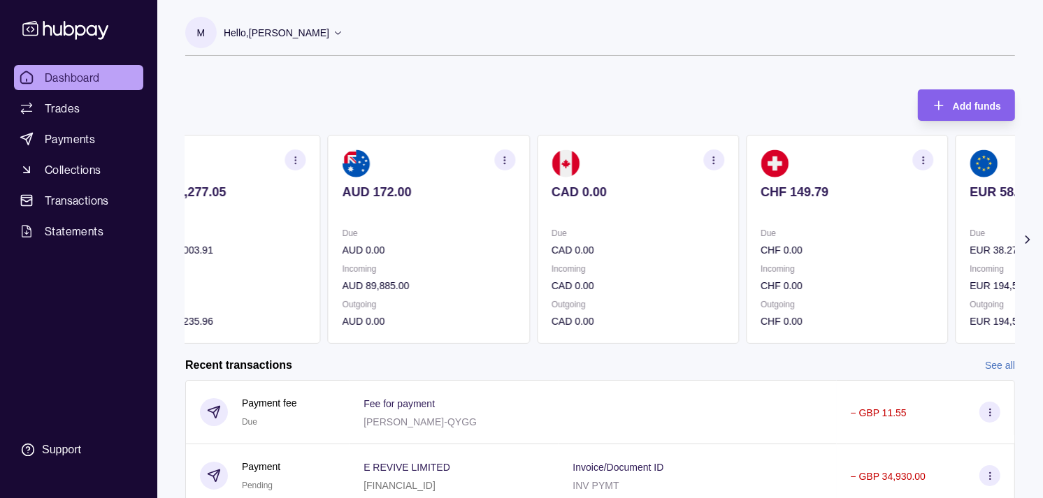
click at [543, 208] on section "CAD 0.00 Due CAD 0.00 Incoming CAD 0.00 Outgoing CAD 0.00" at bounding box center [638, 239] width 202 height 209
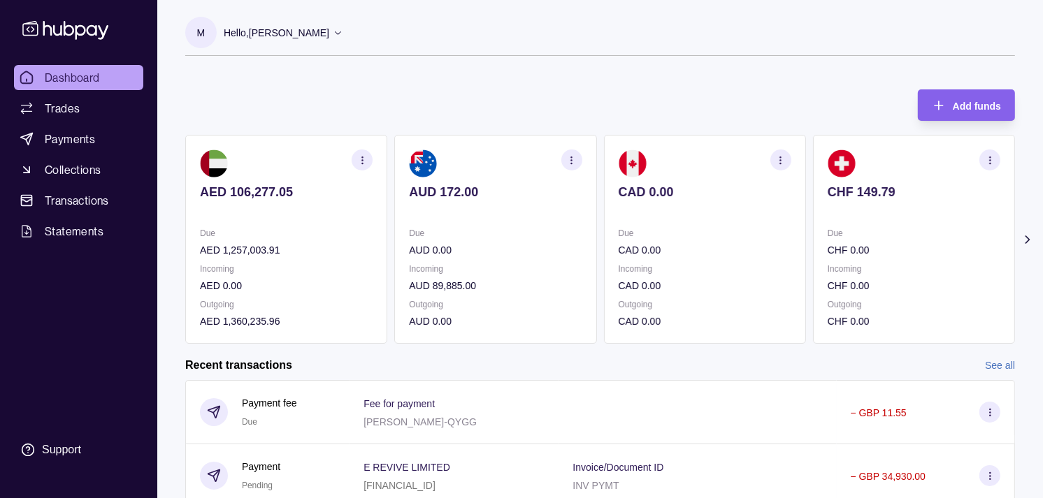
click at [561, 205] on section "AUD 172.00 Due AUD 0.00 Incoming AUD 89,885.00 Outgoing AUD 0.00" at bounding box center [495, 239] width 202 height 209
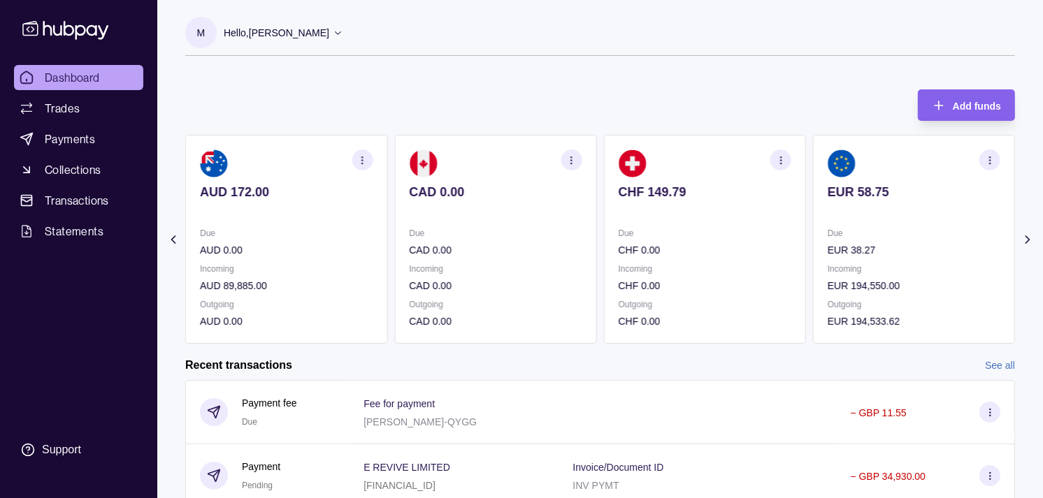
click at [78, 82] on span "Dashboard" at bounding box center [72, 77] width 55 height 17
click at [161, 240] on section "Add funds AED 106,277.05 Due AED 1,257,003.91 Incoming AED 0.00 Outgoing AED 1,…" at bounding box center [599, 400] width 885 height 651
click at [170, 240] on icon at bounding box center [173, 240] width 14 height 14
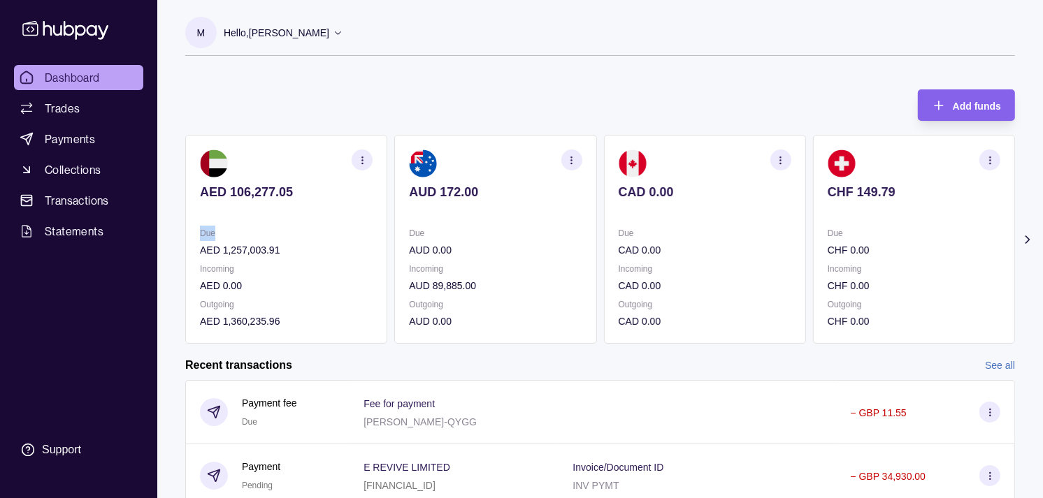
click at [170, 240] on section "Add funds AED 106,277.05 Due AED 1,257,003.91 Incoming AED 0.00 Outgoing AED 1,…" at bounding box center [599, 400] width 885 height 651
click at [396, 101] on div "Add funds AED 106,277.05 Due AED 1,257,003.91 Incoming AED 0.00 Outgoing AED 1,…" at bounding box center [599, 209] width 829 height 268
click at [78, 107] on span "Trades" at bounding box center [62, 108] width 35 height 17
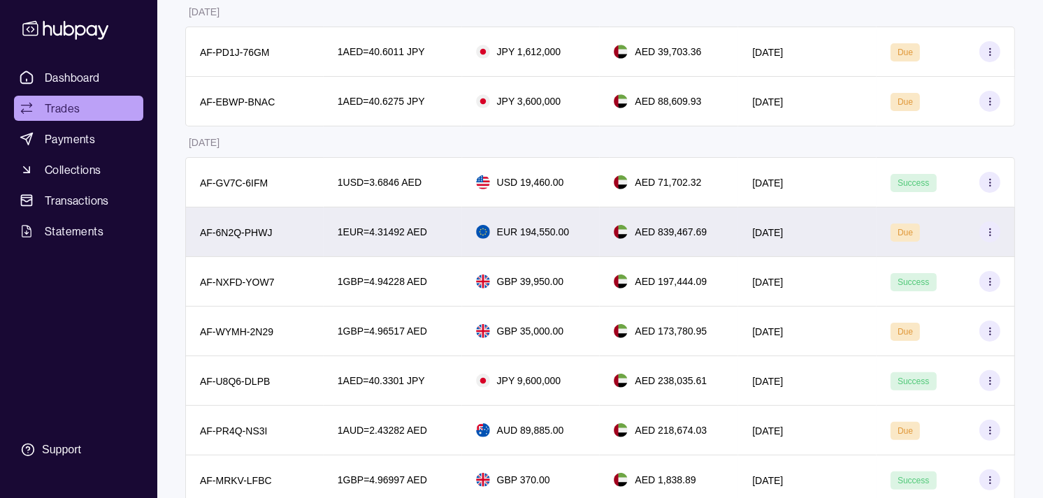
scroll to position [310, 0]
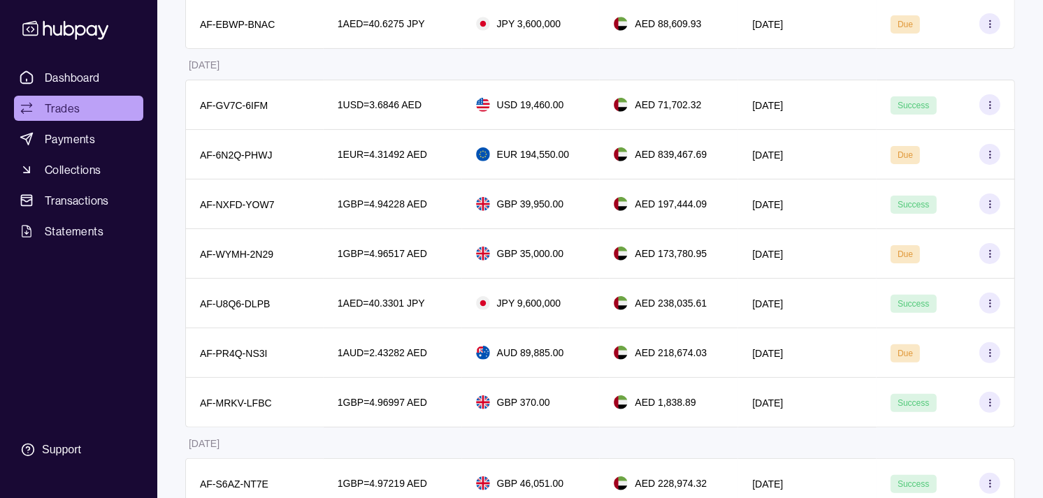
click at [602, 441] on table "Reference Rate Buy amount Sell amount Settlement due date Status 26 Sep 2025 AF…" at bounding box center [599, 493] width 829 height 1212
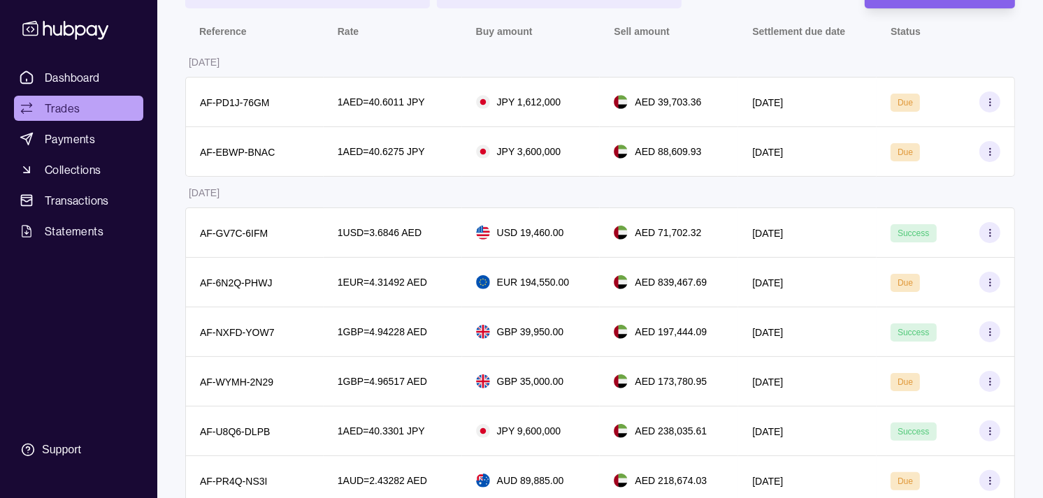
scroll to position [155, 0]
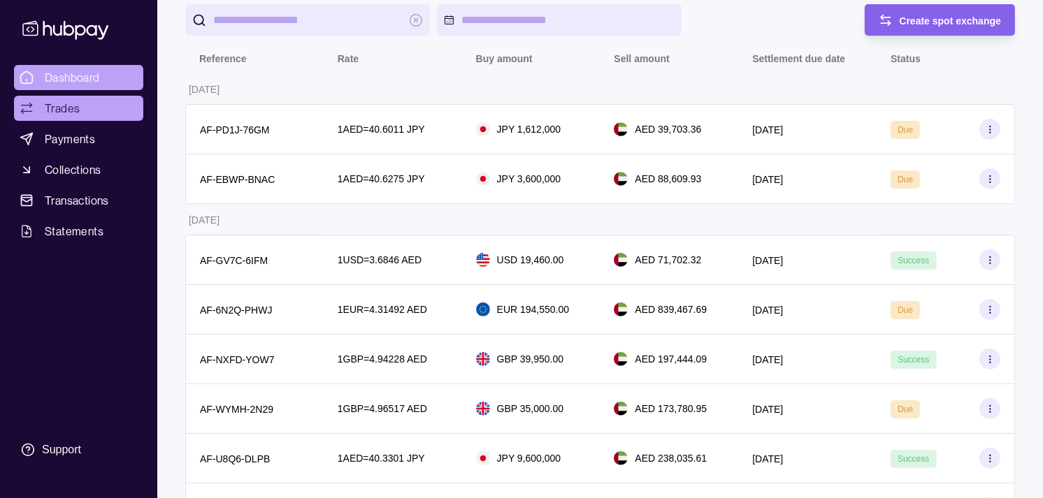
click at [52, 79] on span "Dashboard" at bounding box center [72, 77] width 55 height 17
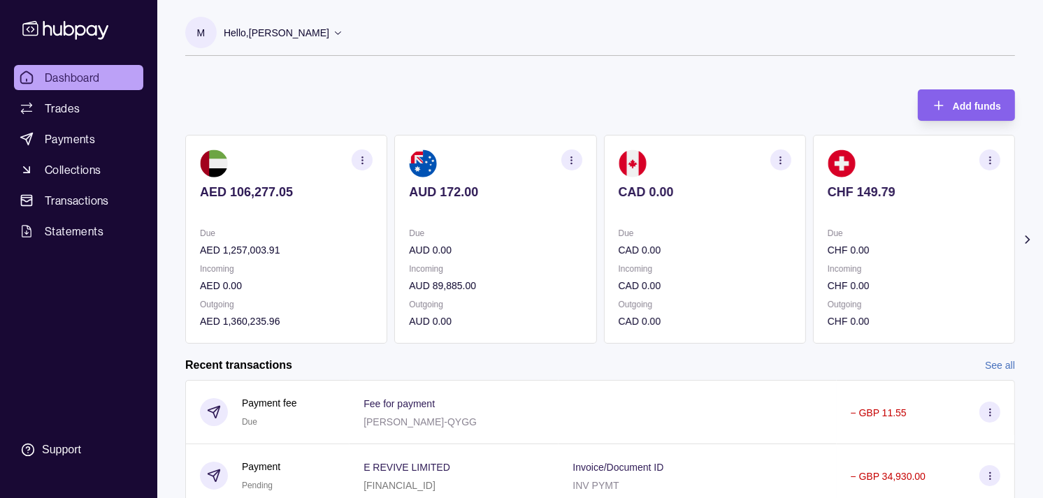
click at [609, 59] on div "M Hello, Muralenath Nadarajah Strides Trading LLC Account Terms and conditions …" at bounding box center [599, 43] width 829 height 53
click at [67, 109] on span "Trades" at bounding box center [62, 108] width 35 height 17
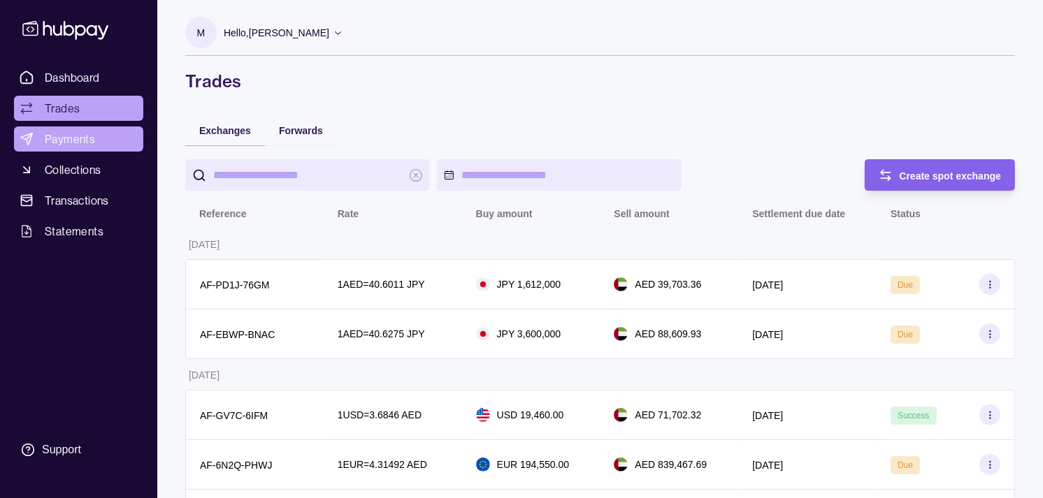
click at [78, 138] on span "Payments" at bounding box center [70, 139] width 50 height 17
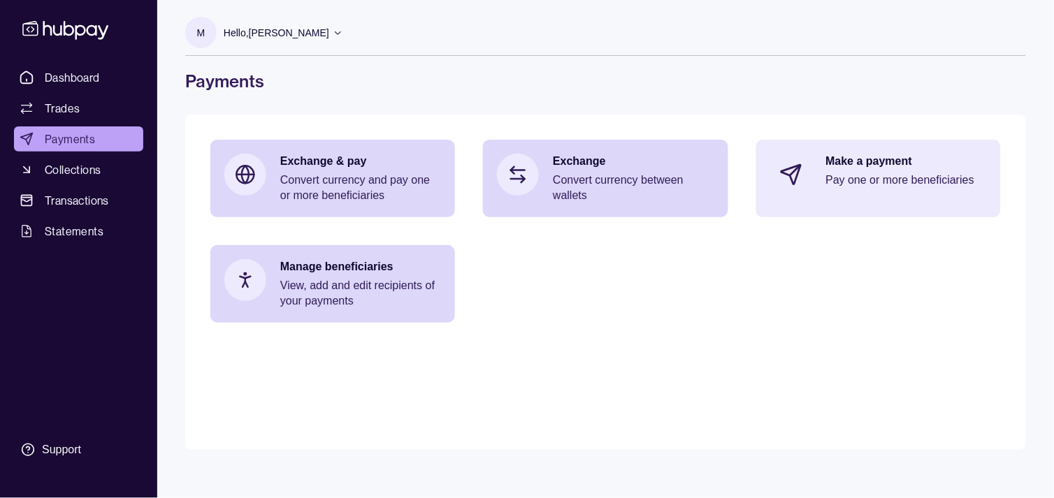
click at [910, 189] on div "Make a payment Pay one or more beneficiaries" at bounding box center [906, 175] width 161 height 42
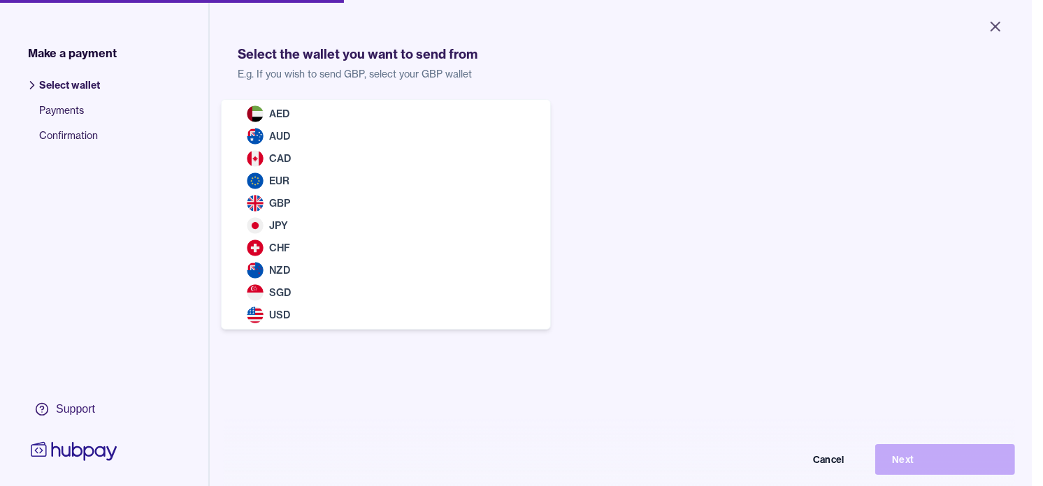
click at [403, 137] on body "Close Make a payment Select wallet Payments Confirmation Support Select the wal…" at bounding box center [515, 243] width 1031 height 486
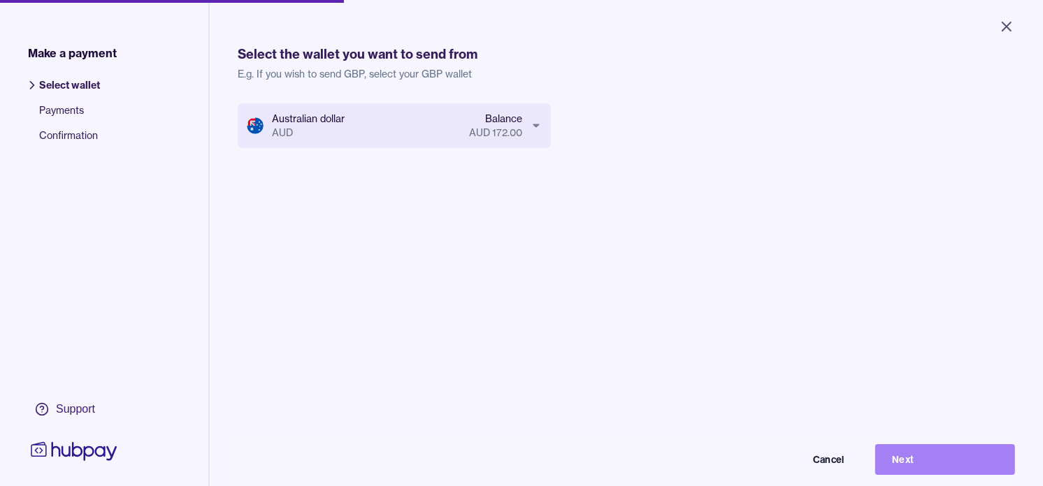
click at [968, 465] on button "Next" at bounding box center [945, 459] width 140 height 31
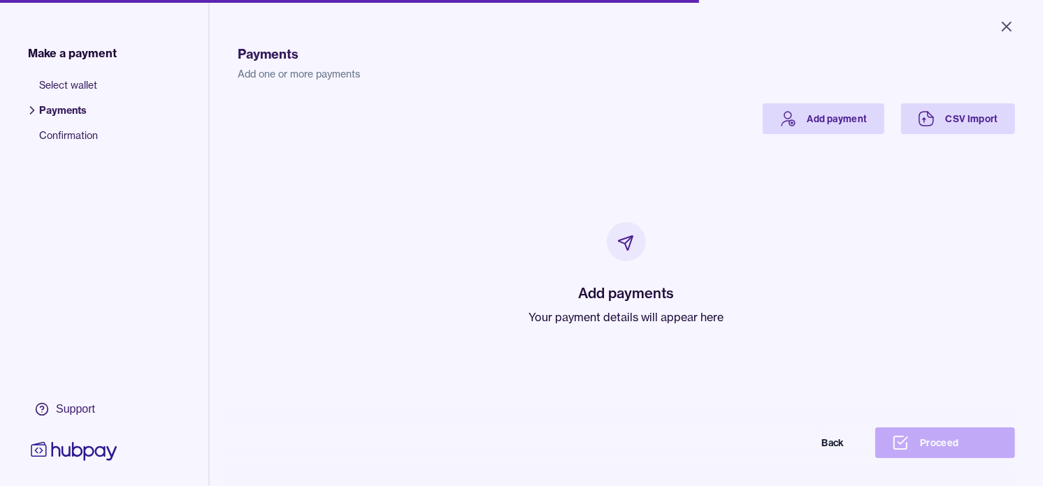
click at [574, 316] on p "Your payment details will appear here" at bounding box center [626, 317] width 195 height 17
drag, startPoint x: 574, startPoint y: 316, endPoint x: 465, endPoint y: 222, distance: 144.2
click at [465, 222] on div "Add payments Your payment details will appear here" at bounding box center [626, 274] width 744 height 280
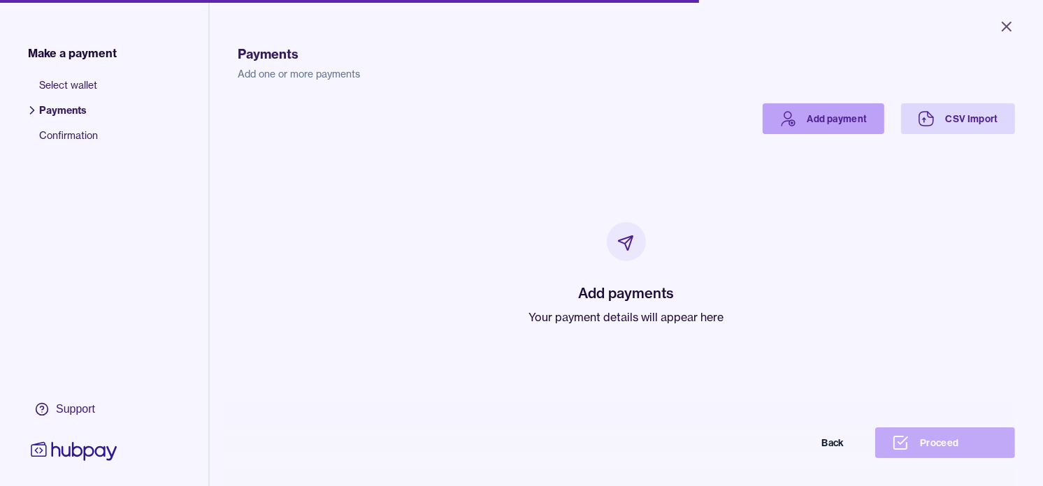
click at [799, 124] on link "Add payment" at bounding box center [823, 118] width 122 height 31
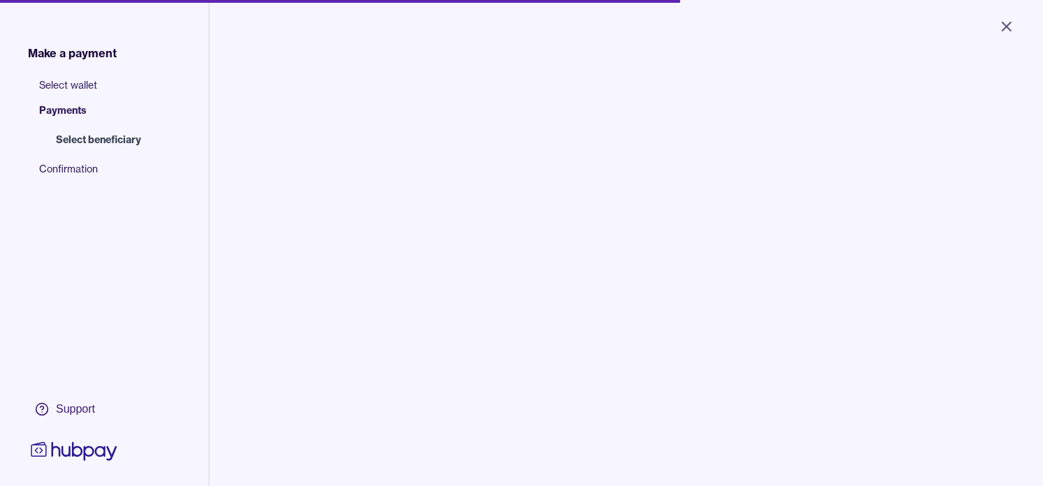
click at [368, 155] on input "search" at bounding box center [360, 141] width 189 height 31
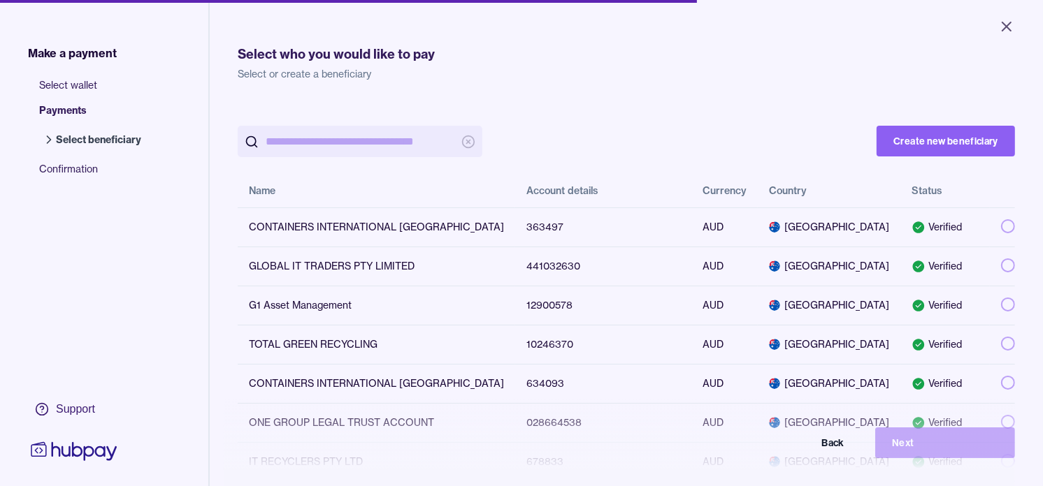
paste input "*********"
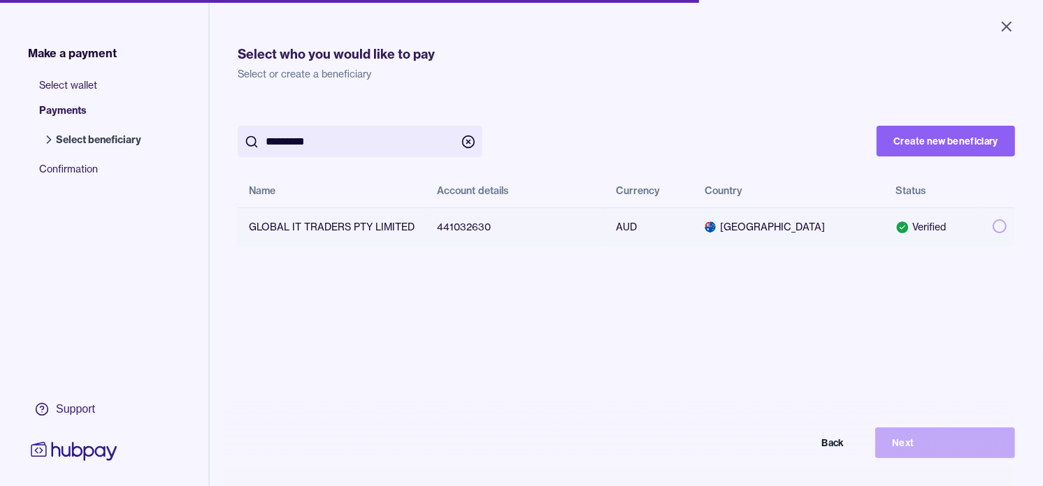
type input "*********"
click at [992, 227] on button "button" at bounding box center [999, 226] width 14 height 14
click at [956, 455] on button "Next" at bounding box center [945, 443] width 140 height 31
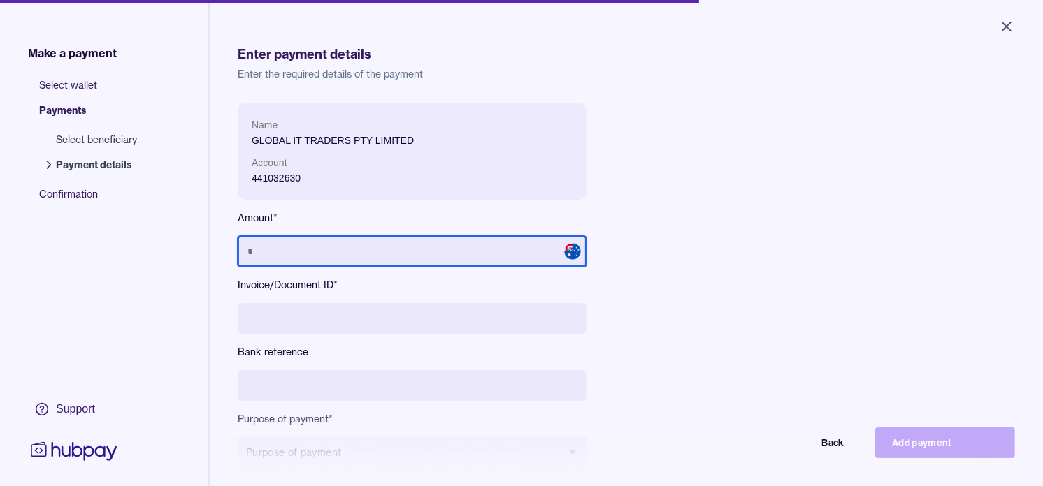
click at [357, 247] on input "text" at bounding box center [412, 251] width 349 height 31
type input "******"
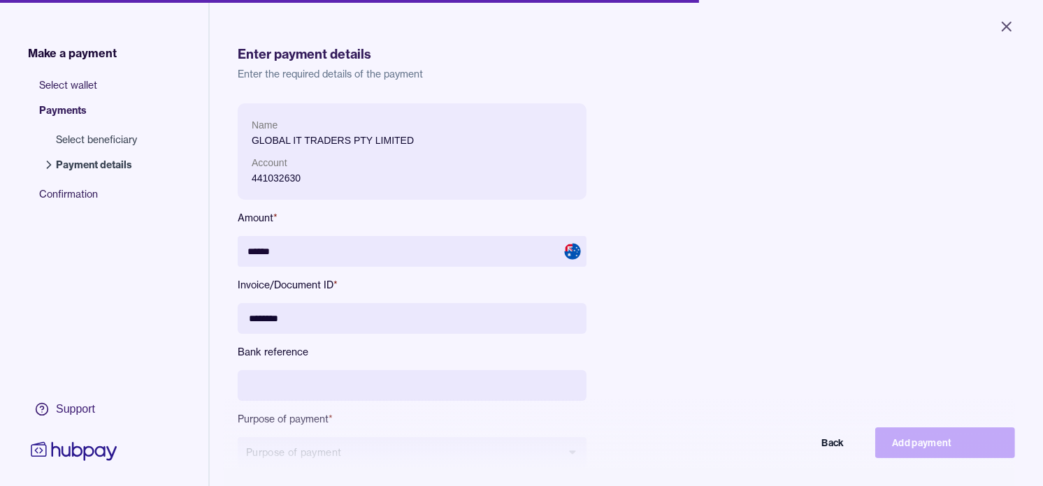
type input "********"
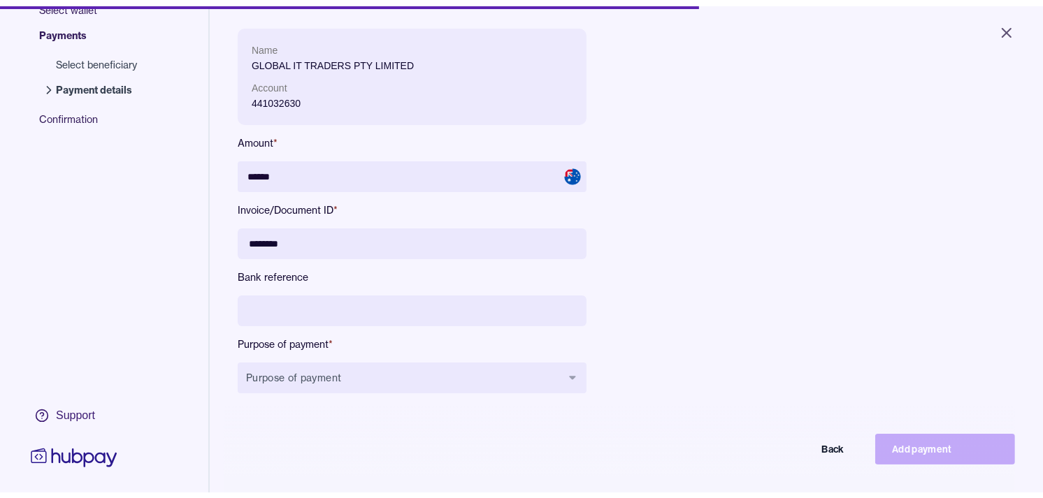
scroll to position [155, 0]
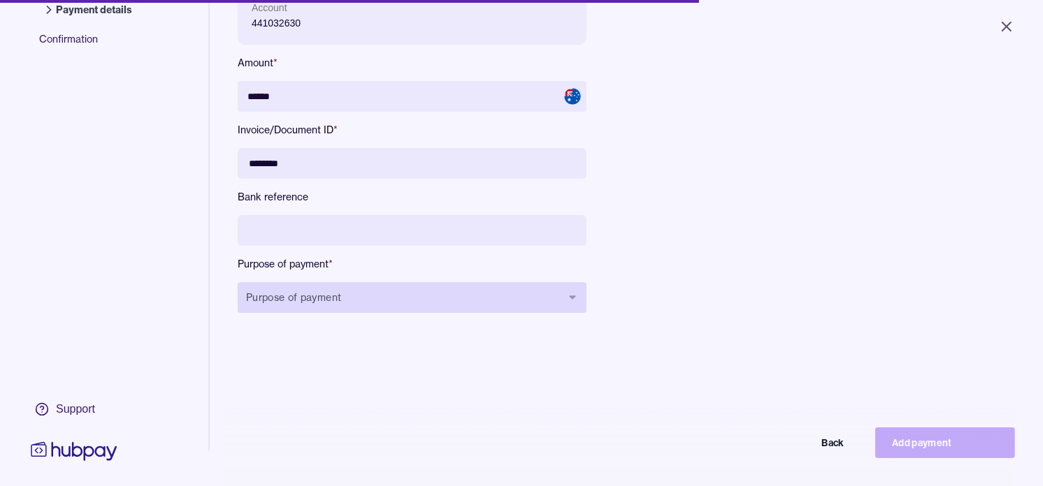
click at [370, 296] on button "Purpose of payment" at bounding box center [412, 297] width 349 height 31
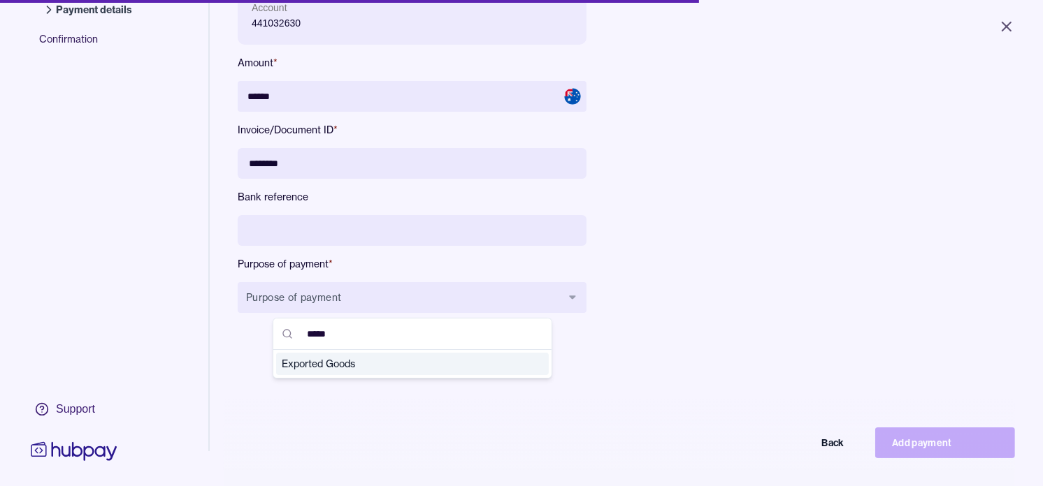
type input "*****"
click at [362, 365] on span "Exported Goods" at bounding box center [404, 364] width 245 height 14
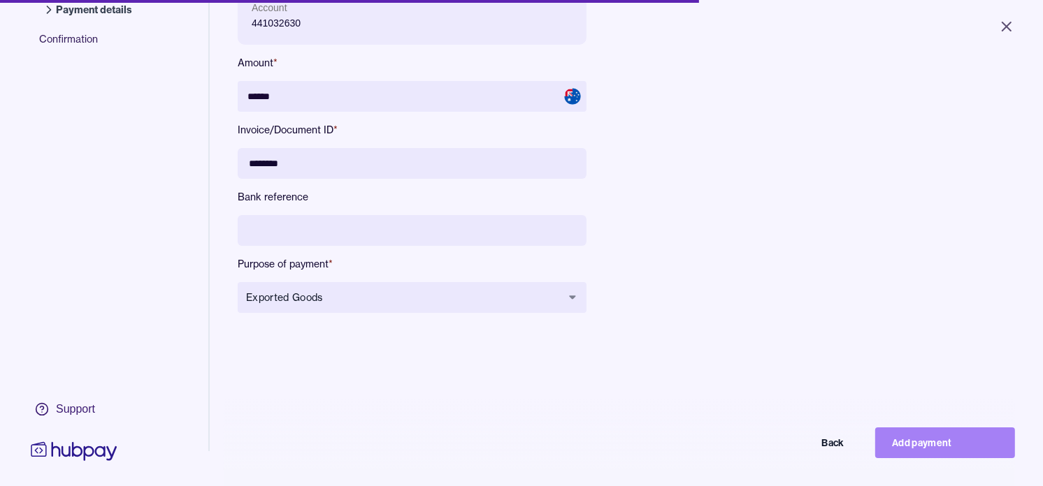
click at [925, 456] on button "Add payment" at bounding box center [945, 443] width 140 height 31
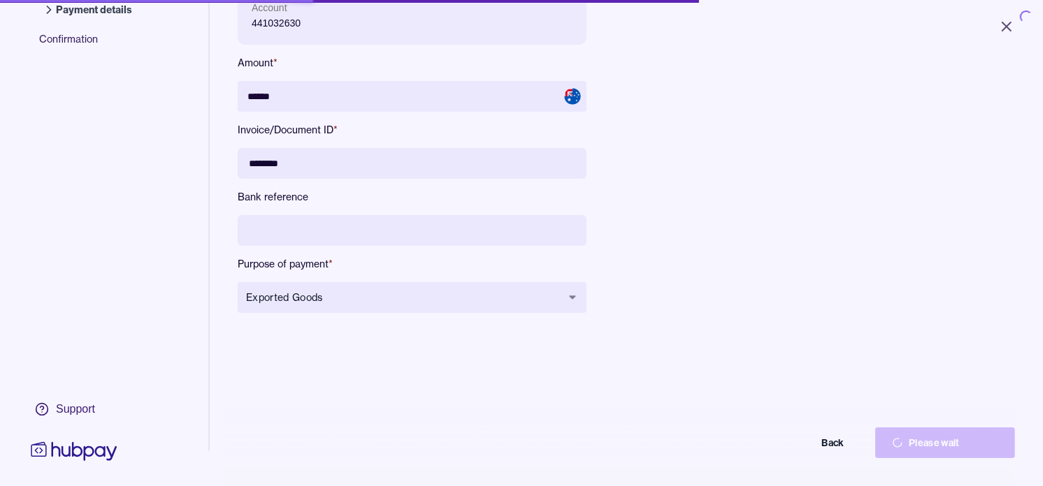
type input "*****"
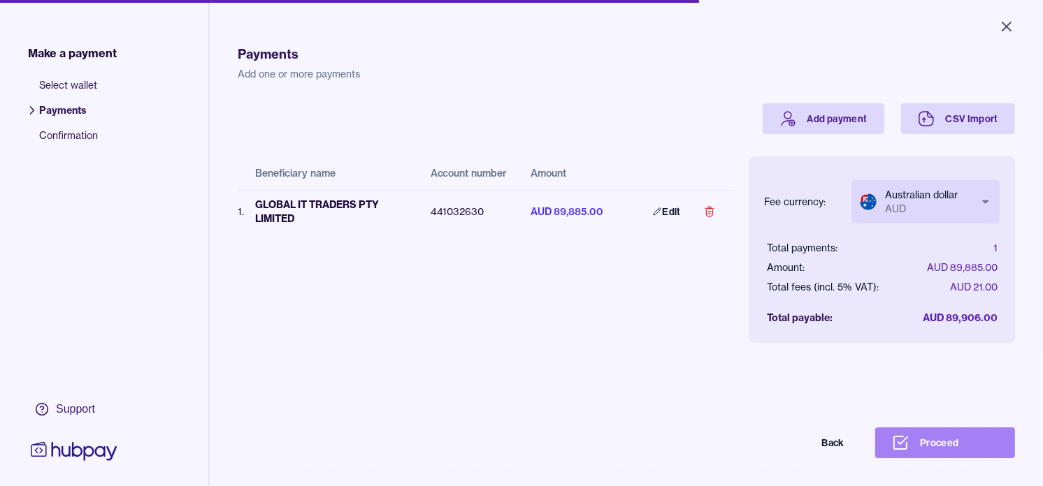
click at [957, 456] on button "Proceed" at bounding box center [945, 443] width 140 height 31
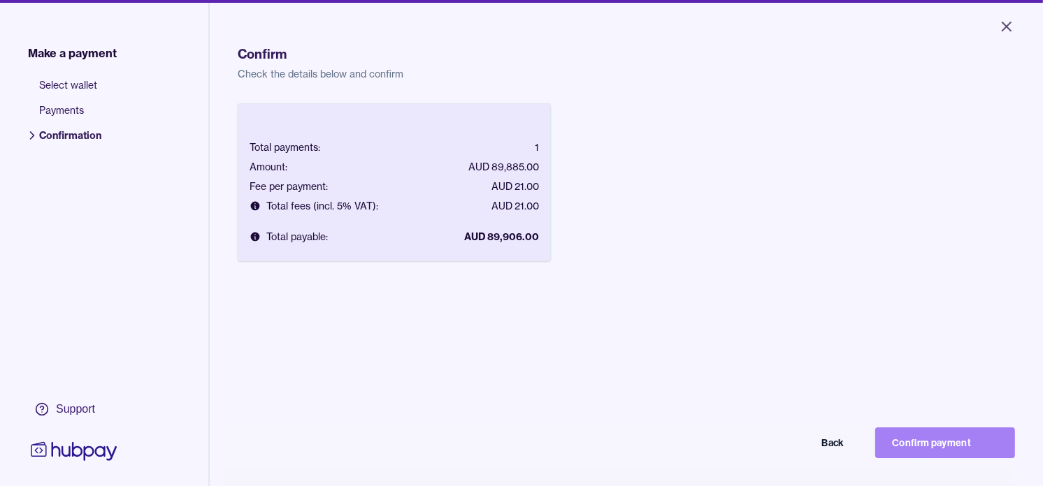
click at [982, 452] on button "Confirm payment" at bounding box center [945, 443] width 140 height 31
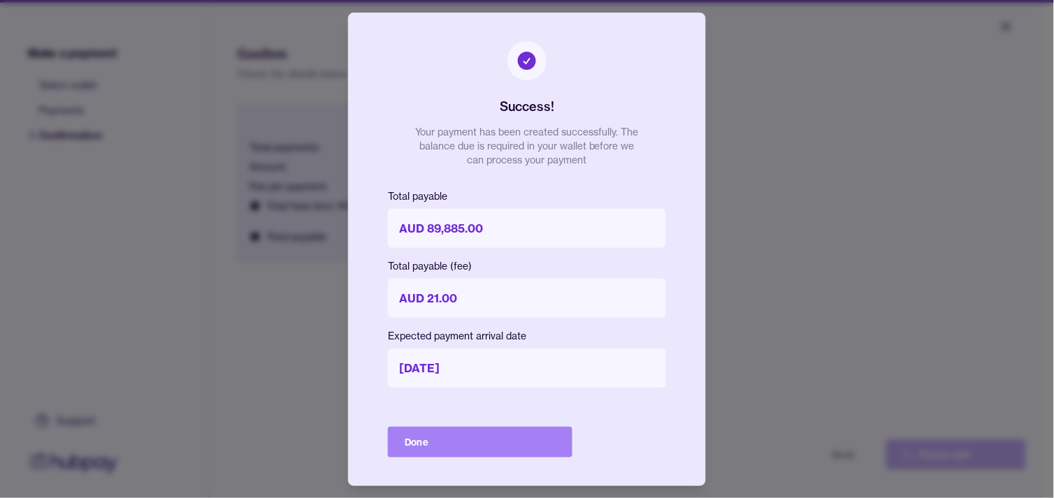
click at [518, 435] on button "Done" at bounding box center [480, 442] width 184 height 31
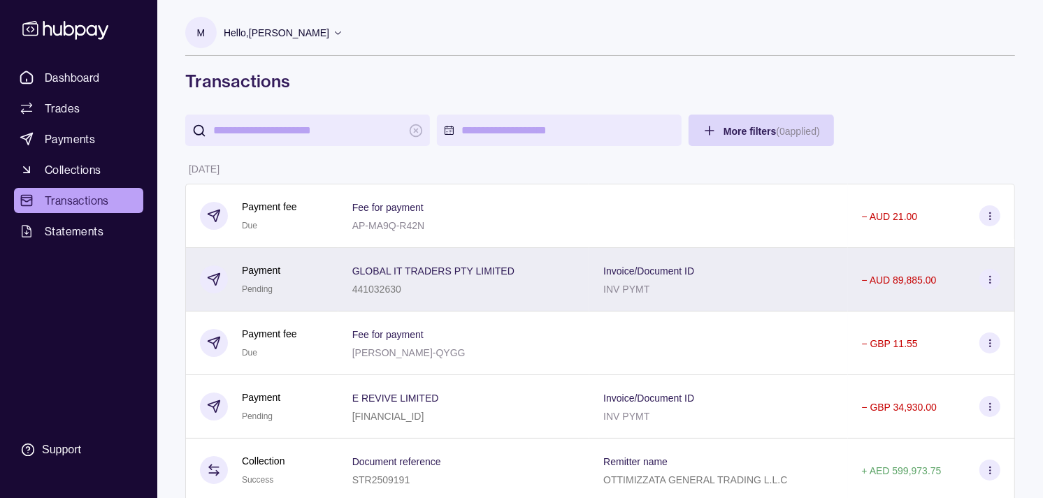
click at [280, 283] on div "Payment Pending" at bounding box center [261, 280] width 38 height 34
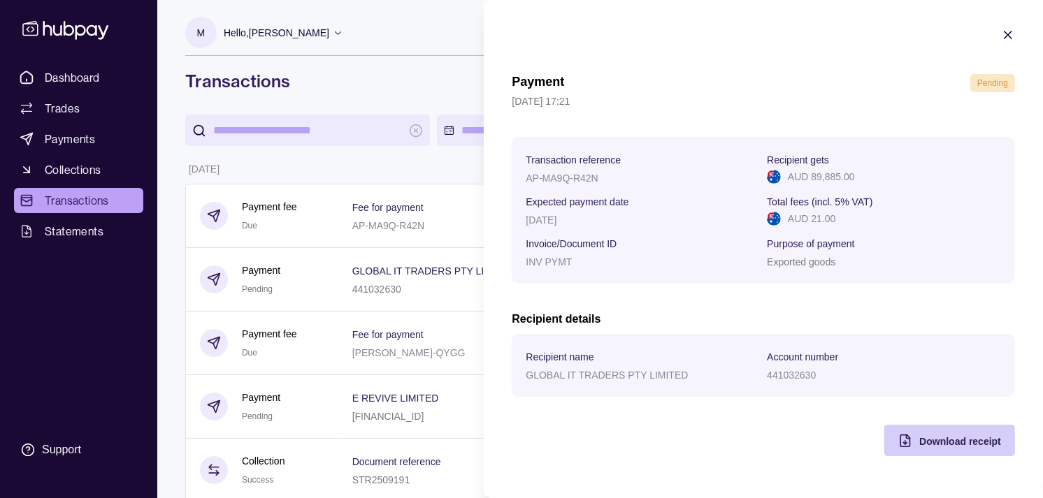
click at [913, 436] on div "Download receipt" at bounding box center [939, 440] width 124 height 31
drag, startPoint x: 305, startPoint y: 170, endPoint x: 290, endPoint y: 170, distance: 14.7
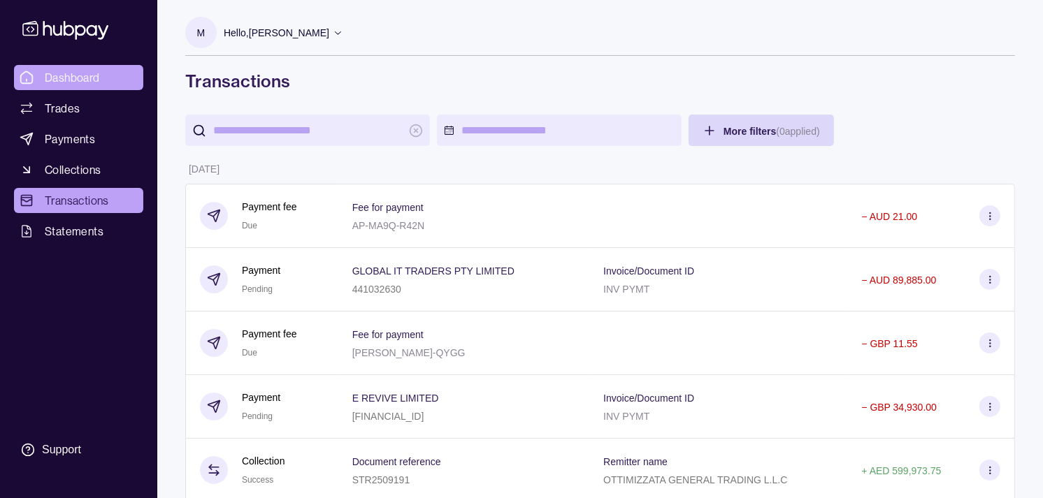
click at [50, 59] on div "Dashboard Trades Payments Collections Transactions Statements Support" at bounding box center [78, 249] width 157 height 498
click at [50, 70] on span "Dashboard" at bounding box center [72, 77] width 55 height 17
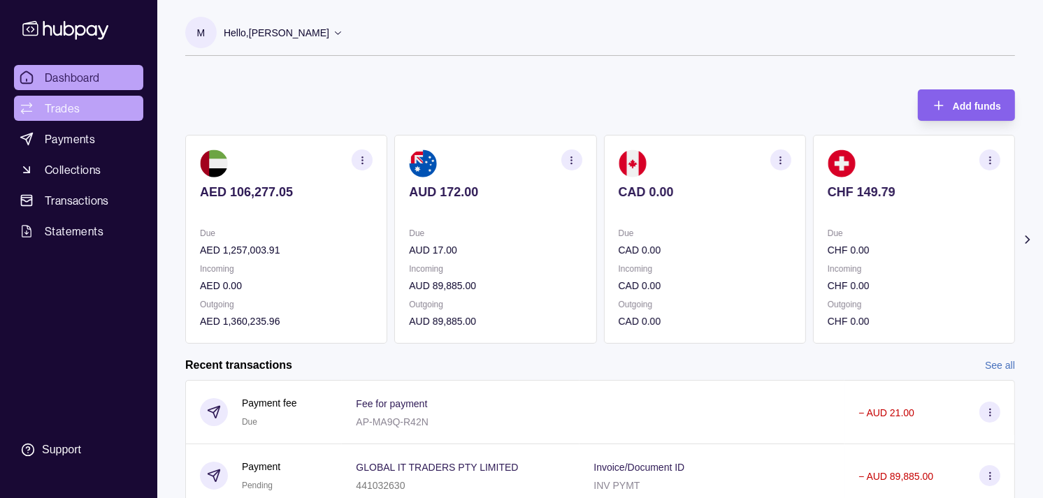
click at [65, 115] on span "Trades" at bounding box center [62, 108] width 35 height 17
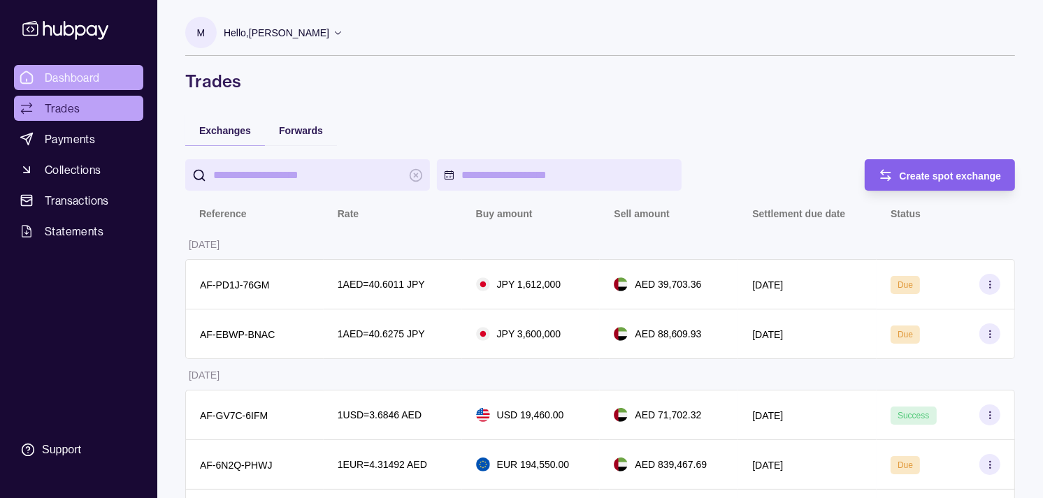
click at [73, 80] on span "Dashboard" at bounding box center [72, 77] width 55 height 17
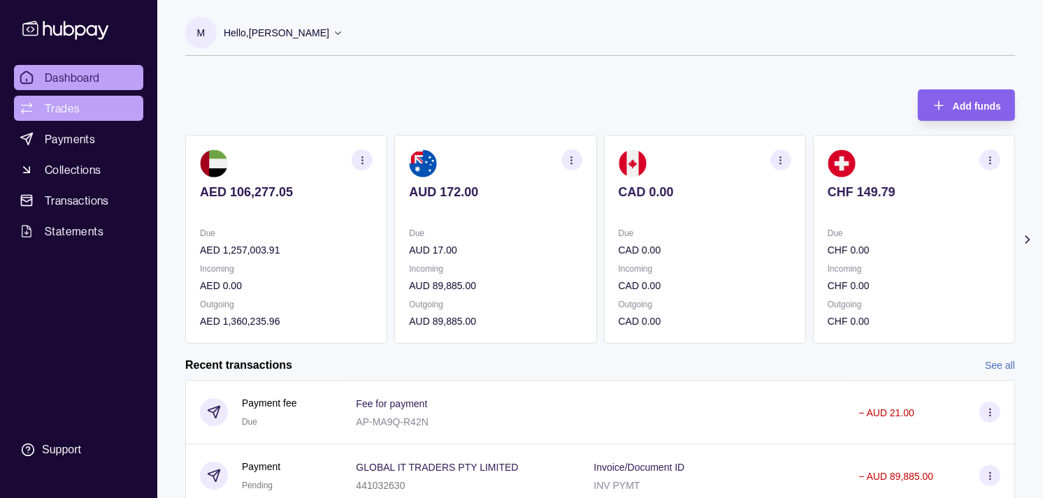
click at [78, 106] on span "Trades" at bounding box center [62, 108] width 35 height 17
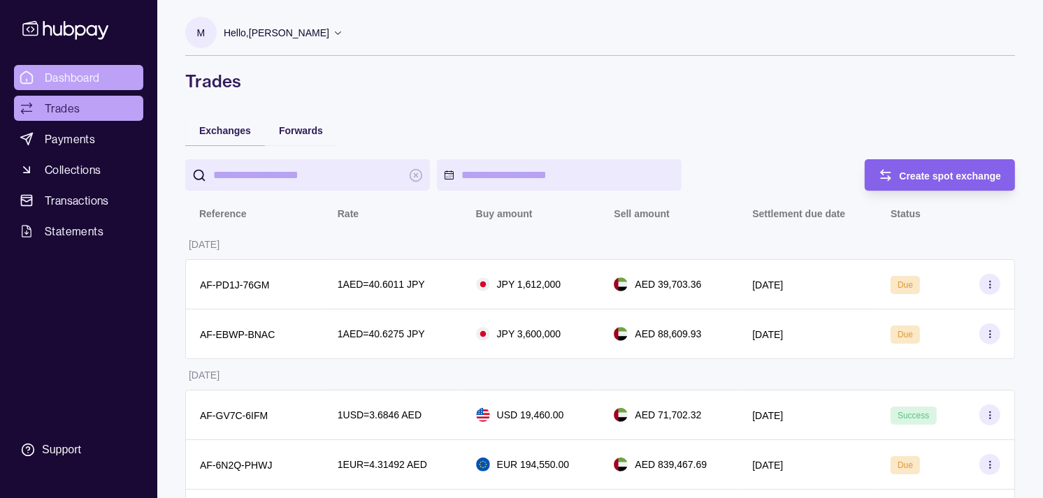
click at [67, 78] on span "Dashboard" at bounding box center [72, 77] width 55 height 17
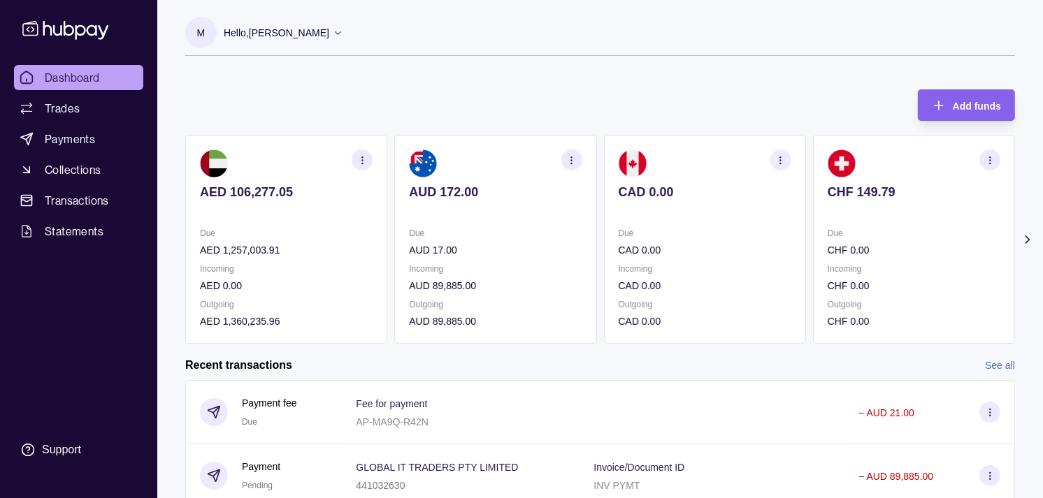
click at [682, 229] on section "CAD 0.00 Due CAD 0.00 Incoming CAD 0.00 Outgoing CAD 0.00" at bounding box center [705, 239] width 202 height 209
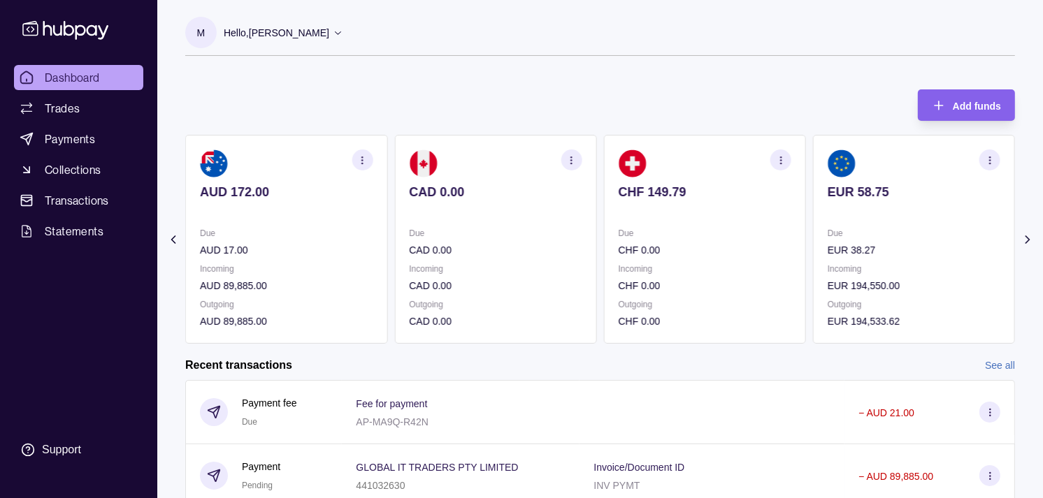
click at [683, 229] on p "Due" at bounding box center [704, 233] width 173 height 15
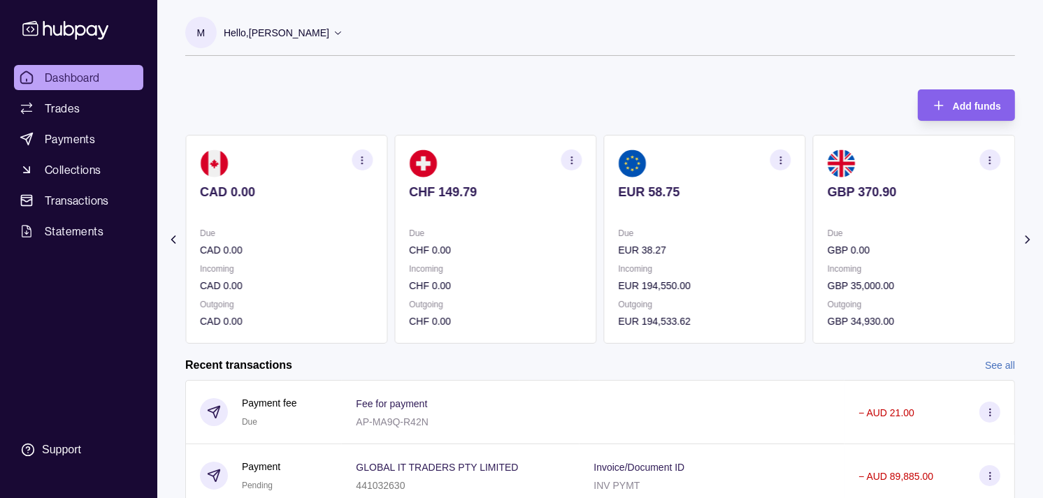
click at [687, 232] on p "Due" at bounding box center [704, 233] width 173 height 15
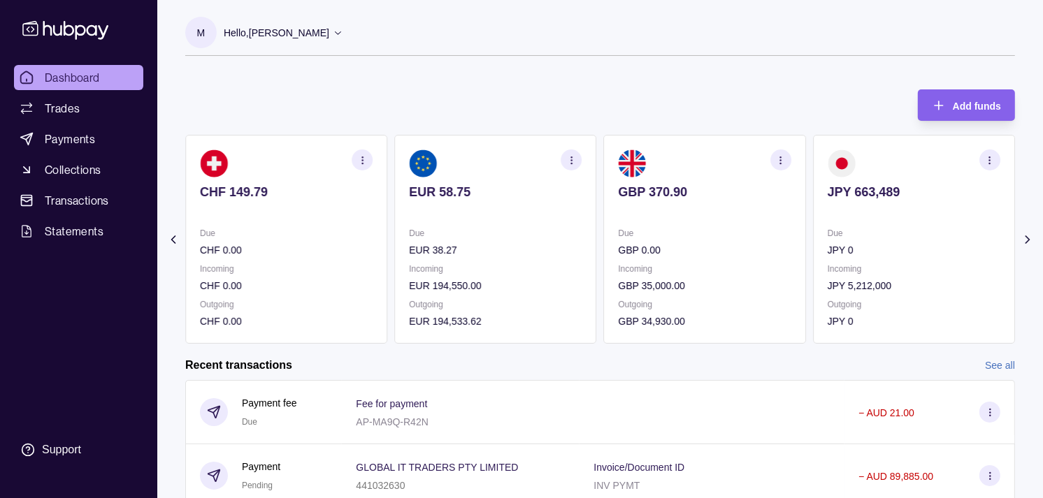
click at [502, 243] on div "Due EUR 38.27" at bounding box center [495, 242] width 173 height 32
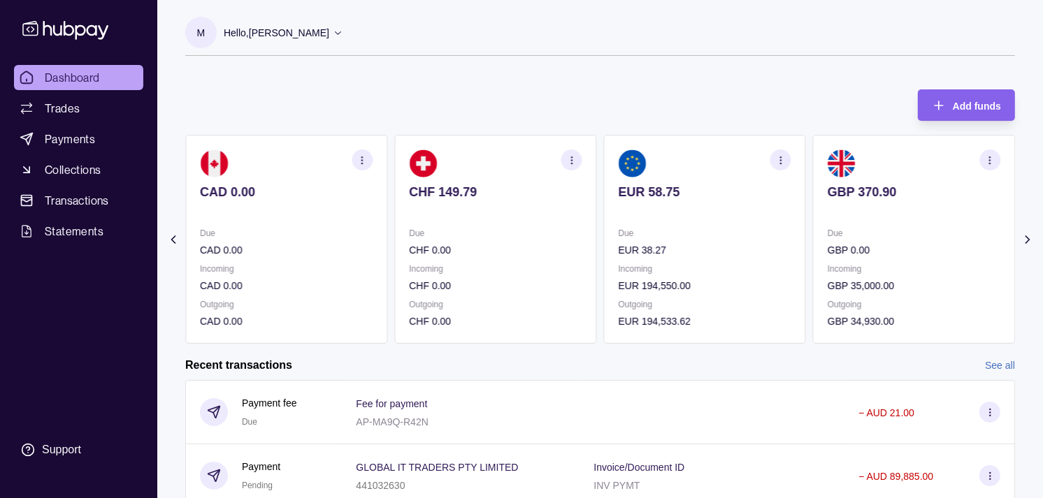
click at [508, 248] on div "Due CHF 0.00" at bounding box center [495, 242] width 173 height 32
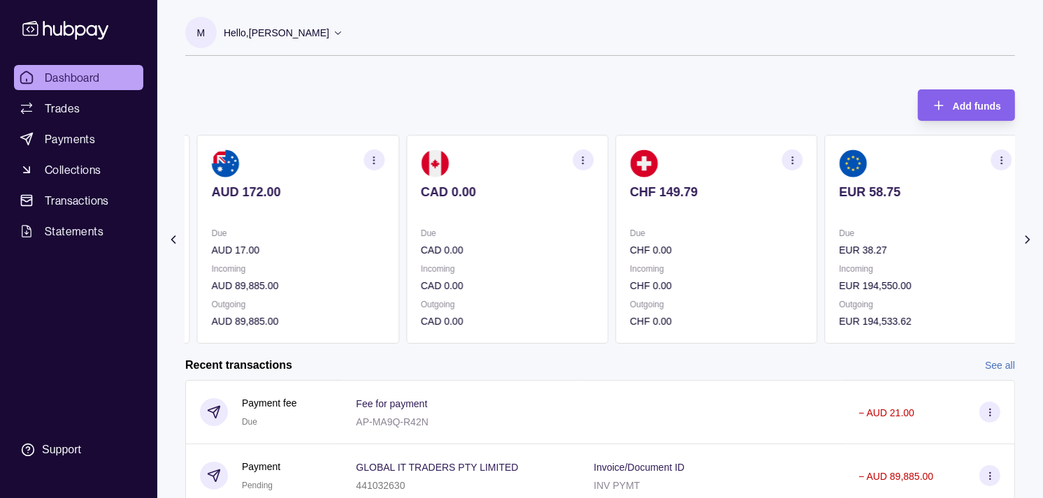
click at [511, 269] on div "Due CAD 0.00 Incoming CAD 0.00 Outgoing CAD 0.00" at bounding box center [507, 277] width 173 height 103
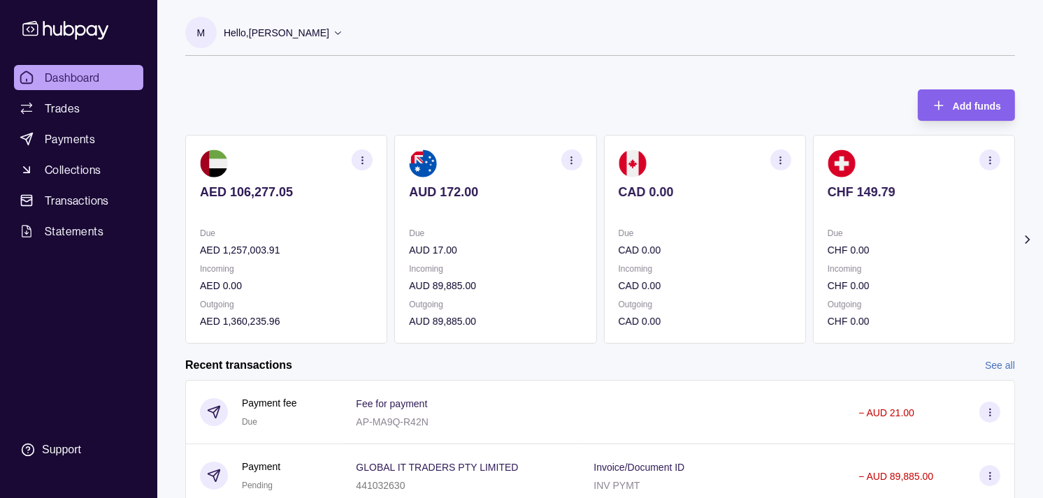
click at [458, 259] on div "Due AUD 17.00 Incoming AUD 89,885.00 Outgoing AUD 89,885.00" at bounding box center [495, 277] width 173 height 103
click at [857, 224] on section "CHF 149.79 Due CHF 0.00 Incoming CHF 0.00 Outgoing CHF 0.00" at bounding box center [914, 239] width 202 height 209
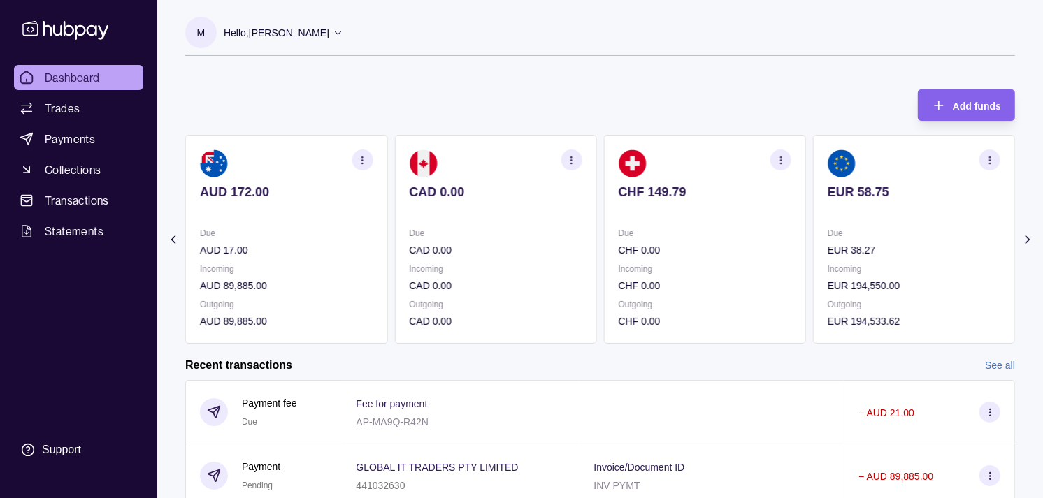
click at [836, 227] on p "Due" at bounding box center [913, 233] width 173 height 15
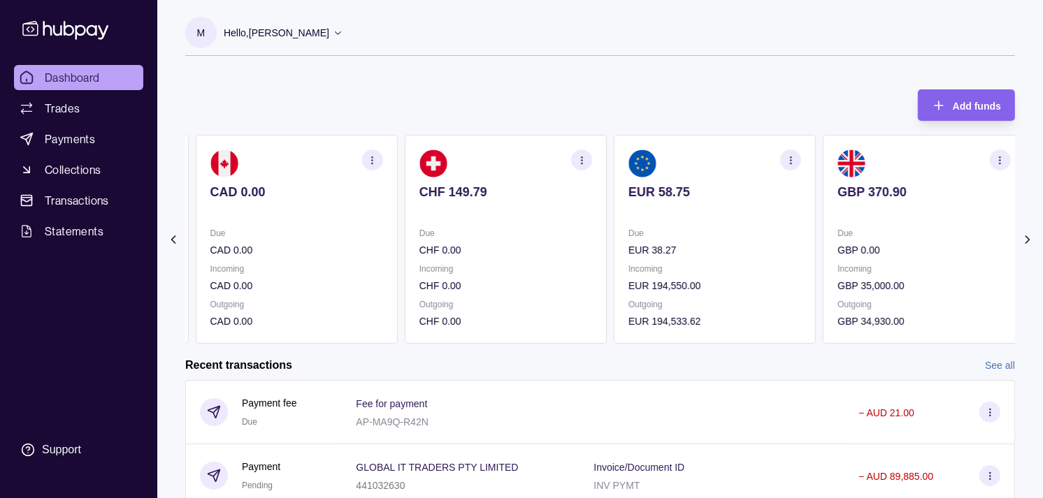
click at [439, 211] on div "AED 106,277.05 Due AED 1,257,003.91 Incoming AED 0.00 Outgoing AED 1,360,235.96…" at bounding box center [191, 239] width 829 height 209
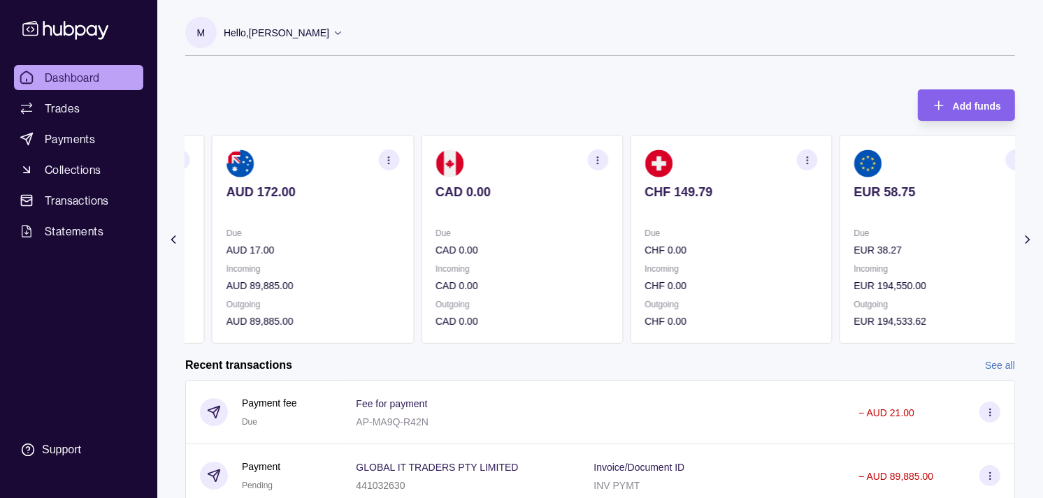
click at [469, 203] on p at bounding box center [521, 210] width 173 height 15
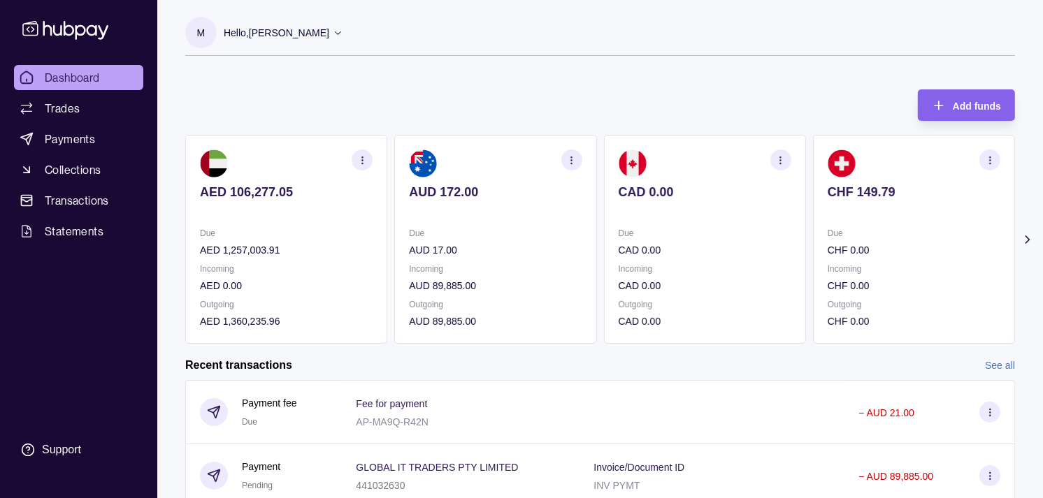
click at [444, 231] on p "Due" at bounding box center [495, 233] width 173 height 15
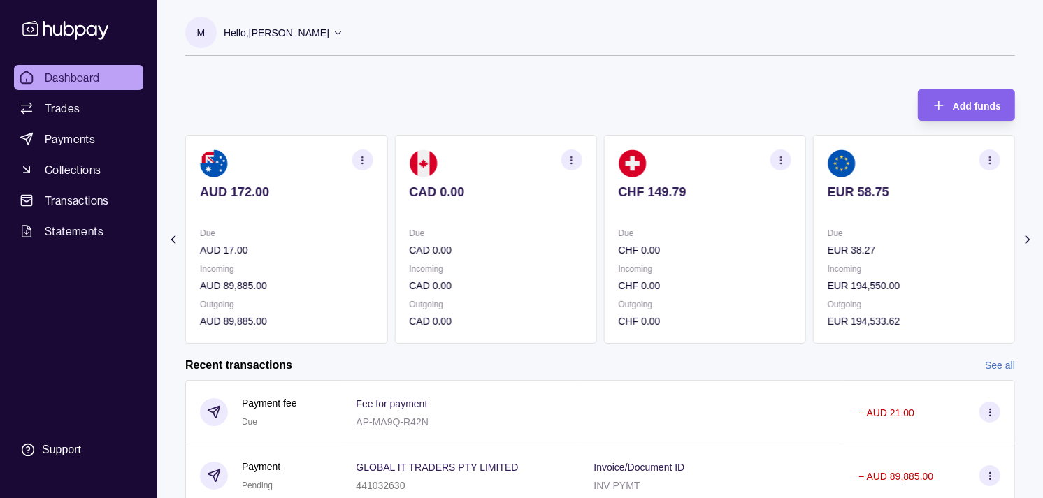
click at [531, 229] on p "Due" at bounding box center [495, 233] width 173 height 15
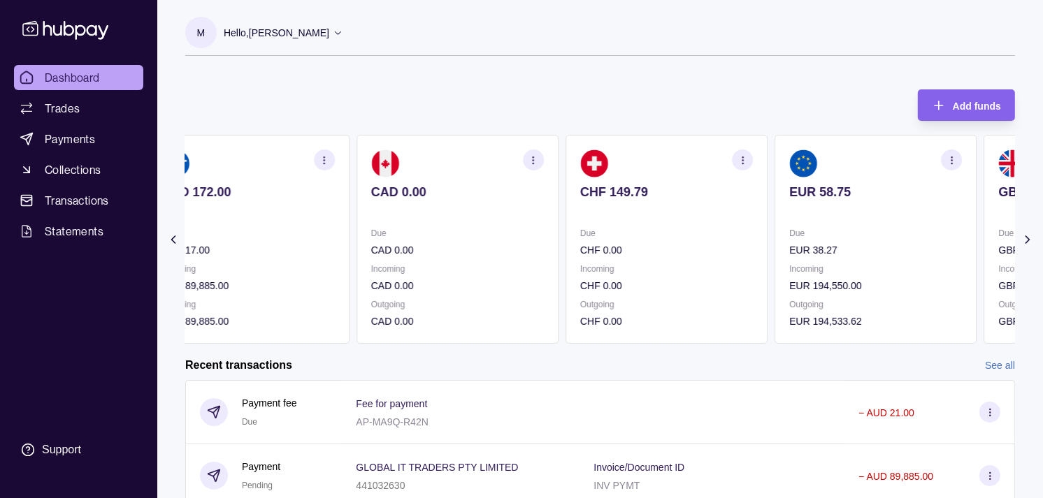
click at [565, 215] on section "CHF 149.79 Due CHF 0.00 Incoming CHF 0.00 Outgoing CHF 0.00" at bounding box center [666, 239] width 202 height 209
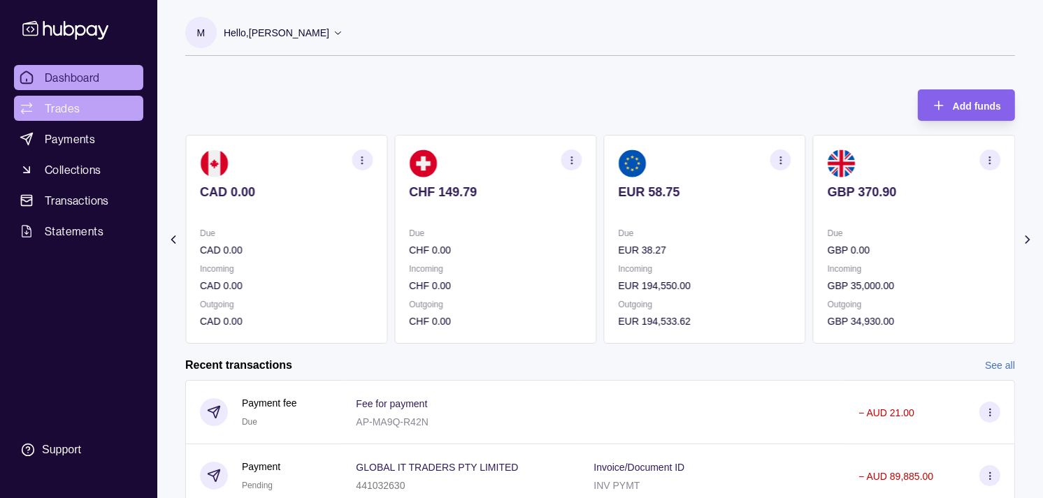
click at [93, 113] on link "Trades" at bounding box center [78, 108] width 129 height 25
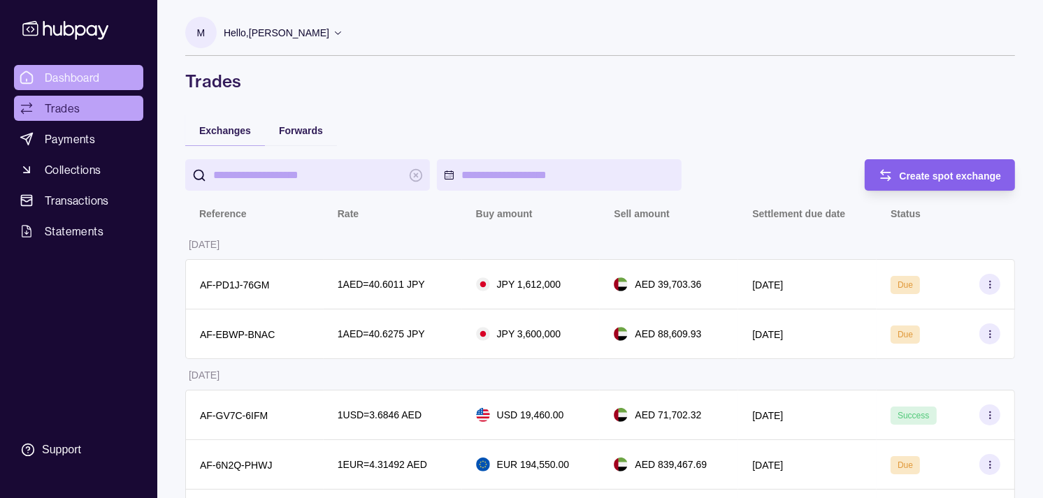
click at [101, 79] on link "Dashboard" at bounding box center [78, 77] width 129 height 25
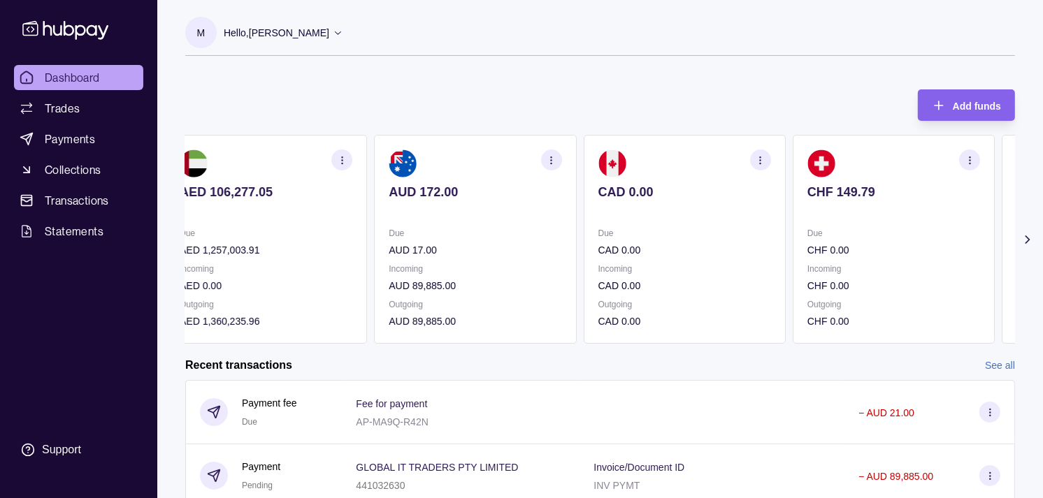
click at [807, 256] on p "CHF 0.00" at bounding box center [893, 249] width 173 height 15
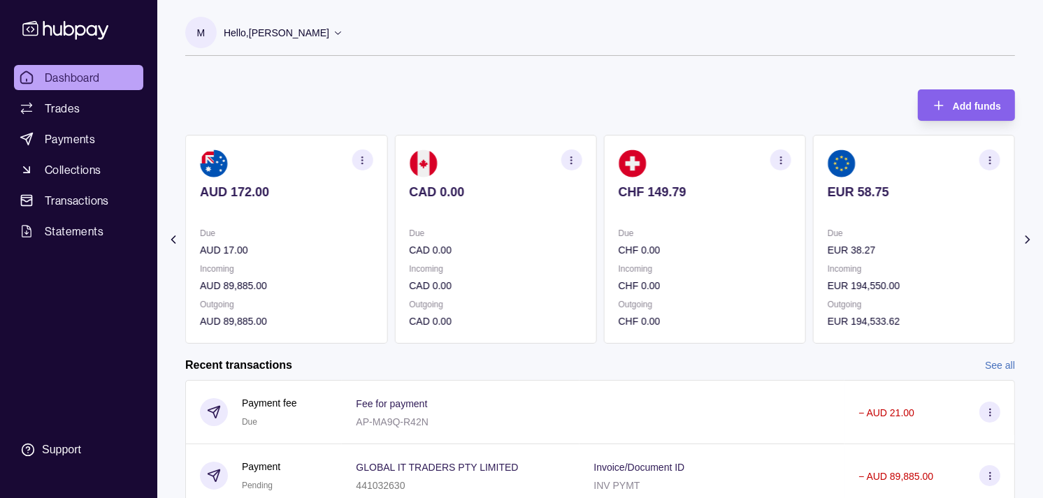
click at [827, 247] on p "EUR 38.27" at bounding box center [913, 249] width 173 height 15
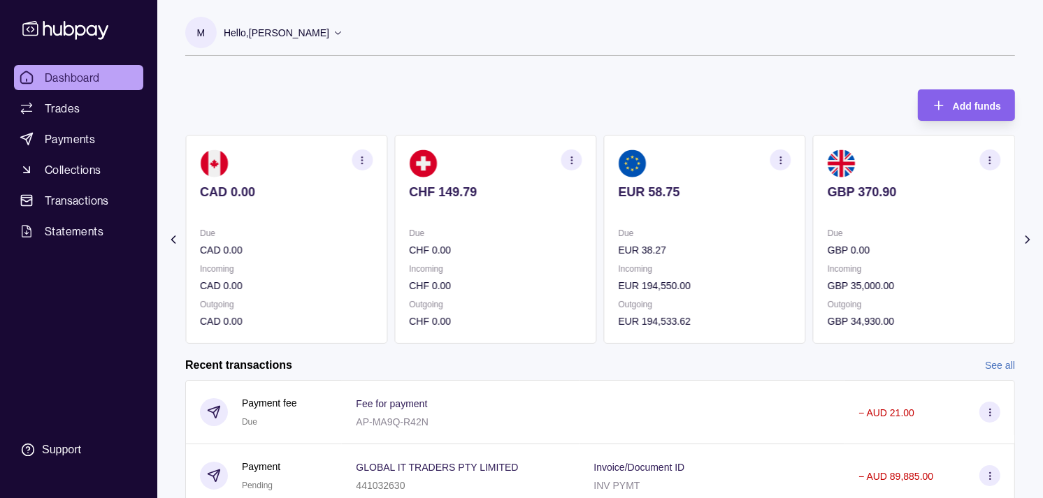
click at [991, 166] on section "button" at bounding box center [989, 160] width 21 height 21
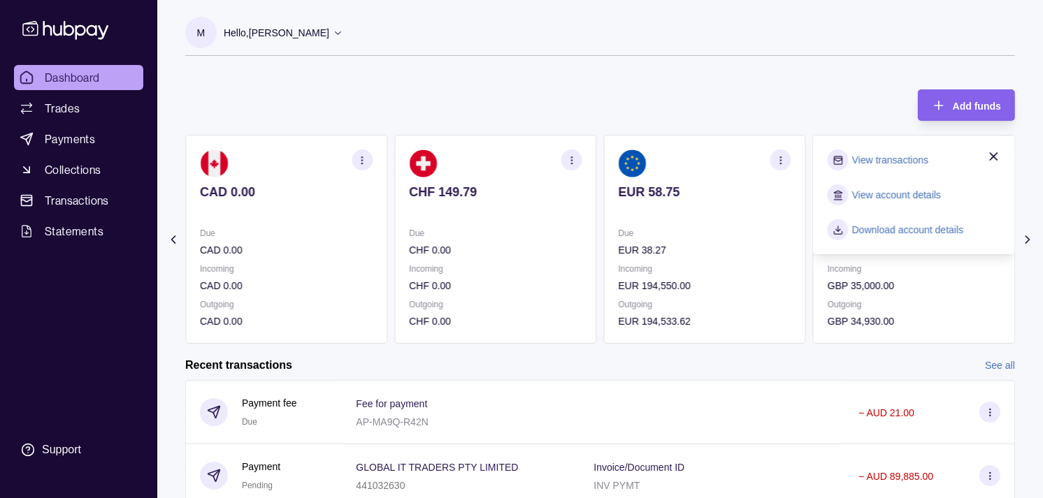
click at [894, 158] on link "View transactions" at bounding box center [890, 159] width 76 height 15
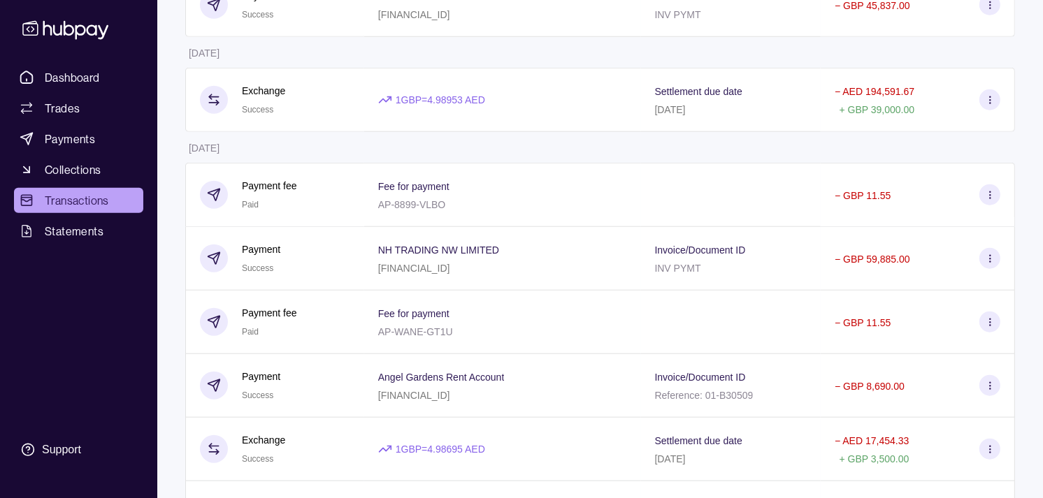
scroll to position [1242, 0]
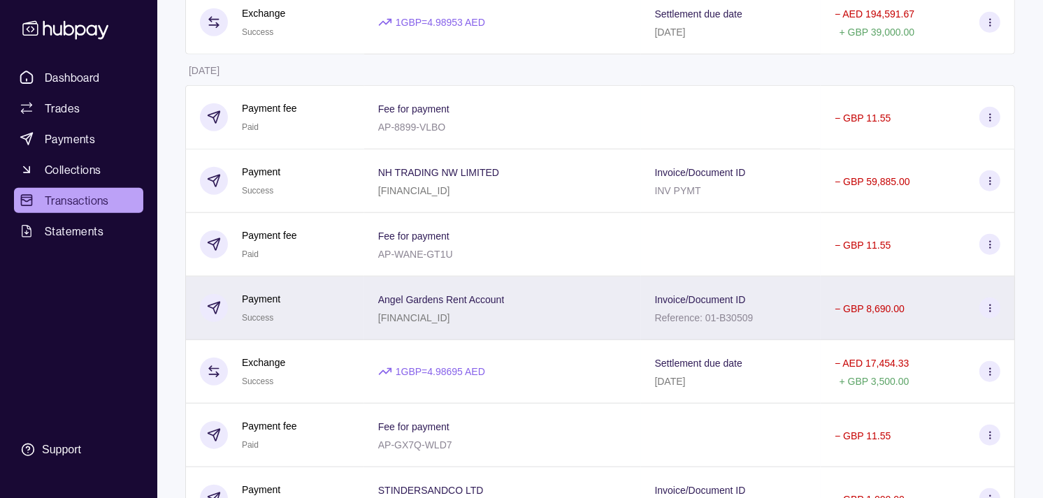
click at [338, 325] on div "Payment Success" at bounding box center [275, 308] width 150 height 34
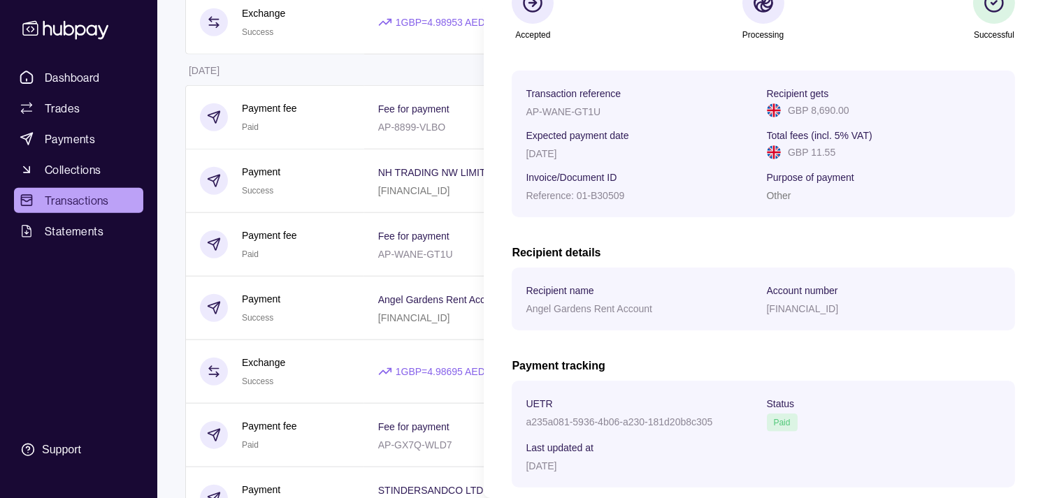
scroll to position [233, 0]
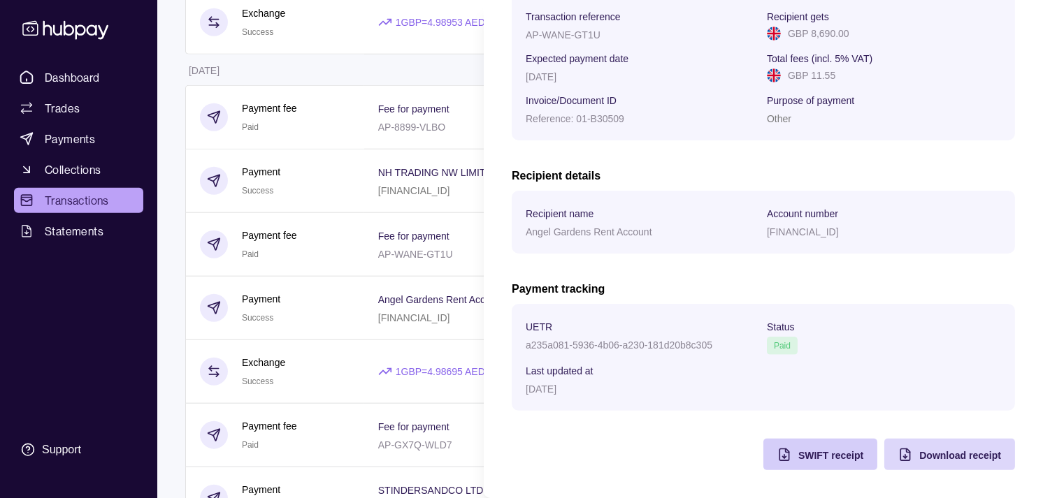
click at [792, 440] on div "SWIFT receipt" at bounding box center [809, 454] width 107 height 31
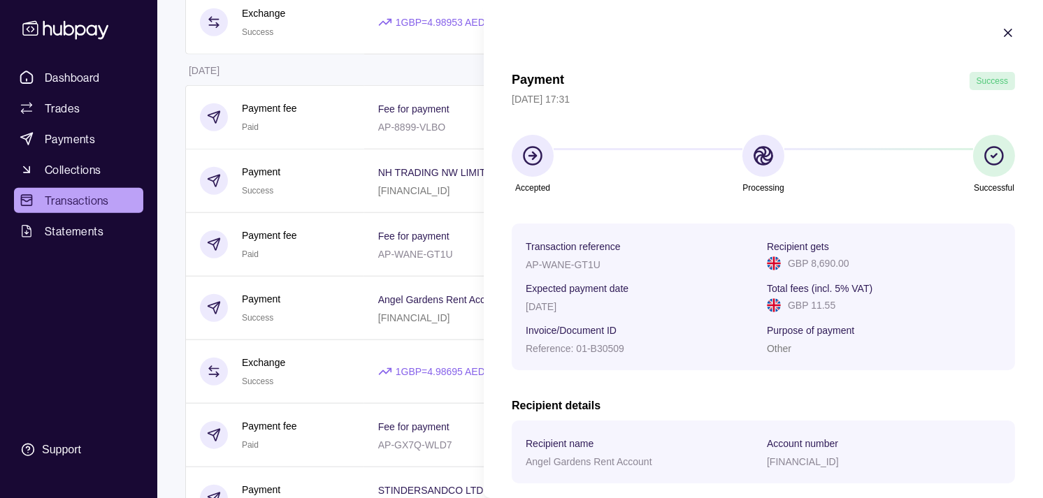
scroll to position [0, 0]
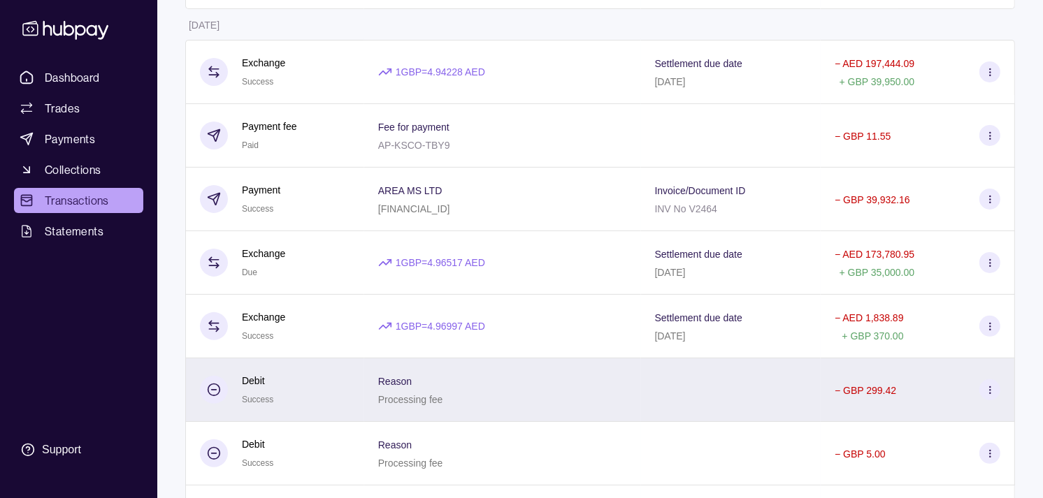
scroll to position [78, 0]
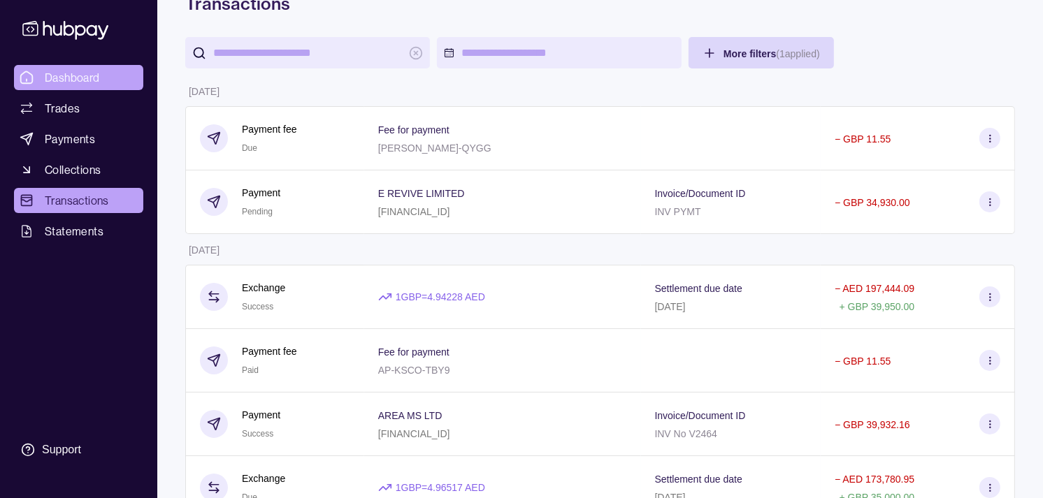
click at [102, 77] on link "Dashboard" at bounding box center [78, 77] width 129 height 25
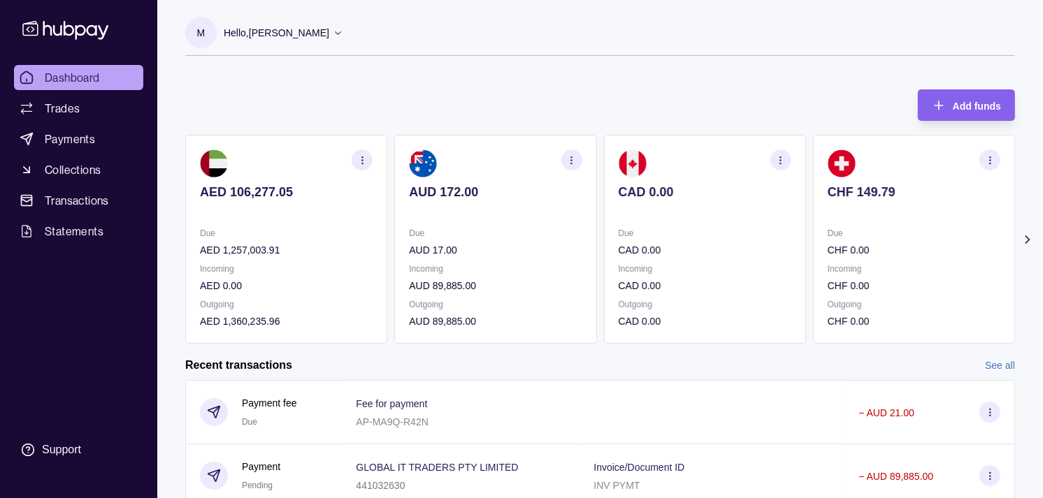
click at [646, 254] on p "CAD 0.00" at bounding box center [704, 249] width 173 height 15
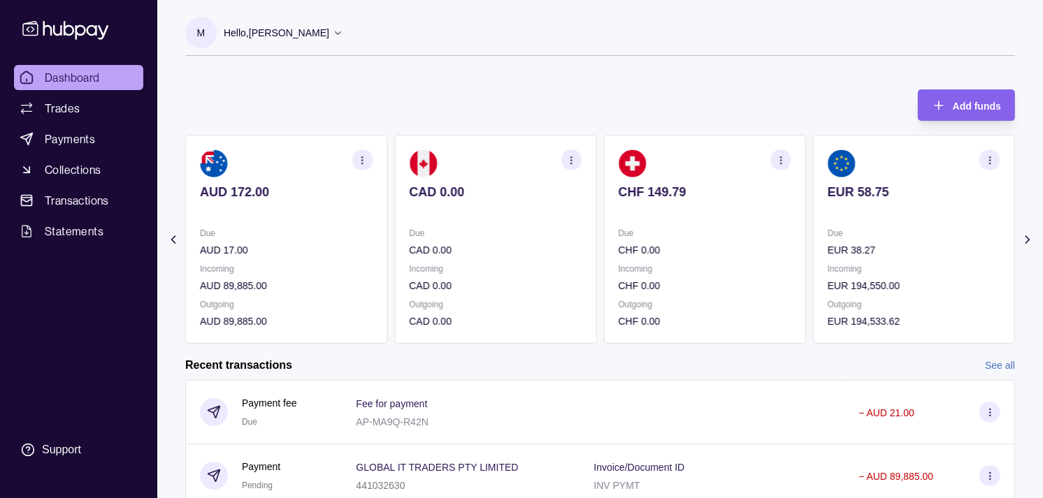
click at [660, 240] on p "Due" at bounding box center [704, 233] width 173 height 15
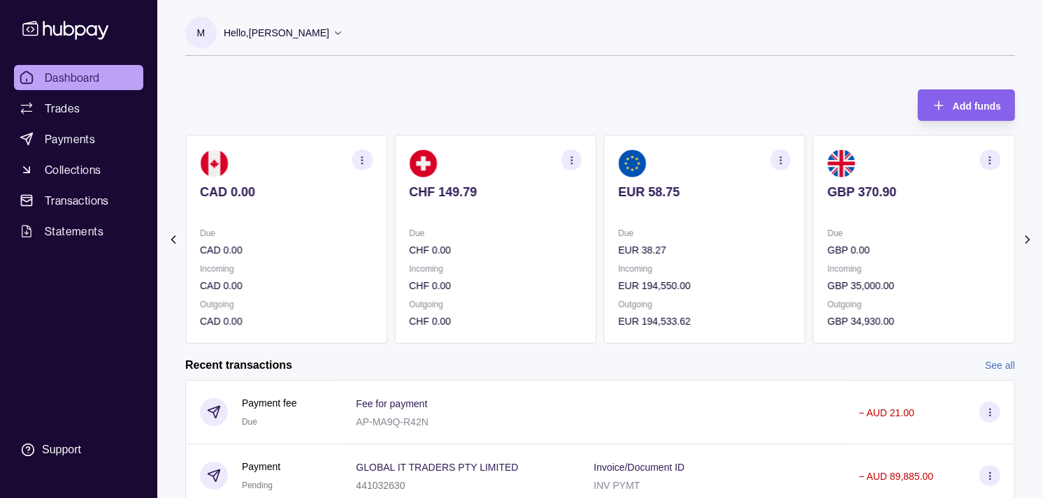
click at [694, 226] on p "Due" at bounding box center [704, 233] width 173 height 15
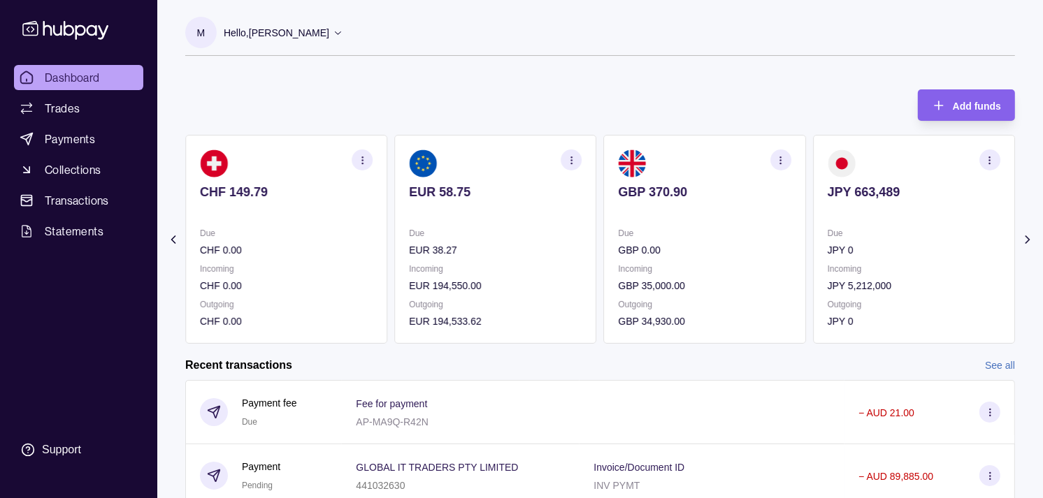
click at [704, 224] on section "GBP 370.90 Due GBP 0.00 Incoming GBP 35,000.00 Outgoing GBP 34,930.00" at bounding box center [705, 239] width 202 height 209
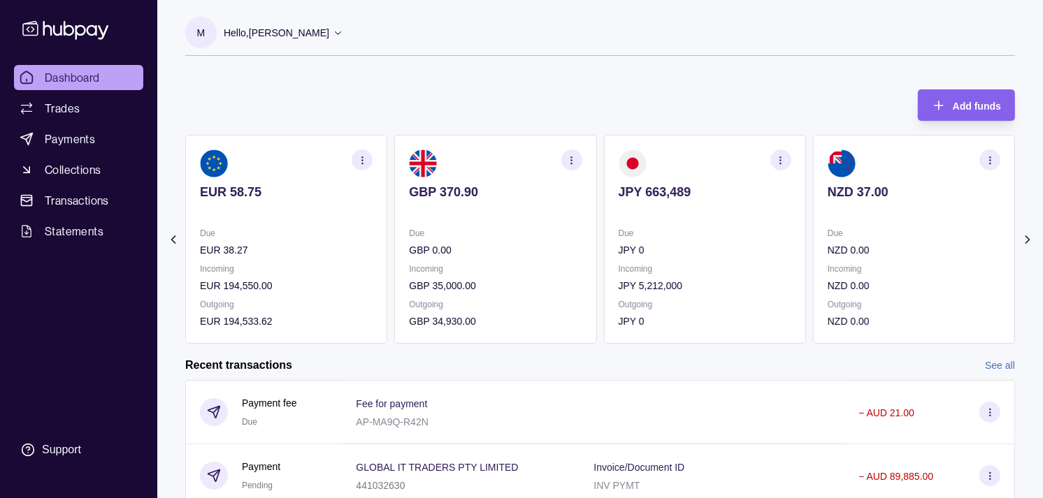
click at [813, 228] on section "NZD 37.00 Due NZD 0.00 Incoming NZD 0.00 Outgoing NZD 0.00" at bounding box center [914, 239] width 202 height 209
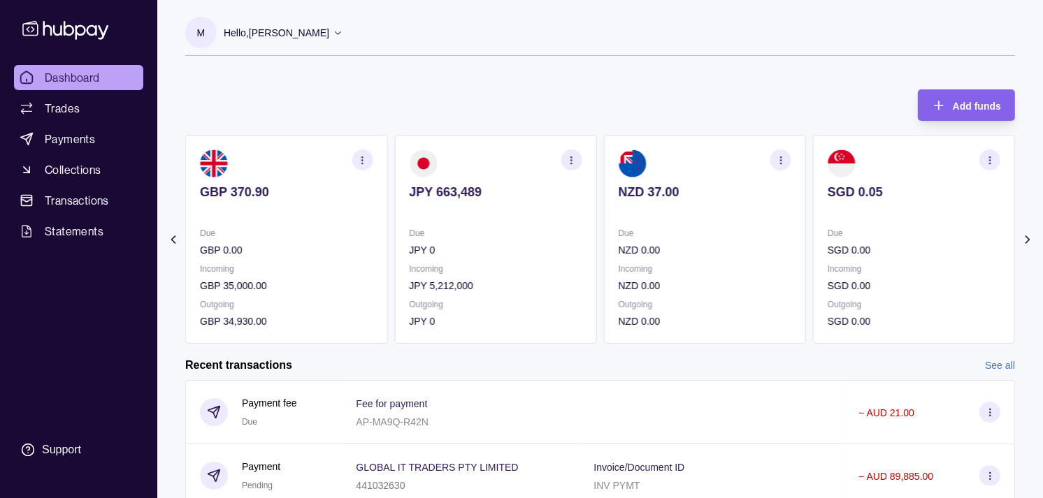
click at [778, 226] on section "NZD 37.00 Due NZD 0.00 Incoming NZD 0.00 Outgoing NZD 0.00" at bounding box center [705, 239] width 202 height 209
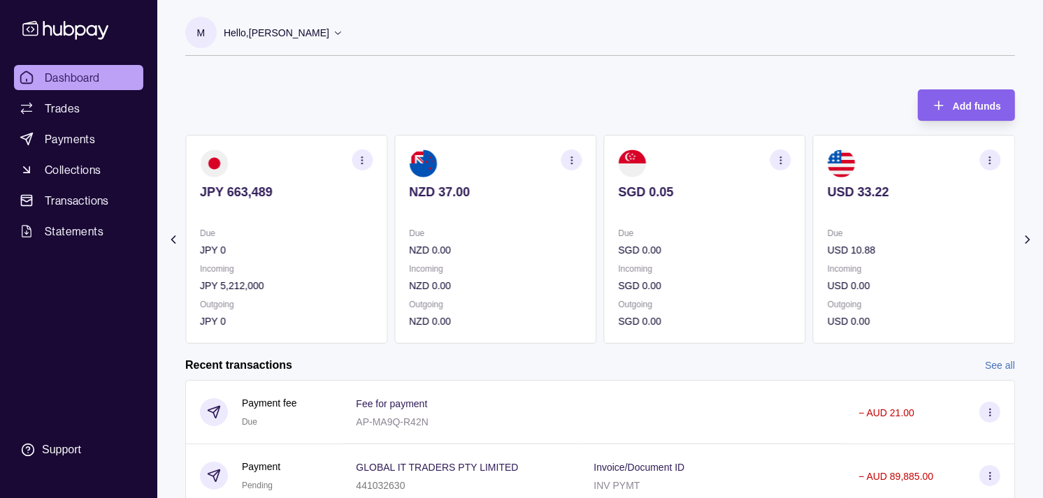
click at [755, 224] on section "SGD 0.05 Due SGD 0.00 Incoming SGD 0.00 Outgoing SGD 0.00" at bounding box center [705, 239] width 202 height 209
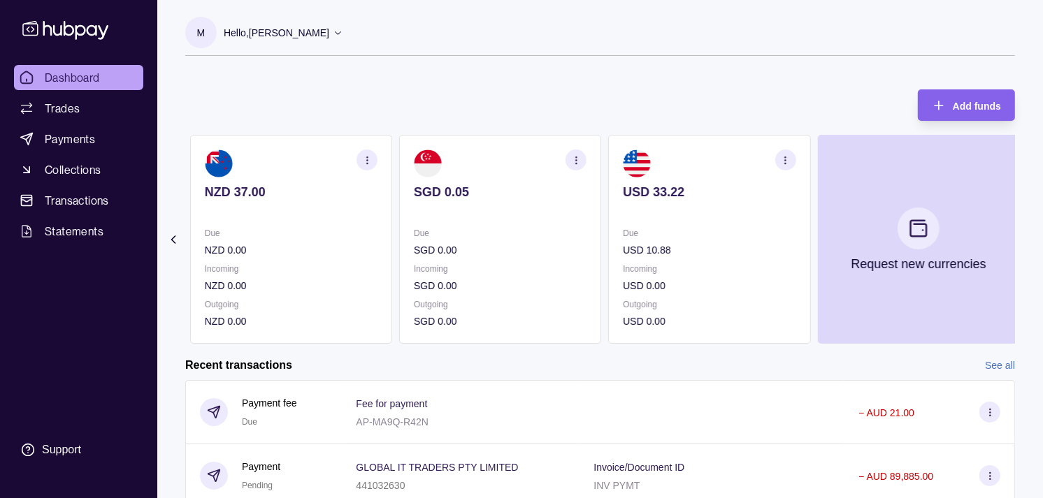
click at [700, 242] on p "USD 10.88" at bounding box center [709, 249] width 173 height 15
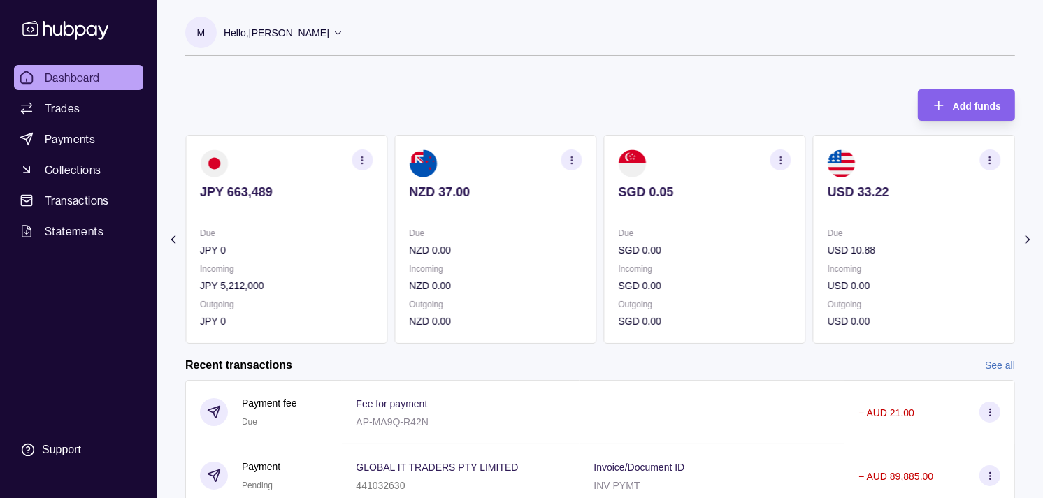
click at [711, 239] on div "Due SGD 0.00" at bounding box center [704, 242] width 173 height 32
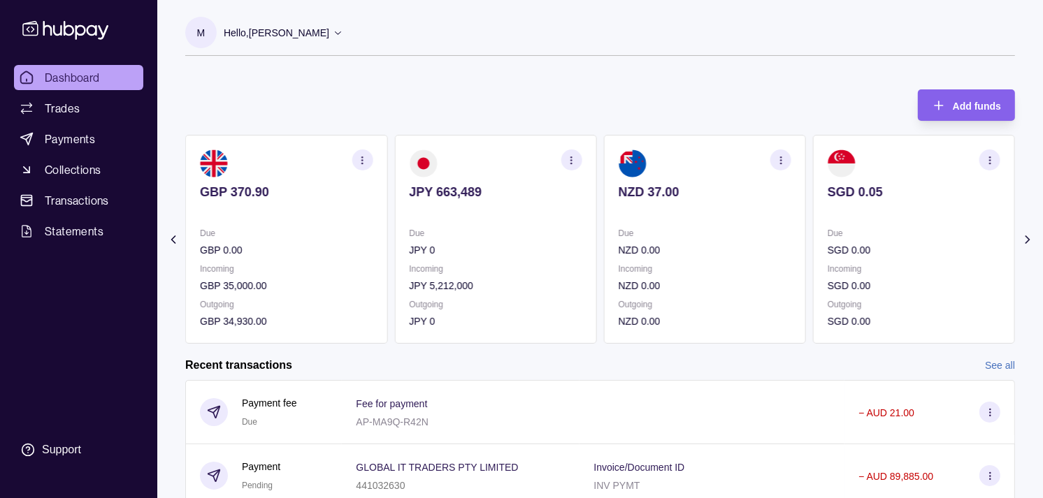
click at [581, 233] on p "Due" at bounding box center [495, 233] width 173 height 15
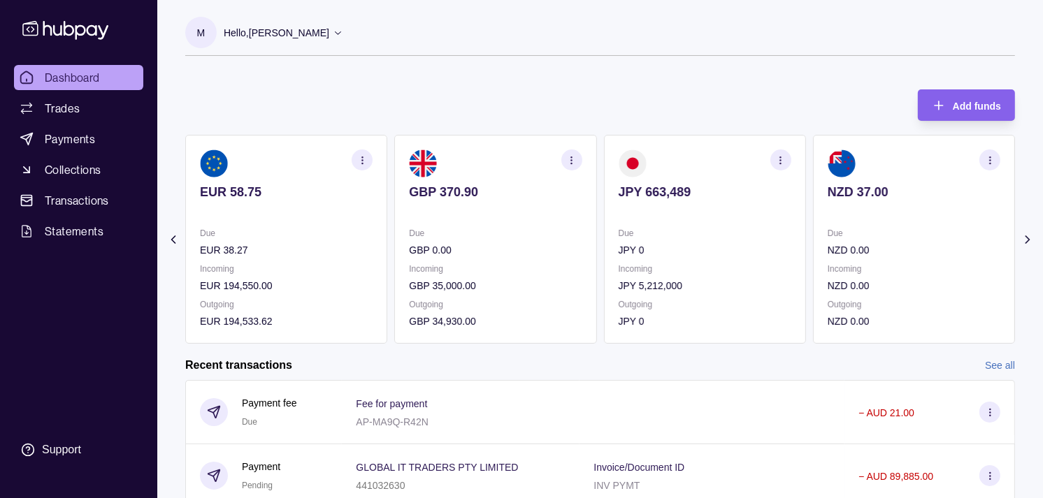
click at [623, 226] on div "AED 106,277.05 Due AED 1,257,003.91 Incoming AED 0.00 Outgoing AED 1,360,235.96…" at bounding box center [599, 239] width 829 height 209
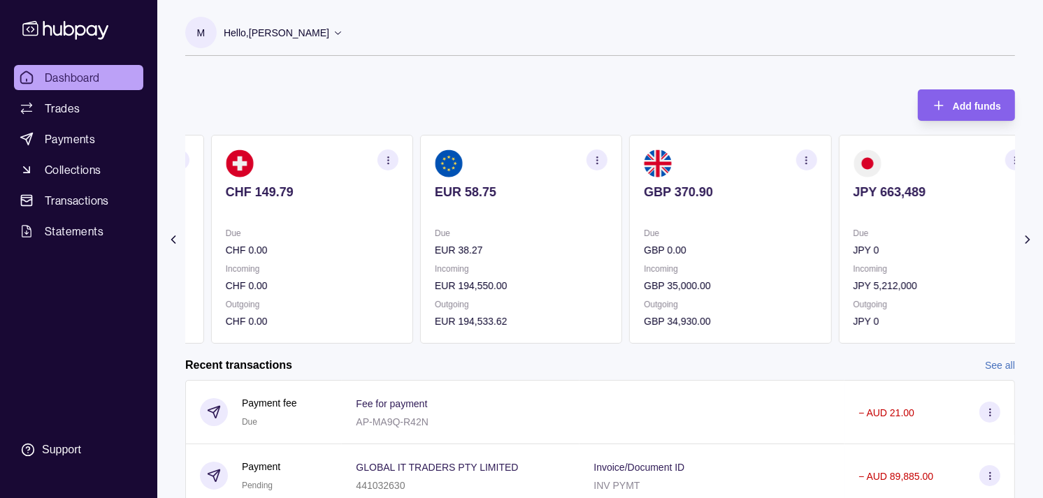
click at [667, 224] on section "GBP 370.90 Due GBP 0.00 Incoming GBP 35,000.00 Outgoing GBP 34,930.00" at bounding box center [730, 239] width 202 height 209
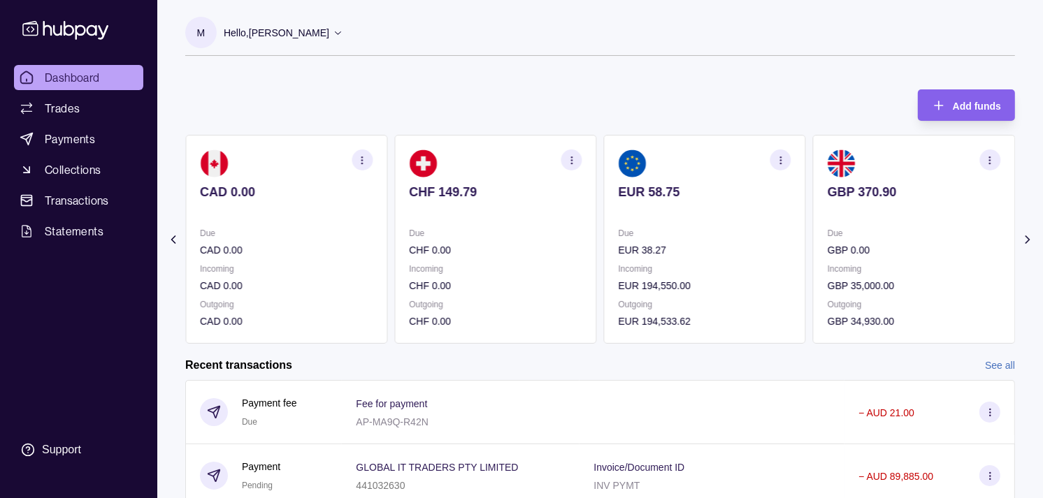
click at [669, 229] on p "Due" at bounding box center [704, 233] width 173 height 15
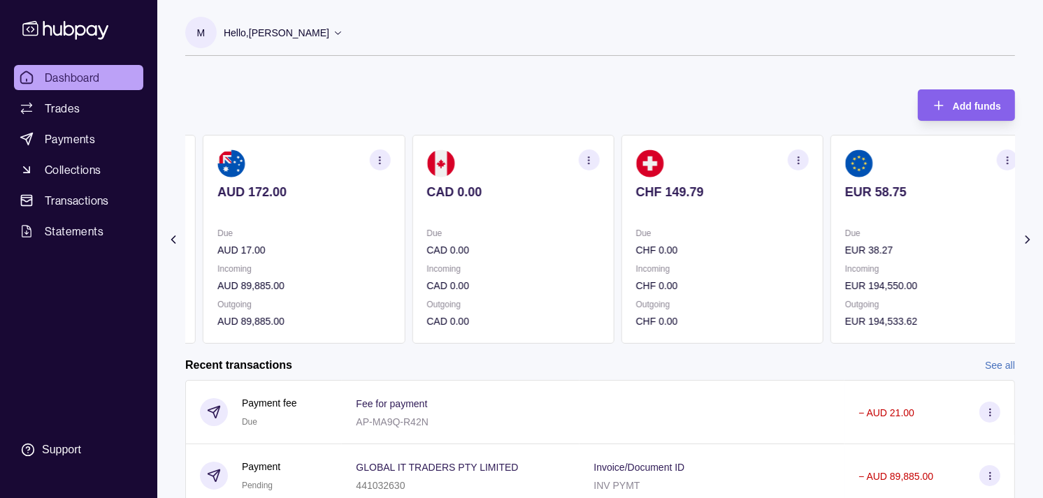
click at [674, 220] on section "CHF 149.79 Due CHF 0.00 Incoming CHF 0.00 Outgoing CHF 0.00" at bounding box center [722, 239] width 202 height 209
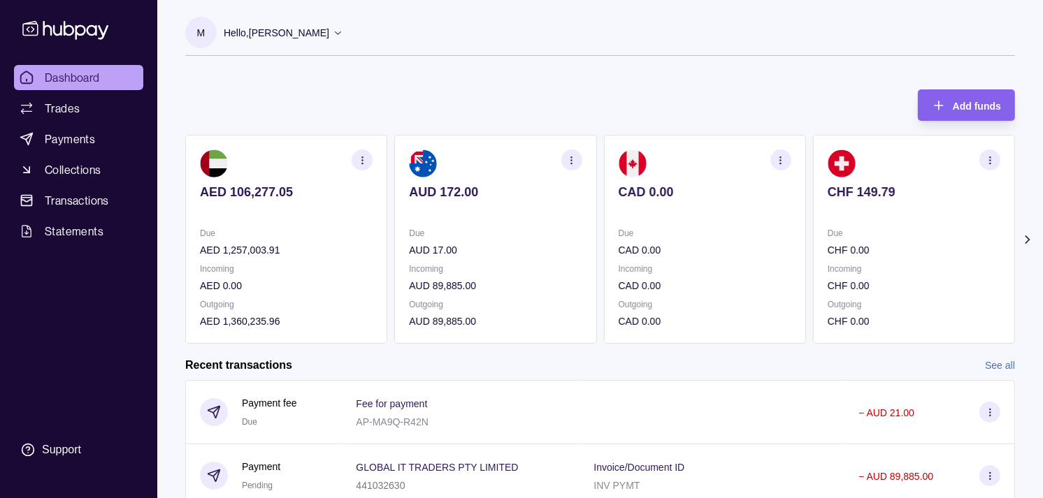
click at [655, 219] on section "CAD 0.00 Due CAD 0.00 Incoming CAD 0.00 Outgoing CAD 0.00" at bounding box center [705, 239] width 202 height 209
click at [703, 224] on div "AED 106,277.05 Due AED 1,257,003.91 Incoming AED 0.00 Outgoing AED 1,360,235.96…" at bounding box center [599, 239] width 829 height 209
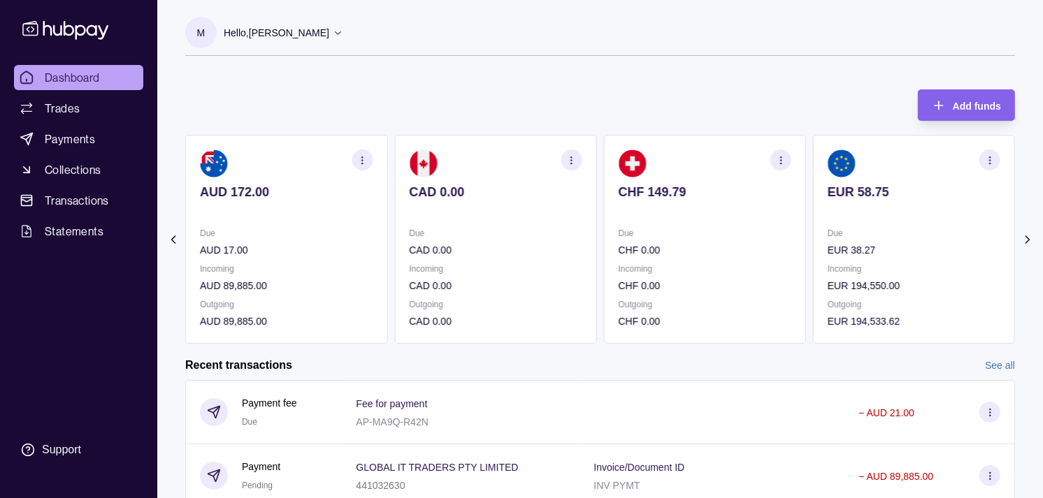
click at [695, 214] on section "CHF 149.79 Due CHF 0.00 Incoming CHF 0.00 Outgoing CHF 0.00" at bounding box center [705, 239] width 202 height 209
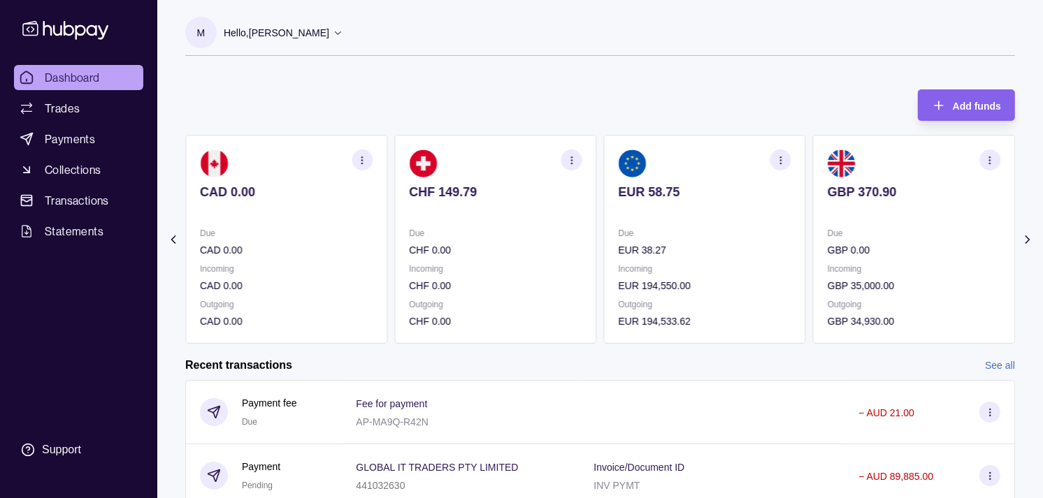
click at [687, 198] on div "EUR 58.75" at bounding box center [704, 201] width 173 height 34
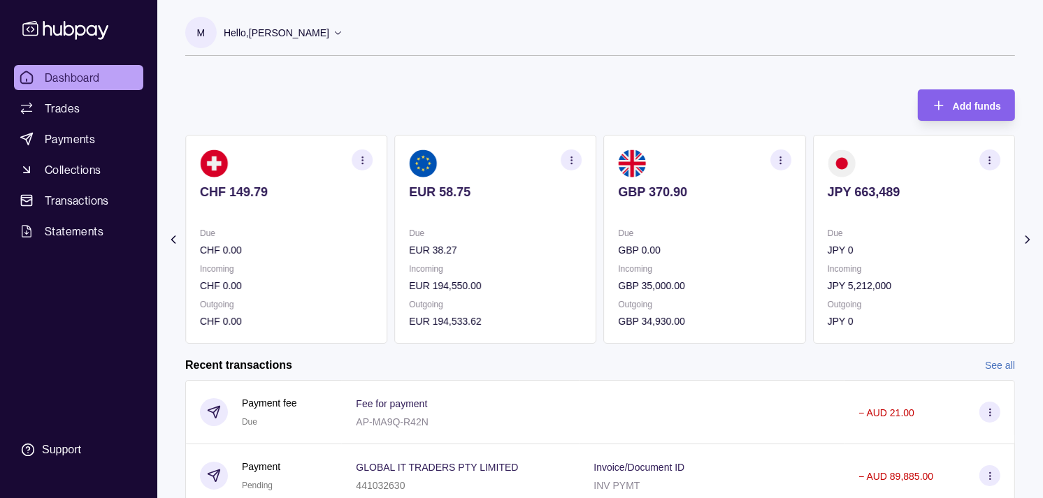
click at [736, 204] on p at bounding box center [704, 210] width 173 height 15
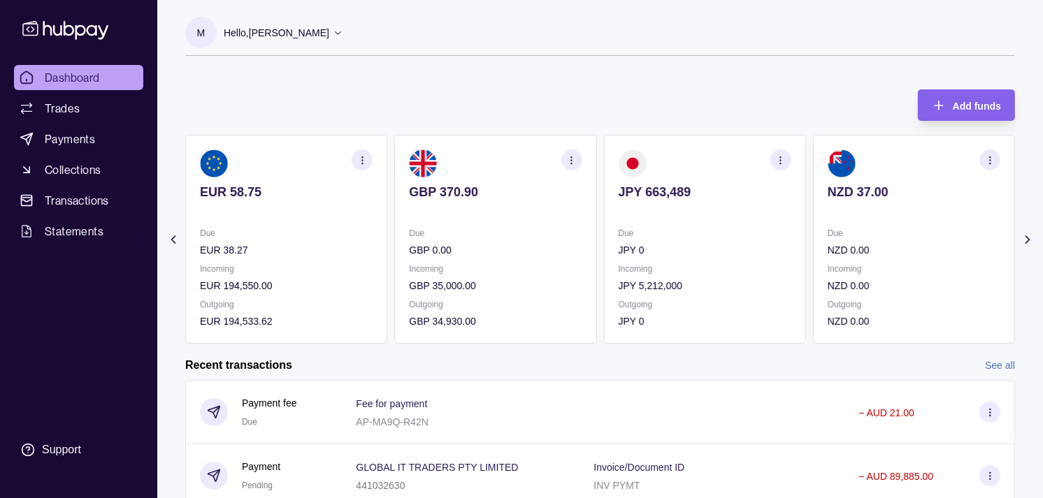
click at [778, 157] on icon "button" at bounding box center [780, 160] width 10 height 10
click at [699, 162] on link "View transactions" at bounding box center [681, 159] width 76 height 15
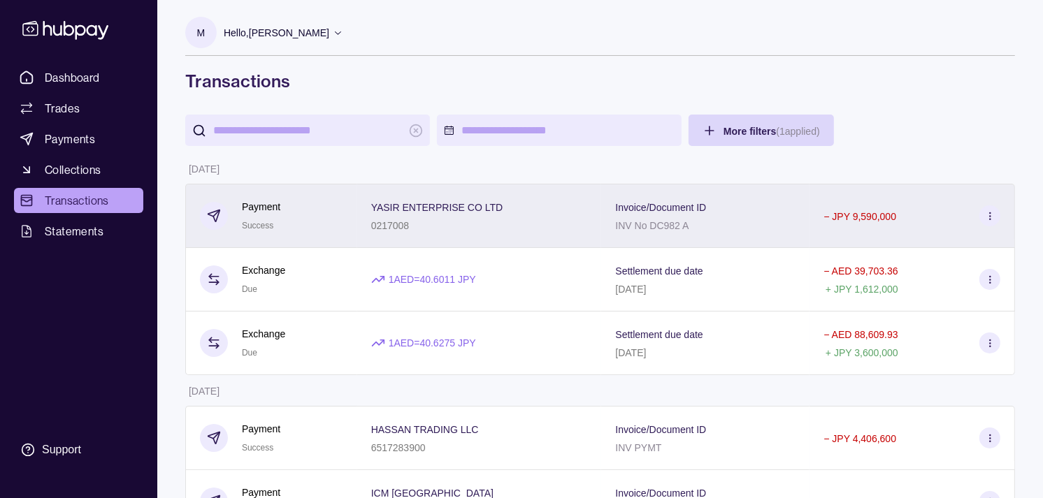
click at [316, 210] on div "Payment Success" at bounding box center [271, 216] width 143 height 34
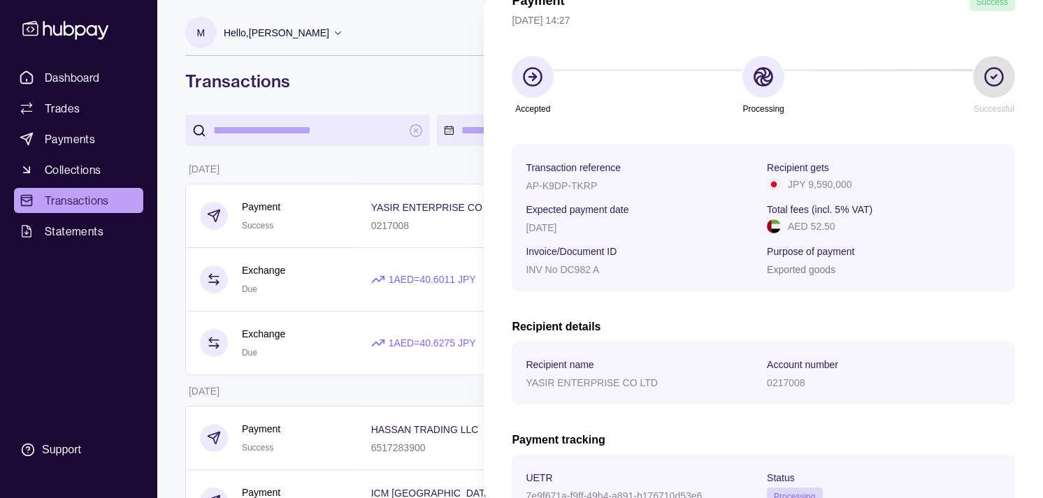
scroll to position [233, 0]
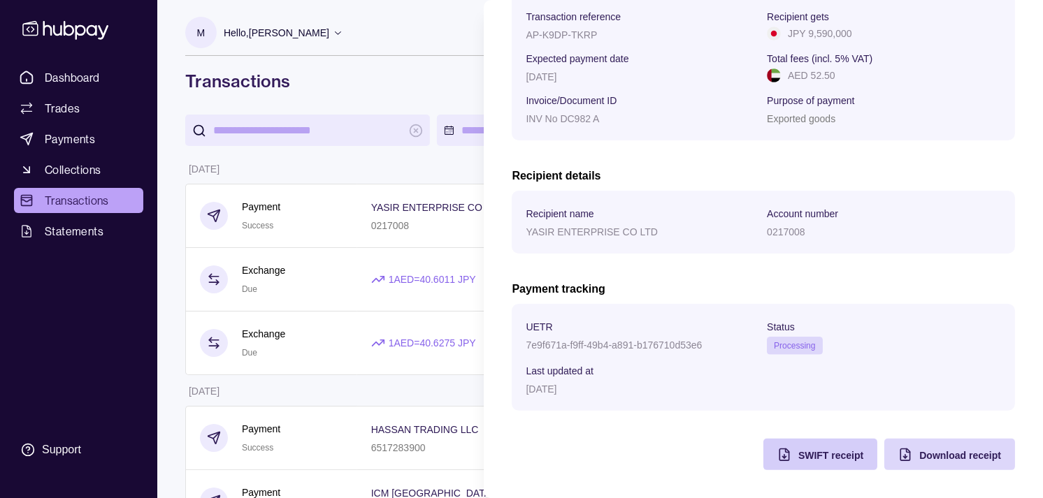
click at [815, 453] on span "SWIFT receipt" at bounding box center [830, 455] width 65 height 11
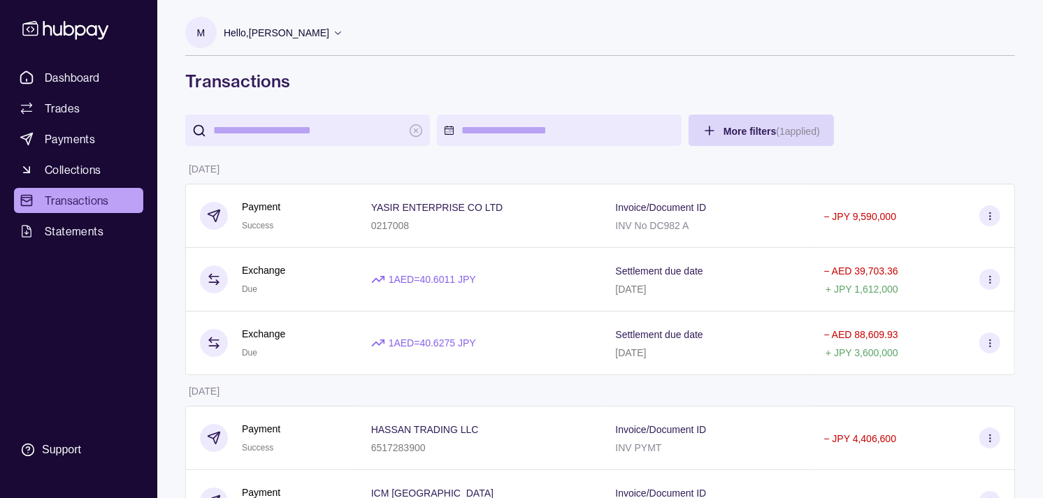
click at [94, 71] on span "Dashboard" at bounding box center [72, 77] width 55 height 17
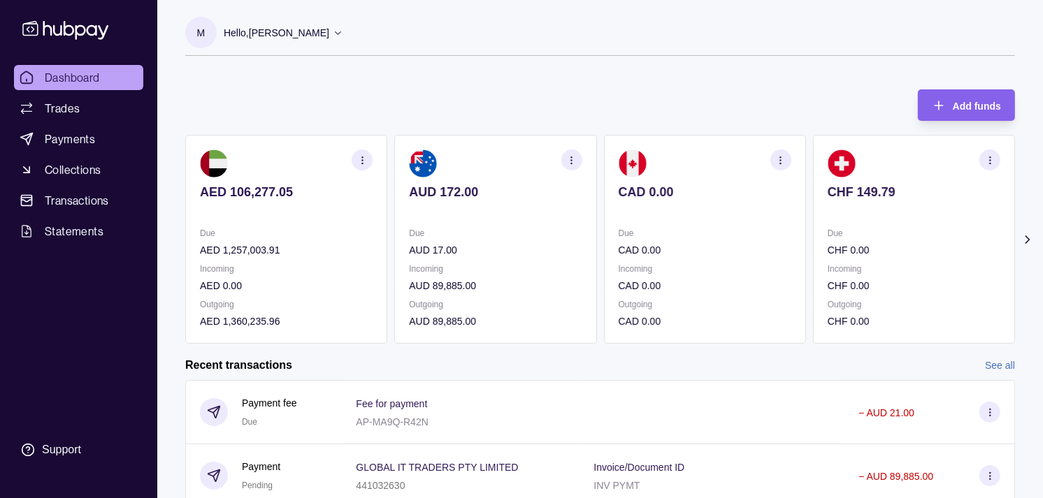
click at [516, 198] on p "AUD 172.00" at bounding box center [495, 191] width 173 height 15
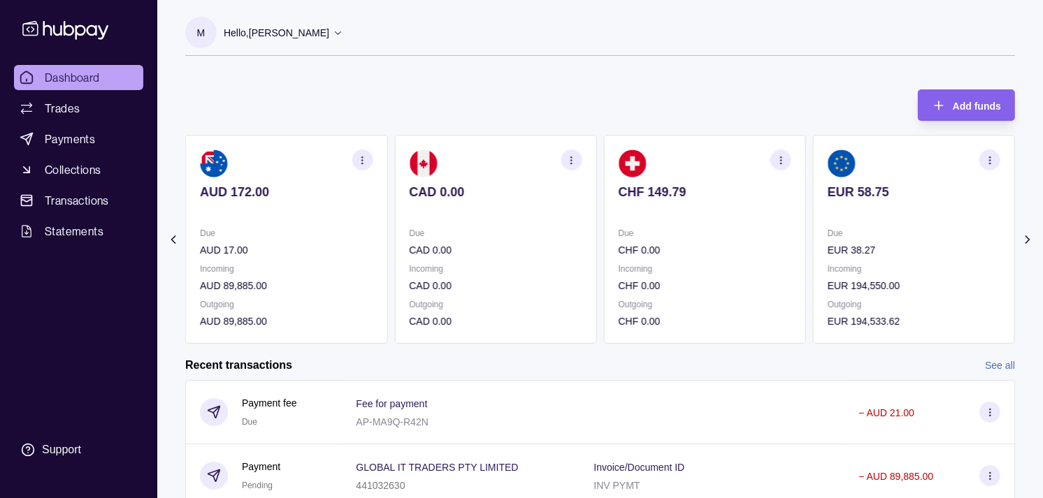
click at [527, 205] on p at bounding box center [495, 210] width 173 height 15
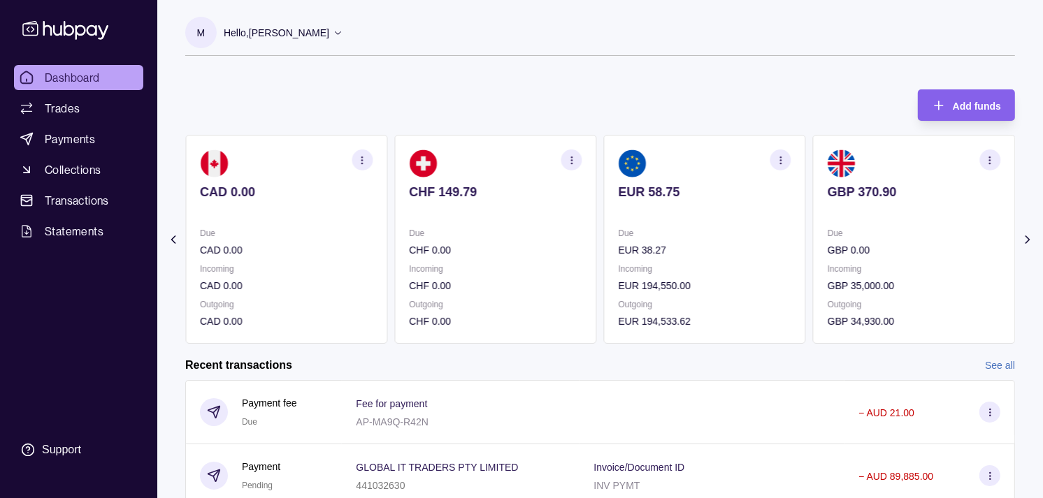
click at [533, 206] on p at bounding box center [495, 210] width 173 height 15
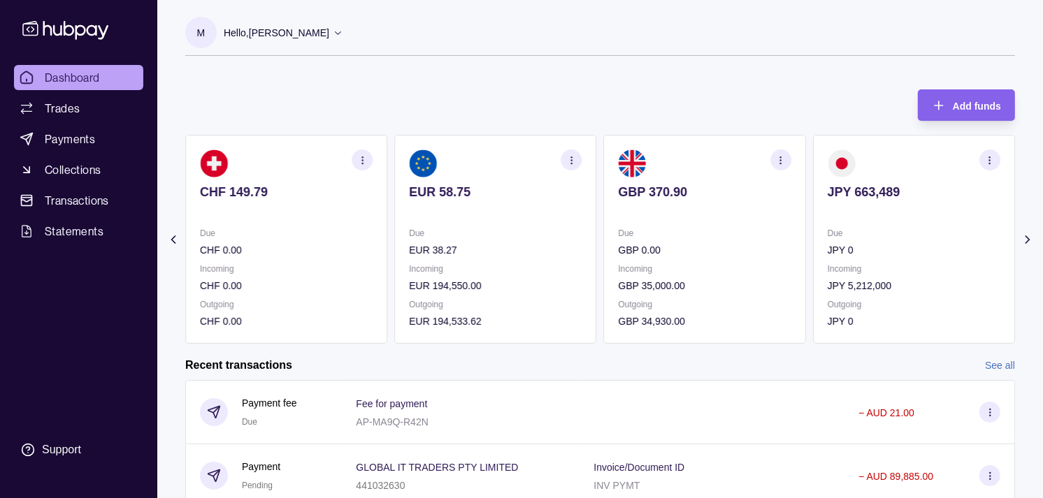
click at [528, 204] on div "EUR 58.75" at bounding box center [495, 201] width 173 height 34
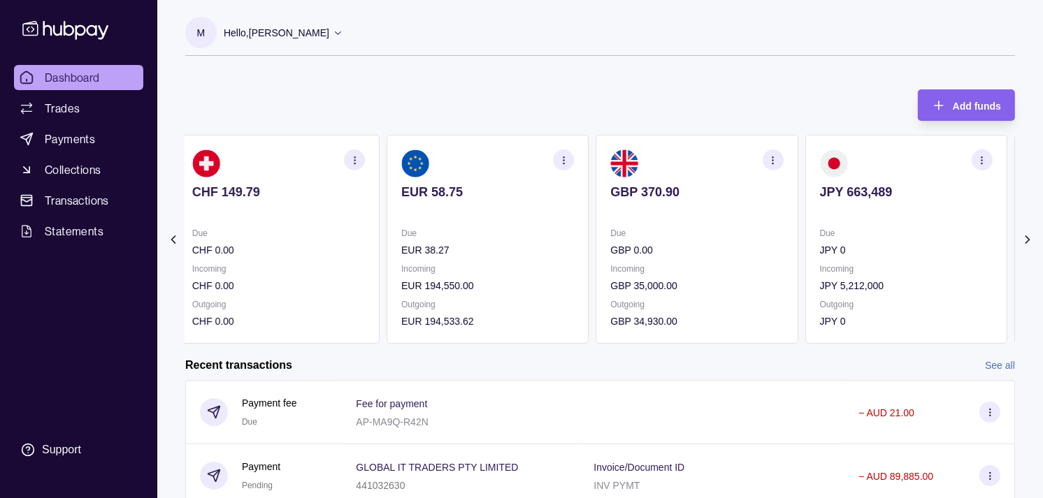
click at [610, 198] on p "GBP 370.90" at bounding box center [696, 191] width 173 height 15
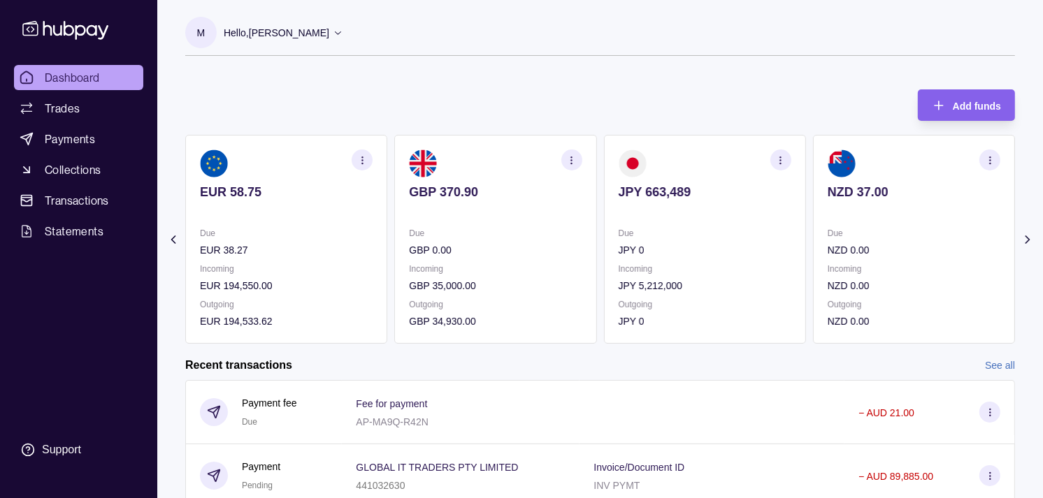
click at [723, 276] on div "Due JPY 0 Incoming JPY 5,212,000 Outgoing JPY 0" at bounding box center [704, 277] width 173 height 103
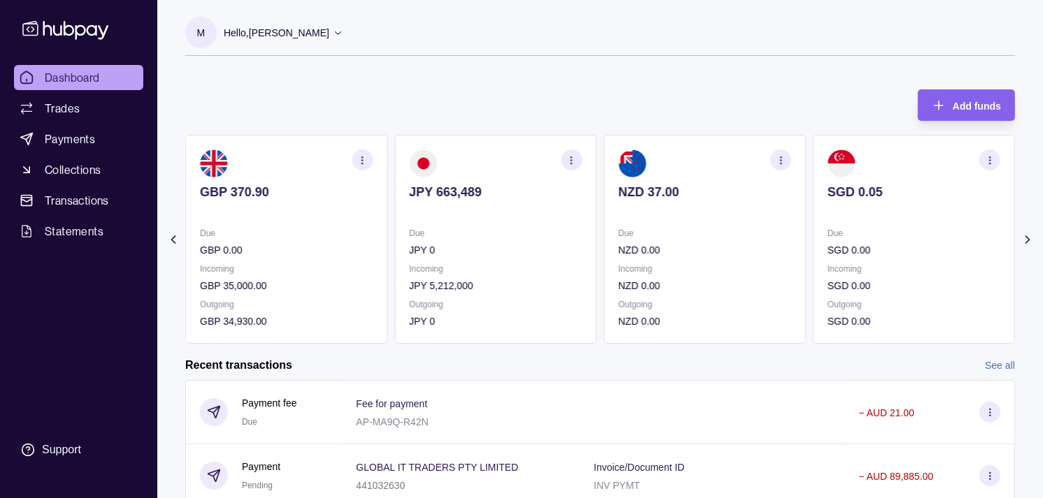
click at [708, 253] on p "NZD 0.00" at bounding box center [704, 249] width 173 height 15
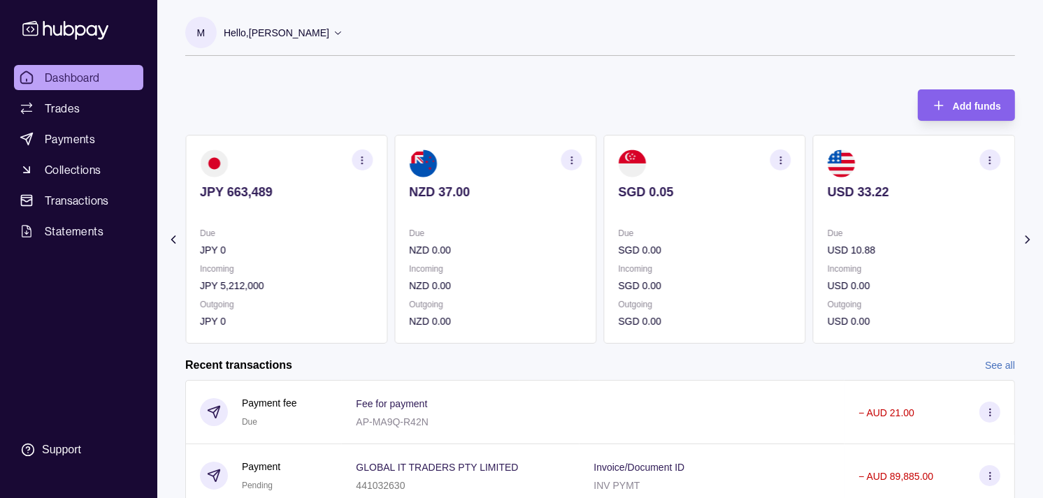
click at [727, 243] on p "SGD 0.00" at bounding box center [704, 249] width 173 height 15
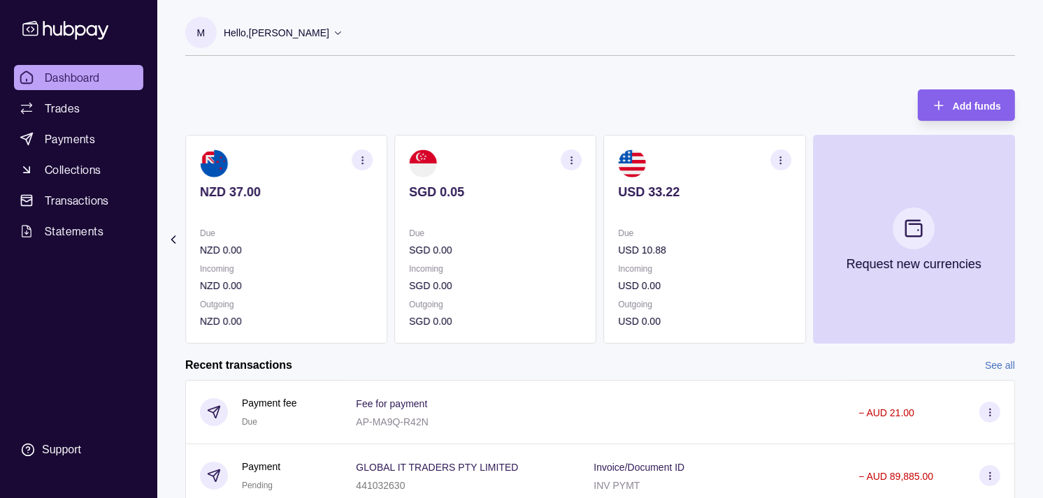
click at [737, 263] on p "Incoming" at bounding box center [704, 268] width 173 height 15
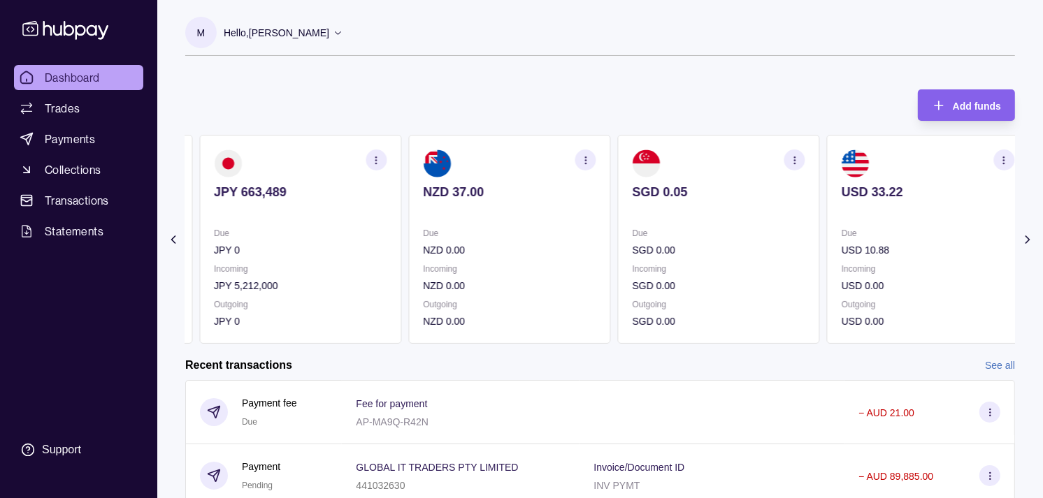
click at [741, 259] on div "Due SGD 0.00 Incoming SGD 0.00 Outgoing SGD 0.00" at bounding box center [718, 277] width 173 height 103
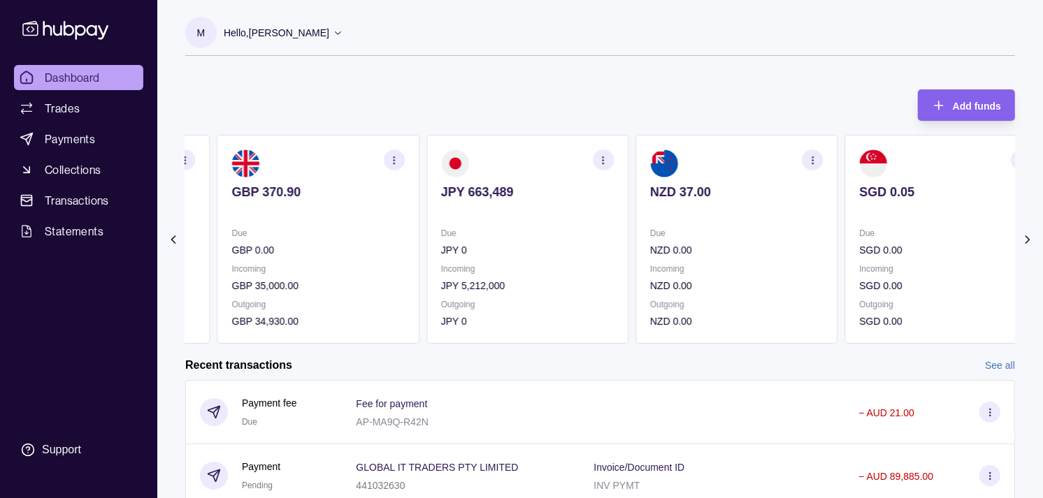
click at [749, 256] on div "Due NZD 0.00 Incoming NZD 0.00 Outgoing NZD 0.00" at bounding box center [736, 277] width 173 height 103
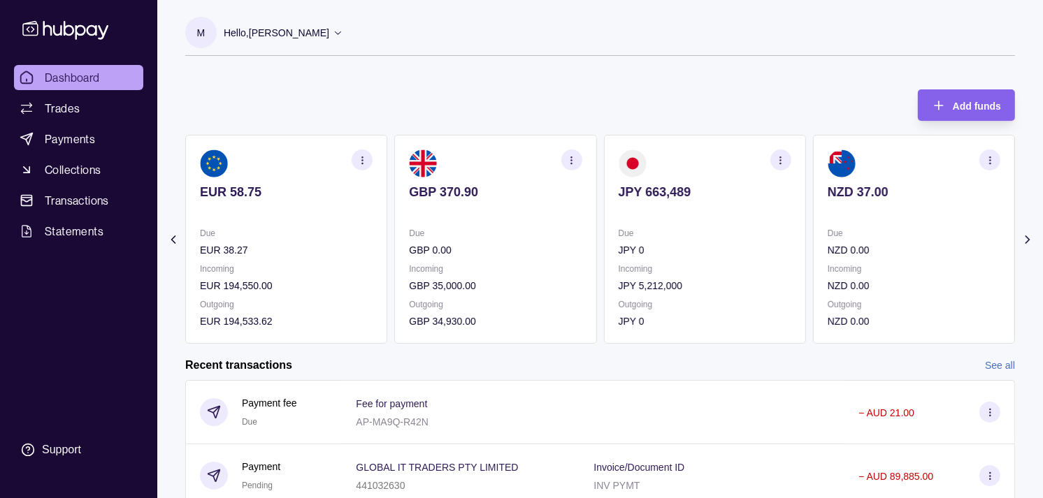
click at [730, 259] on div "Due JPY 0 Incoming JPY 5,212,000 Outgoing JPY 0" at bounding box center [704, 277] width 173 height 103
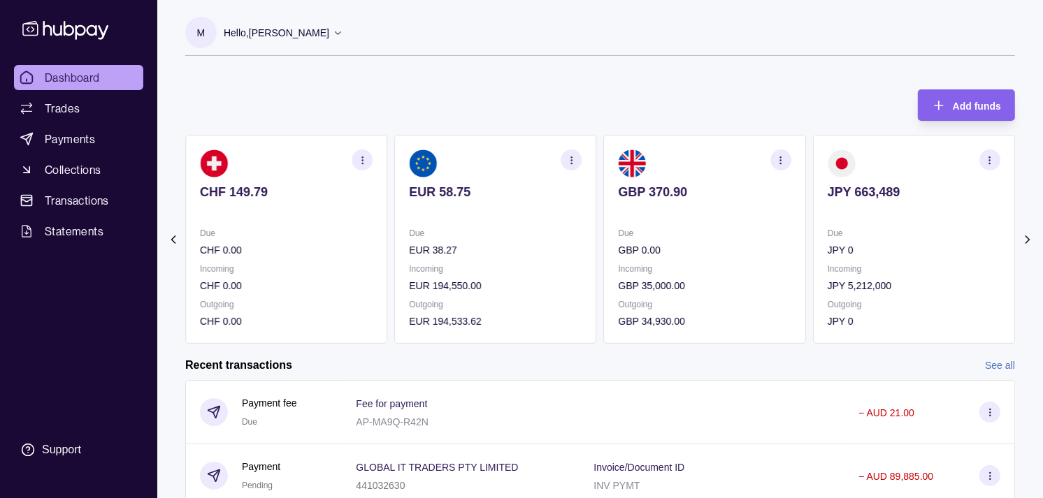
click at [718, 256] on div "Due GBP 0.00 Incoming GBP 35,000.00 Outgoing GBP 34,930.00" at bounding box center [704, 277] width 173 height 103
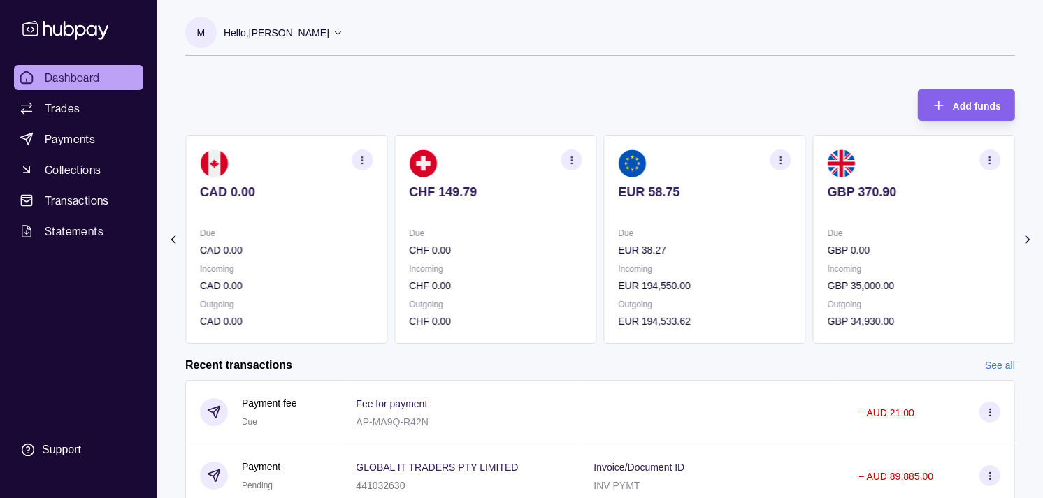
click at [707, 254] on div "Due EUR 38.27 Incoming EUR 194,550.00 Outgoing EUR 194,533.62" at bounding box center [704, 277] width 173 height 103
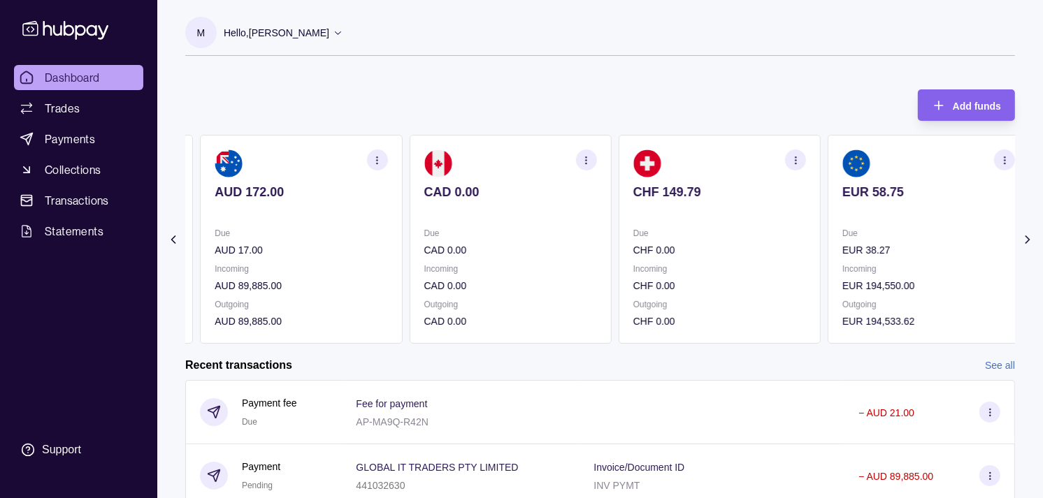
click at [662, 255] on div "Due CHF 0.00 Incoming CHF 0.00 Outgoing CHF 0.00" at bounding box center [719, 277] width 173 height 103
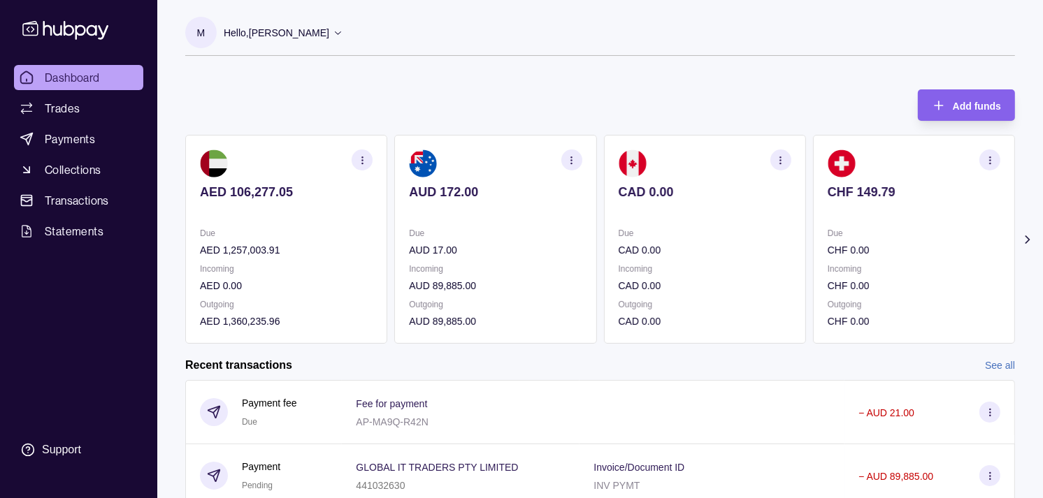
click at [296, 226] on p "Due" at bounding box center [286, 233] width 173 height 15
click at [80, 113] on link "Trades" at bounding box center [78, 108] width 129 height 25
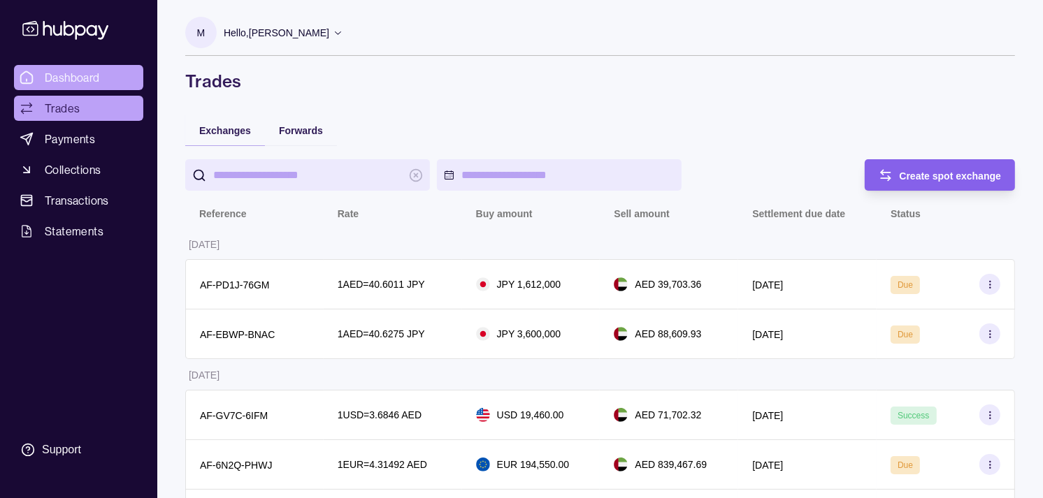
drag, startPoint x: 73, startPoint y: 70, endPoint x: 82, endPoint y: 65, distance: 9.7
click at [73, 70] on span "Dashboard" at bounding box center [72, 77] width 55 height 17
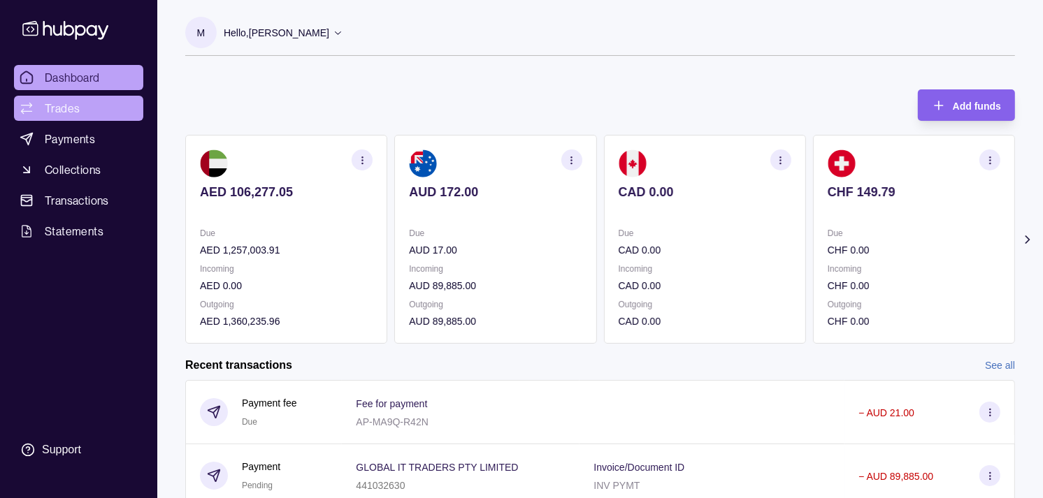
click at [89, 105] on link "Trades" at bounding box center [78, 108] width 129 height 25
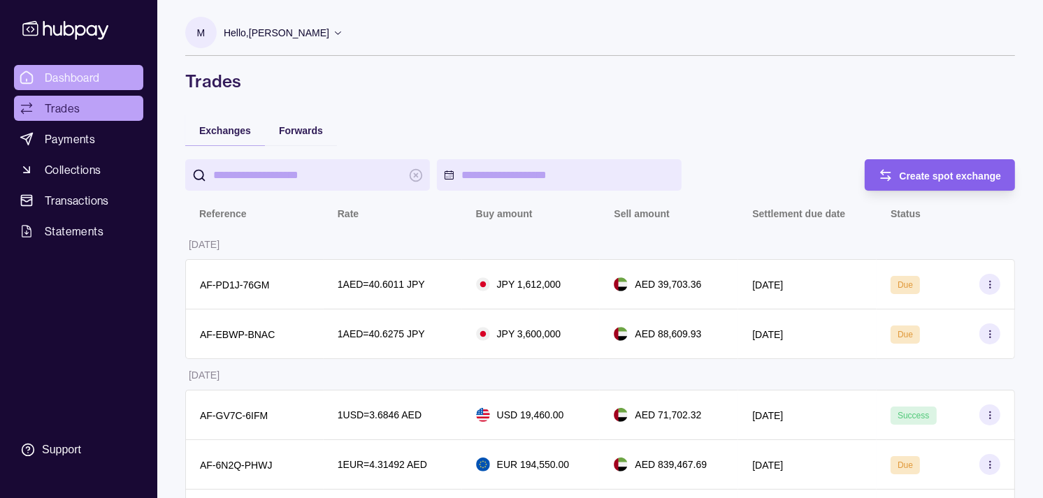
click at [86, 78] on span "Dashboard" at bounding box center [72, 77] width 55 height 17
